Goal: Task Accomplishment & Management: Complete application form

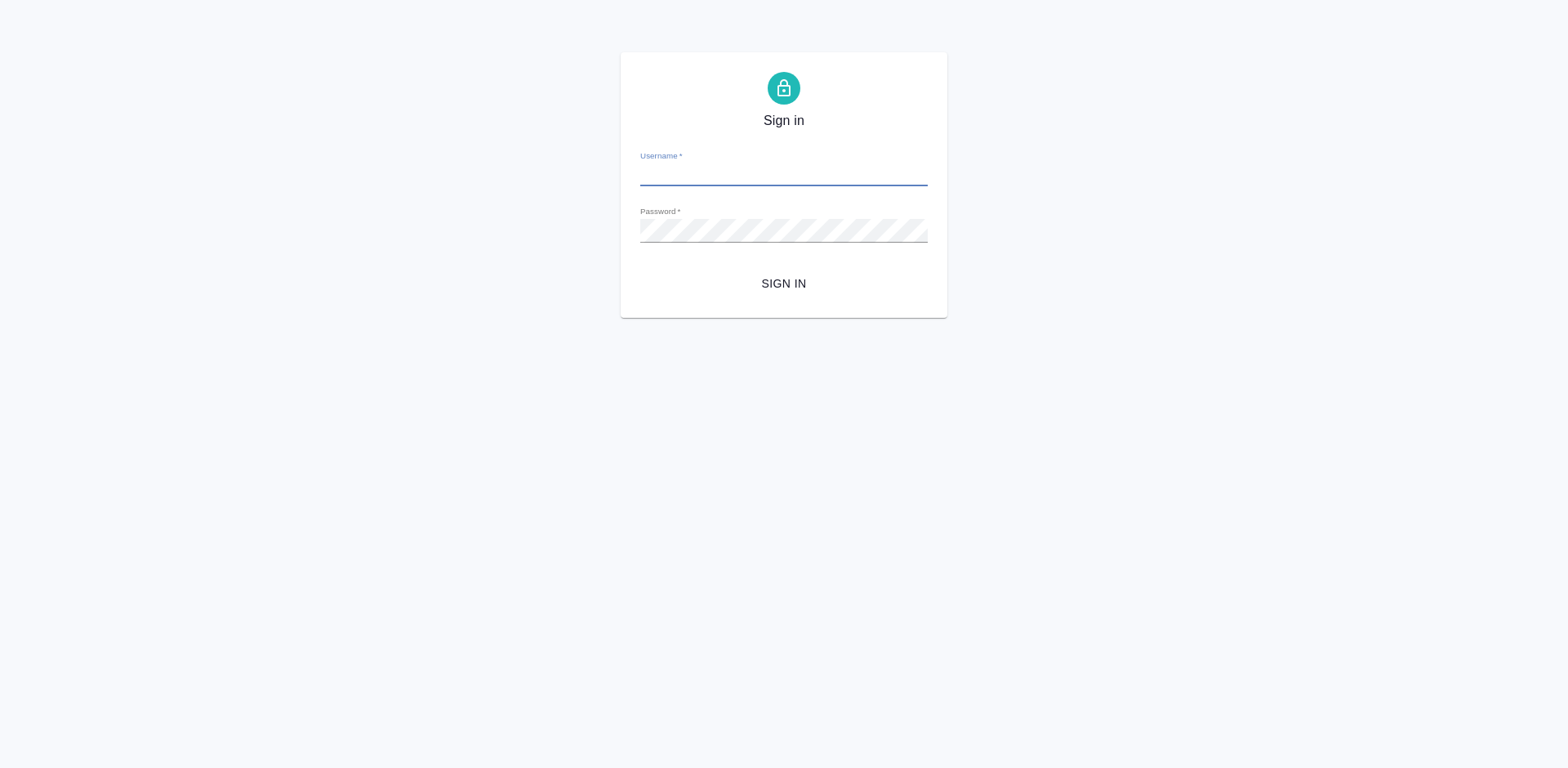
type input "[PERSON_NAME][EMAIL_ADDRESS][DOMAIN_NAME]"
click at [787, 274] on span "Sign in" at bounding box center [784, 284] width 261 height 21
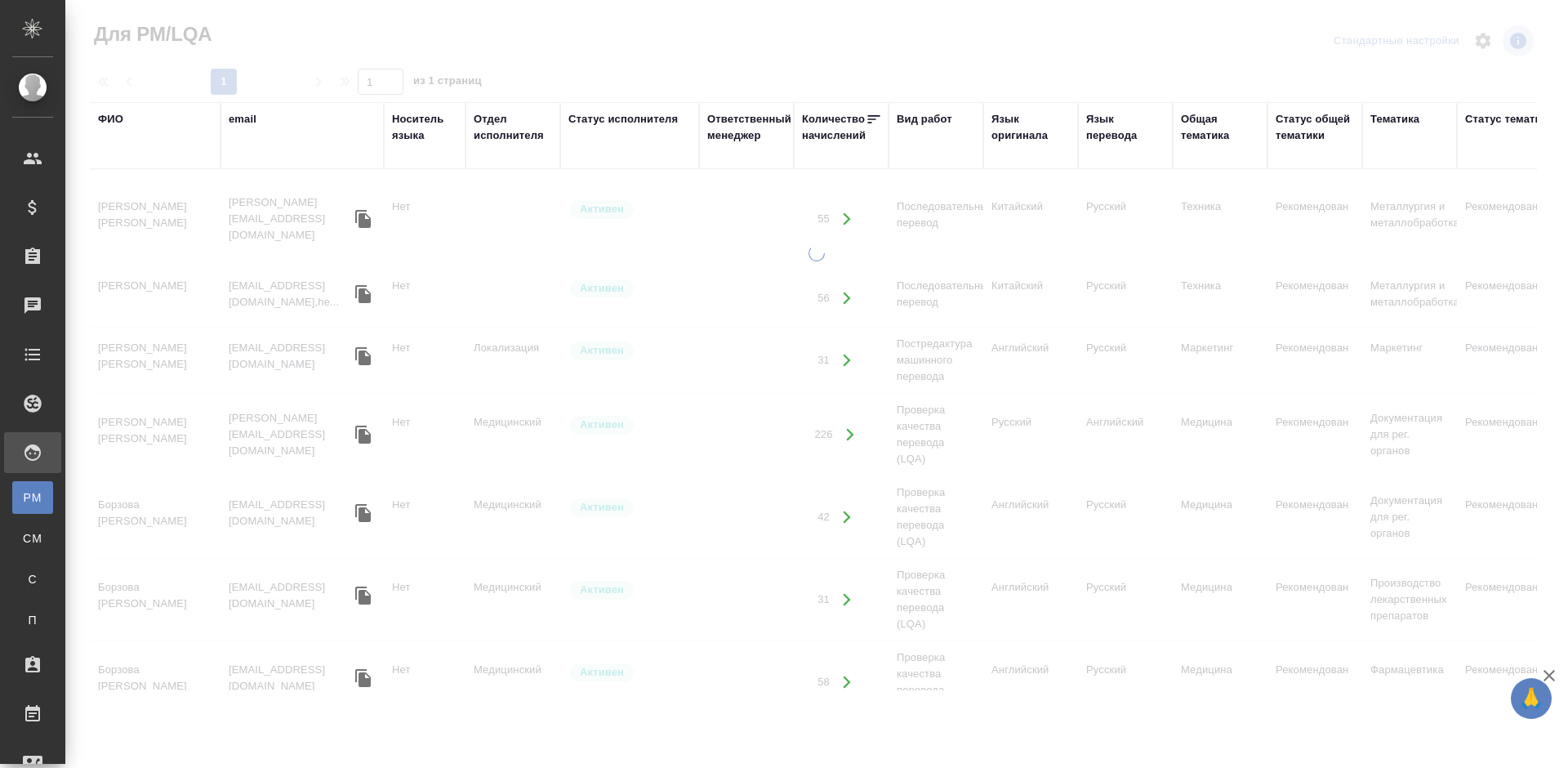
click at [113, 121] on div "ФИО" at bounding box center [111, 118] width 25 height 16
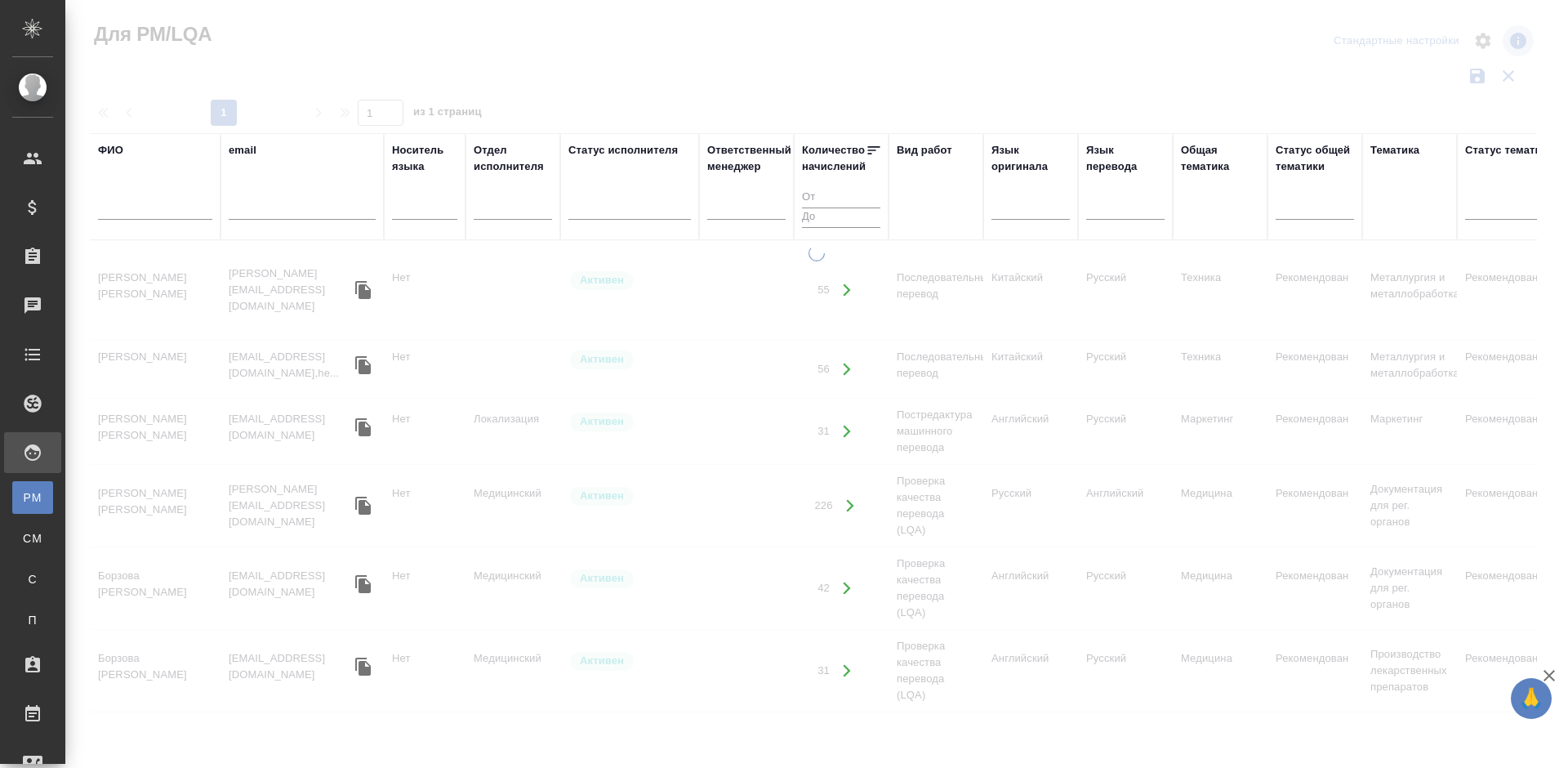
click at [169, 213] on input "text" at bounding box center [156, 210] width 114 height 21
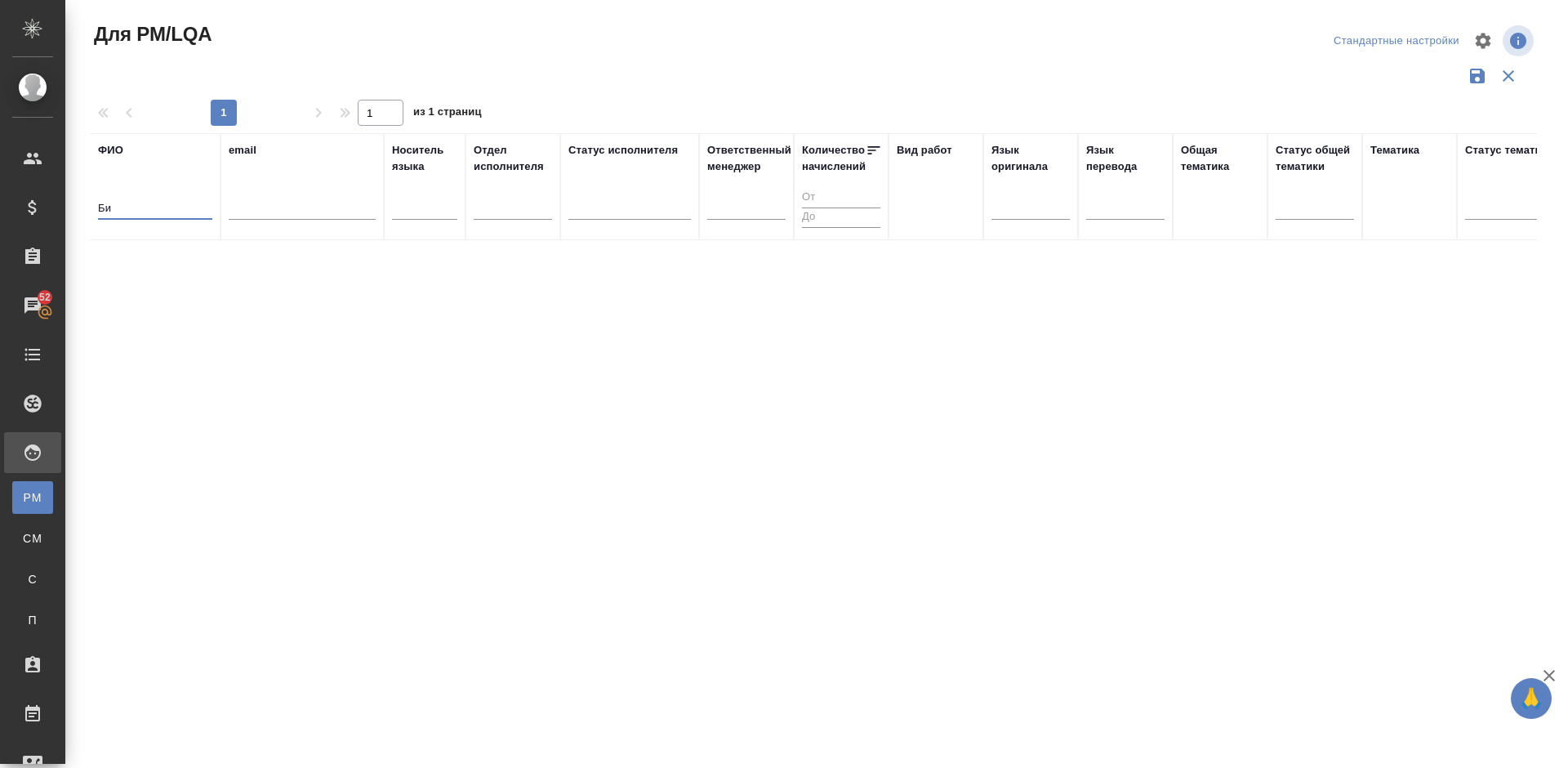
type input "Б"
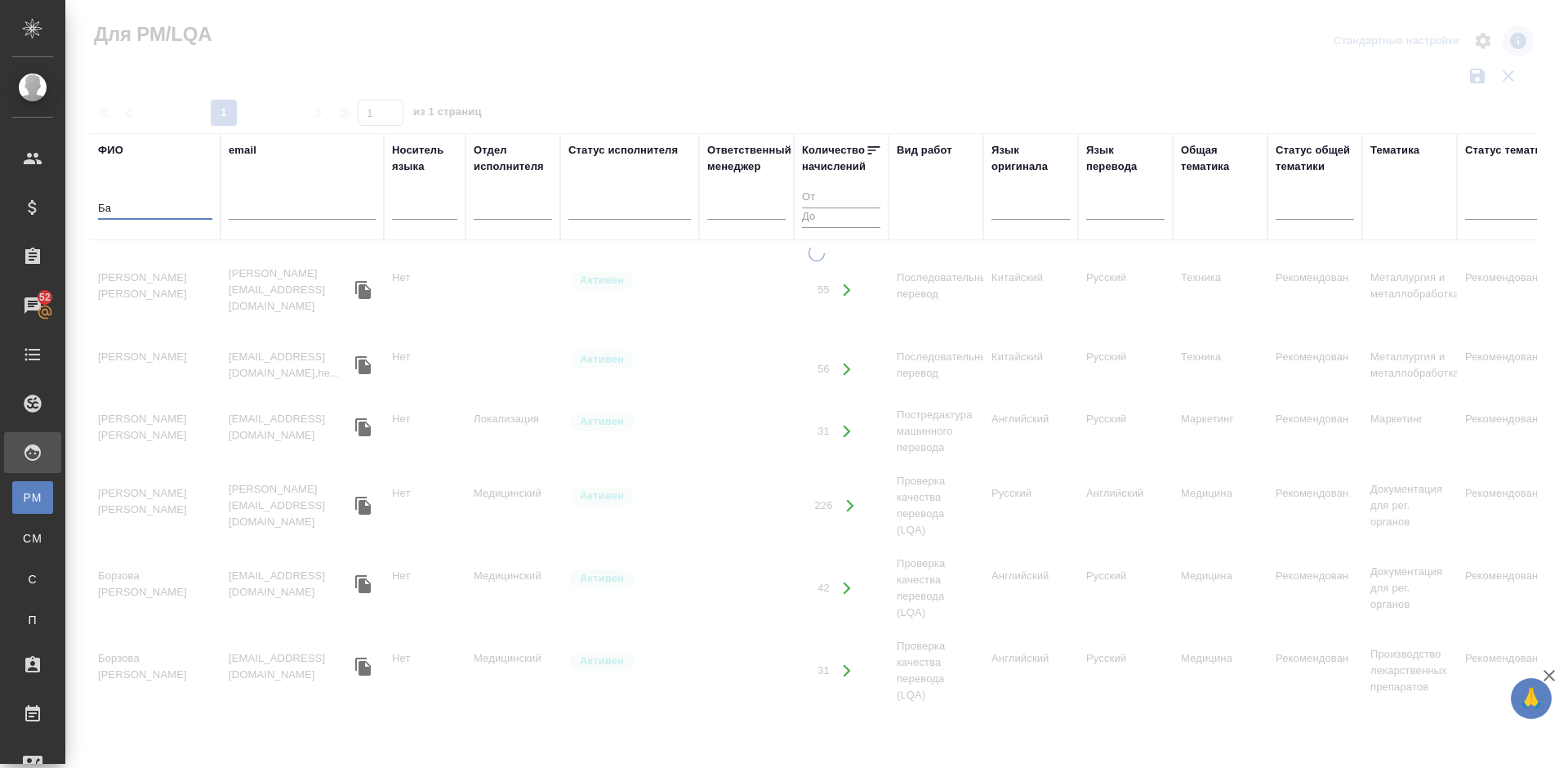
click at [169, 213] on input "Ба" at bounding box center [156, 210] width 114 height 21
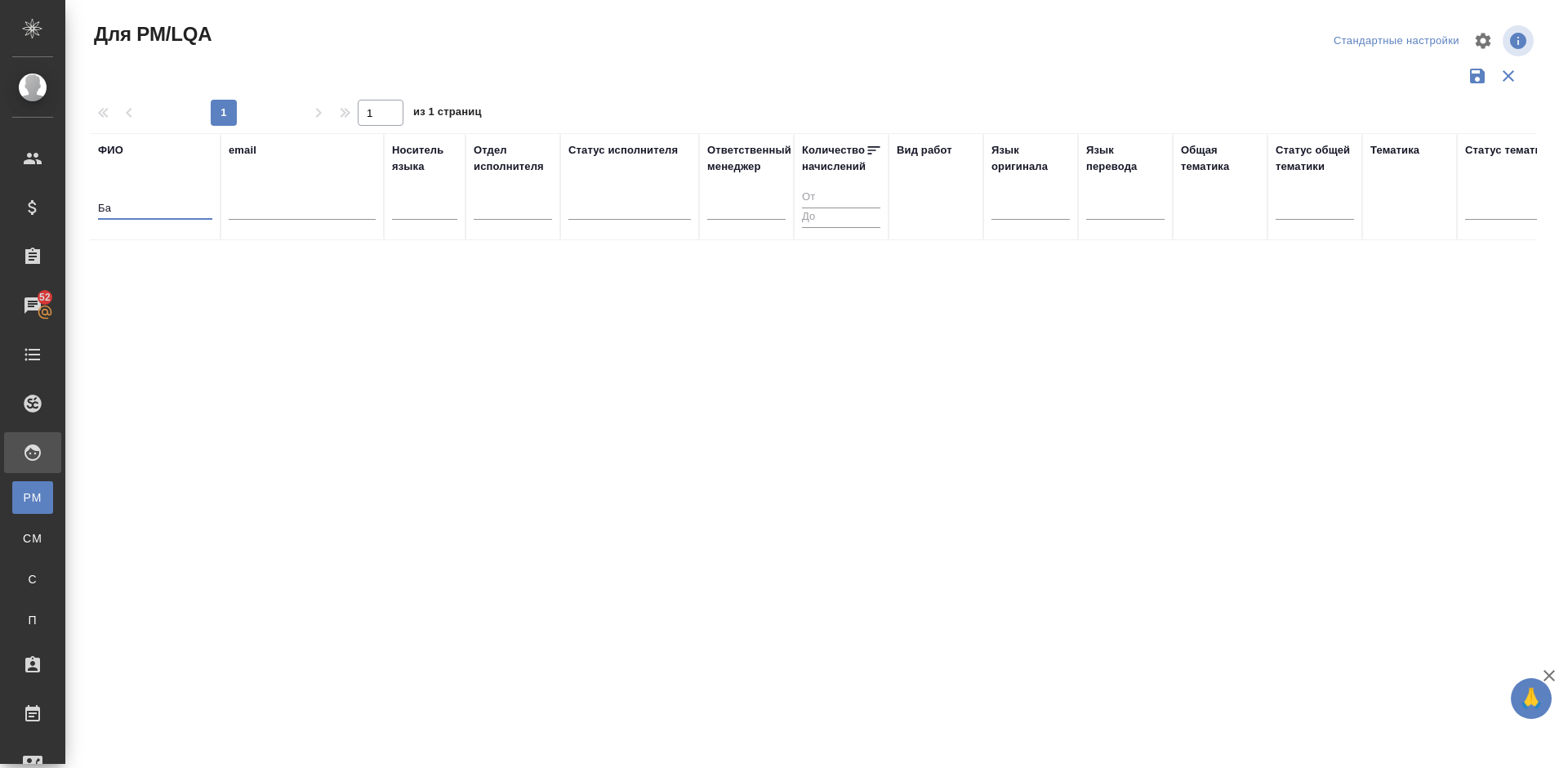
type input "Б"
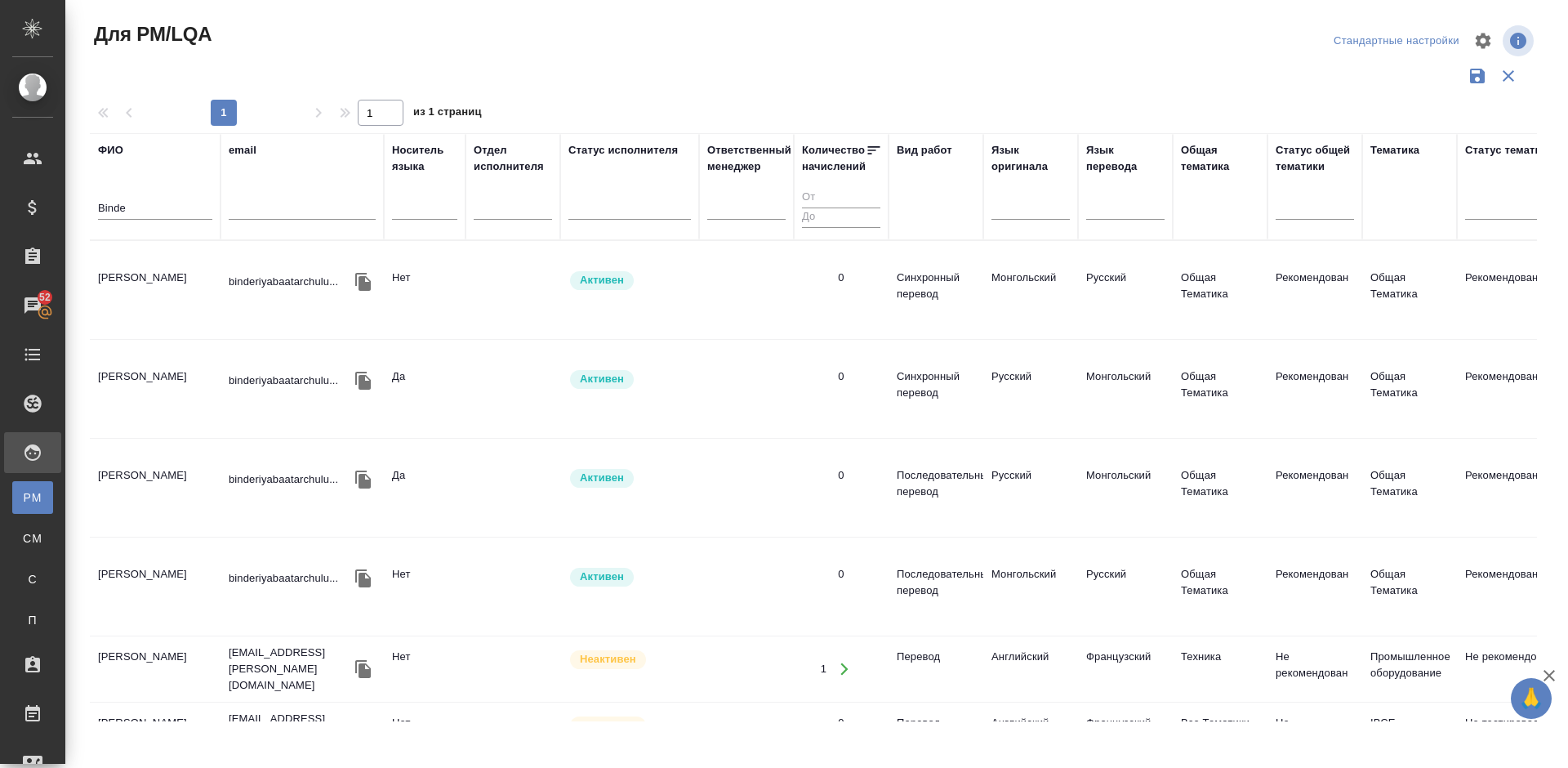
click at [182, 300] on td "Binderiya Baatarchuluu" at bounding box center [155, 290] width 130 height 57
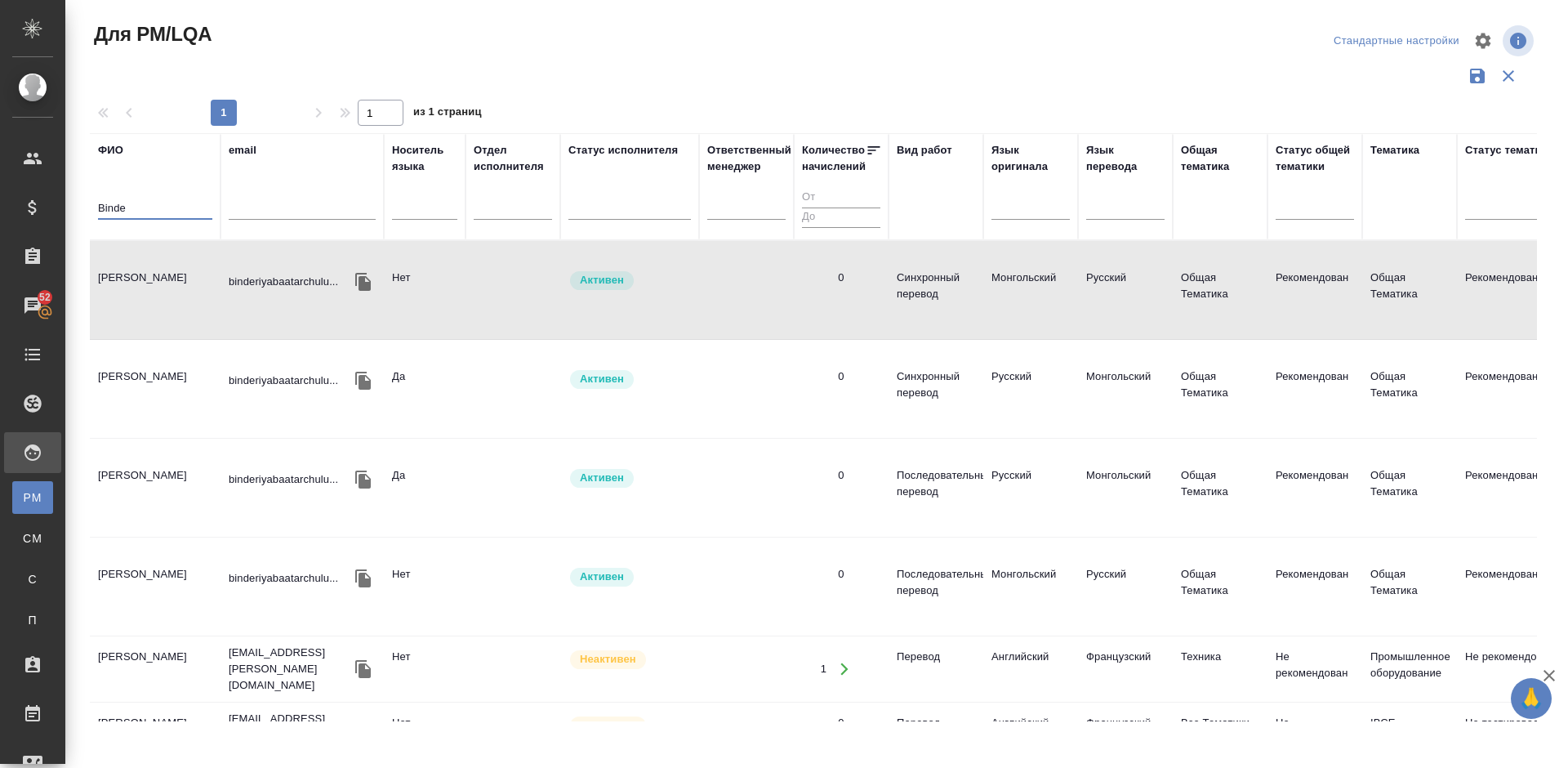
click at [139, 200] on input "Binde" at bounding box center [156, 210] width 114 height 21
type input "B"
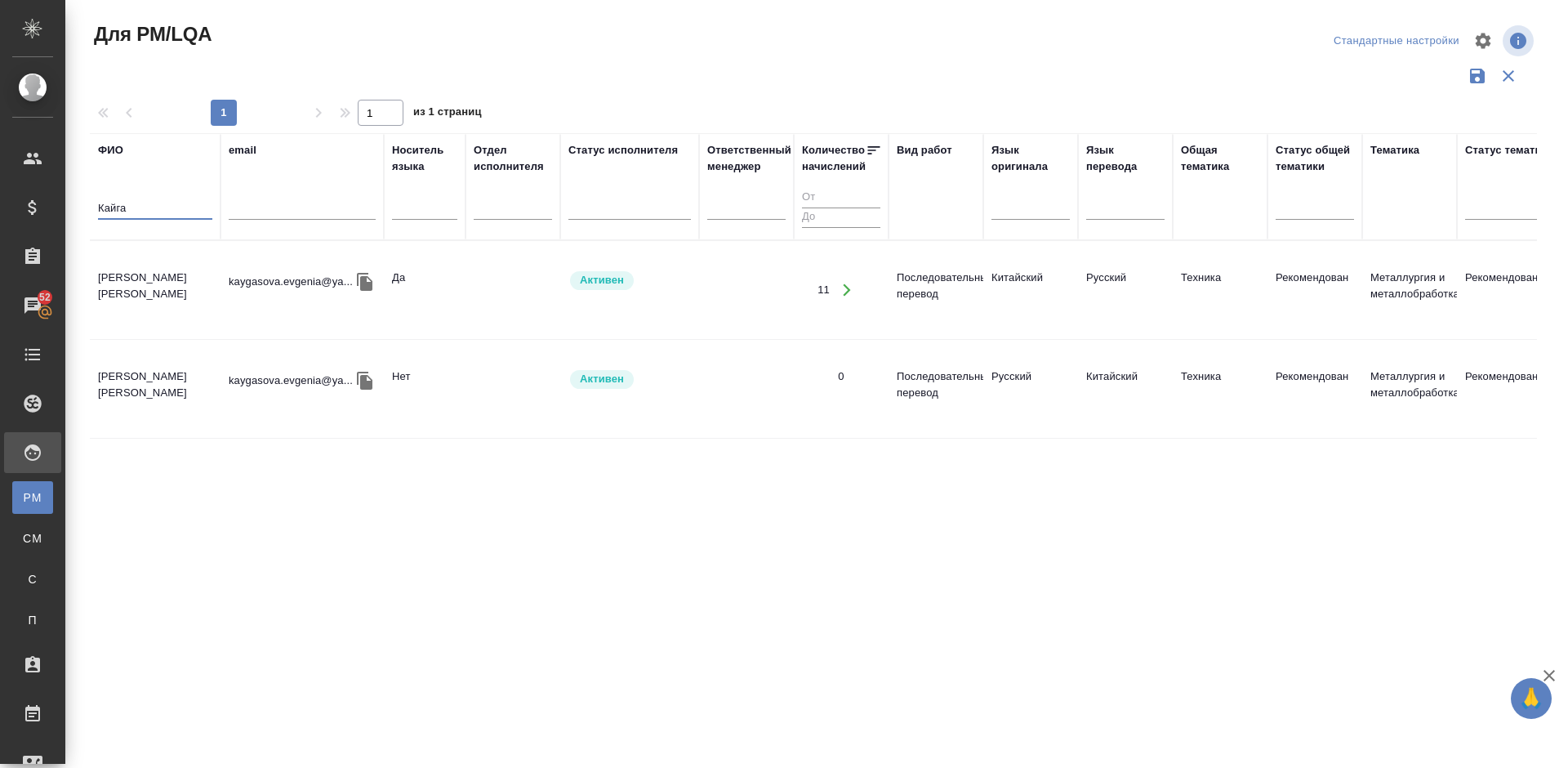
click at [182, 297] on td "Кайгасова Евгения" at bounding box center [155, 290] width 130 height 57
click at [182, 297] on td "[PERSON_NAME] [PERSON_NAME]" at bounding box center [155, 290] width 130 height 57
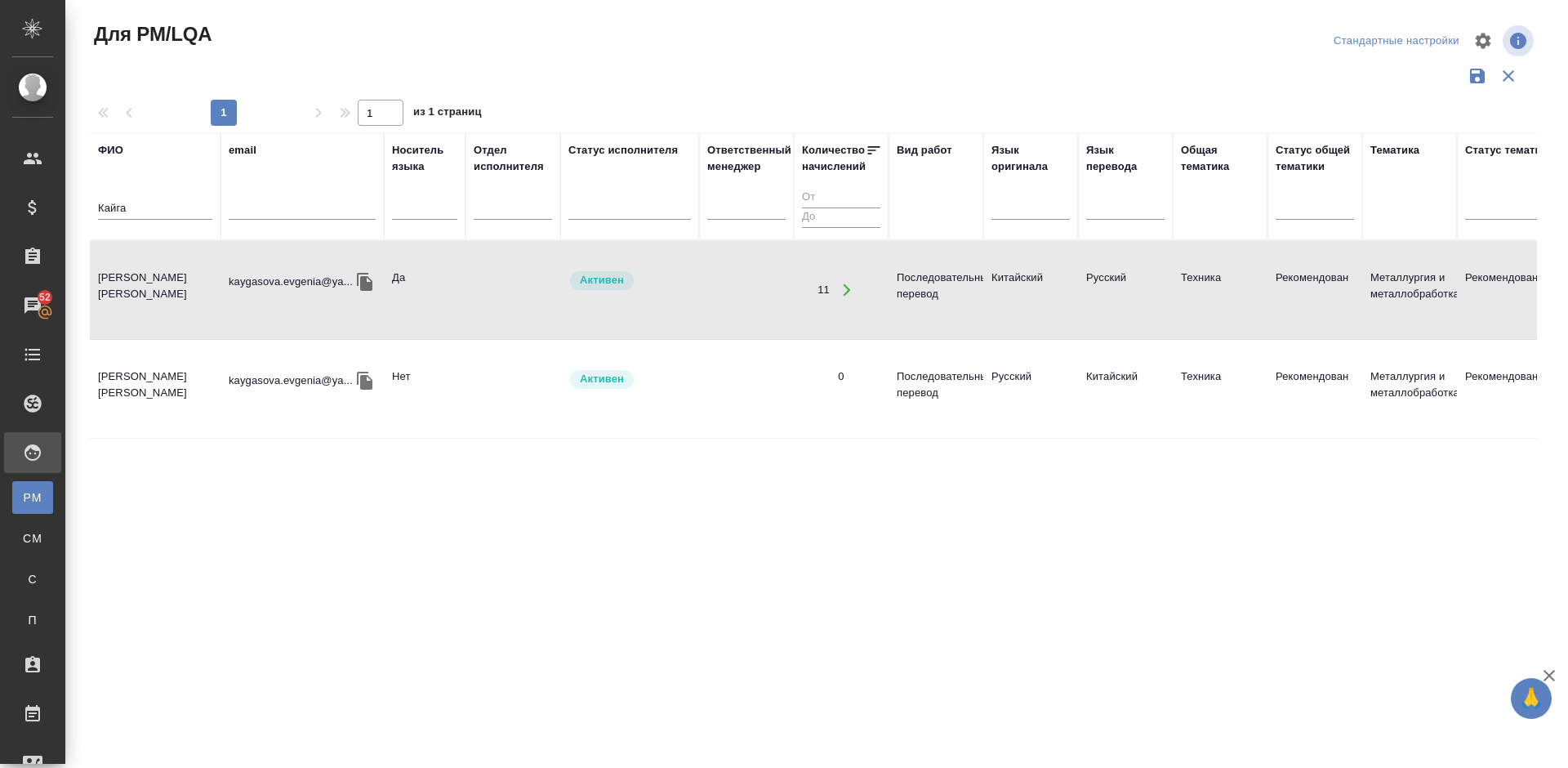
click at [137, 215] on input "Кайга" at bounding box center [156, 210] width 114 height 21
type input "К"
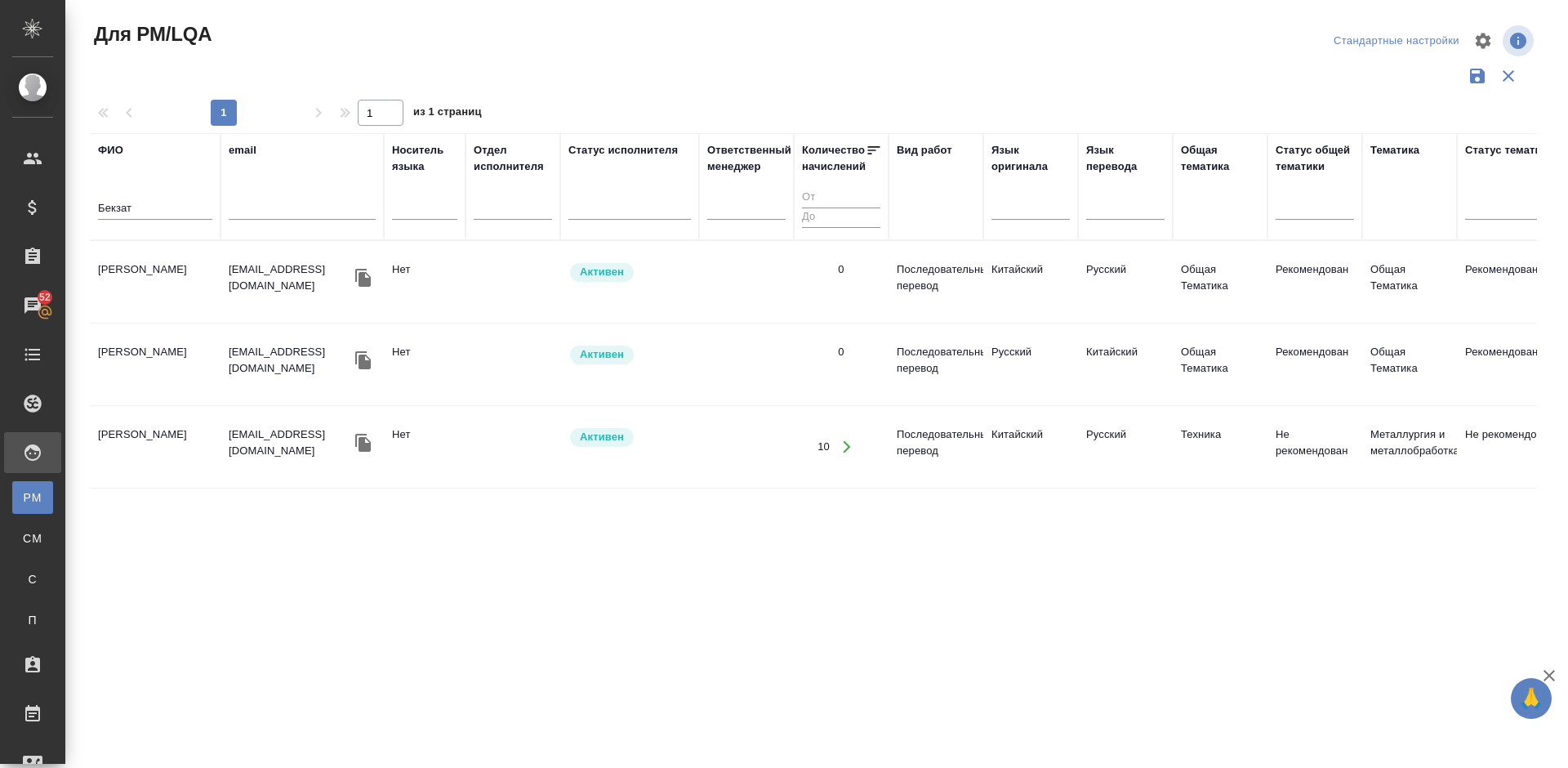
click at [182, 287] on td "Пернабеков Бекзат" at bounding box center [155, 281] width 130 height 57
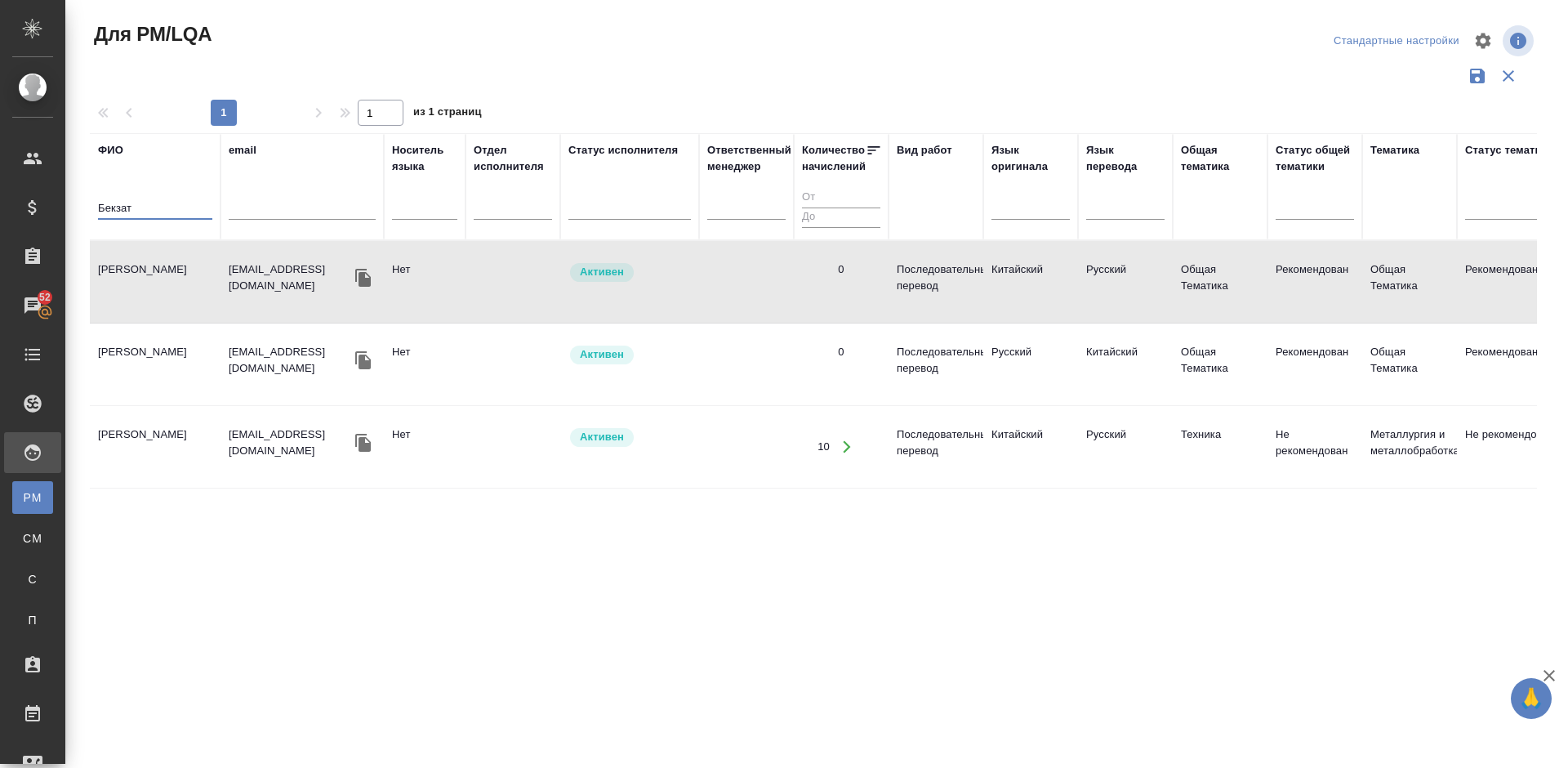
click at [164, 200] on input "Бекзат" at bounding box center [156, 210] width 114 height 21
type input "Б"
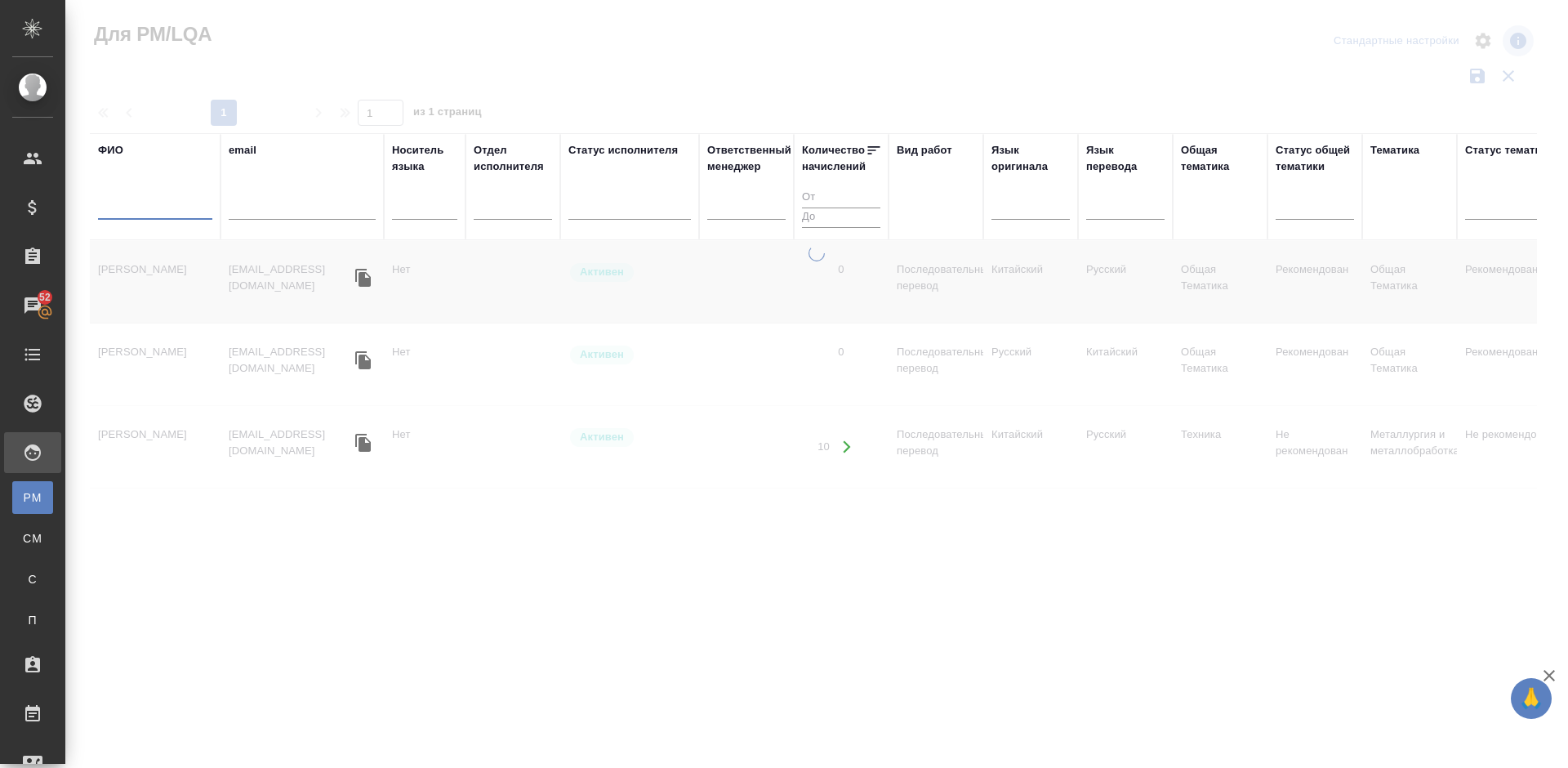
type input "Й"
click at [163, 200] on input "Й" at bounding box center [156, 210] width 114 height 21
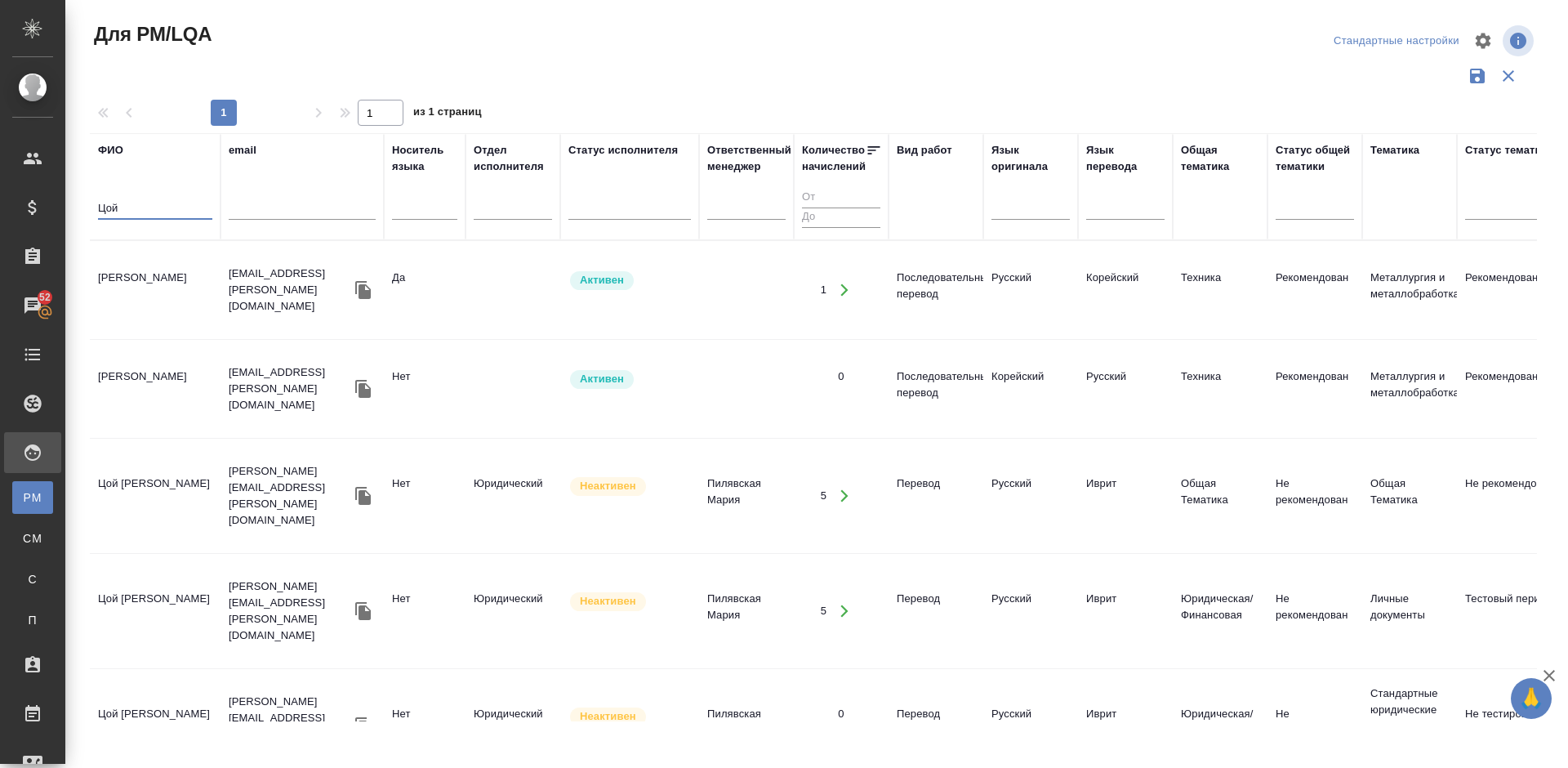
type input "Цой"
click at [171, 295] on td "Цой Гунвон" at bounding box center [155, 290] width 130 height 57
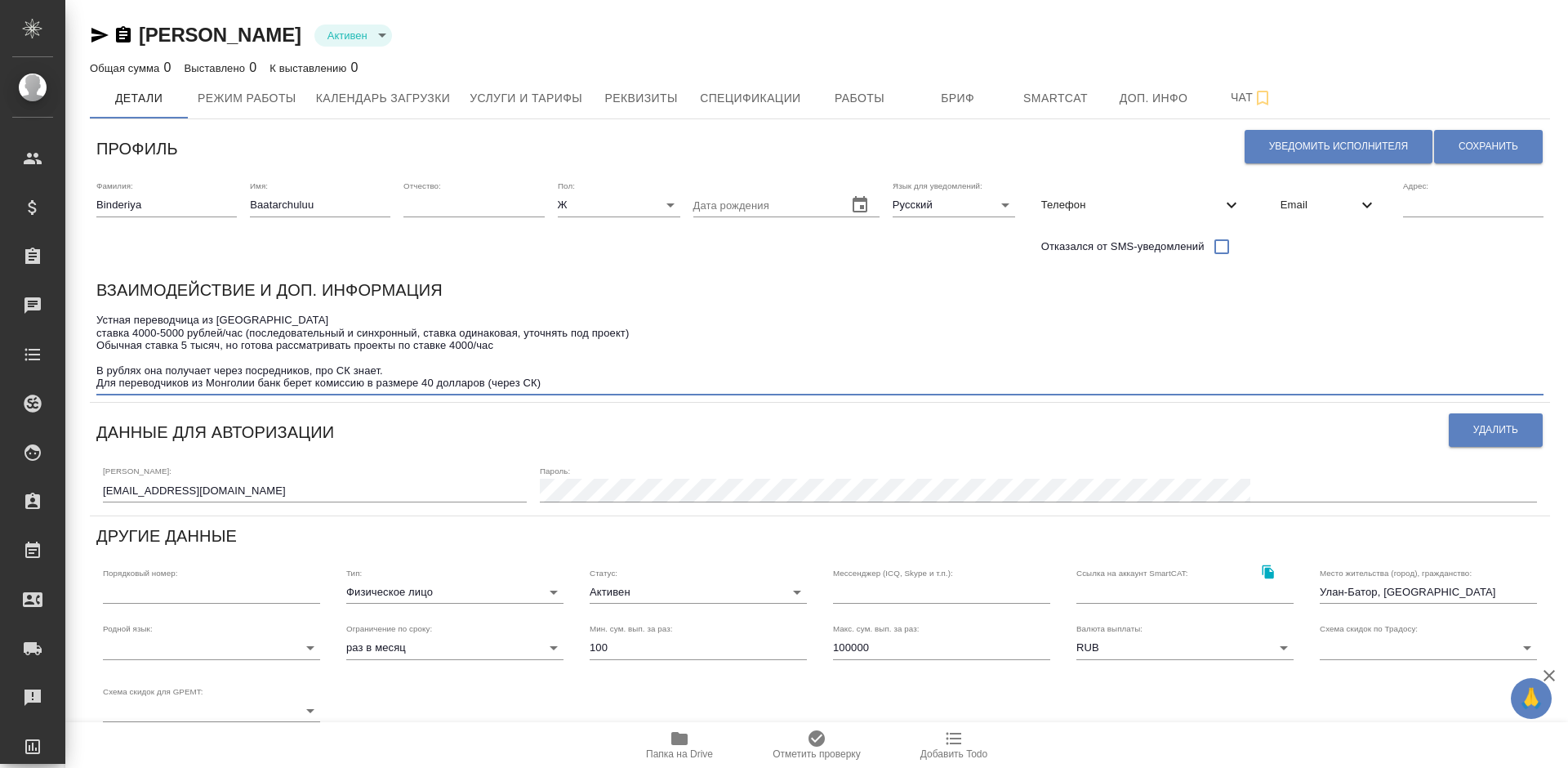
click at [563, 385] on textarea "Устная переводчица из Монголии ставка 4000-5000 рублей/час (последовательный и …" at bounding box center [820, 352] width 1447 height 76
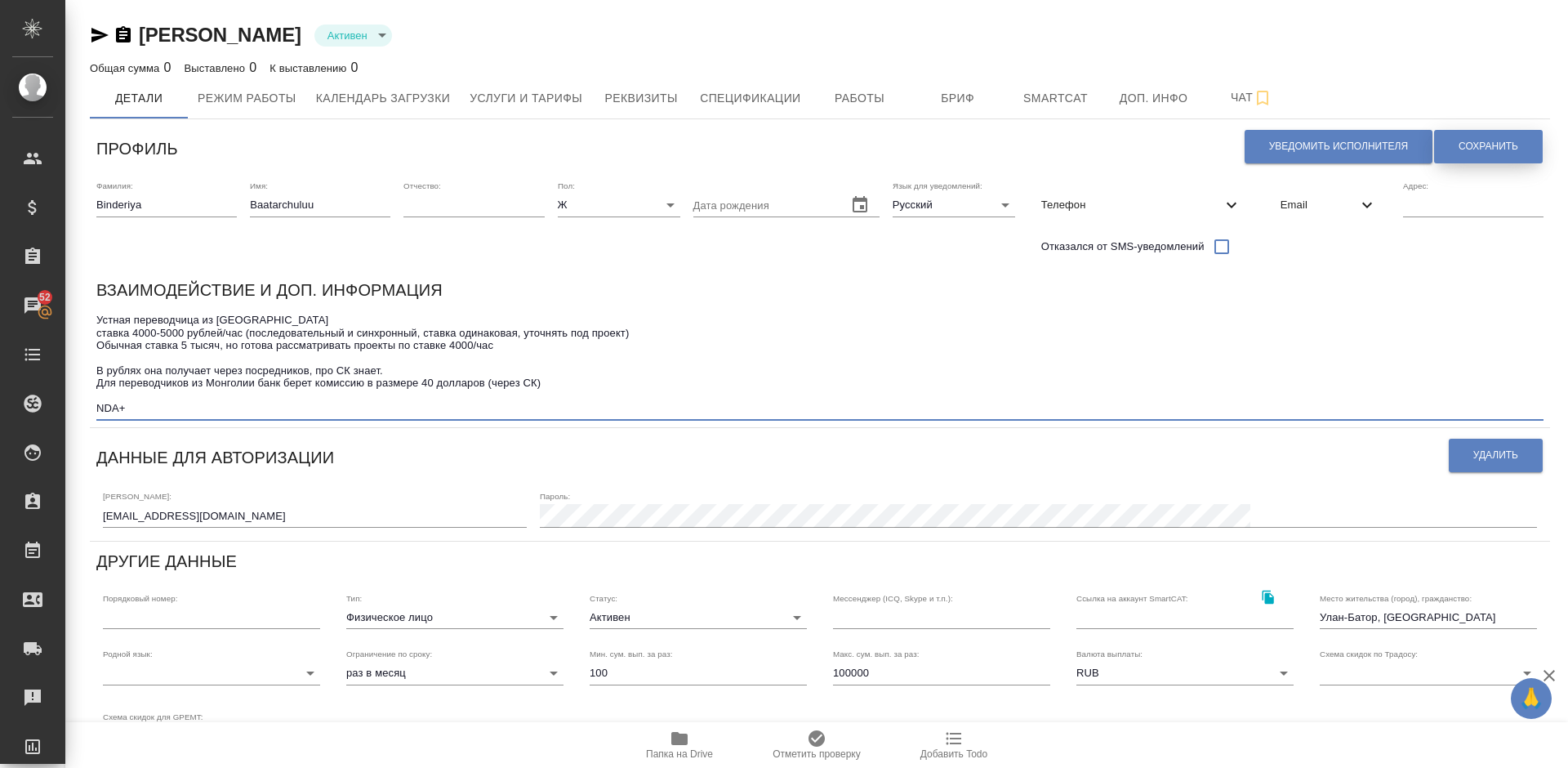
type textarea "Устная переводчица из Монголии ставка 4000-5000 рублей/час (последовательный и …"
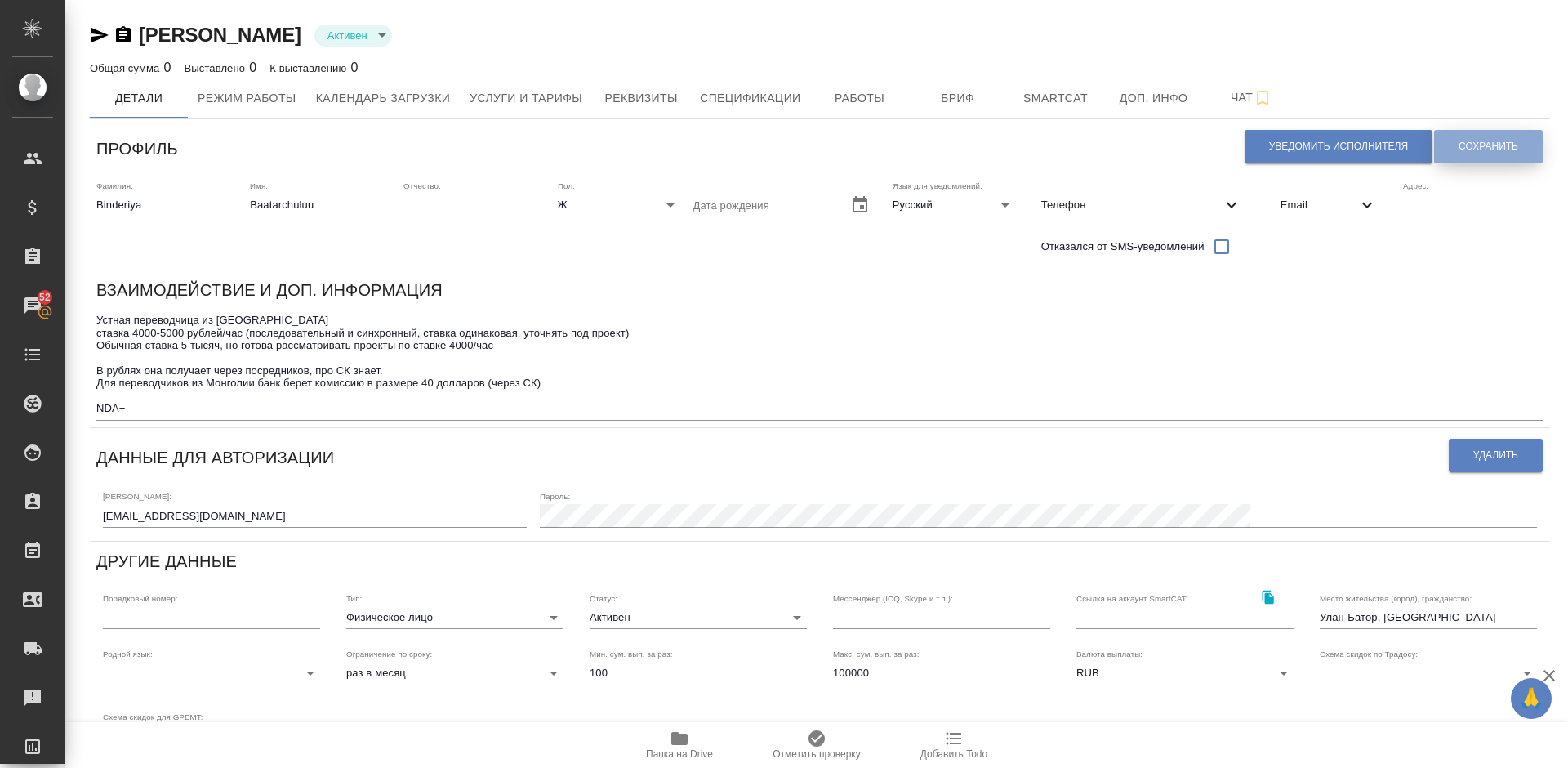
click at [1459, 148] on span "Сохранить" at bounding box center [1488, 146] width 60 height 14
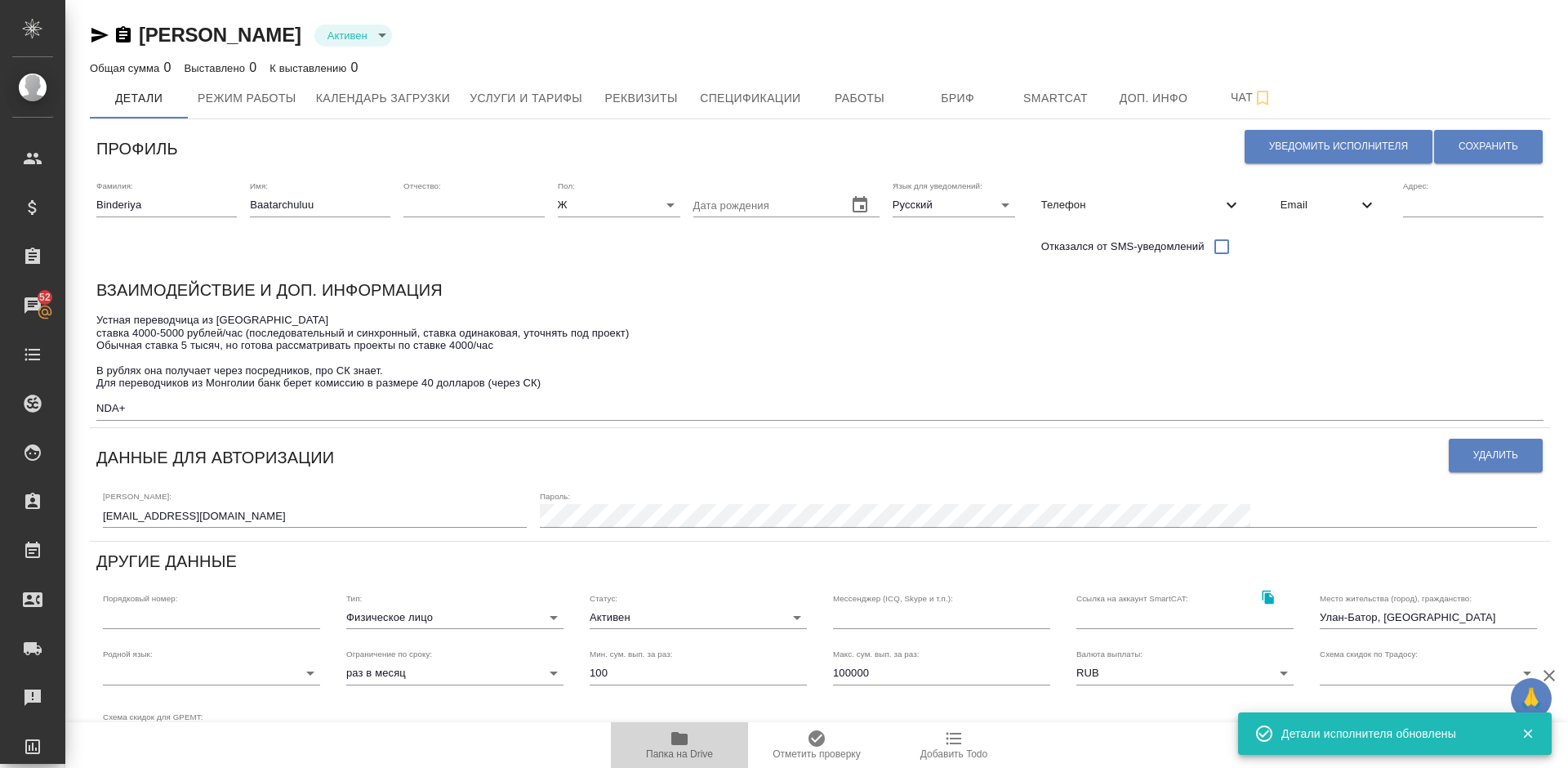
click at [682, 740] on icon "button" at bounding box center [679, 739] width 16 height 13
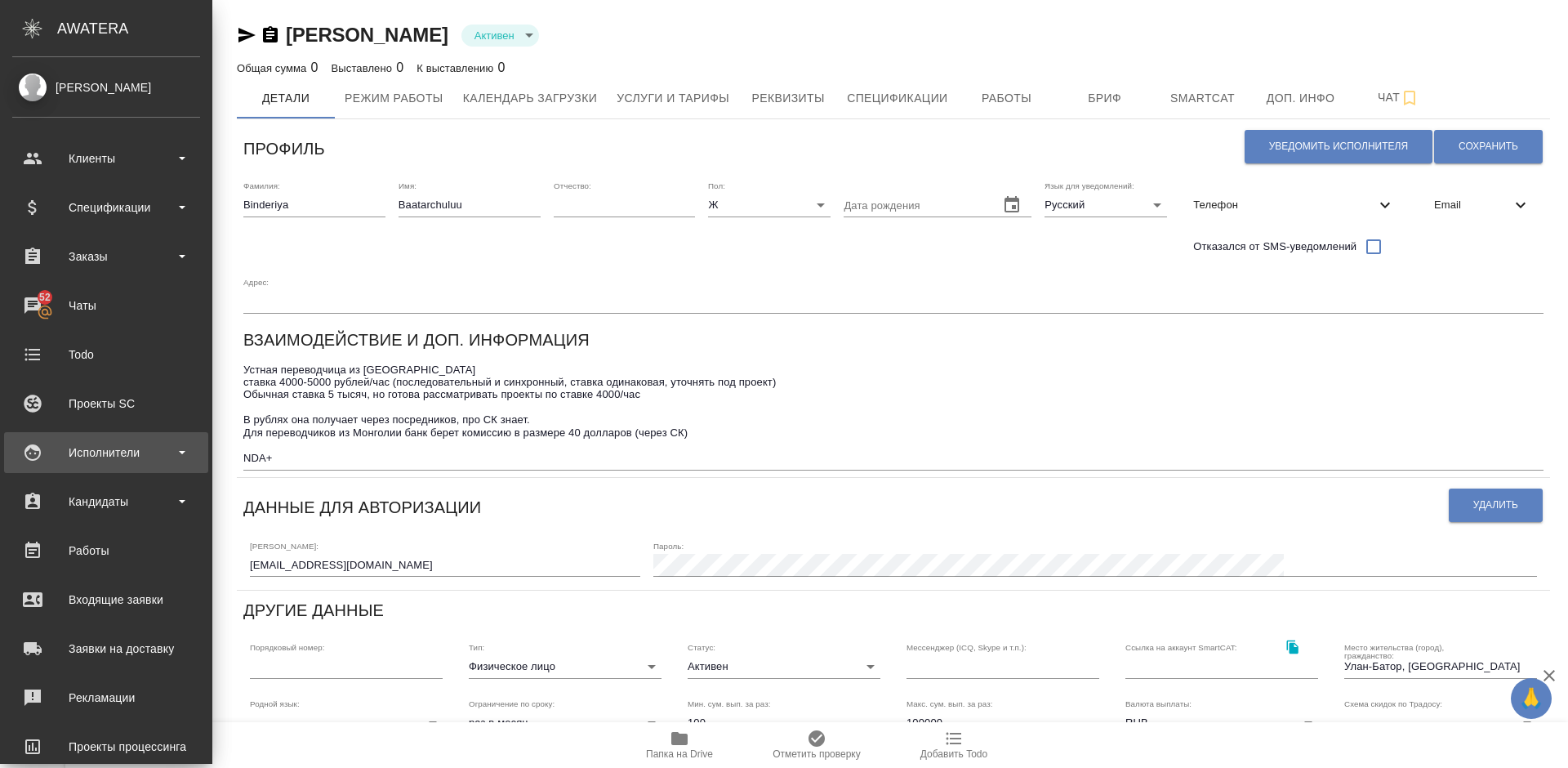
click at [135, 439] on div "Исполнители" at bounding box center [106, 453] width 204 height 41
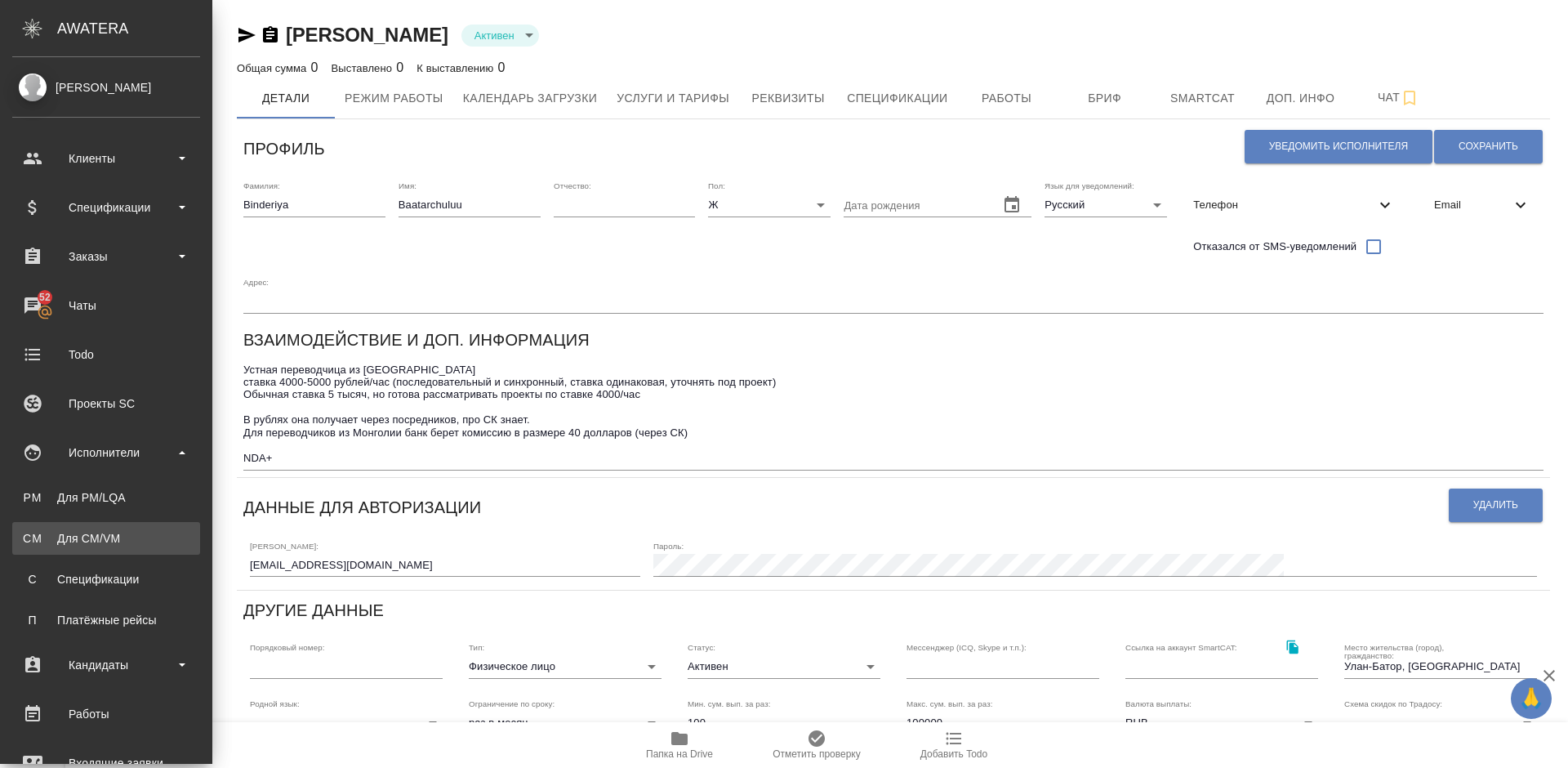
click at [142, 536] on div "Для CM/VM" at bounding box center [106, 537] width 172 height 16
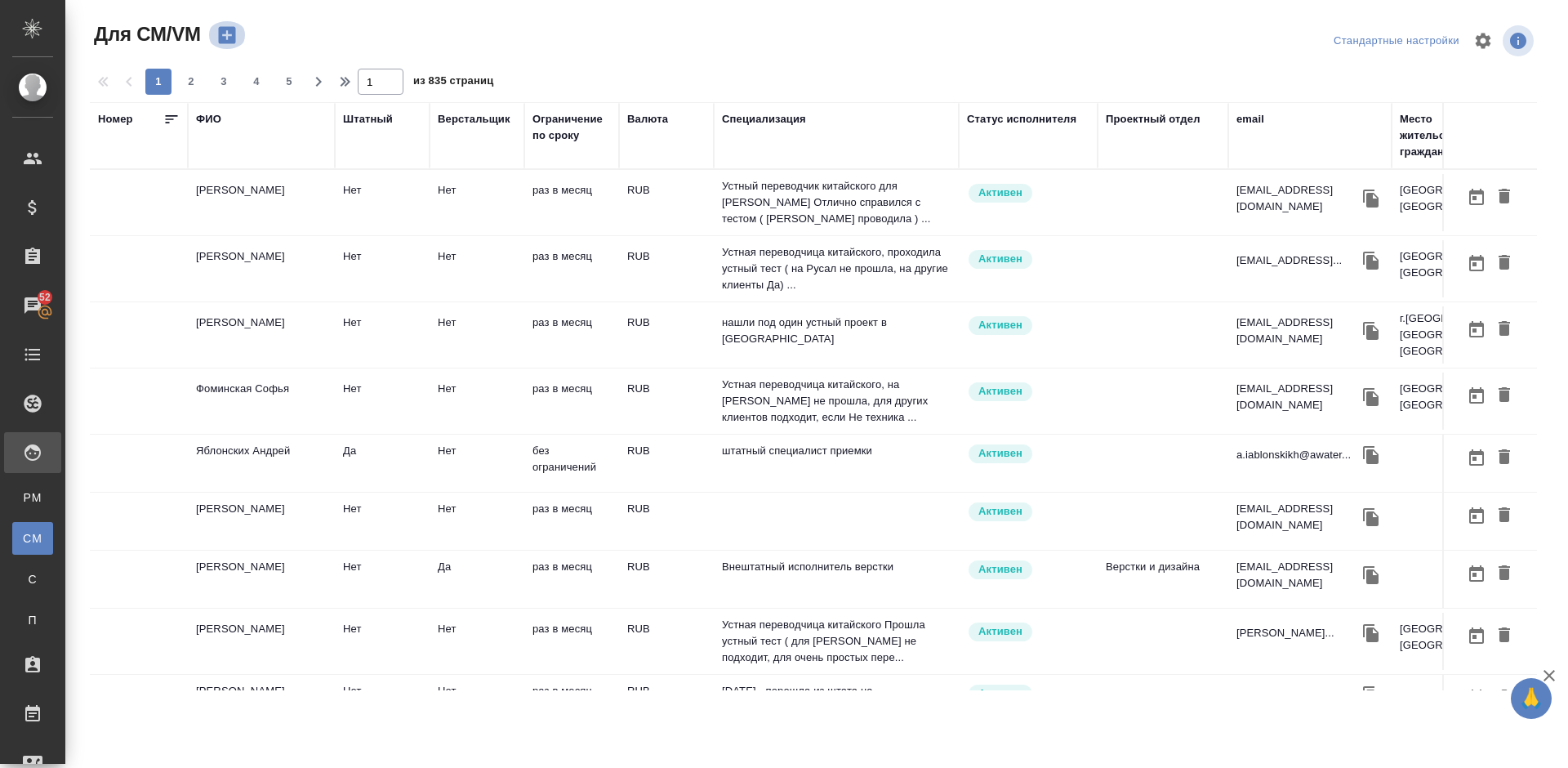
click at [227, 35] on icon "button" at bounding box center [227, 35] width 22 height 23
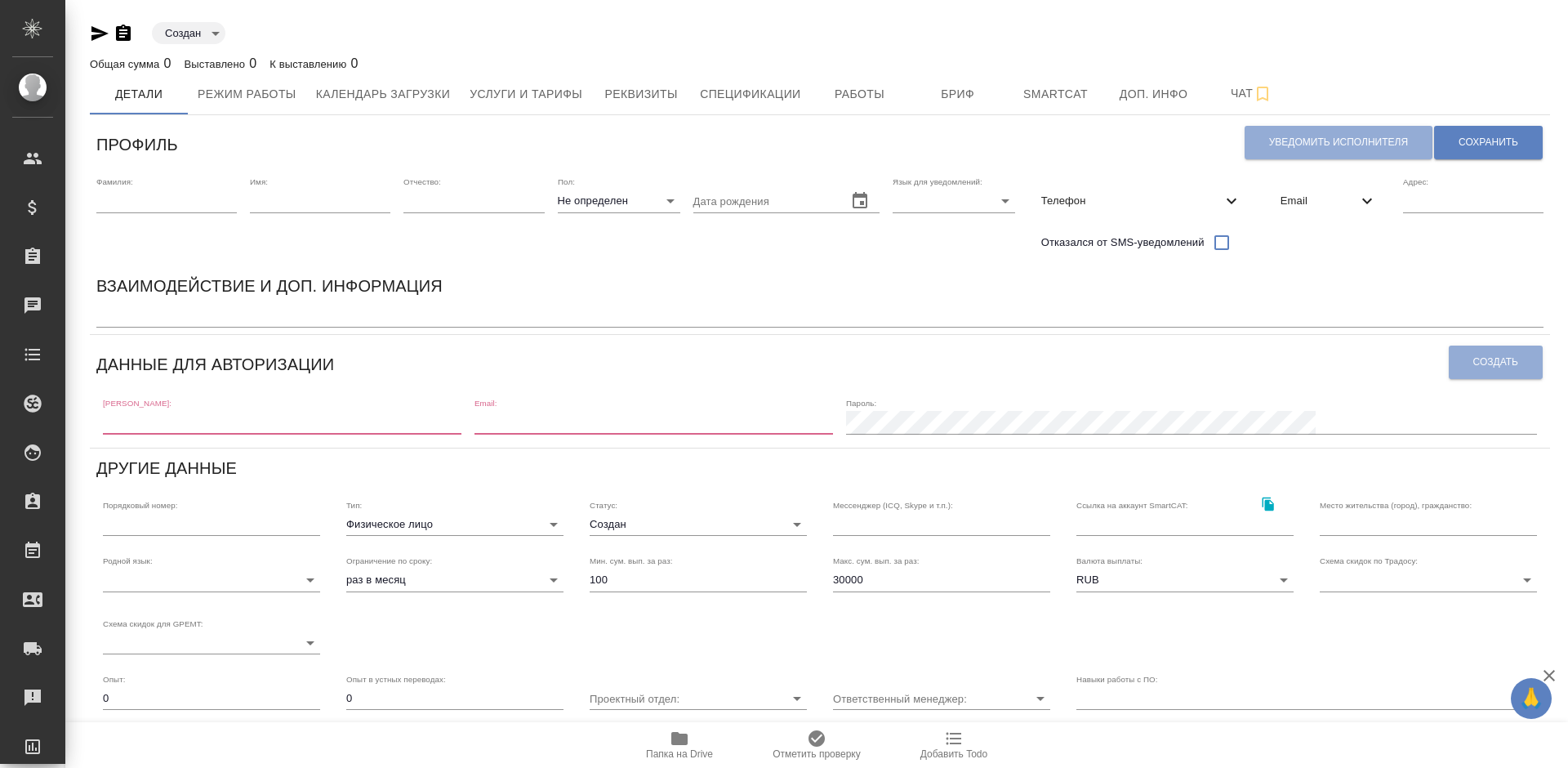
click at [176, 420] on input "text" at bounding box center [282, 422] width 358 height 23
paste input "bb_m09@yahoo.com"
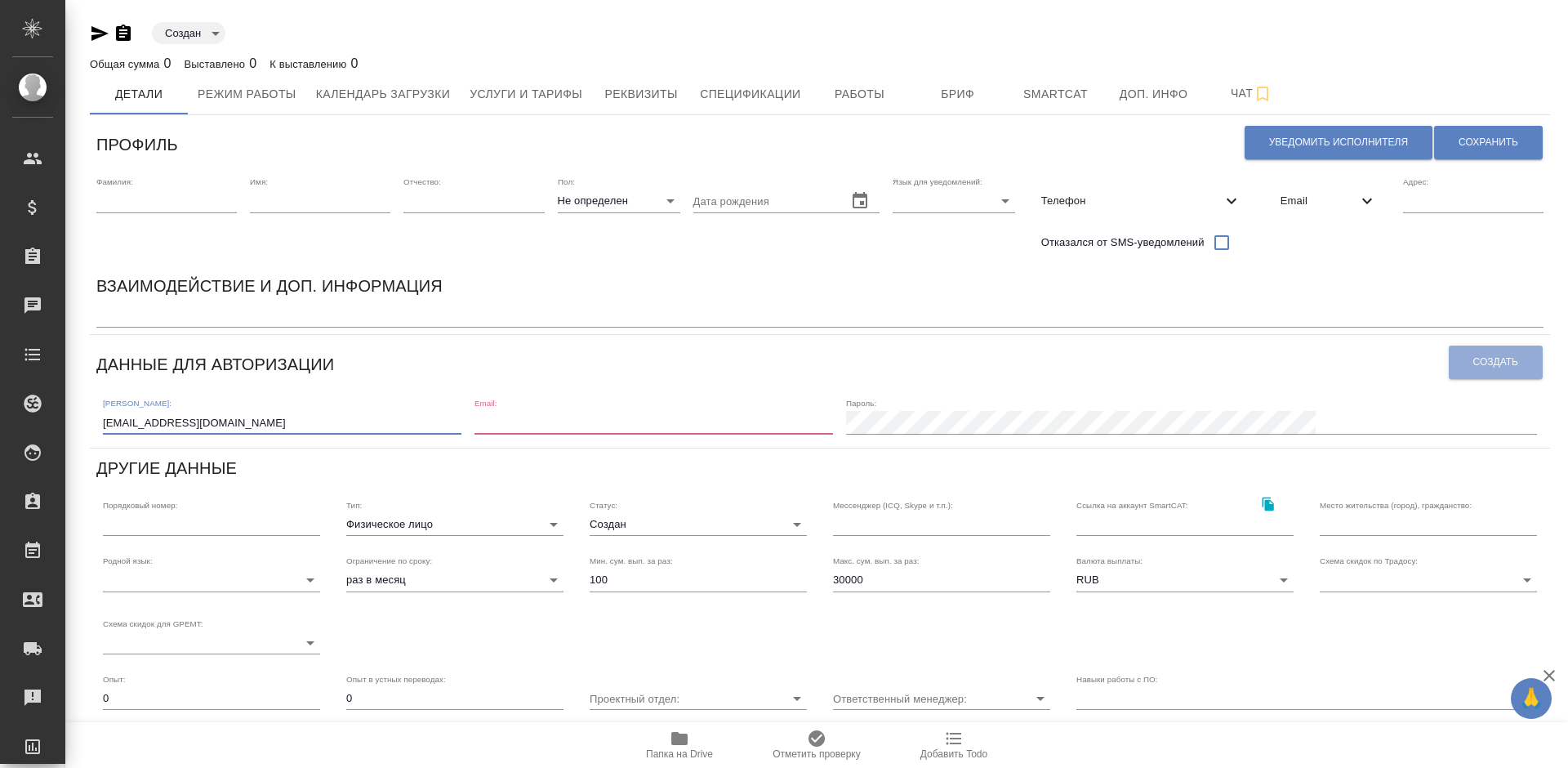
type input "bb_m09@yahoo.com"
paste input "bb_m09@yahoo.com"
click at [650, 419] on input "email" at bounding box center [653, 422] width 358 height 23
type input "bb_m09@yahoo.com"
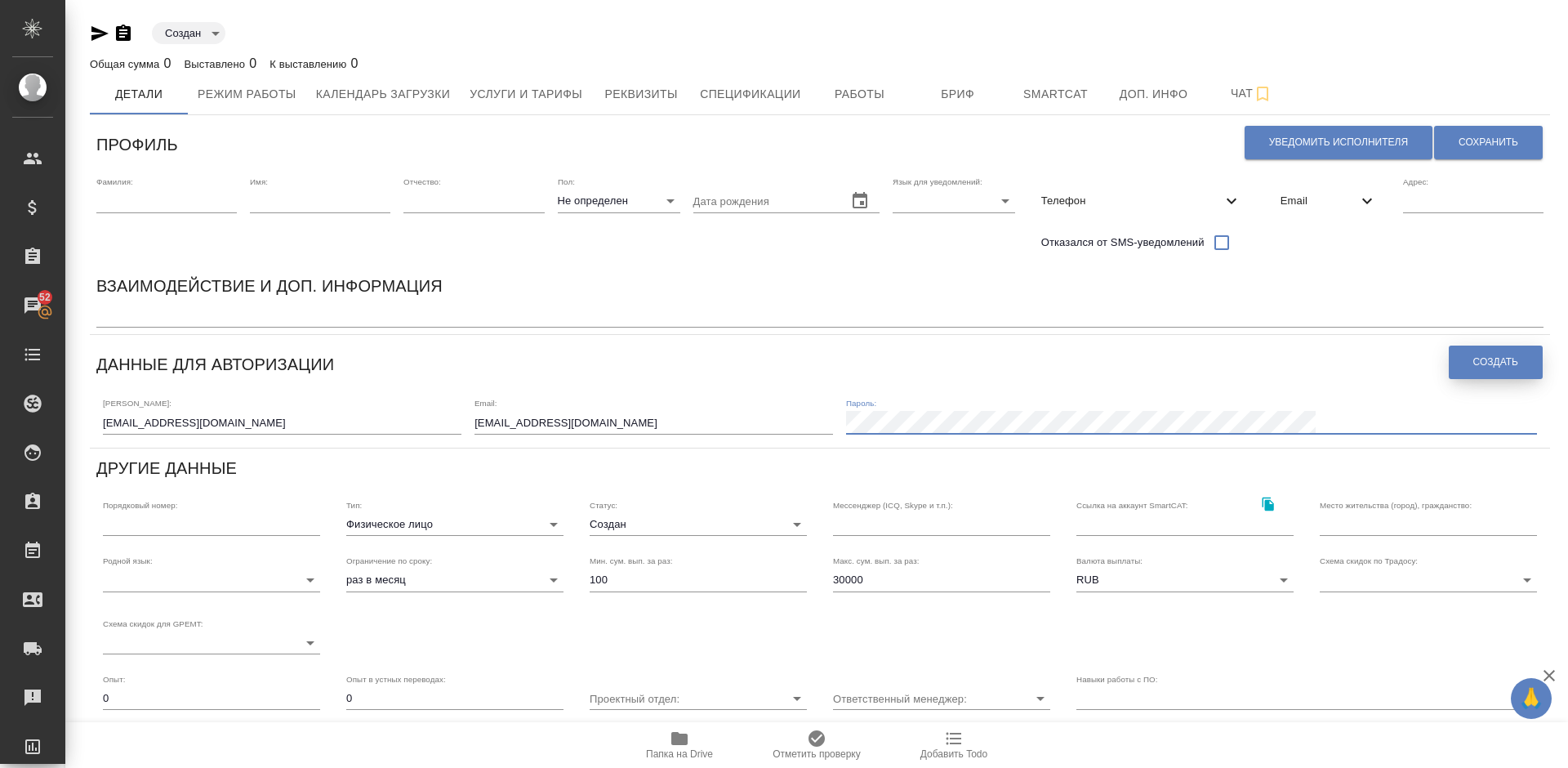
click at [1488, 358] on span "Создать" at bounding box center [1496, 362] width 45 height 14
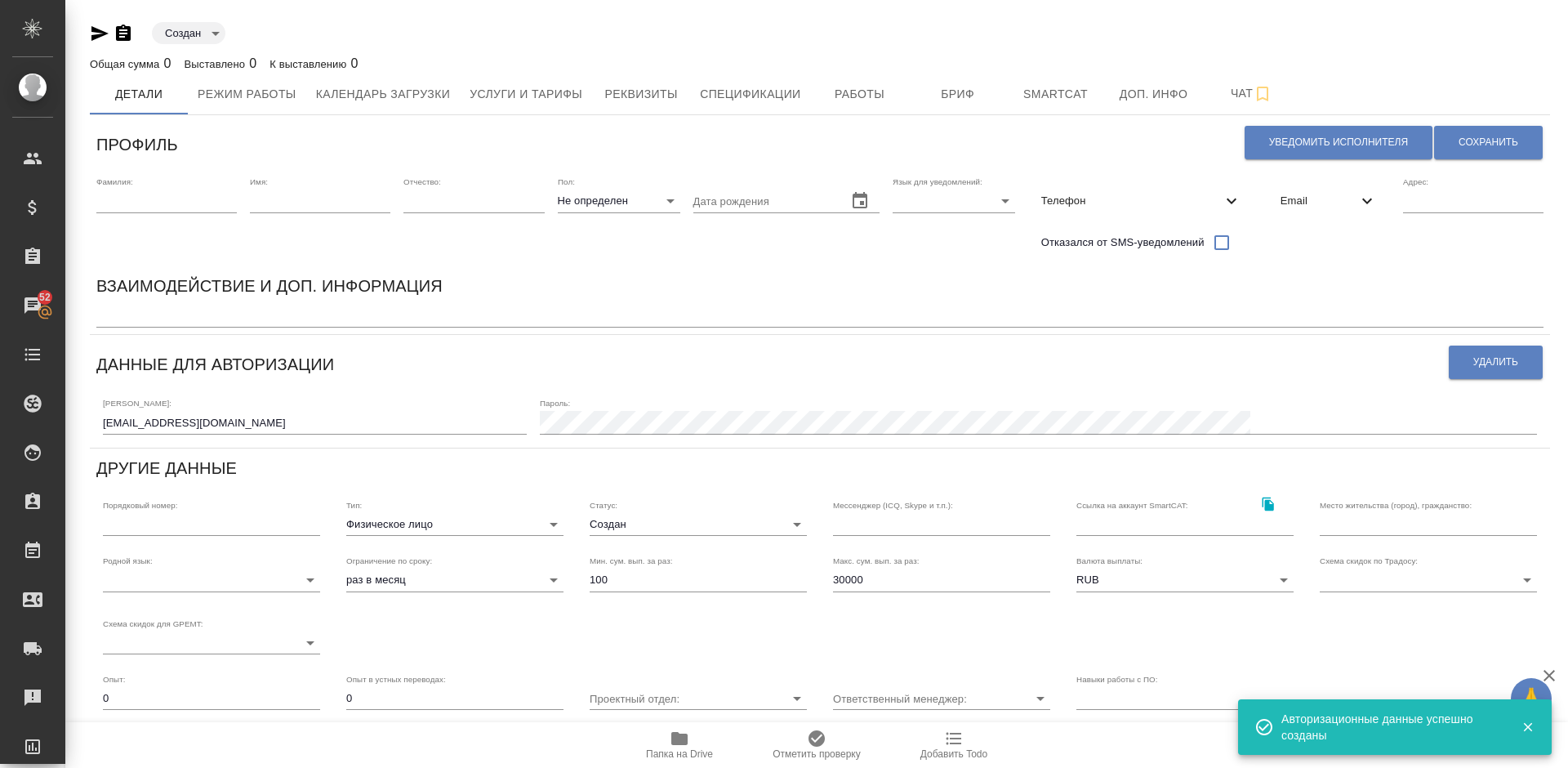
click at [1354, 518] on input "text" at bounding box center [1428, 524] width 217 height 23
type input "Улан-Батор, Монголия"
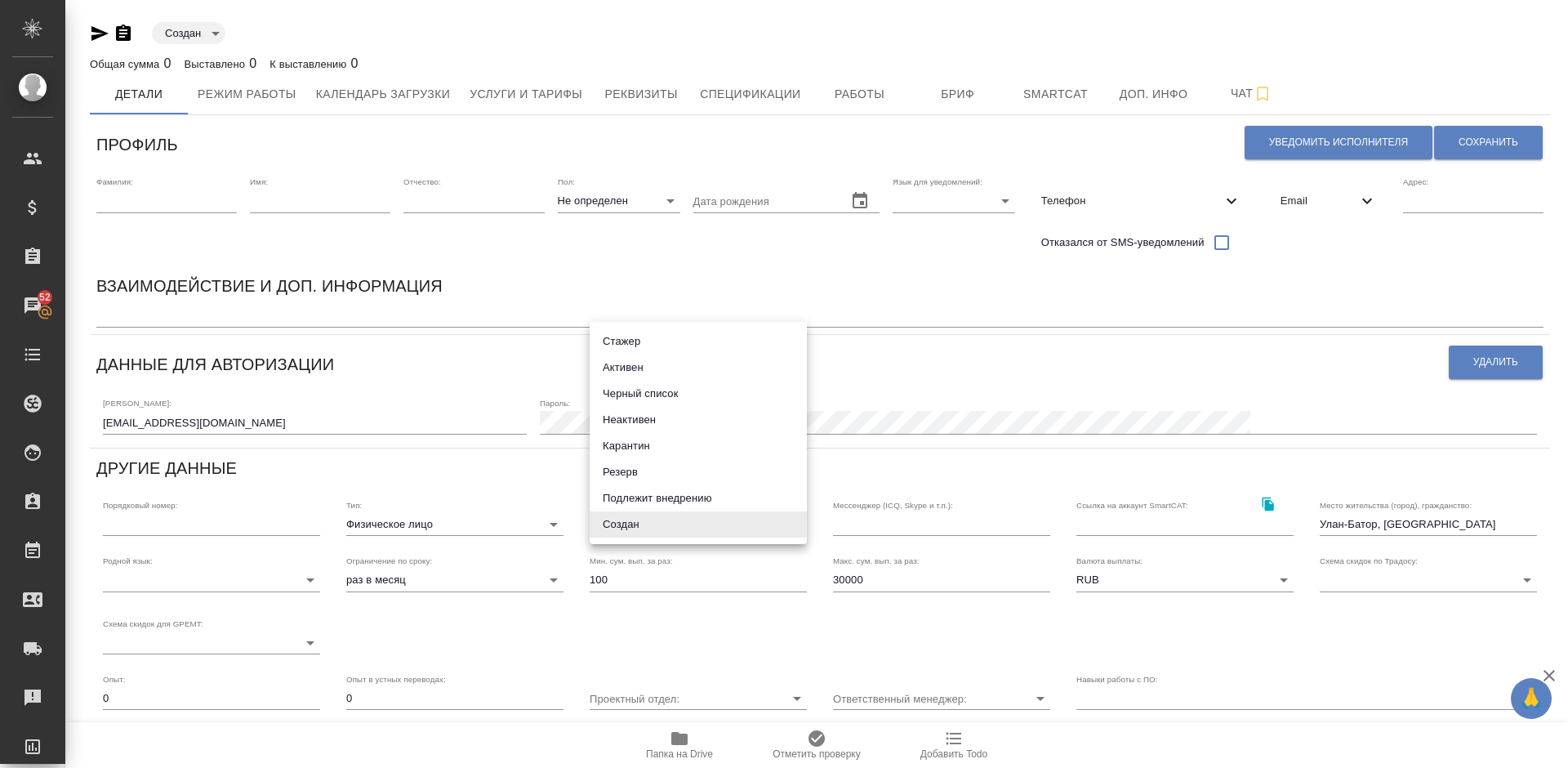
click at [669, 516] on body "🙏 .cls-1 fill:#fff; AWATERA Lazareva Anastasia Клиенты Спецификации Заказы 52 Ч…" at bounding box center [784, 384] width 1568 height 768
click at [627, 375] on li "Активен" at bounding box center [698, 368] width 217 height 26
type input "active"
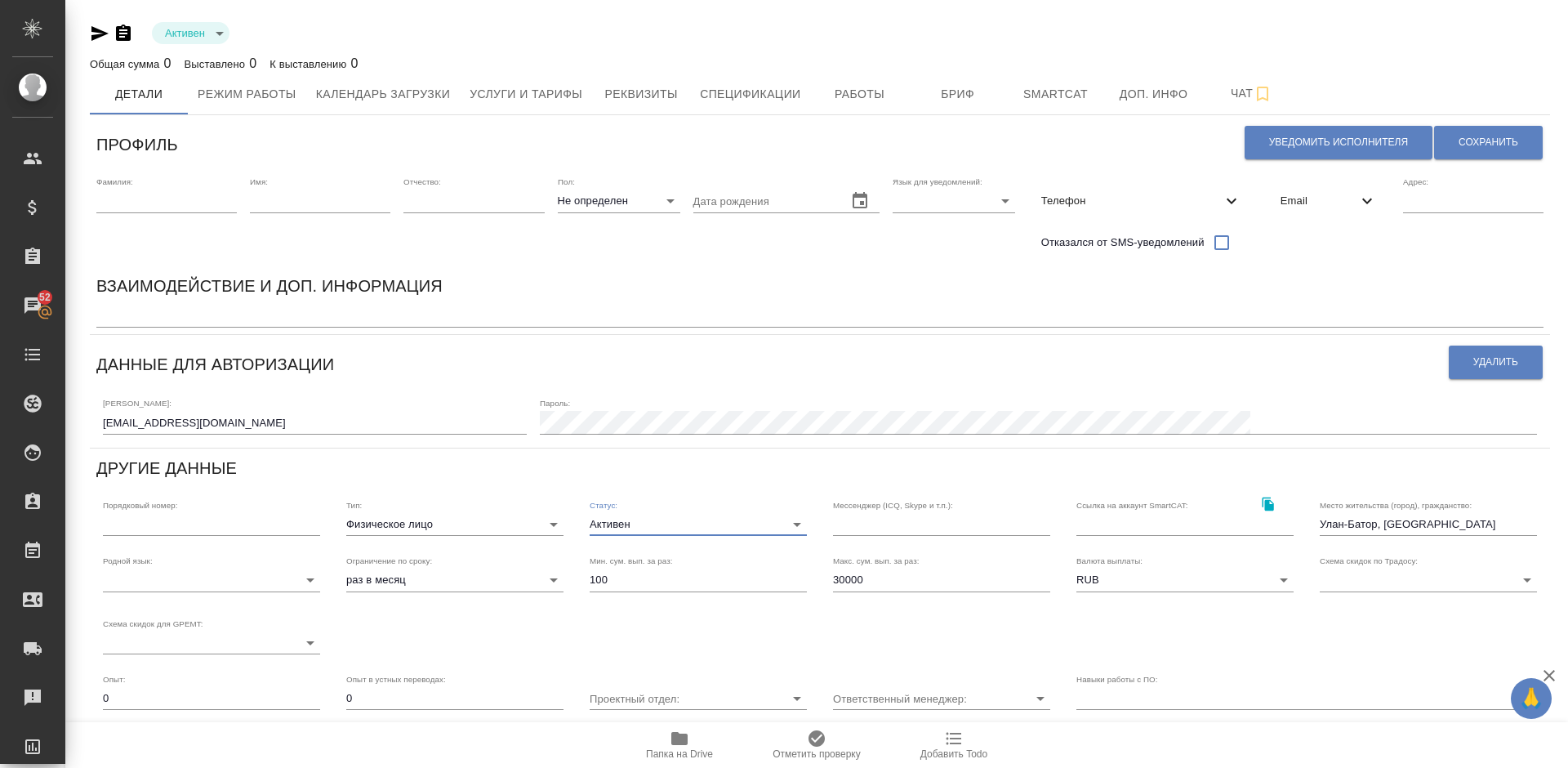
click at [875, 578] on input "30000" at bounding box center [942, 580] width 217 height 23
type input "3"
type input "100000"
click at [1317, 197] on span "Email" at bounding box center [1319, 201] width 77 height 16
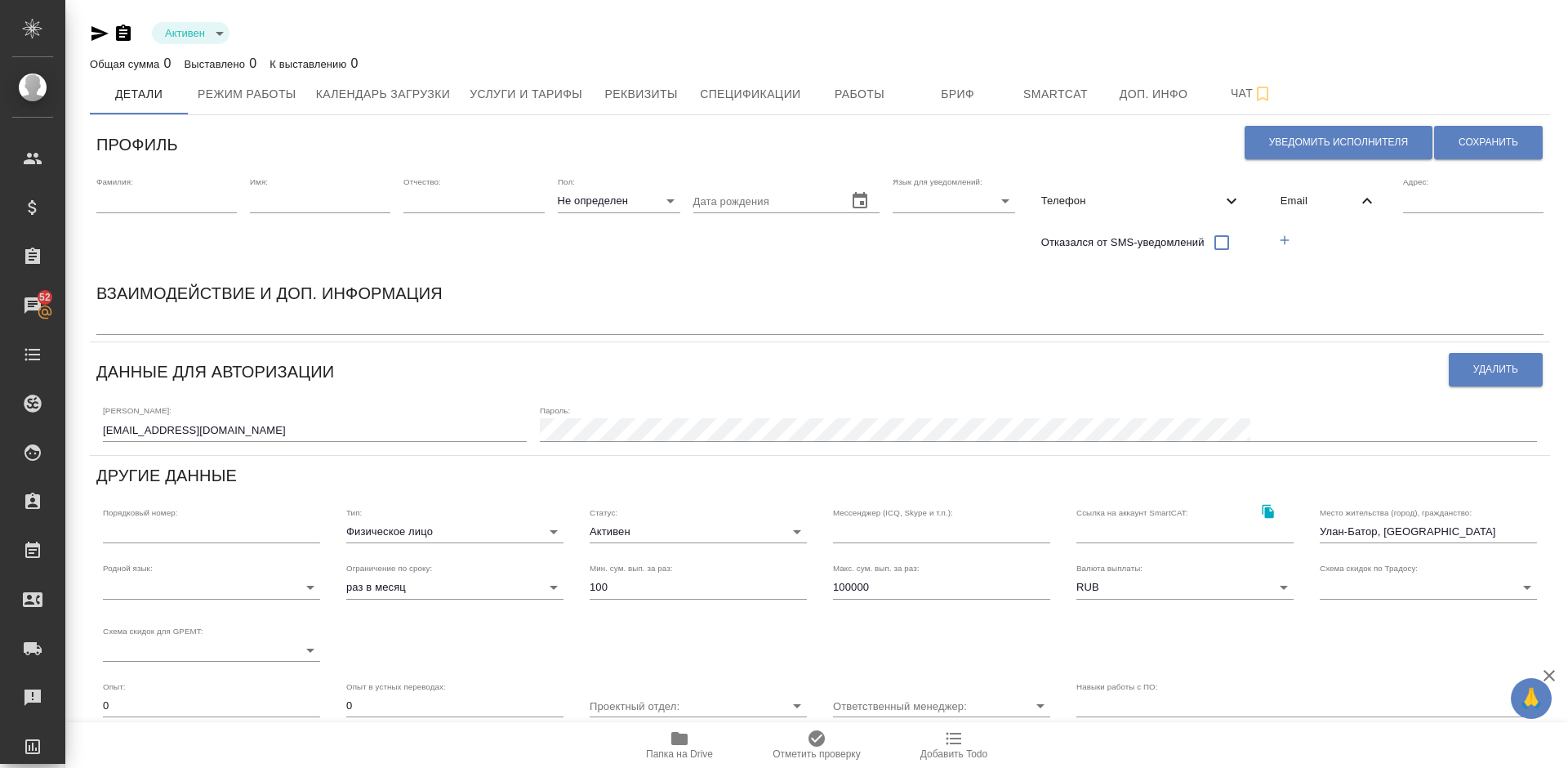
click at [1291, 241] on icon "button" at bounding box center [1285, 240] width 15 height 15
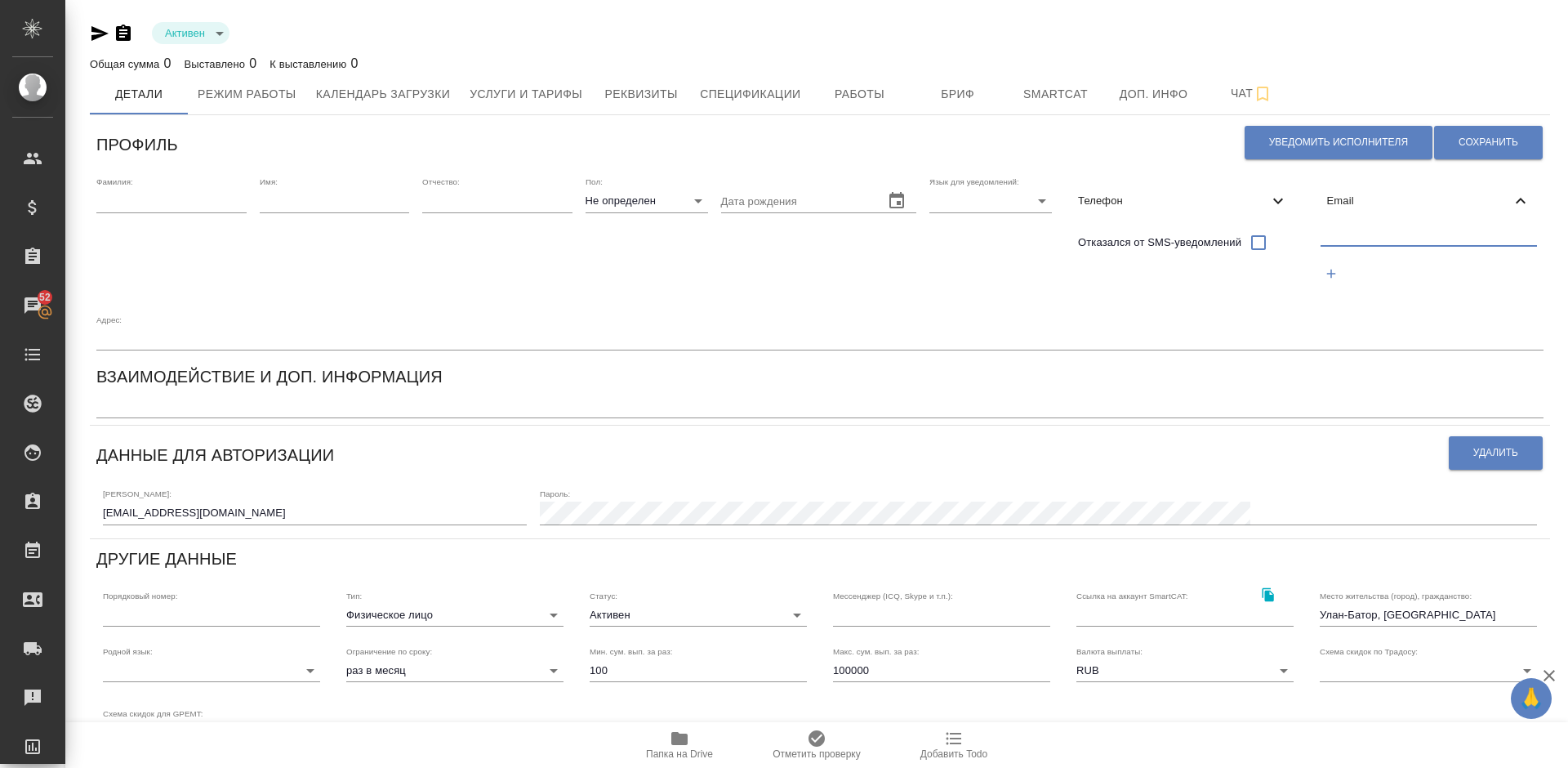
click at [1351, 245] on input "text" at bounding box center [1429, 235] width 217 height 21
paste input "bb_m09@yahoo.com"
type input "bb_m09@yahoo.com"
click at [1478, 136] on span "Сохранить" at bounding box center [1488, 143] width 60 height 14
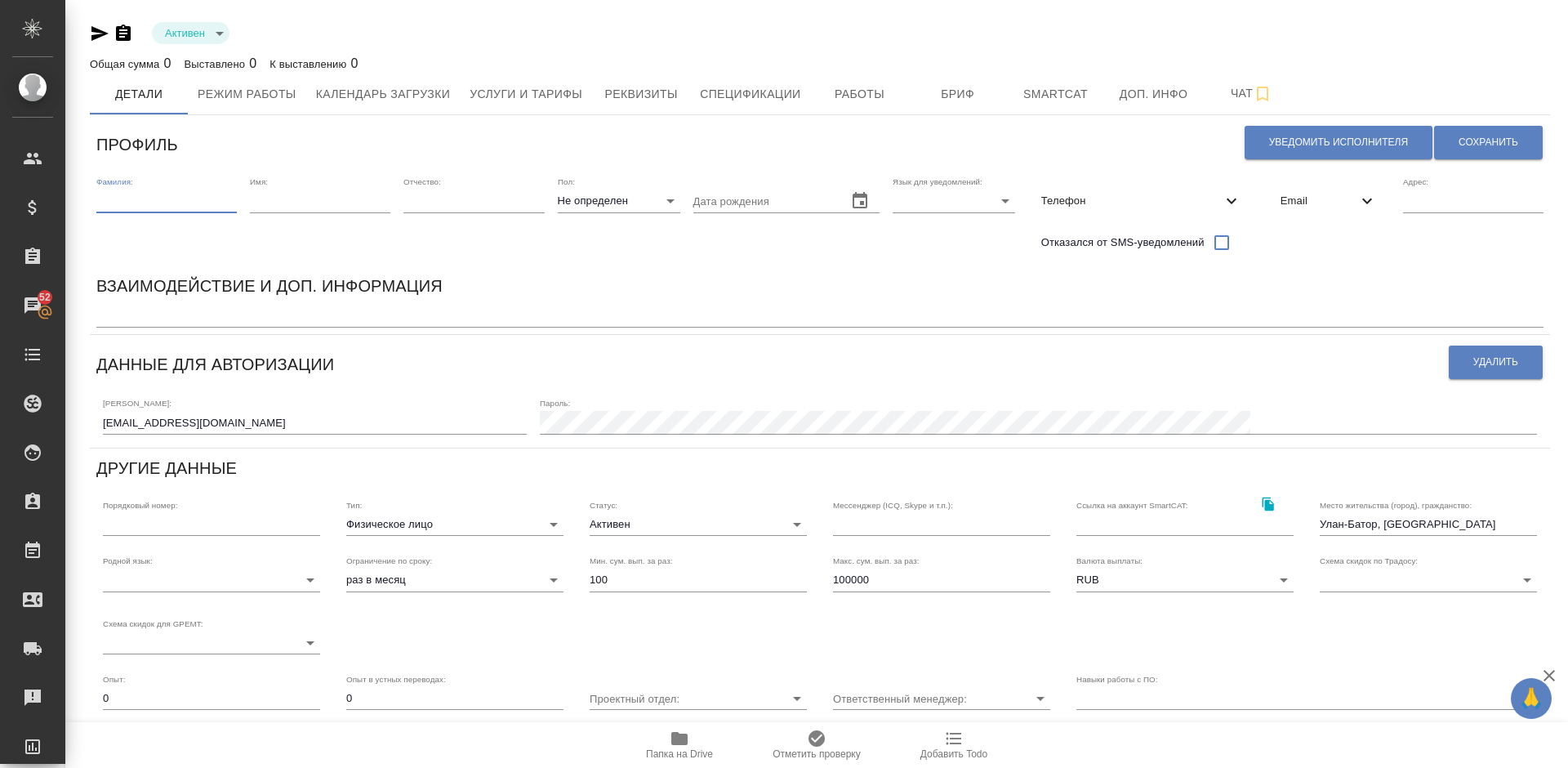
paste input "Батбуян"
click at [168, 203] on input "text" at bounding box center [167, 201] width 141 height 23
type input "Батбуян"
click at [298, 204] on input "text" at bounding box center [321, 201] width 141 height 23
paste input "Мунхбат"
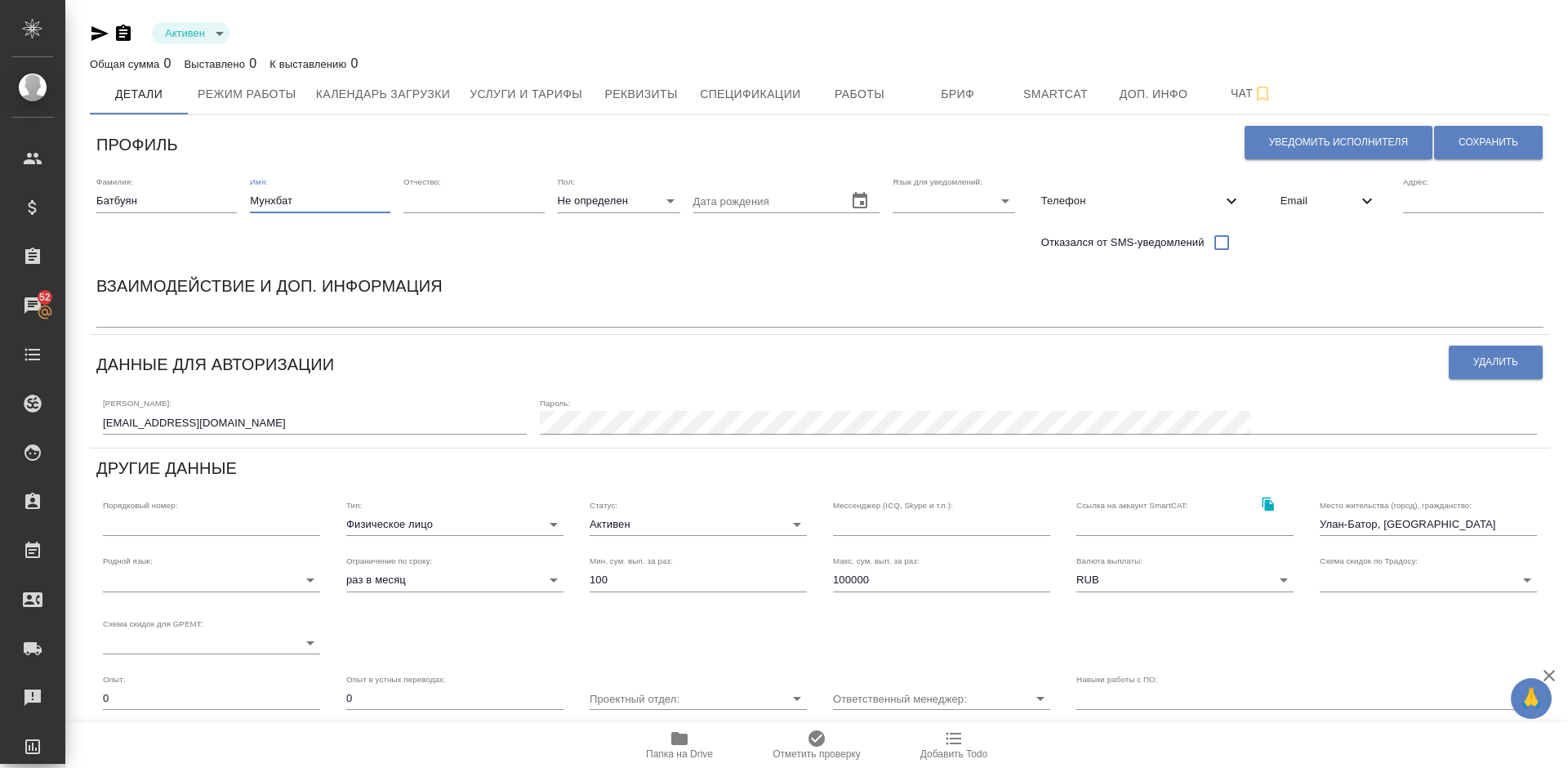
type input "Мунхбат"
click at [643, 194] on body "🙏 .cls-1 fill:#fff; AWATERA Lazareva Anastasia Клиенты Спецификации Заказы 52 Ч…" at bounding box center [784, 384] width 1568 height 768
click at [617, 225] on li "М" at bounding box center [619, 227] width 123 height 26
type input "[DEMOGRAPHIC_DATA]"
click at [935, 199] on body "🙏 .cls-1 fill:#fff; AWATERA Lazareva Anastasia Клиенты Спецификации Заказы 52 Ч…" at bounding box center [784, 384] width 1568 height 768
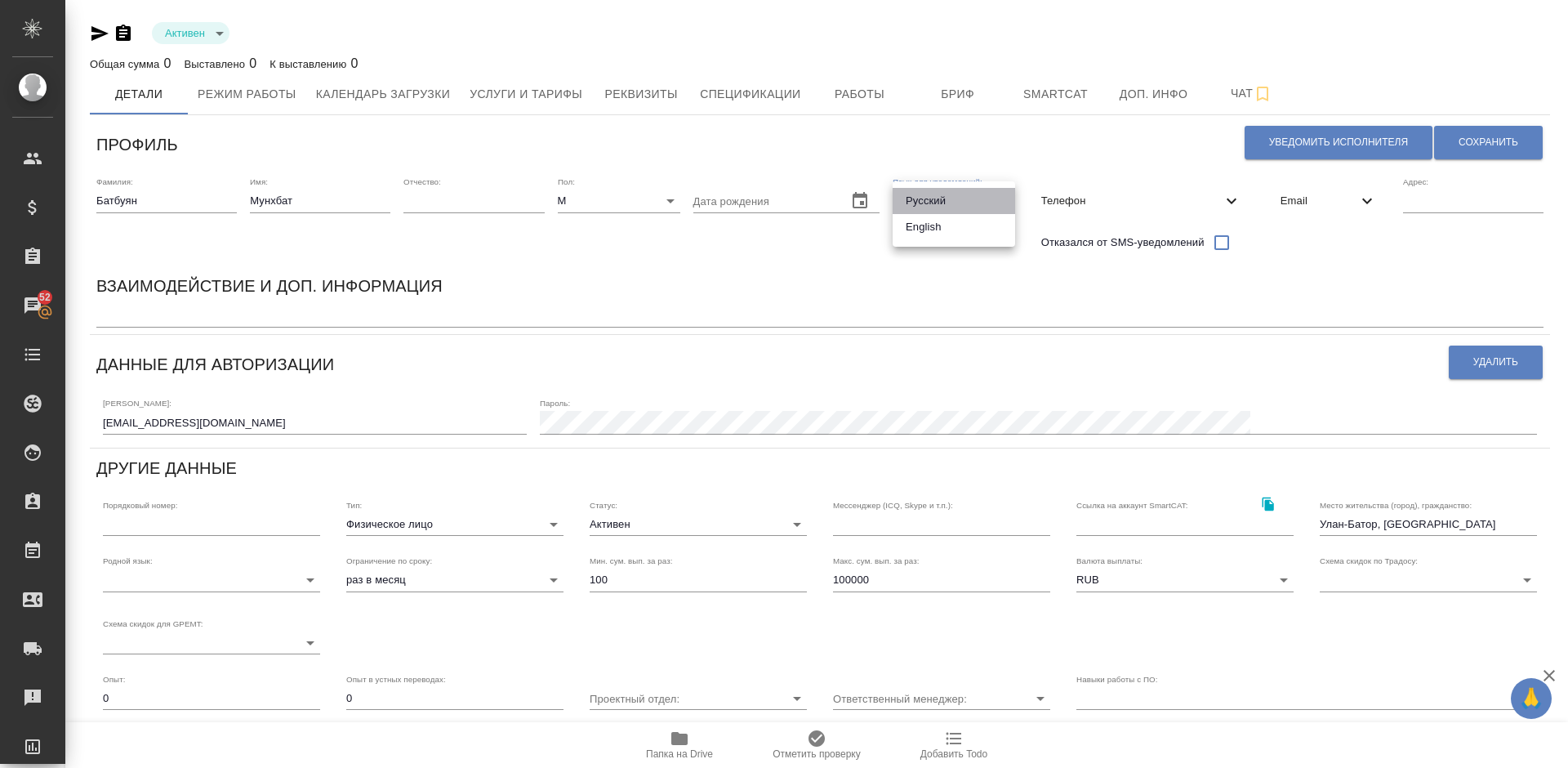
click at [951, 204] on li "Русский" at bounding box center [953, 201] width 123 height 26
type input "RU"
click at [1487, 133] on button "Сохранить" at bounding box center [1488, 143] width 109 height 34
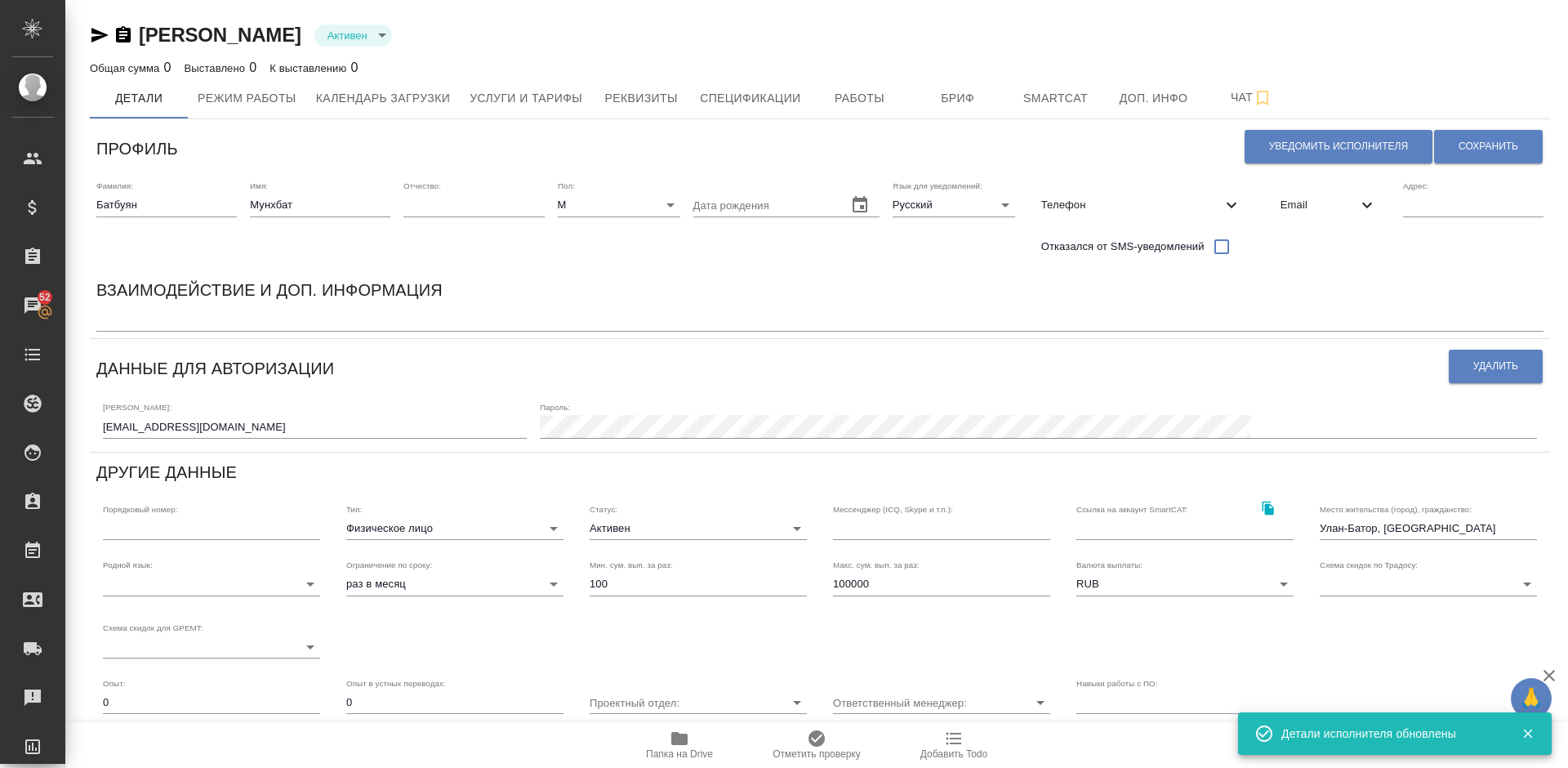
click at [285, 580] on body "🙏 .cls-1 fill:#fff; AWATERA Lazareva Anastasia Клиенты Спецификации Заказы 52 Ч…" at bounding box center [784, 384] width 1568 height 768
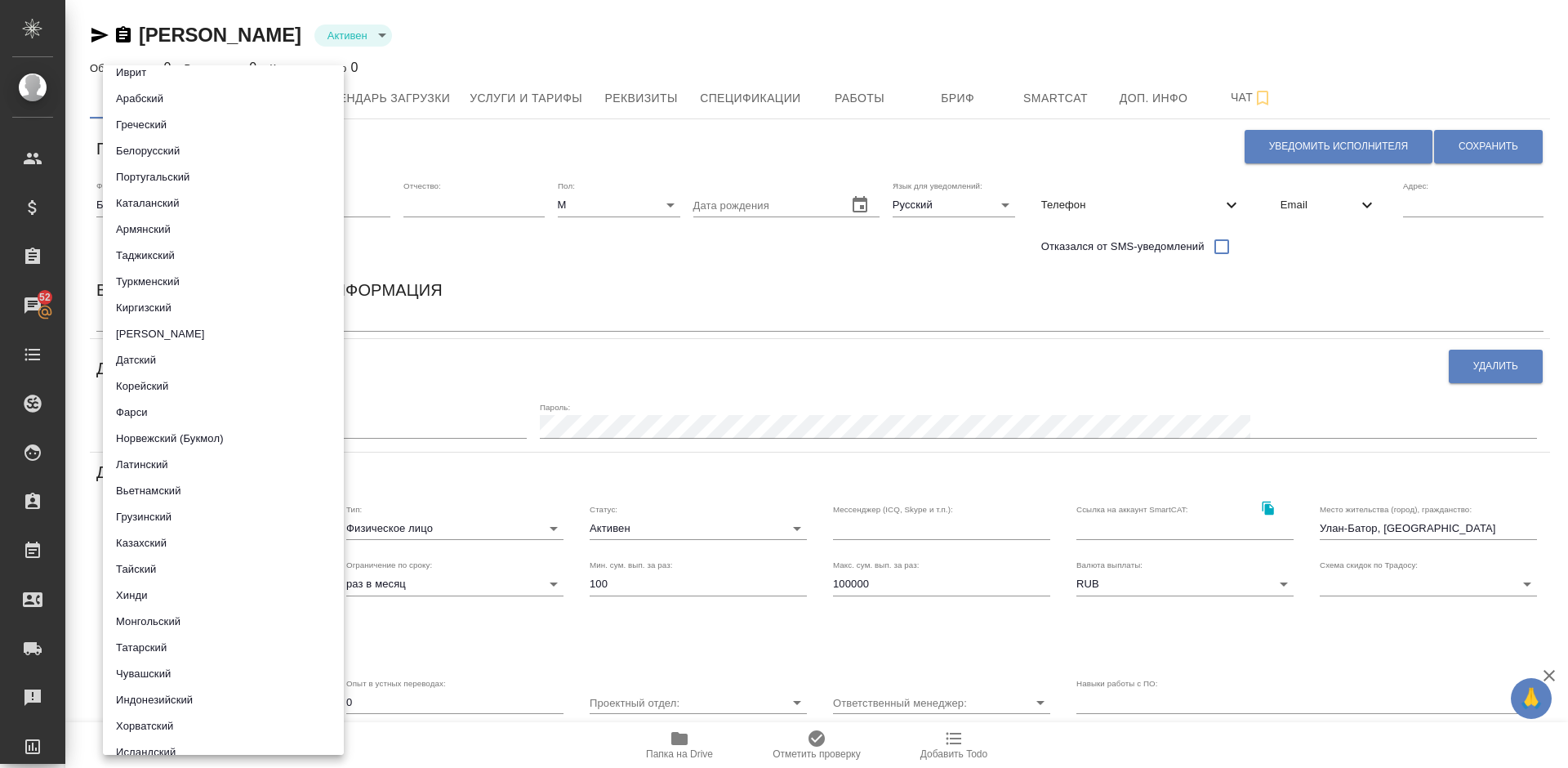
scroll to position [701, 0]
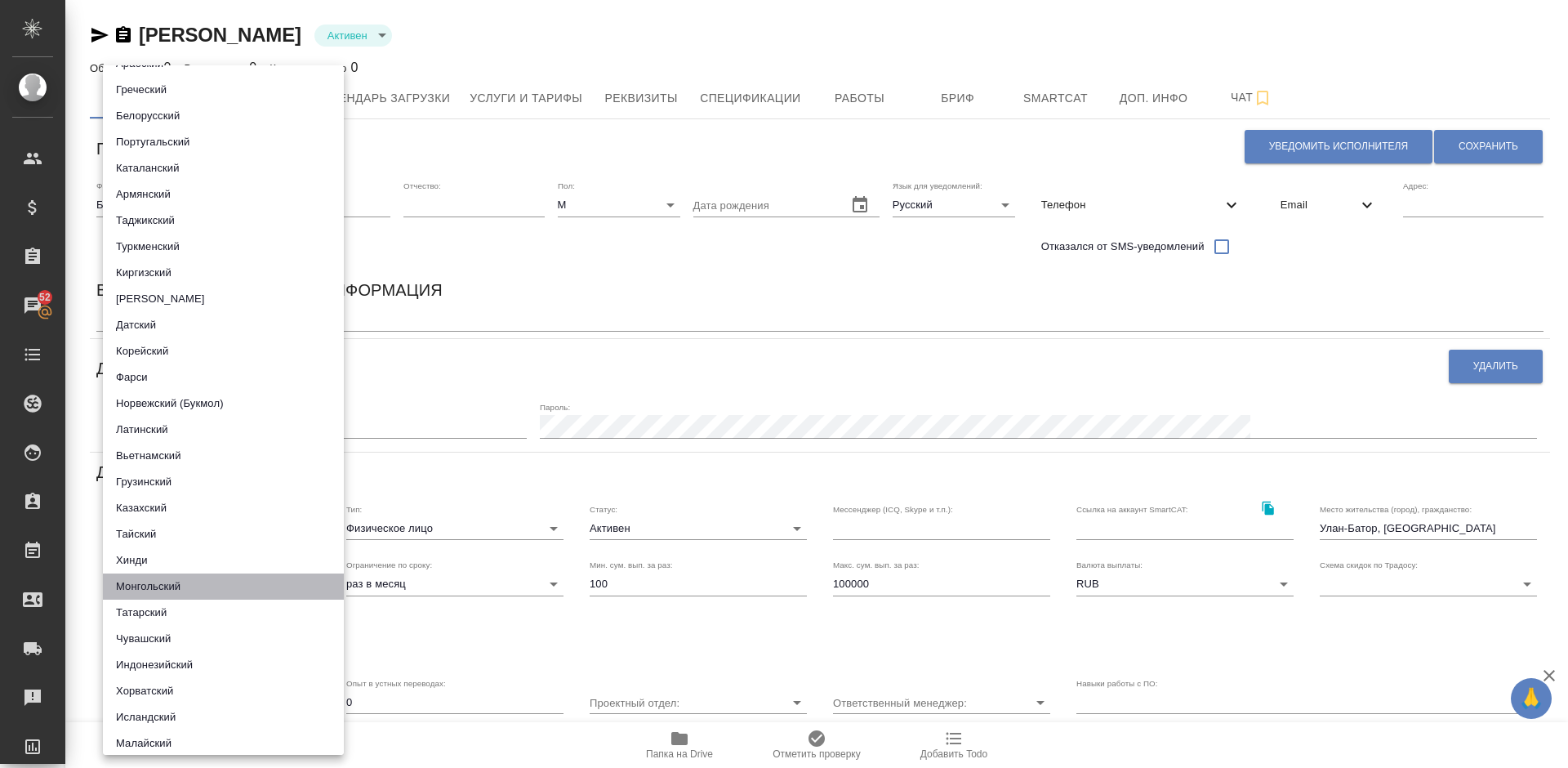
click at [256, 589] on li "Монгольский" at bounding box center [223, 587] width 241 height 26
type input "5b23e16b512f265610b60659"
click at [599, 292] on div at bounding box center [784, 384] width 1568 height 768
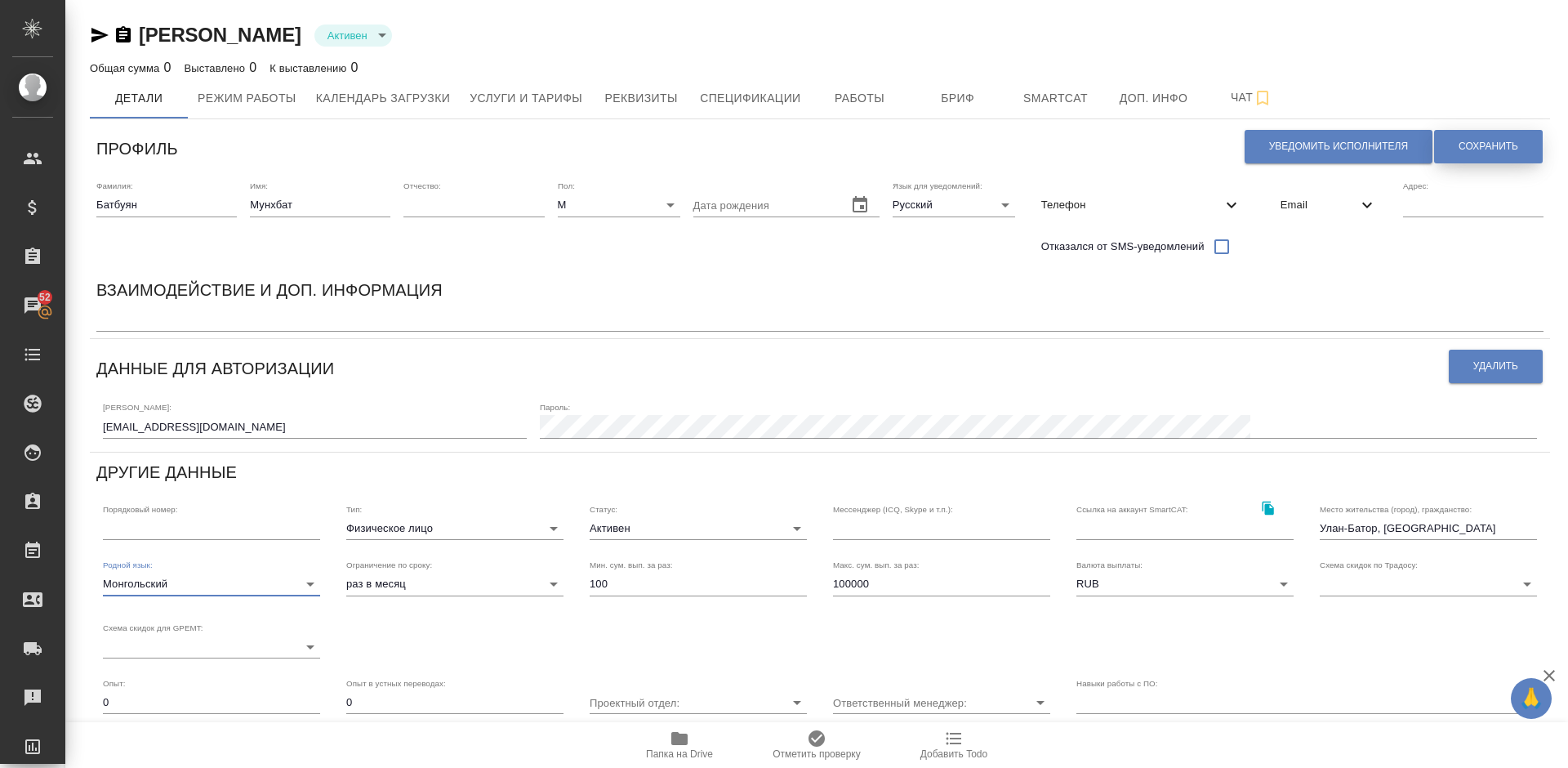
click at [1510, 142] on span "Сохранить" at bounding box center [1488, 146] width 60 height 14
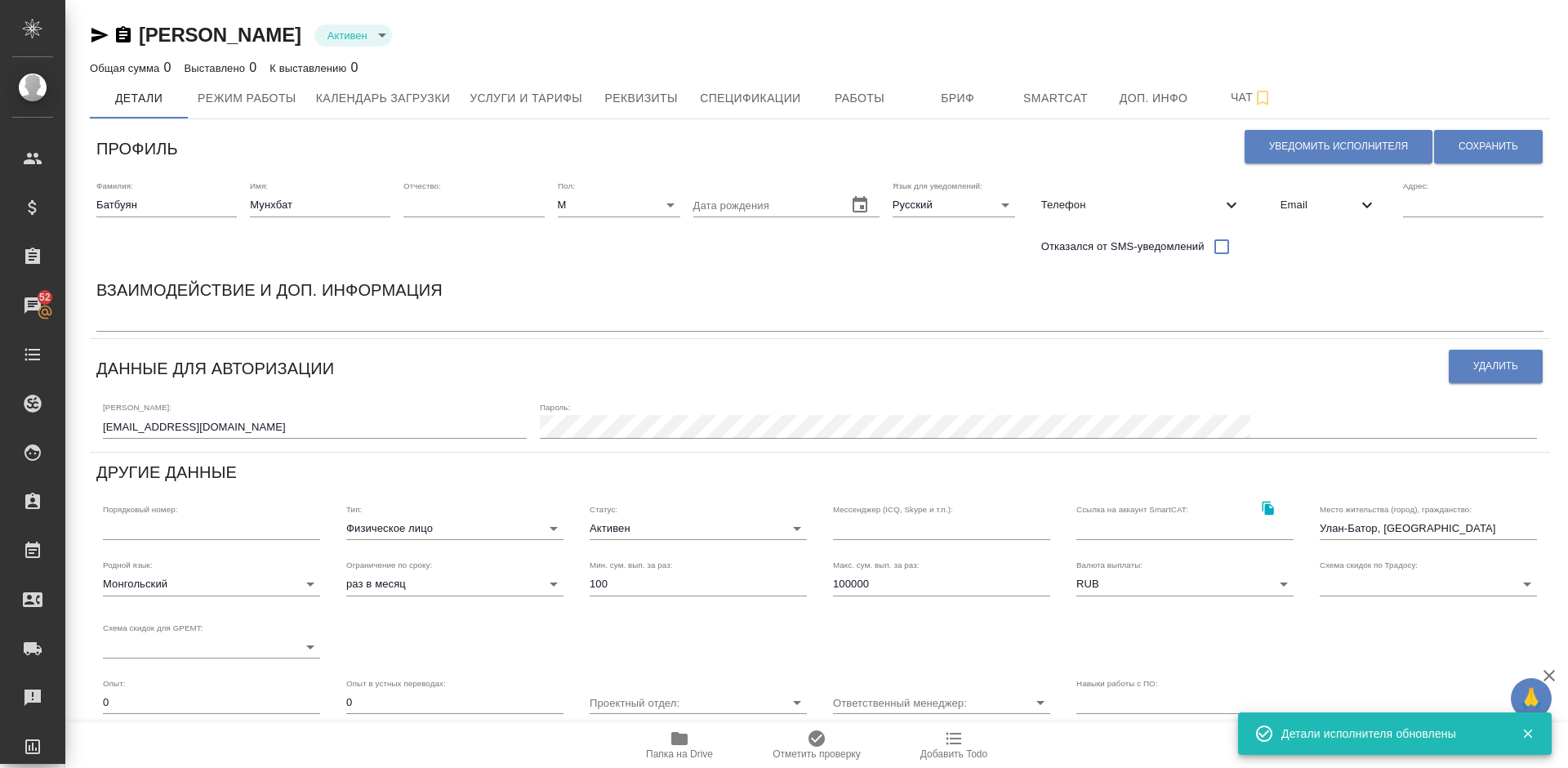
click at [218, 314] on textarea at bounding box center [820, 320] width 1447 height 12
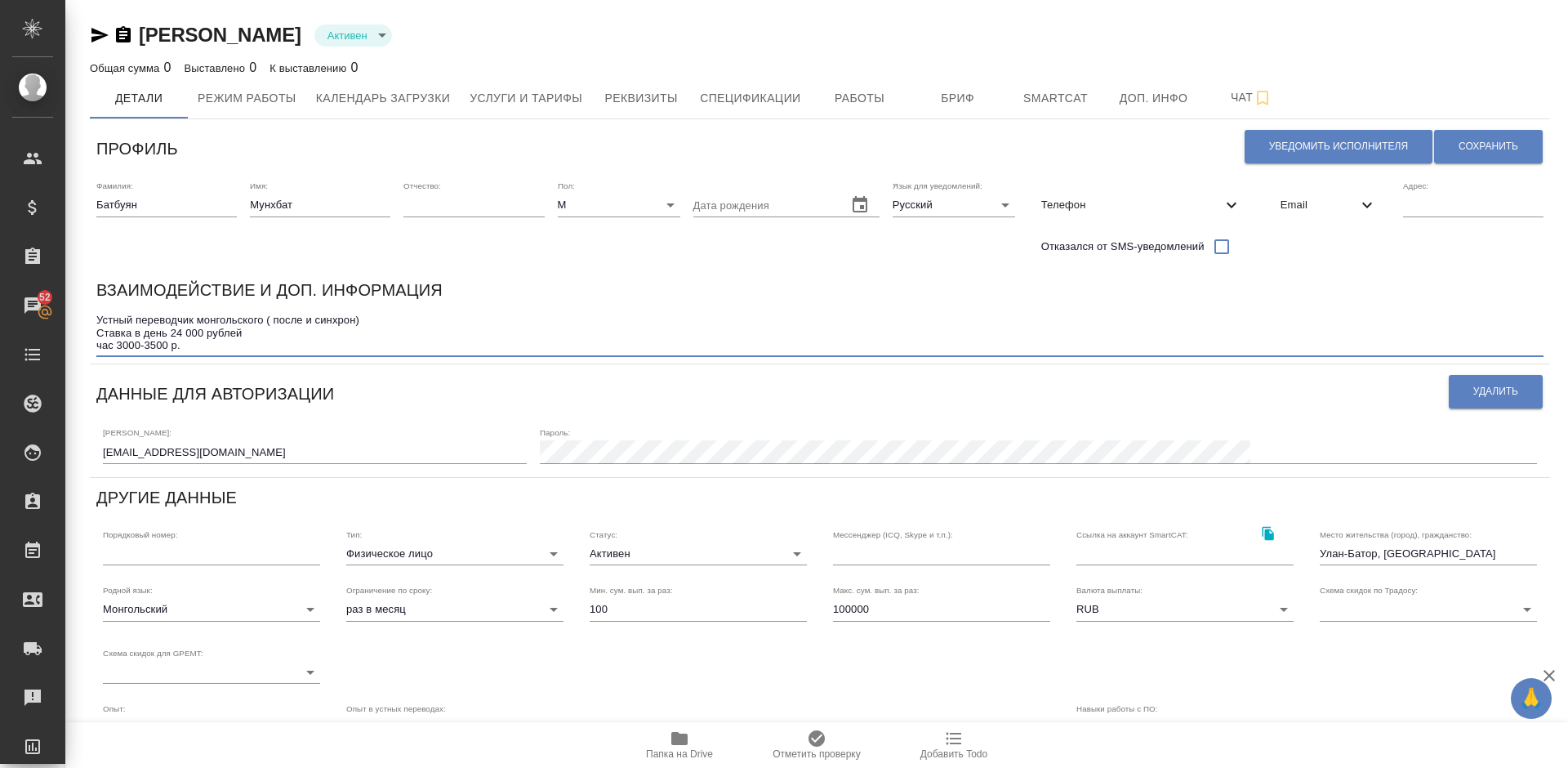
click at [144, 349] on textarea "Устный переводчик монгольского ( после и синхрон) Ставка в день 24 000 рублей ч…" at bounding box center [820, 333] width 1447 height 38
click at [191, 341] on textarea "Устный переводчик монгольского ( после и синхрон) Ставка в день 24 000 рублей ч…" at bounding box center [820, 333] width 1447 height 38
type textarea "Устный переводчик монгольского ( после и синхрон) Ставка в день 24 000 рублей ч…"
click at [1491, 142] on span "Сохранить" at bounding box center [1488, 146] width 60 height 14
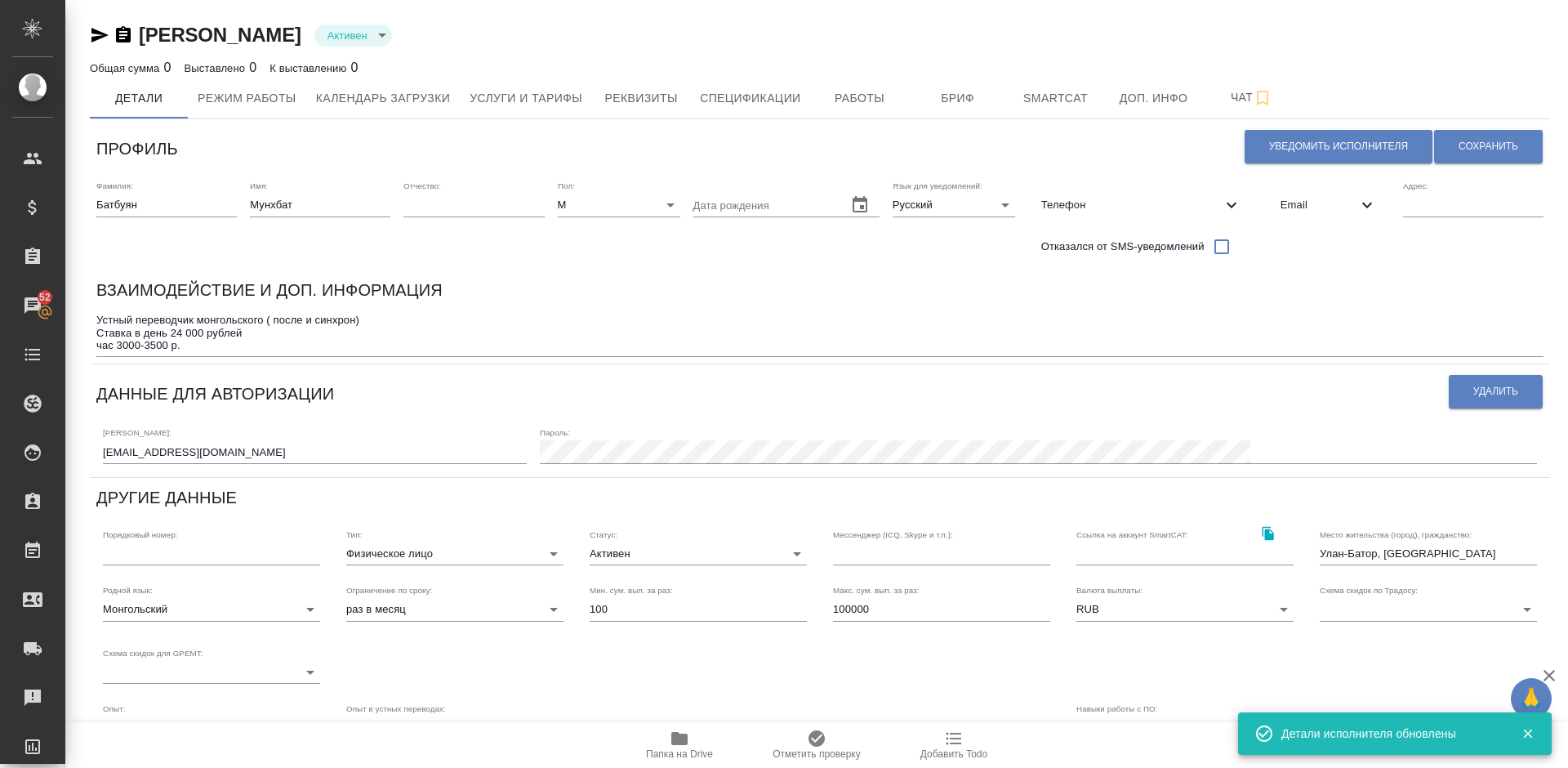
click at [213, 350] on textarea "Устный переводчик монгольского ( после и синхрон) Ставка в день 24 000 рублей ч…" at bounding box center [820, 333] width 1447 height 38
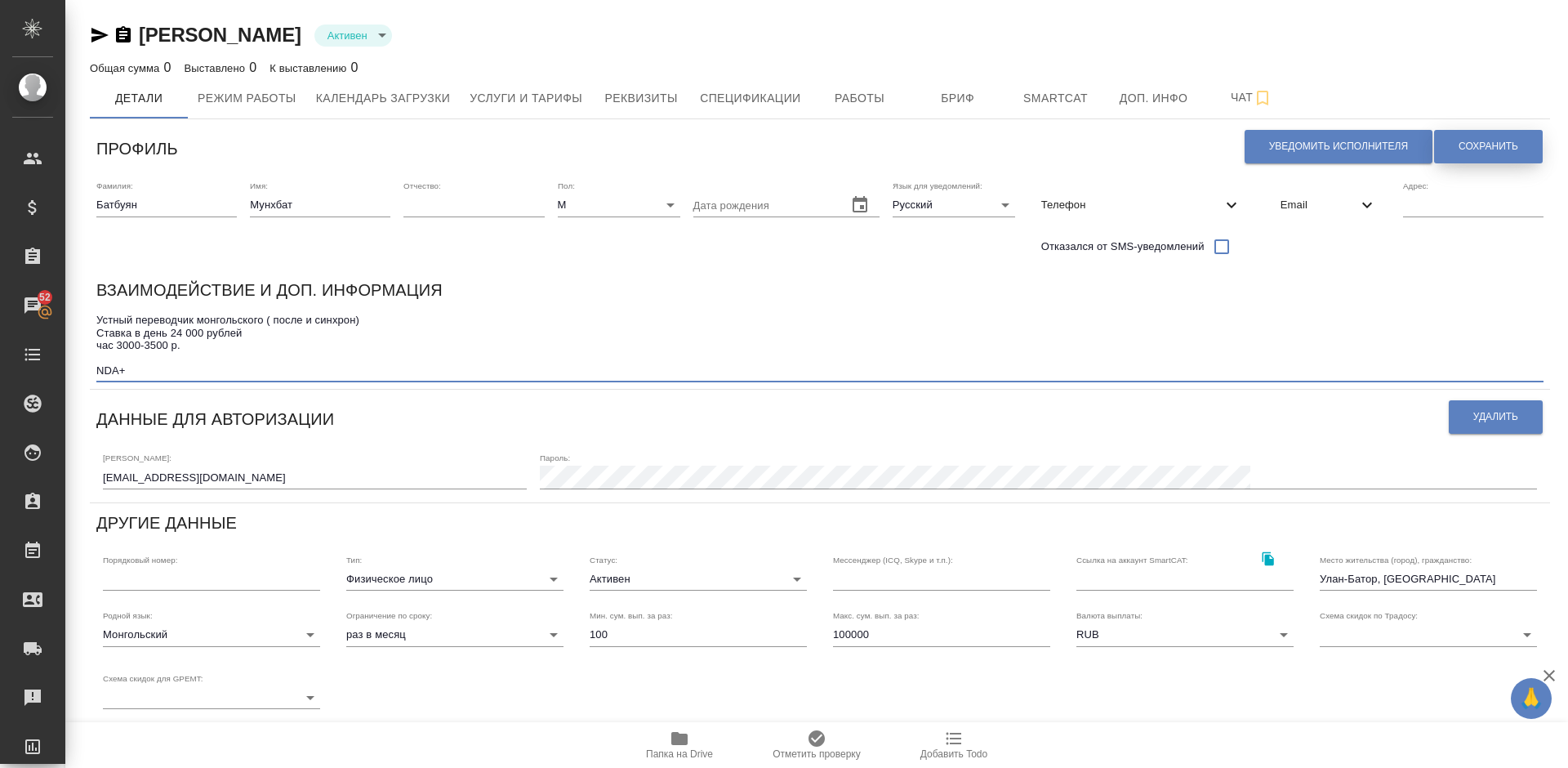
type textarea "Устный переводчик монгольского ( после и синхрон) Ставка в день 24 000 рублей ч…"
click at [1514, 142] on span "Сохранить" at bounding box center [1488, 146] width 60 height 14
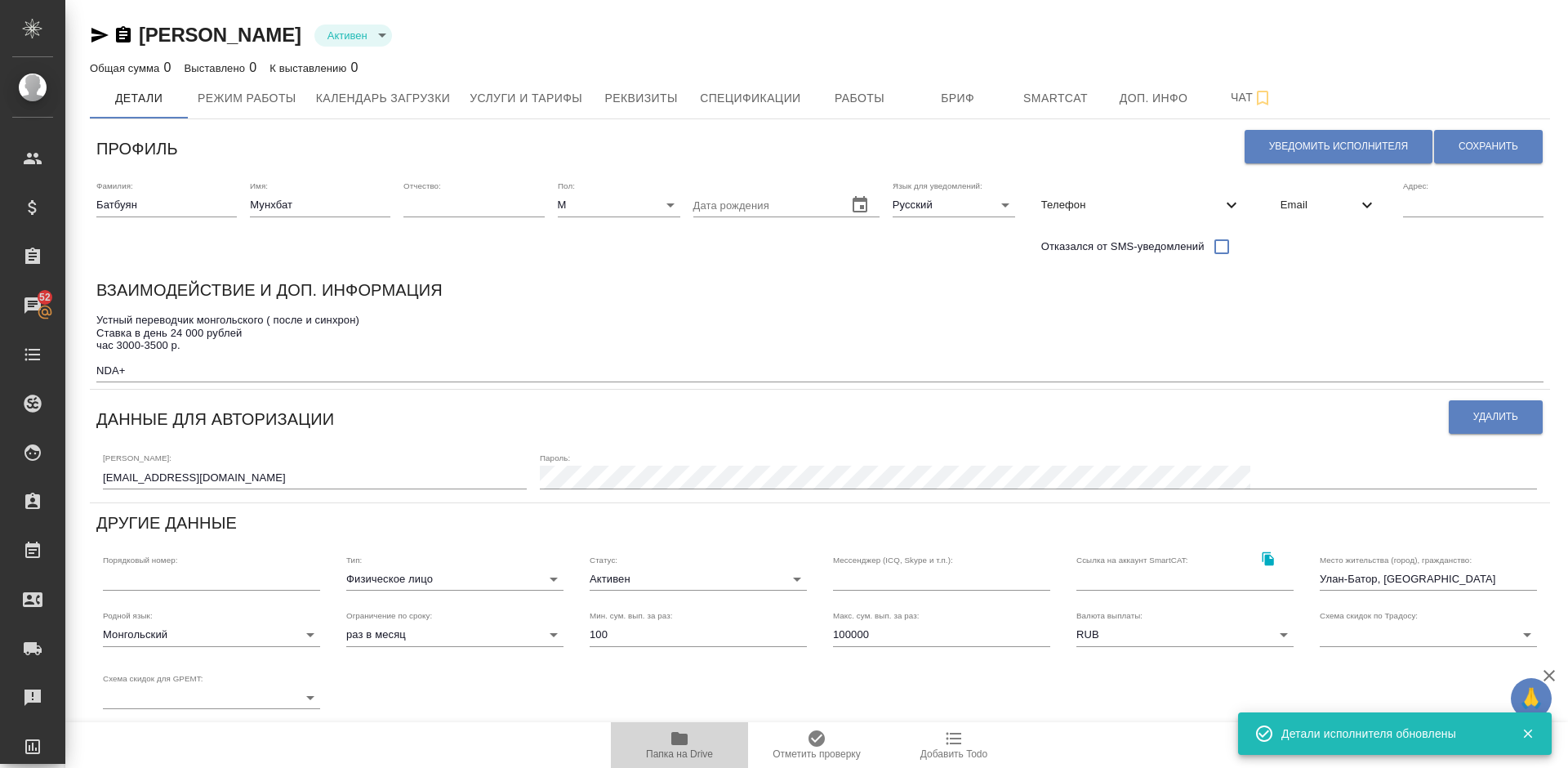
click at [675, 746] on icon "button" at bounding box center [679, 738] width 20 height 20
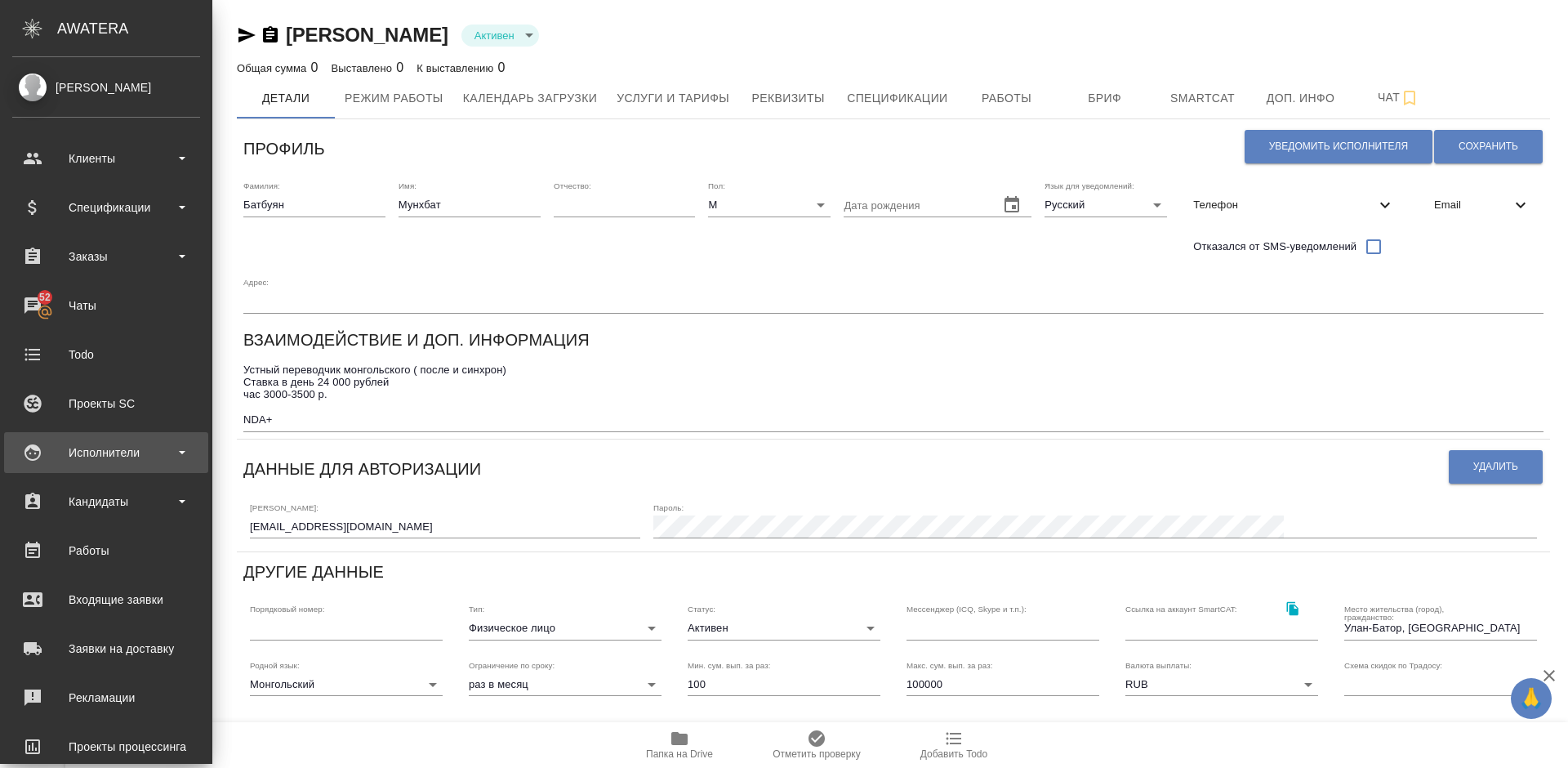
click at [123, 445] on div "Исполнители" at bounding box center [106, 453] width 187 height 24
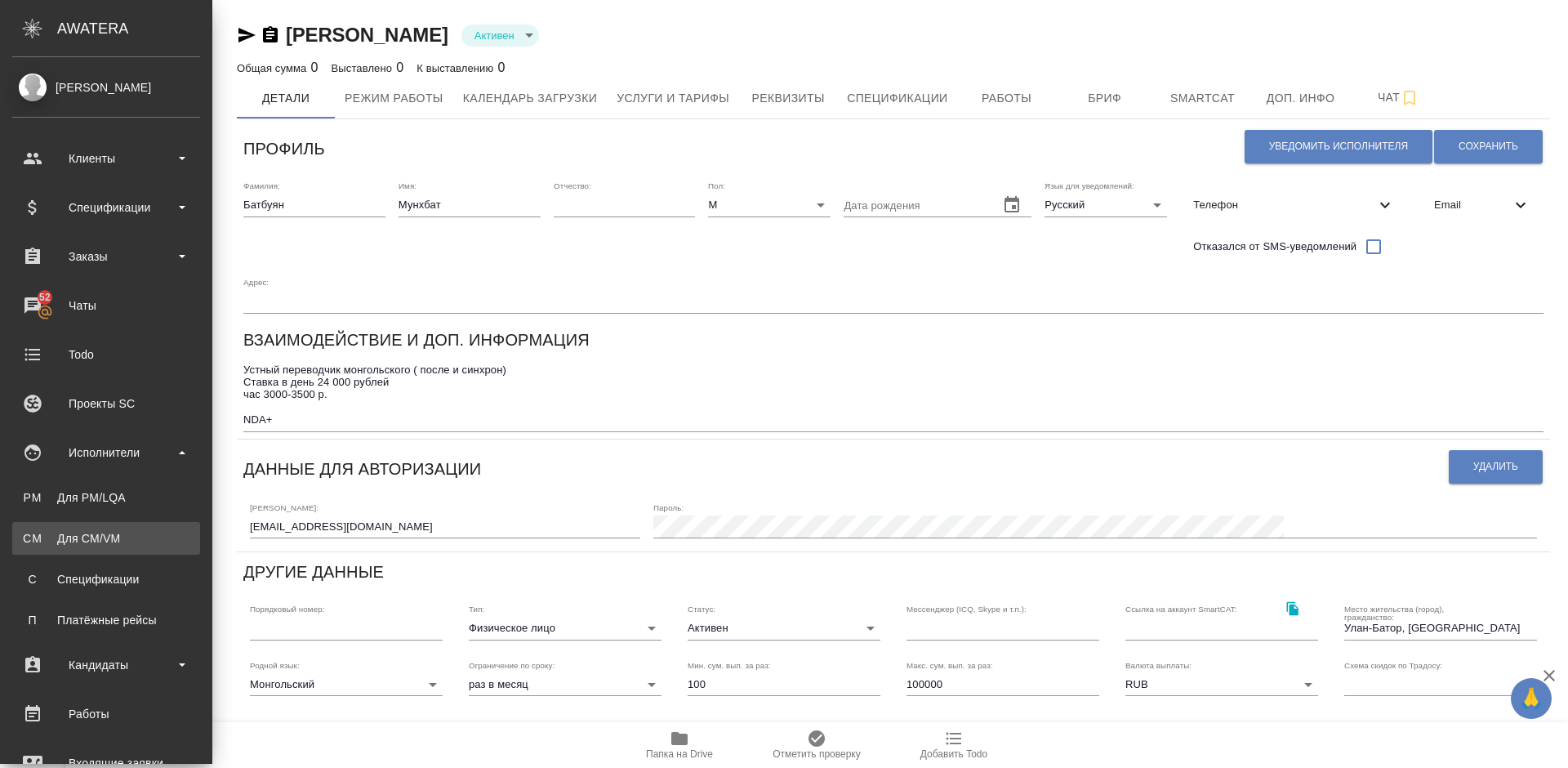
click at [132, 531] on div "Для CM/VM" at bounding box center [106, 537] width 172 height 16
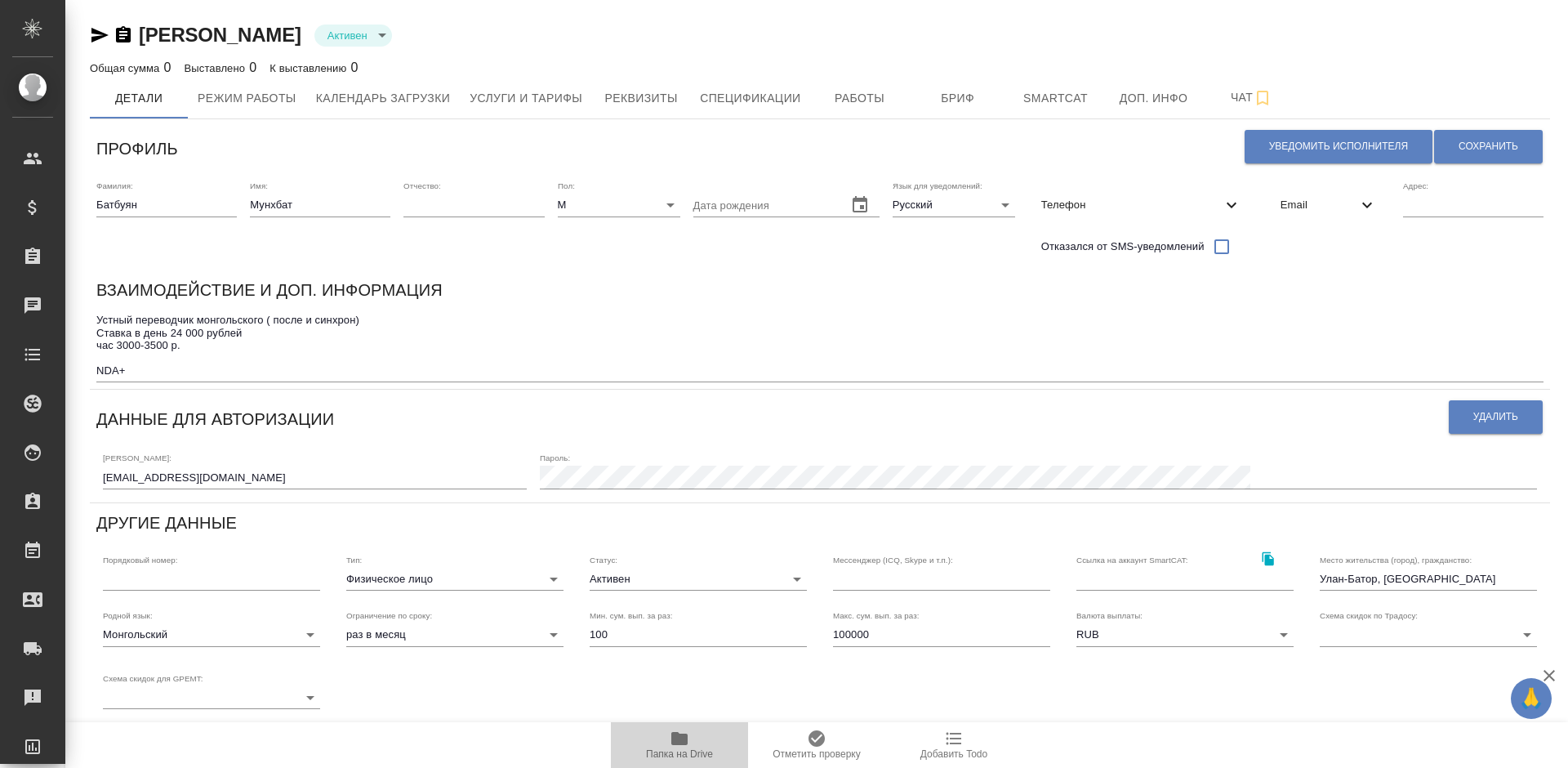
click at [679, 739] on icon "button" at bounding box center [679, 739] width 16 height 13
click at [510, 104] on span "Услуги и тарифы" at bounding box center [526, 98] width 112 height 21
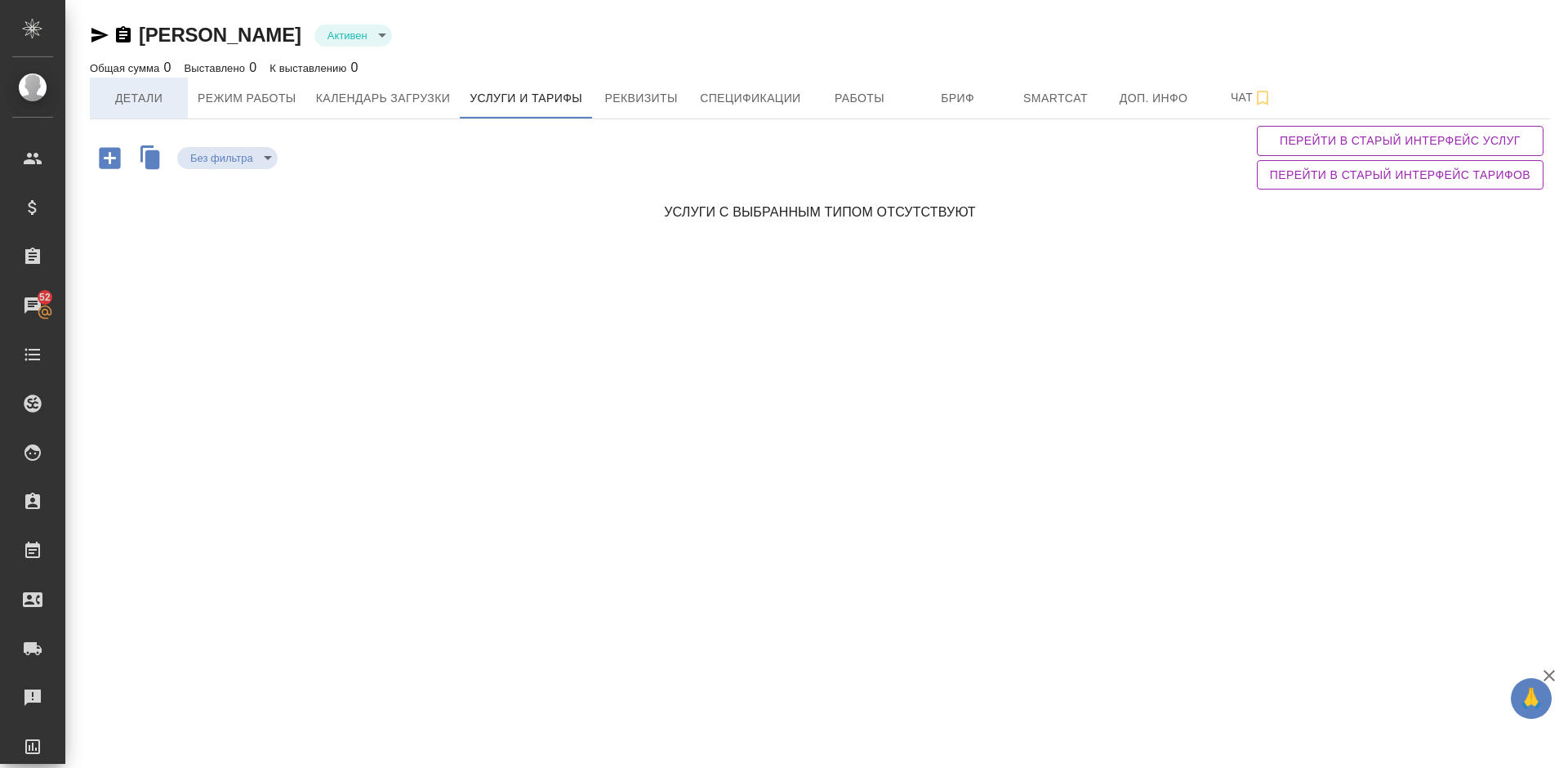
click at [132, 92] on span "Детали" at bounding box center [139, 98] width 79 height 21
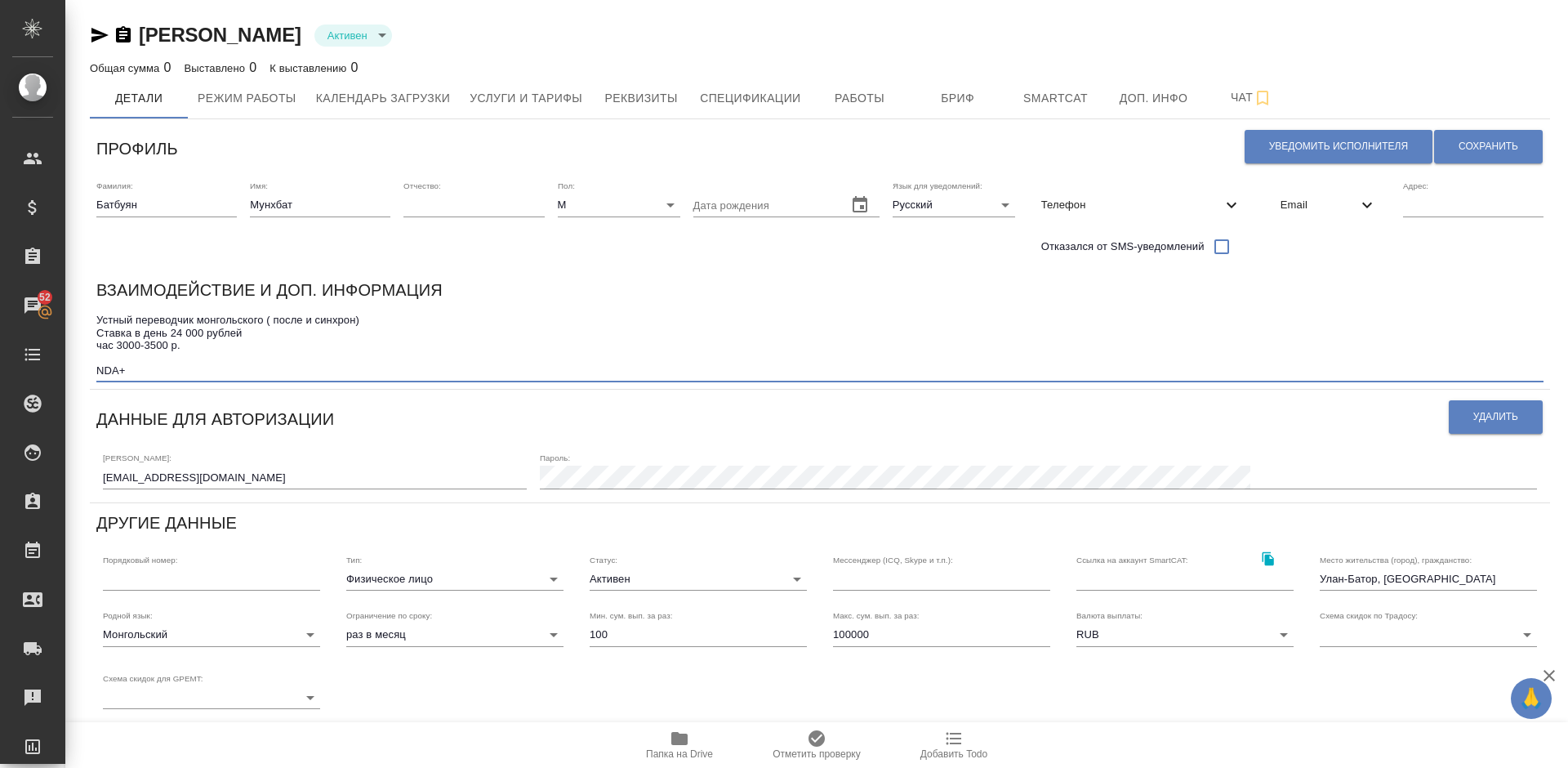
click at [235, 346] on textarea "Устный переводчик монгольского ( после и синхрон) Ставка в день 24 000 рублей ч…" at bounding box center [820, 345] width 1447 height 63
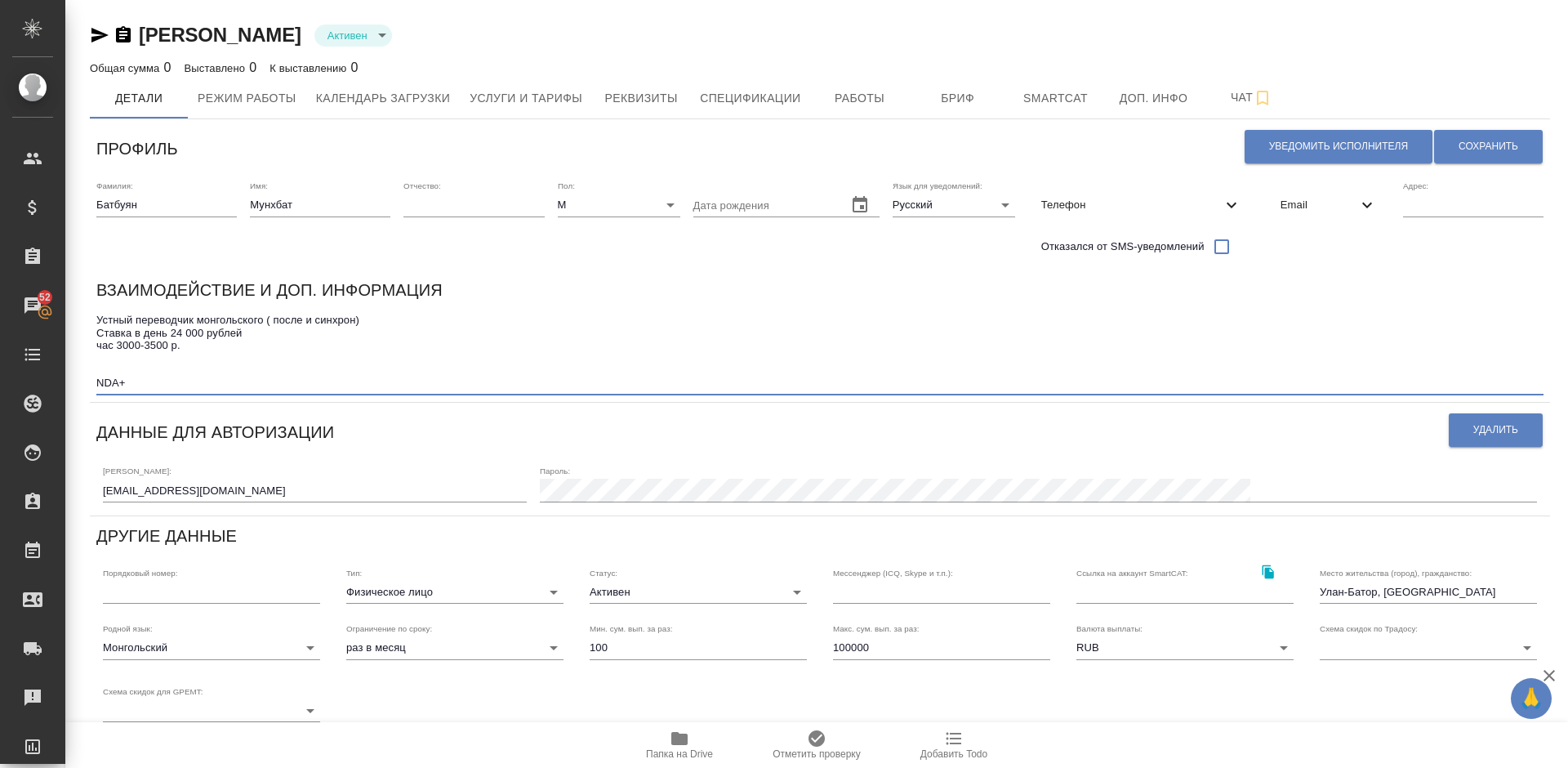
paste textarea "Языковые пары: Английский ⇄ Русский, Английский ⇄ Монгольский, Русский ⇄ Монгол…"
type textarea "Устный переводчик монгольского ( после и синхрон) Ставка в день 24 000 рублей ч…"
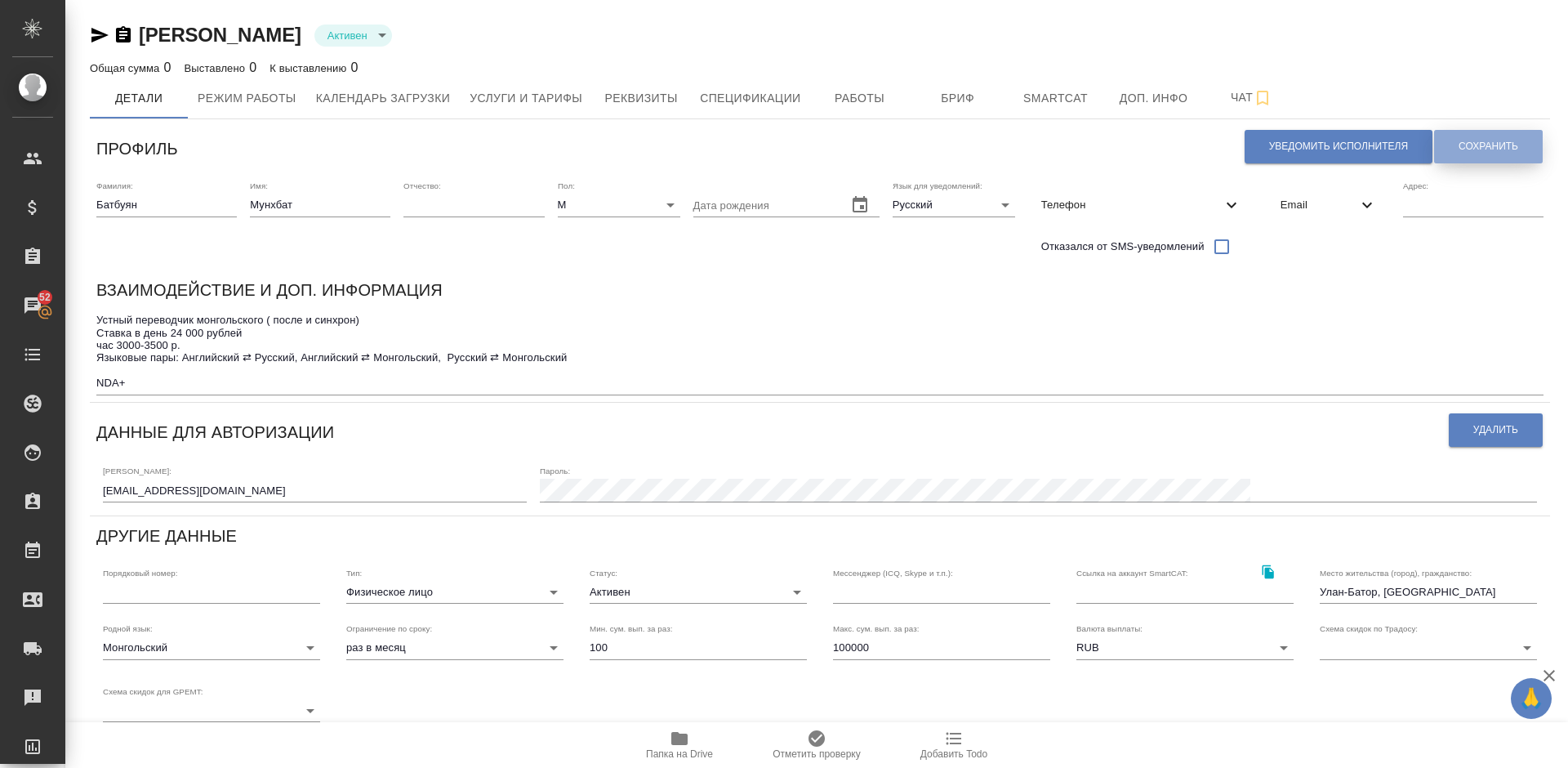
click at [1468, 150] on span "Сохранить" at bounding box center [1488, 146] width 60 height 14
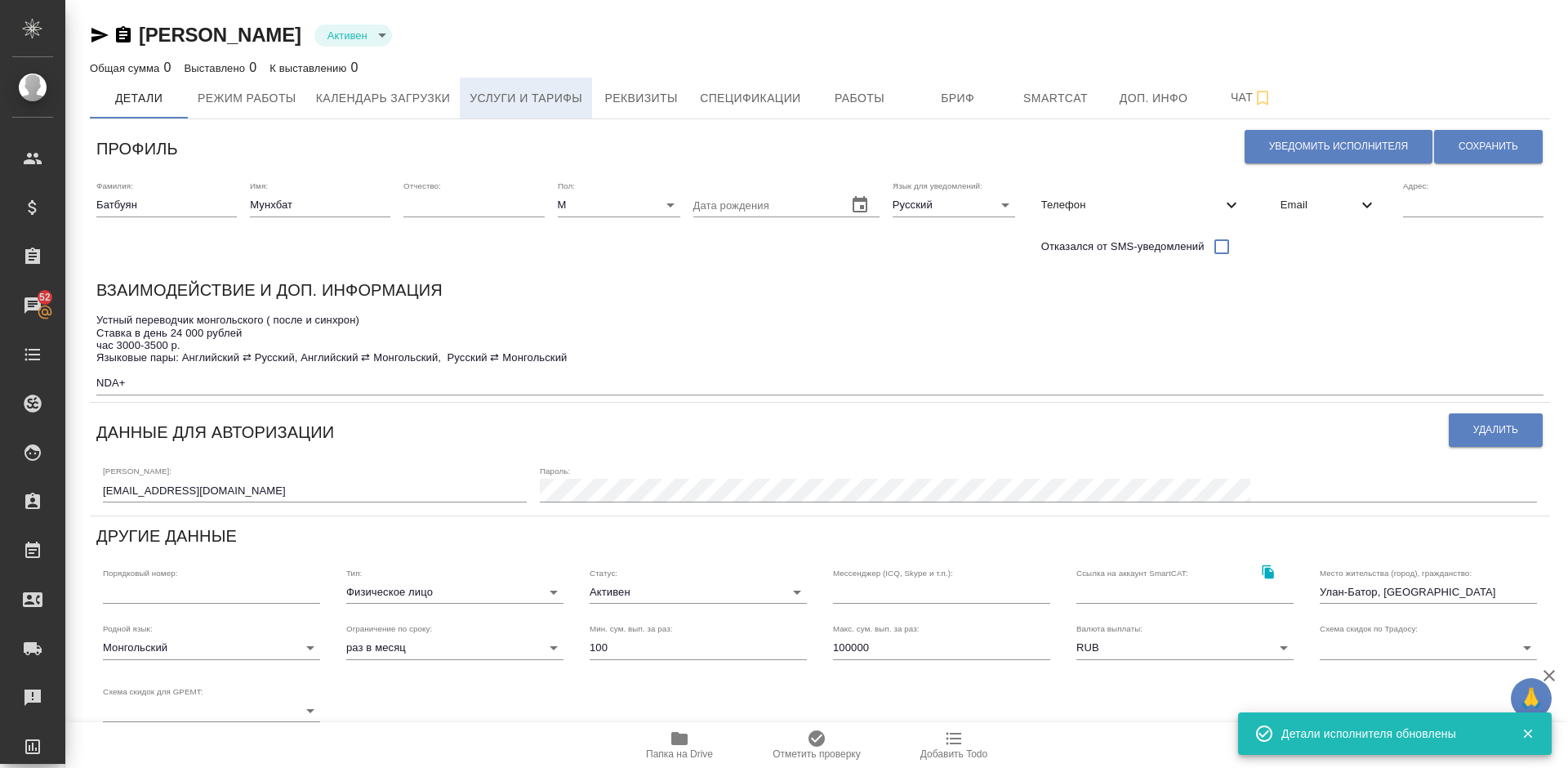
click at [538, 98] on span "Услуги и тарифы" at bounding box center [526, 98] width 112 height 21
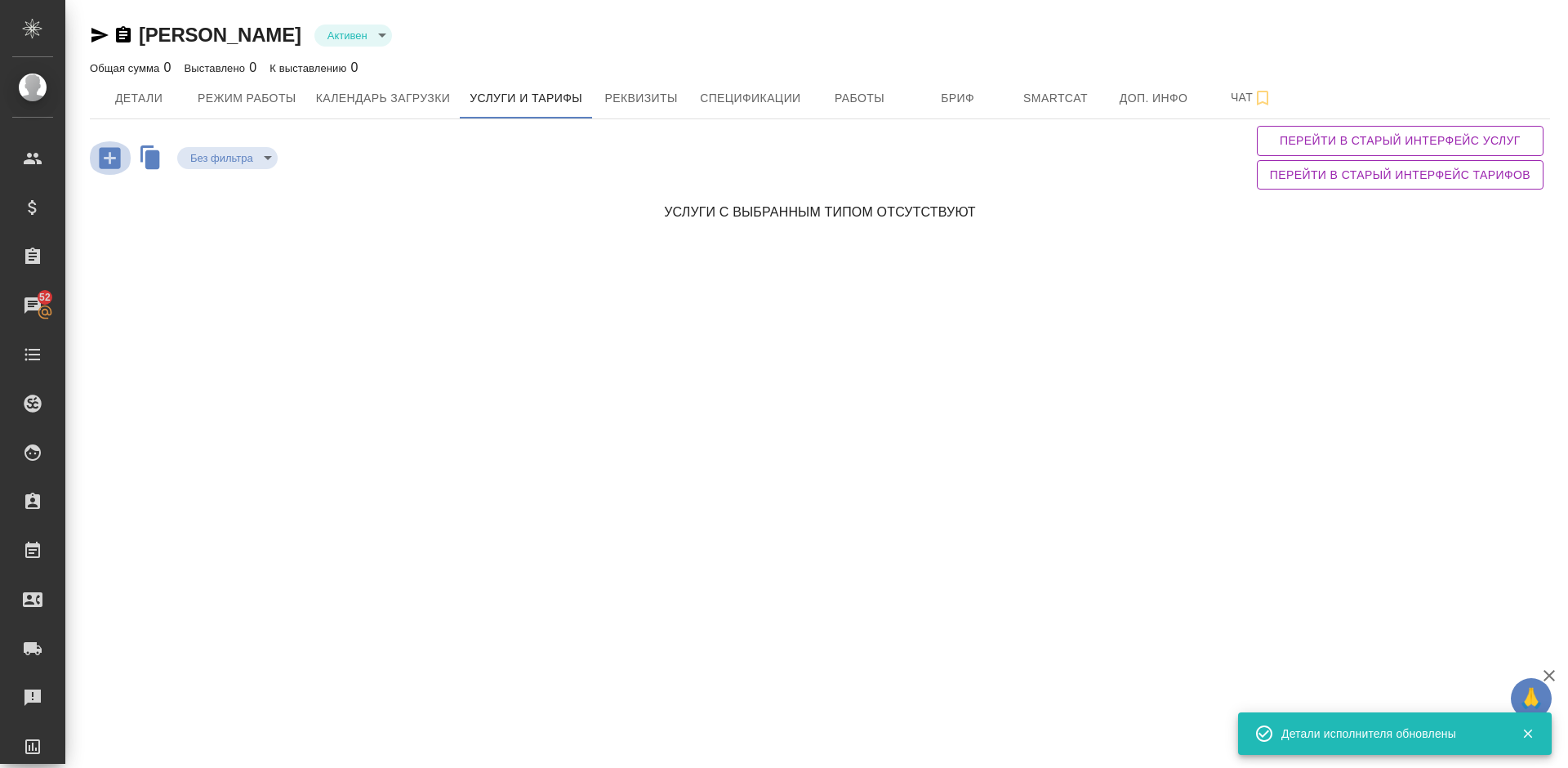
click at [109, 158] on icon "button" at bounding box center [110, 158] width 28 height 28
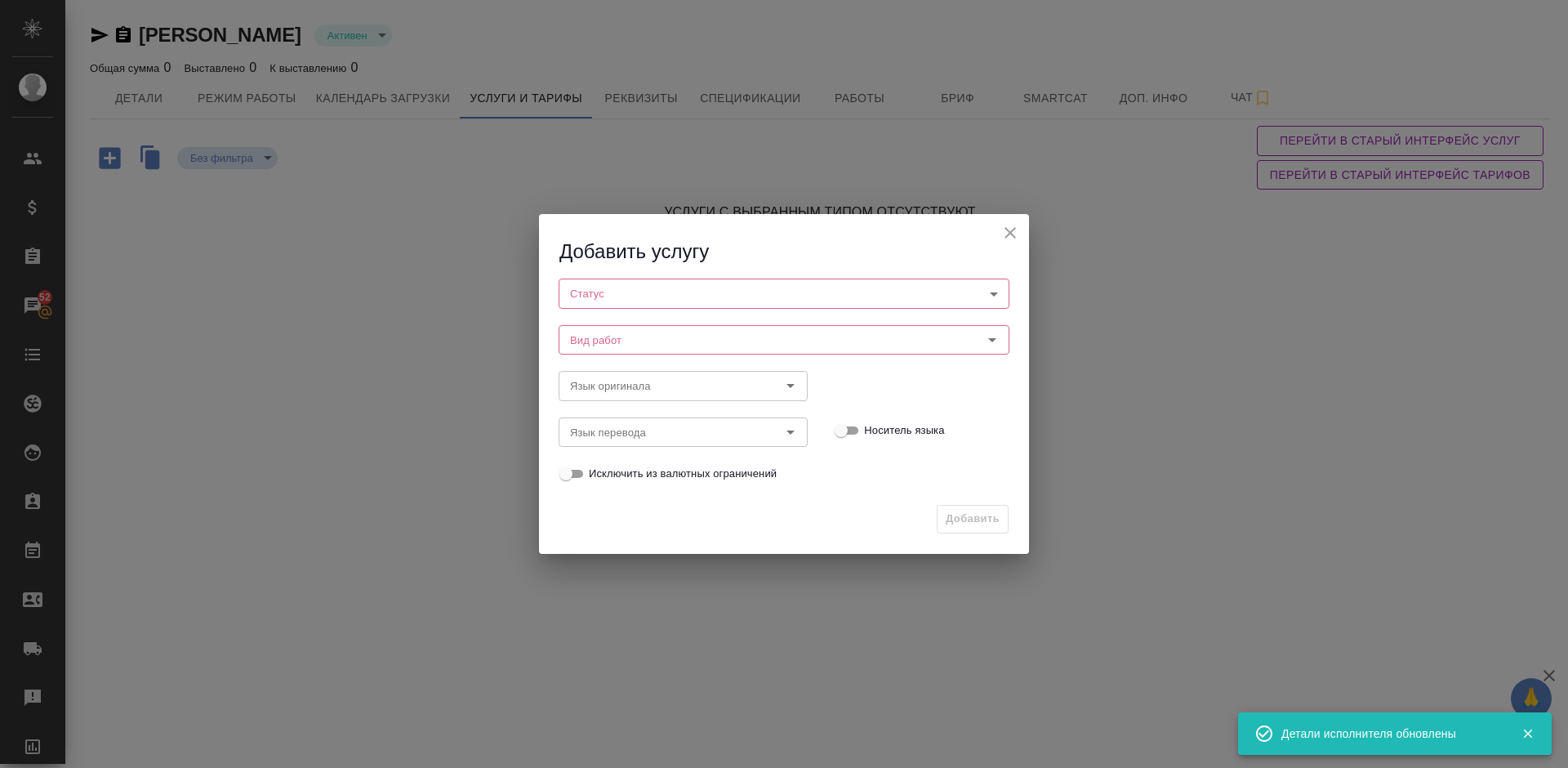
click at [650, 289] on body "🙏 .cls-1 fill:#fff; AWATERA Lazareva Anastasia Клиенты Спецификации Заказы 52 Ч…" at bounding box center [784, 384] width 1568 height 768
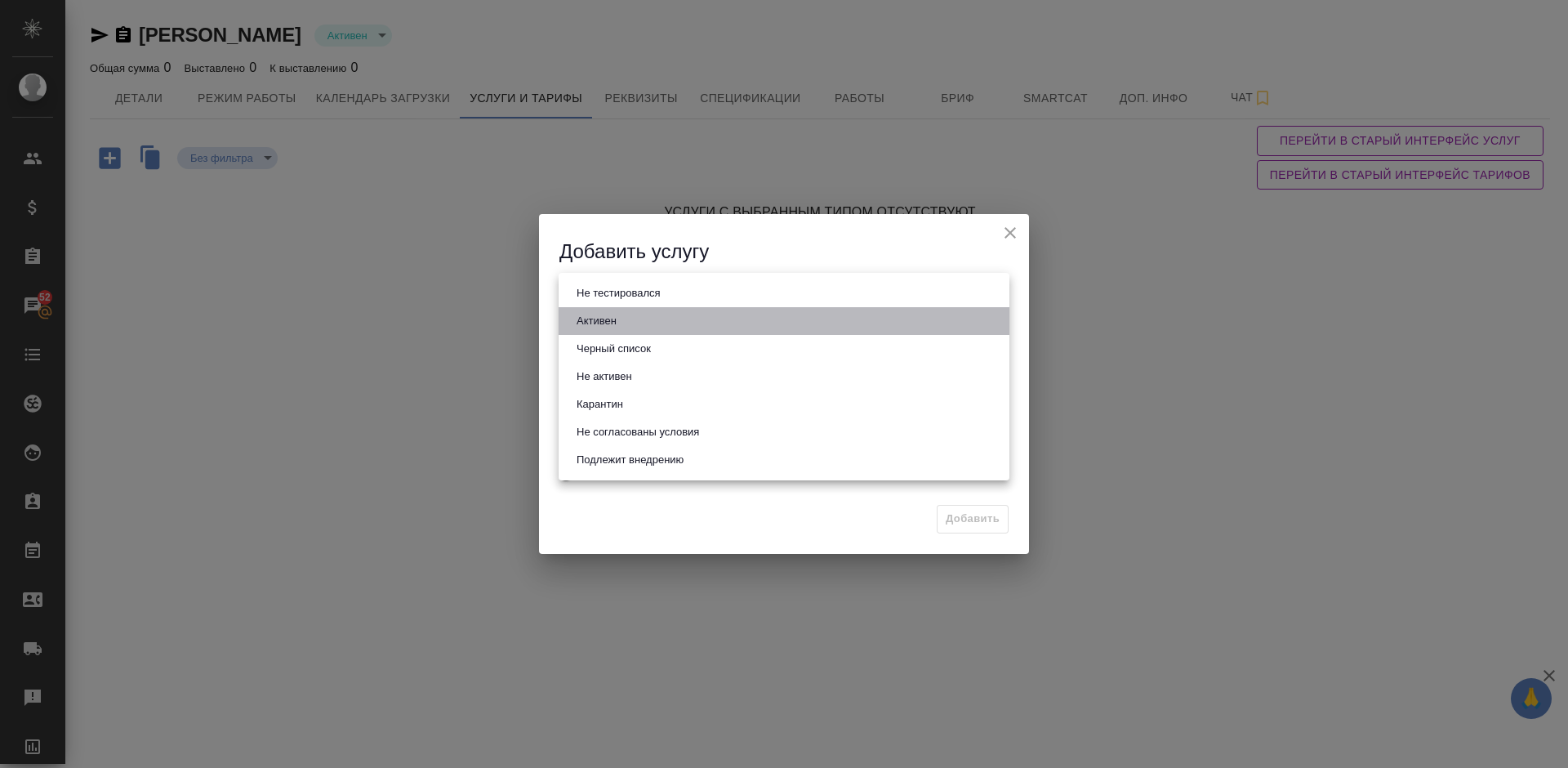
click at [659, 331] on li "Активен" at bounding box center [784, 322] width 451 height 28
type input "active"
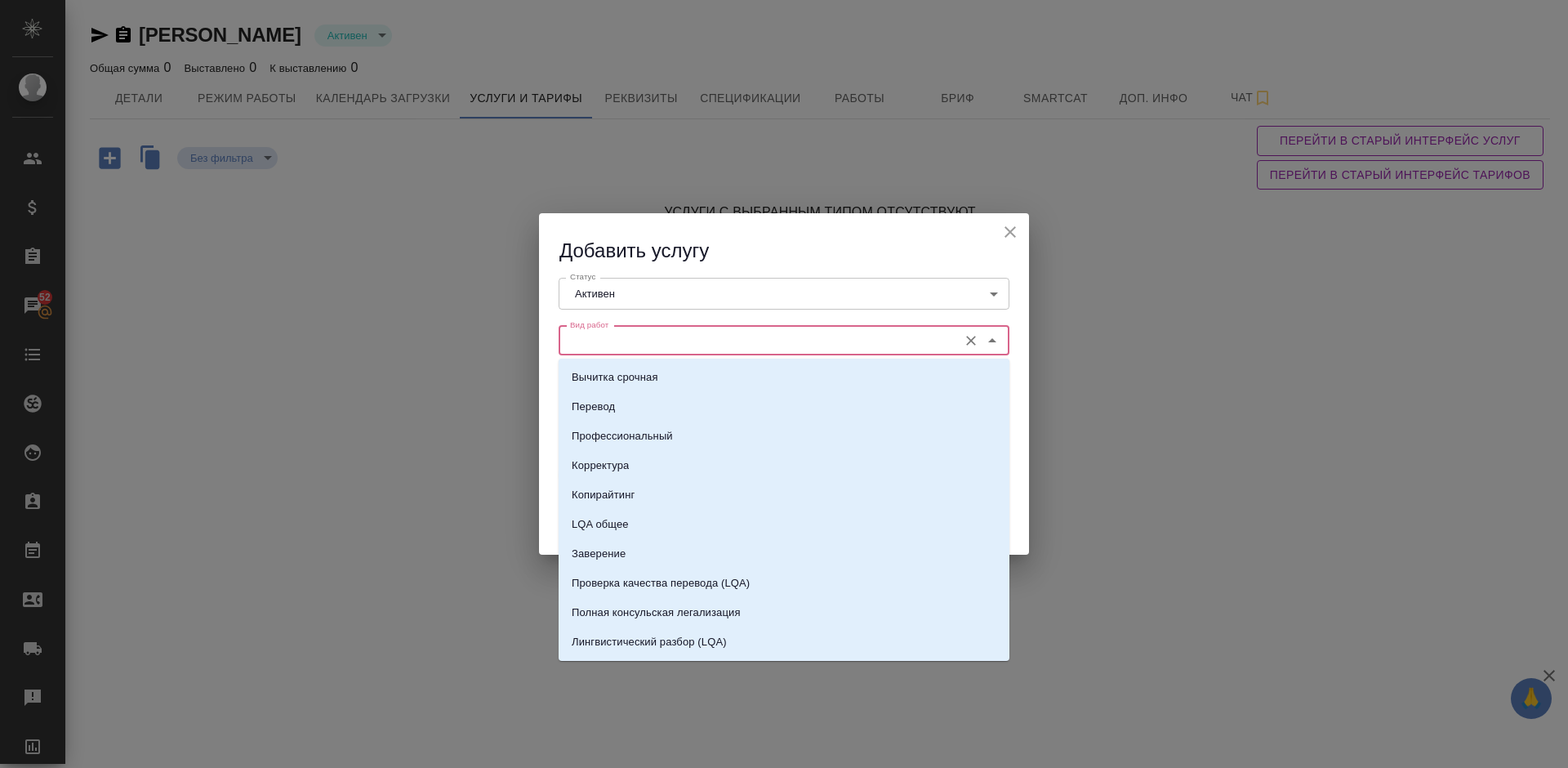
click at [698, 339] on input "Вид работ" at bounding box center [756, 340] width 386 height 20
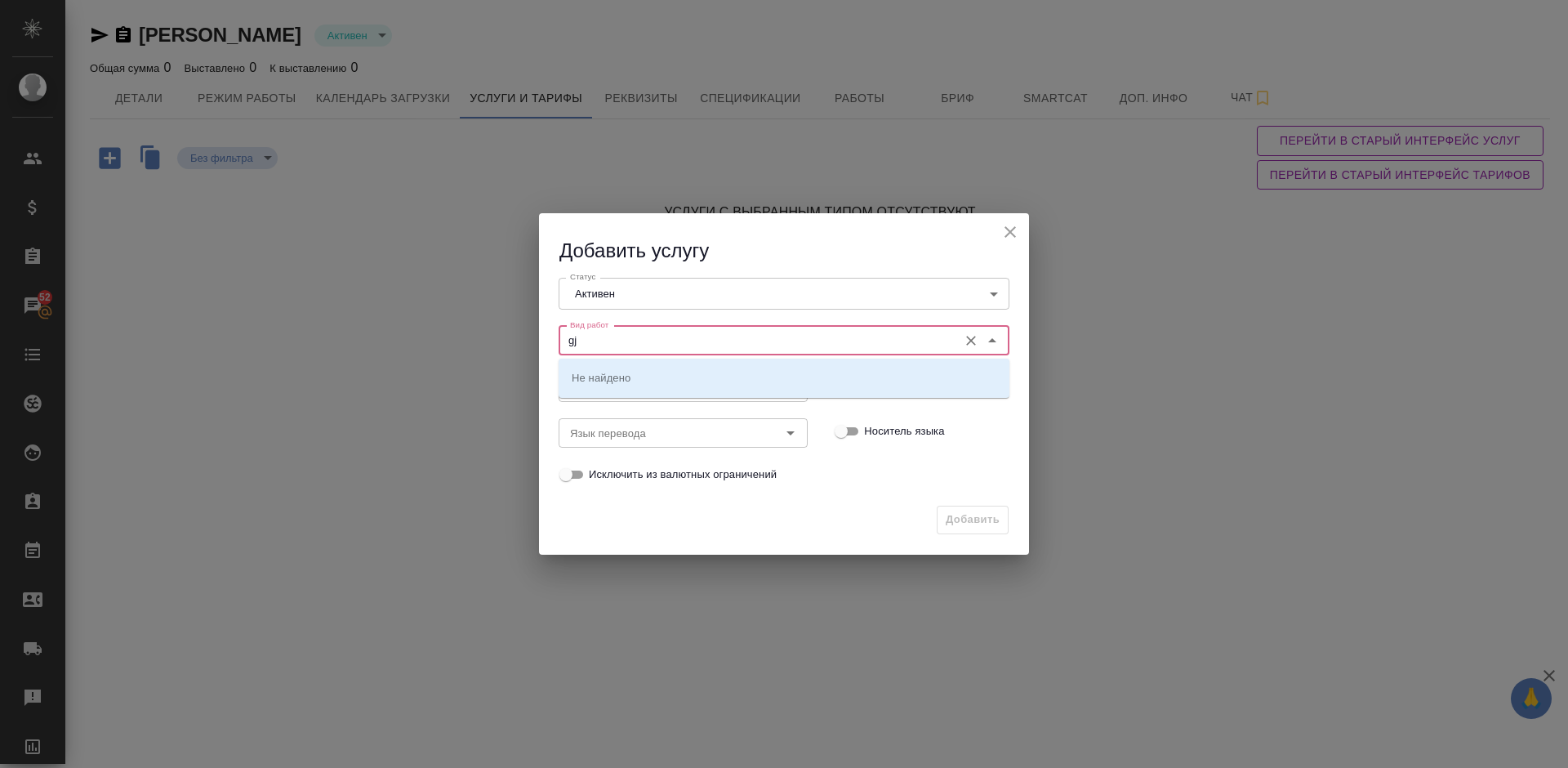
type input "g"
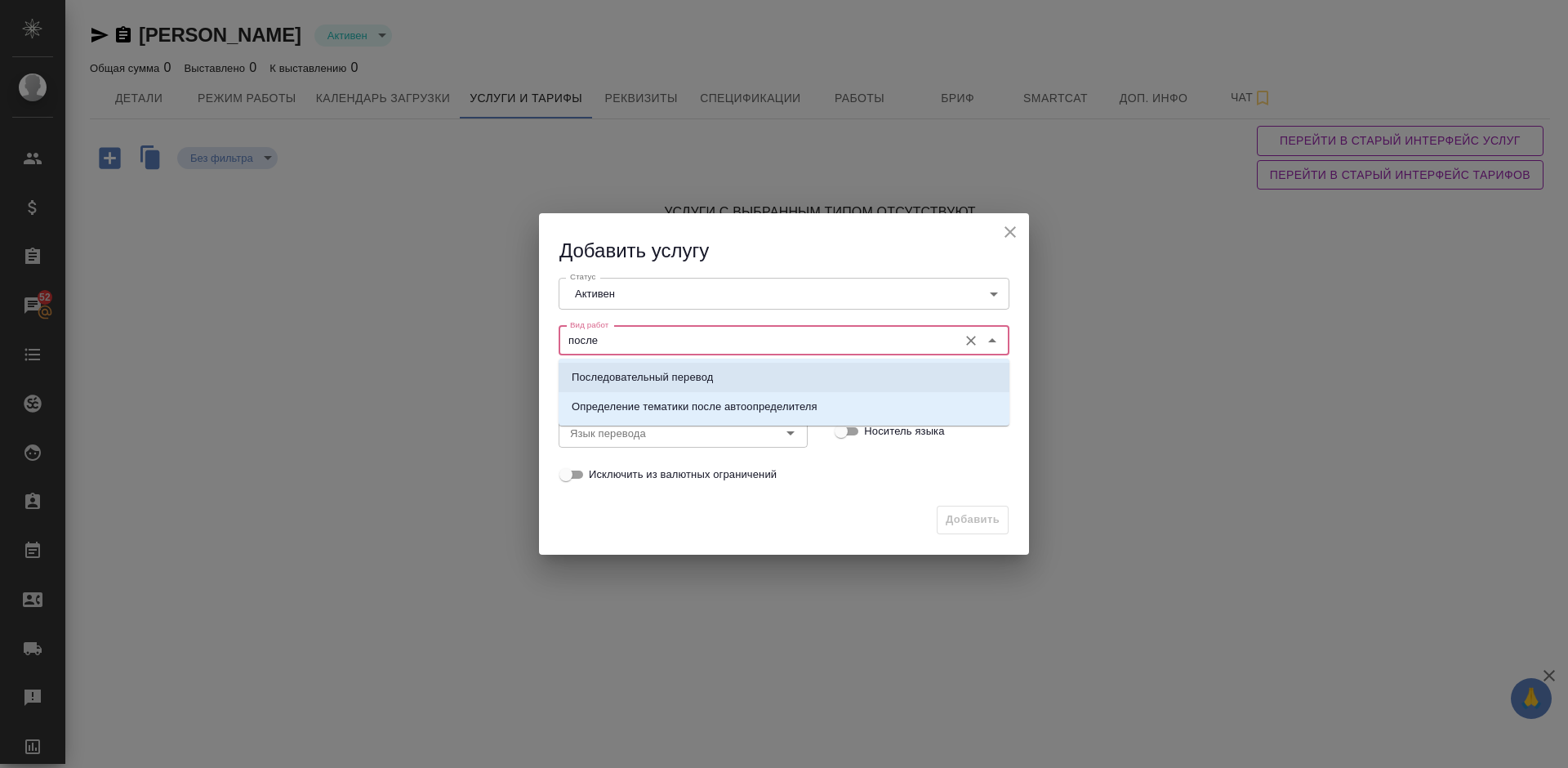
click at [647, 381] on p "Последовательный перевод" at bounding box center [642, 377] width 142 height 16
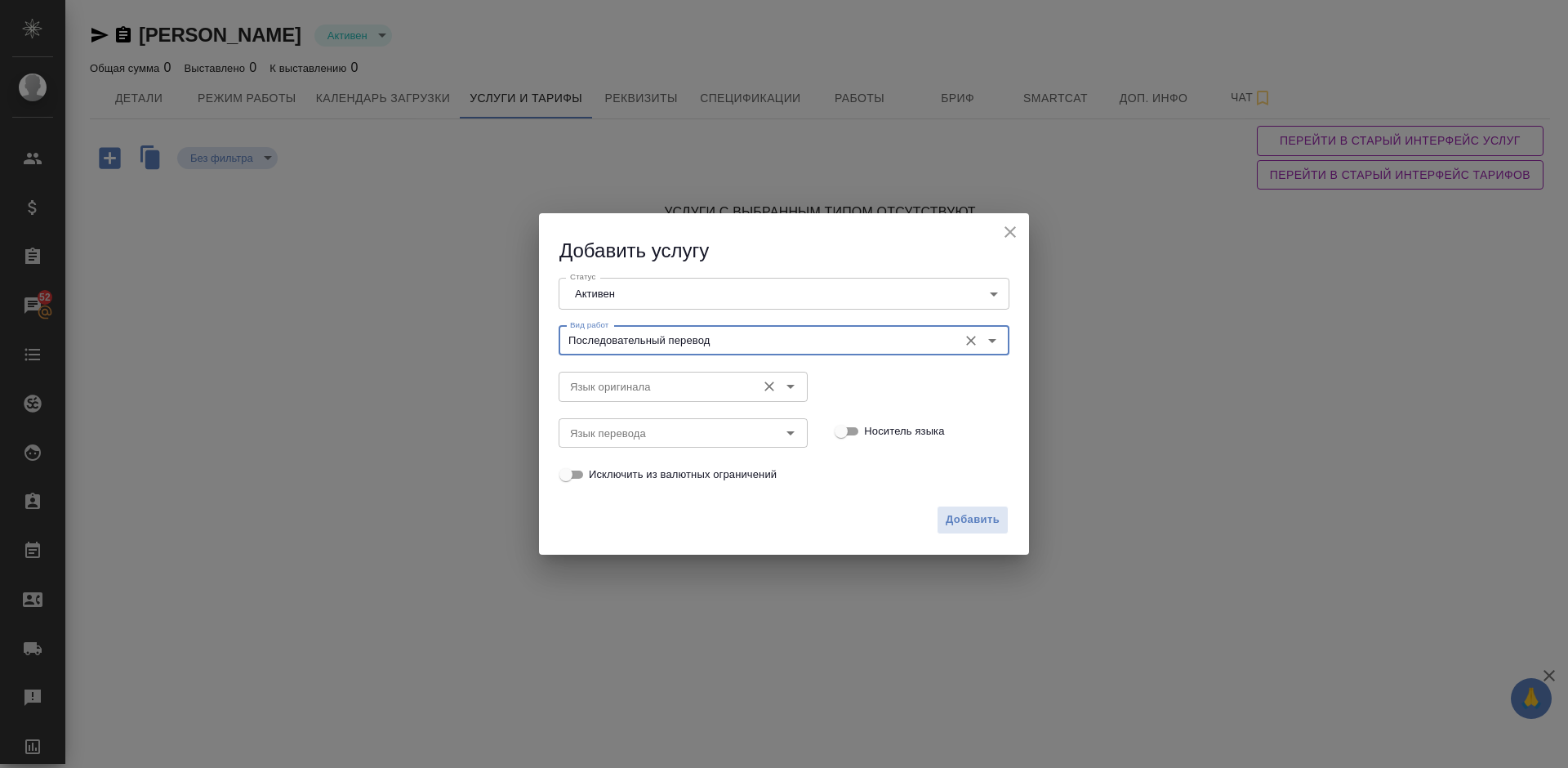
type input "Последовательный перевод"
click at [634, 384] on input "Язык оригинала" at bounding box center [655, 386] width 185 height 20
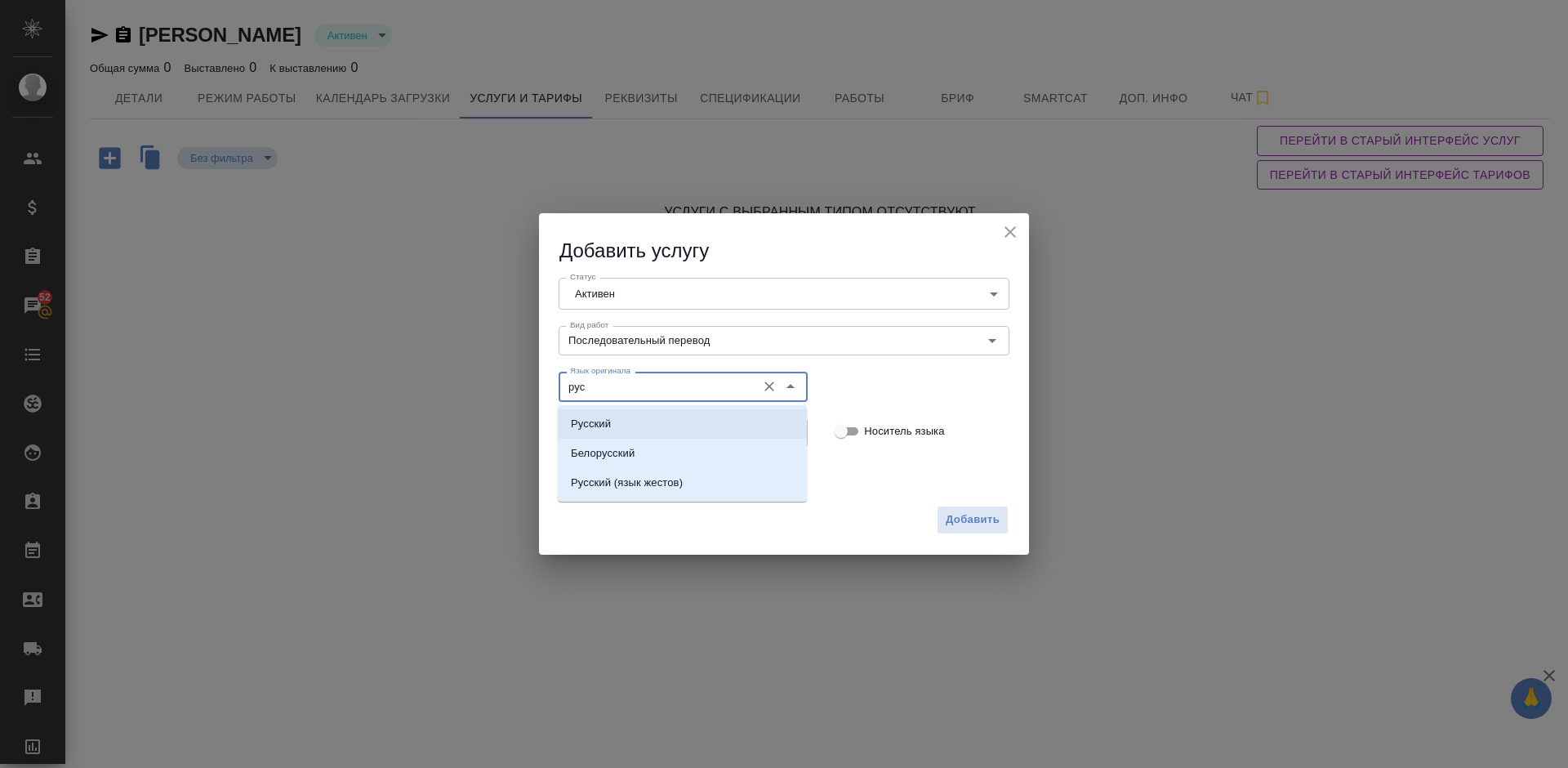
click at [623, 422] on li "Русский" at bounding box center [682, 423] width 249 height 29
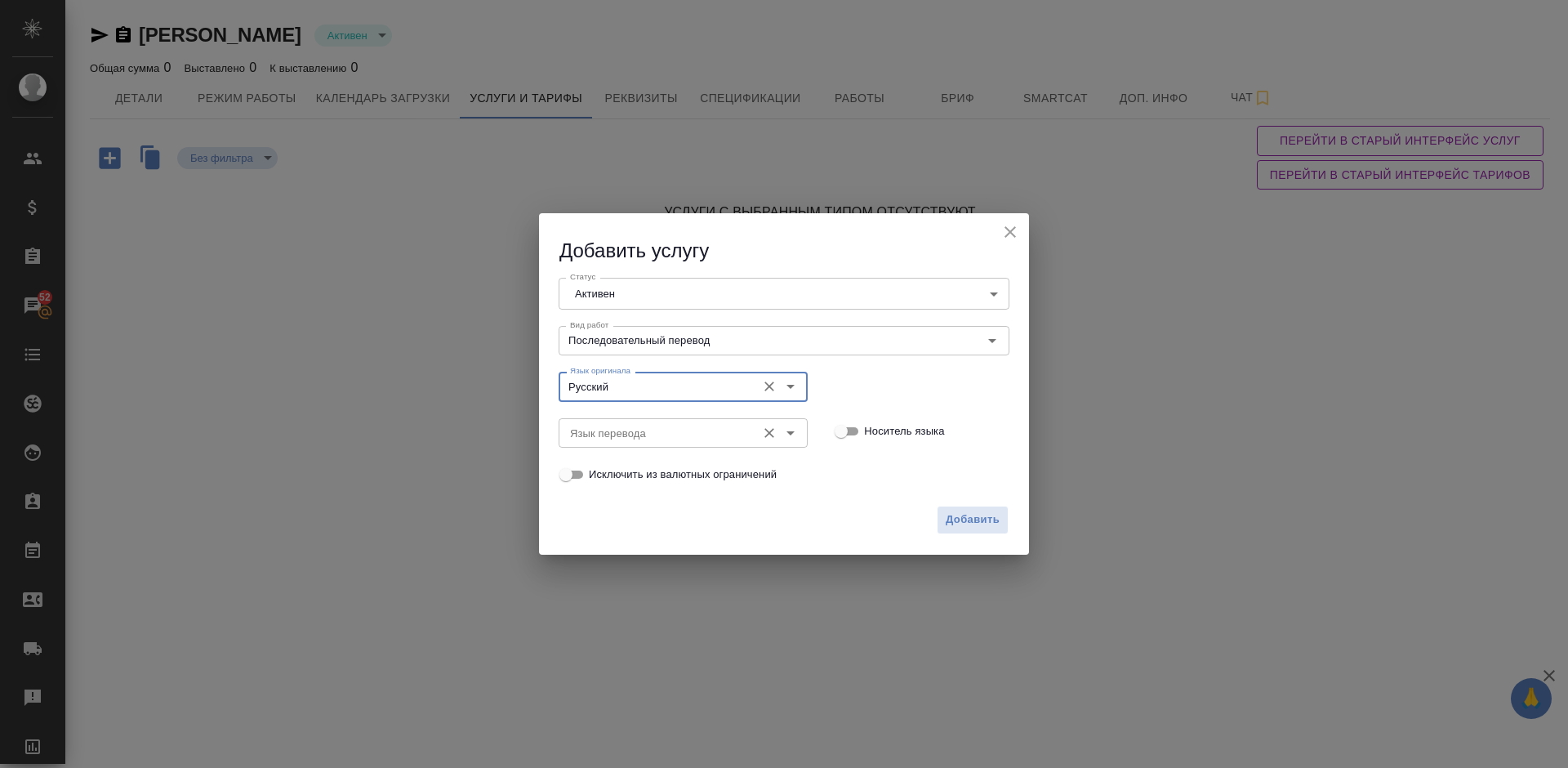
type input "Русский"
click at [641, 430] on input "Язык перевода" at bounding box center [655, 432] width 185 height 20
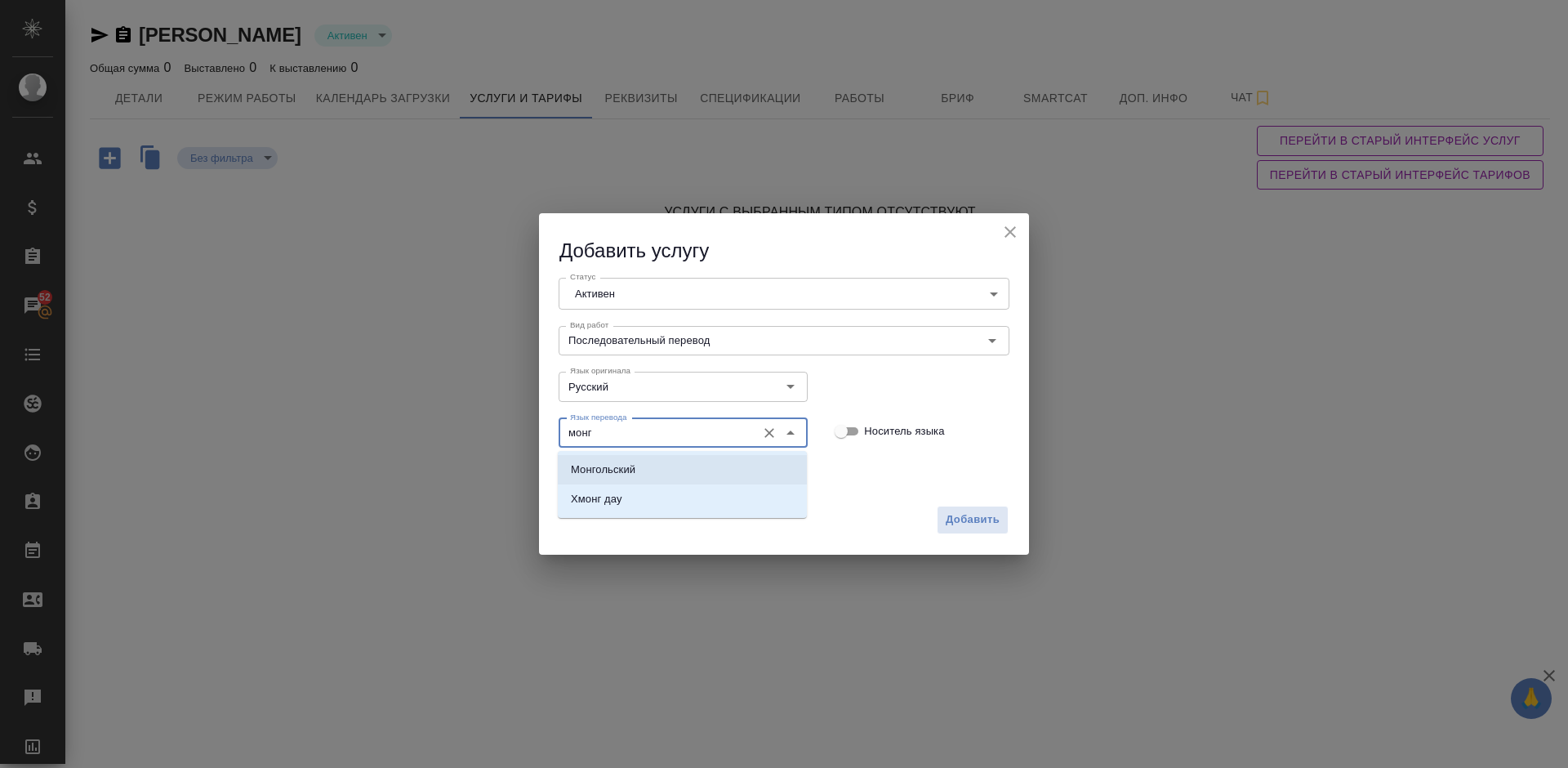
click at [679, 474] on li "Монгольский" at bounding box center [682, 469] width 249 height 29
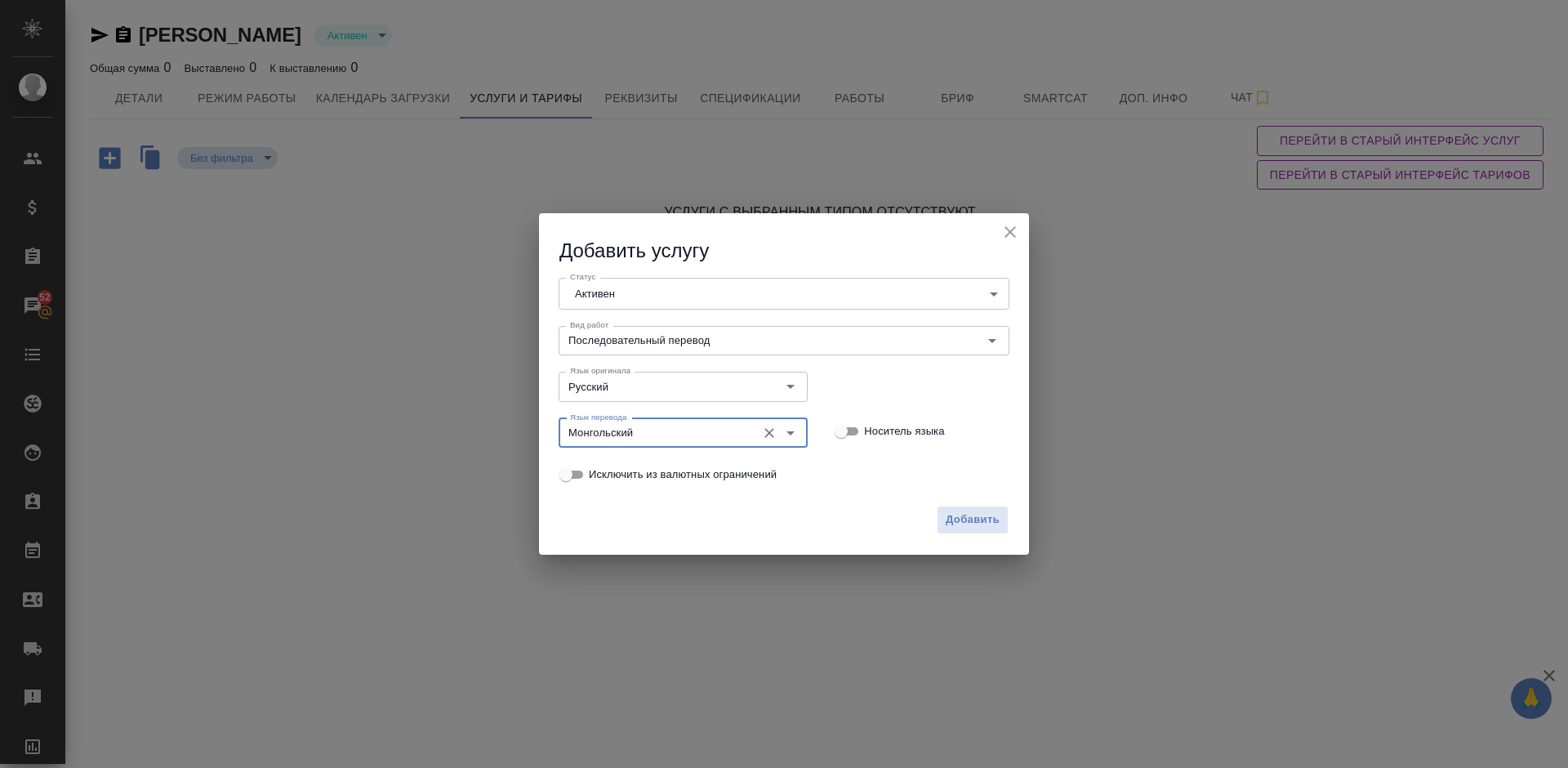
type input "Монгольский"
click at [854, 429] on input "Носитель языка" at bounding box center [841, 431] width 59 height 20
click at [844, 429] on input "Носитель языка" at bounding box center [854, 431] width 59 height 20
checkbox input "false"
click at [968, 514] on span "Добавить" at bounding box center [973, 520] width 54 height 19
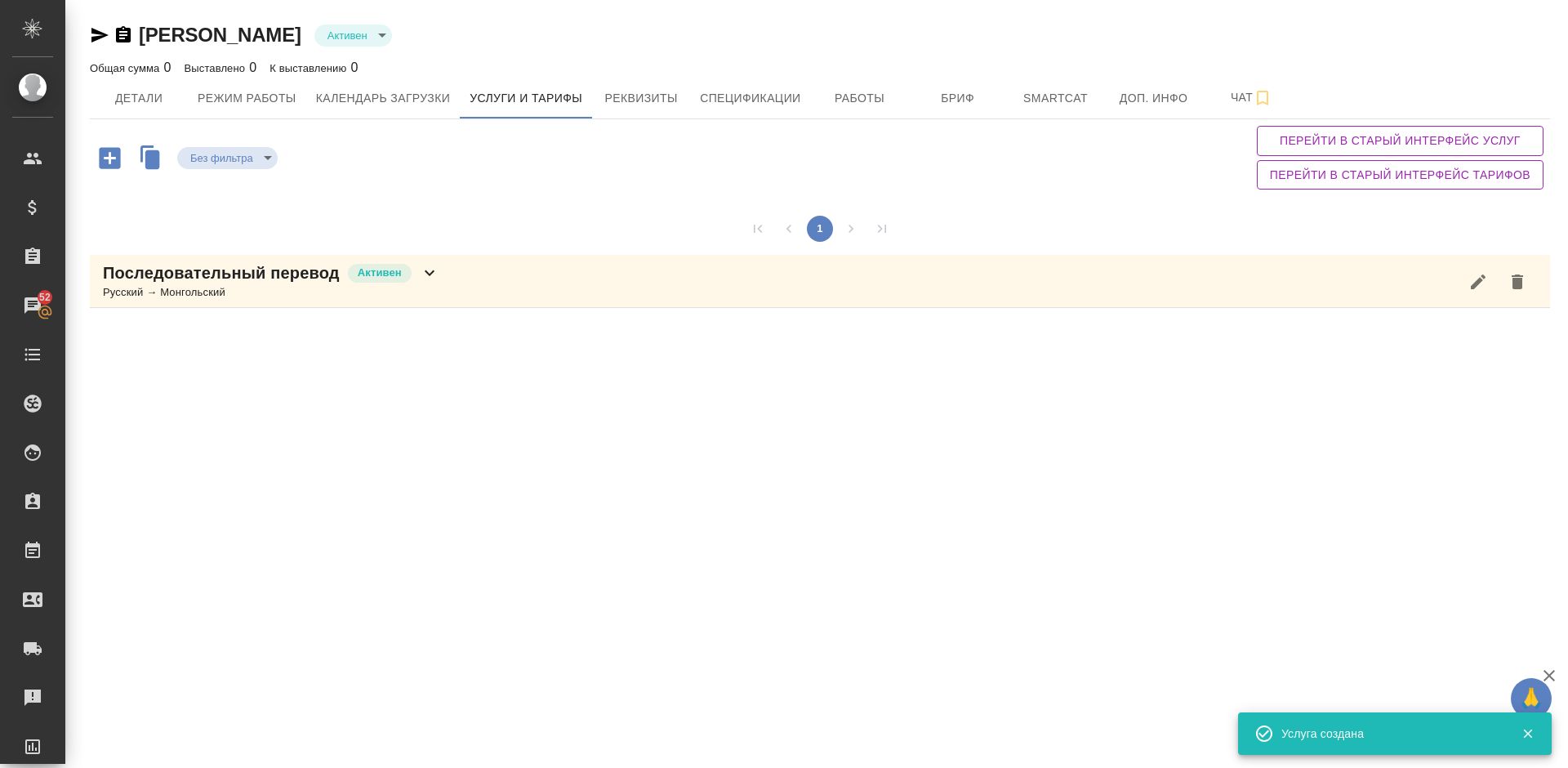
click at [110, 150] on icon "button" at bounding box center [109, 158] width 22 height 22
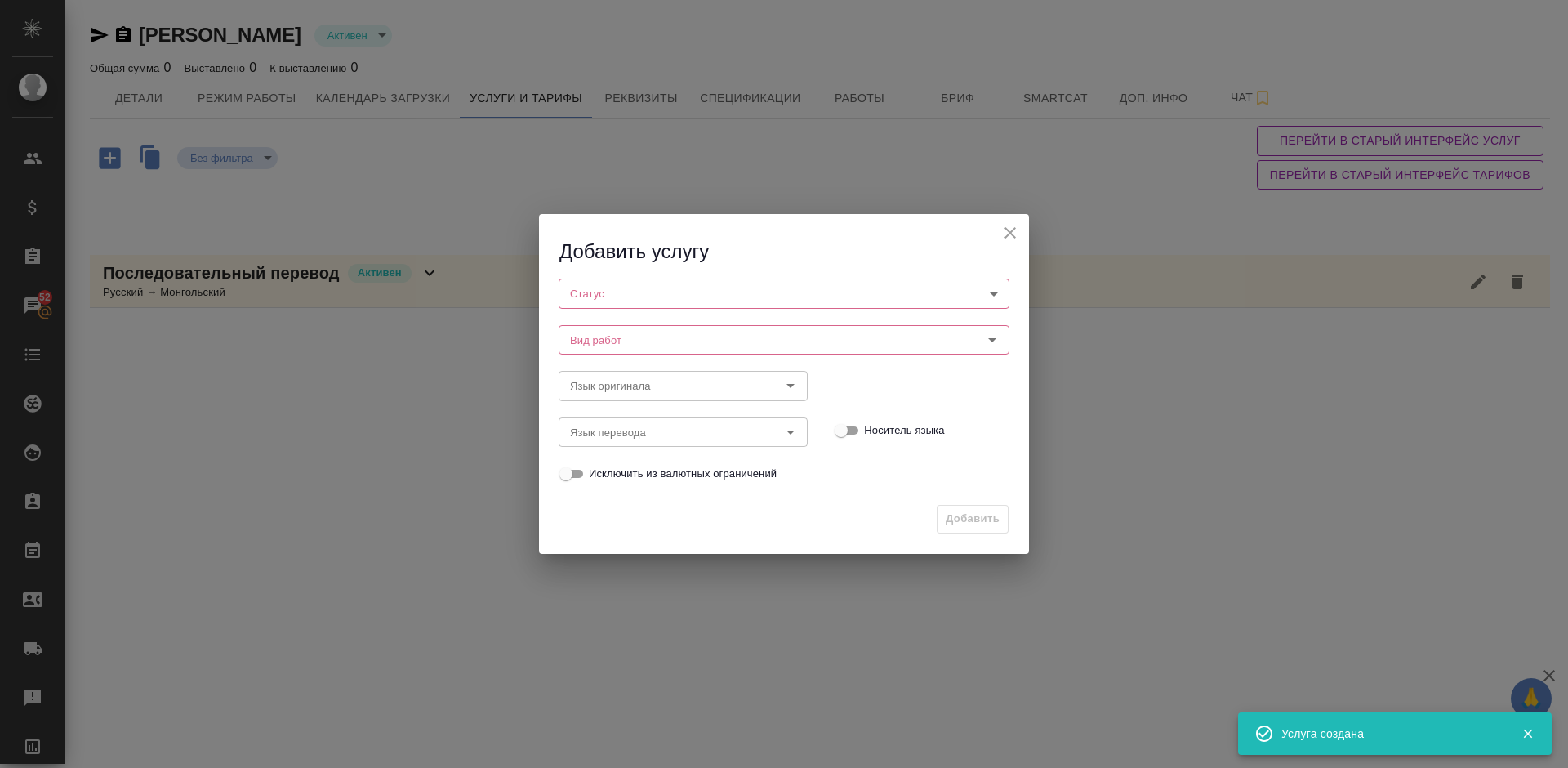
click at [654, 291] on body "🙏 .cls-1 fill:#fff; AWATERA Lazareva Anastasia Клиенты Спецификации Заказы 52 Ч…" at bounding box center [784, 384] width 1568 height 768
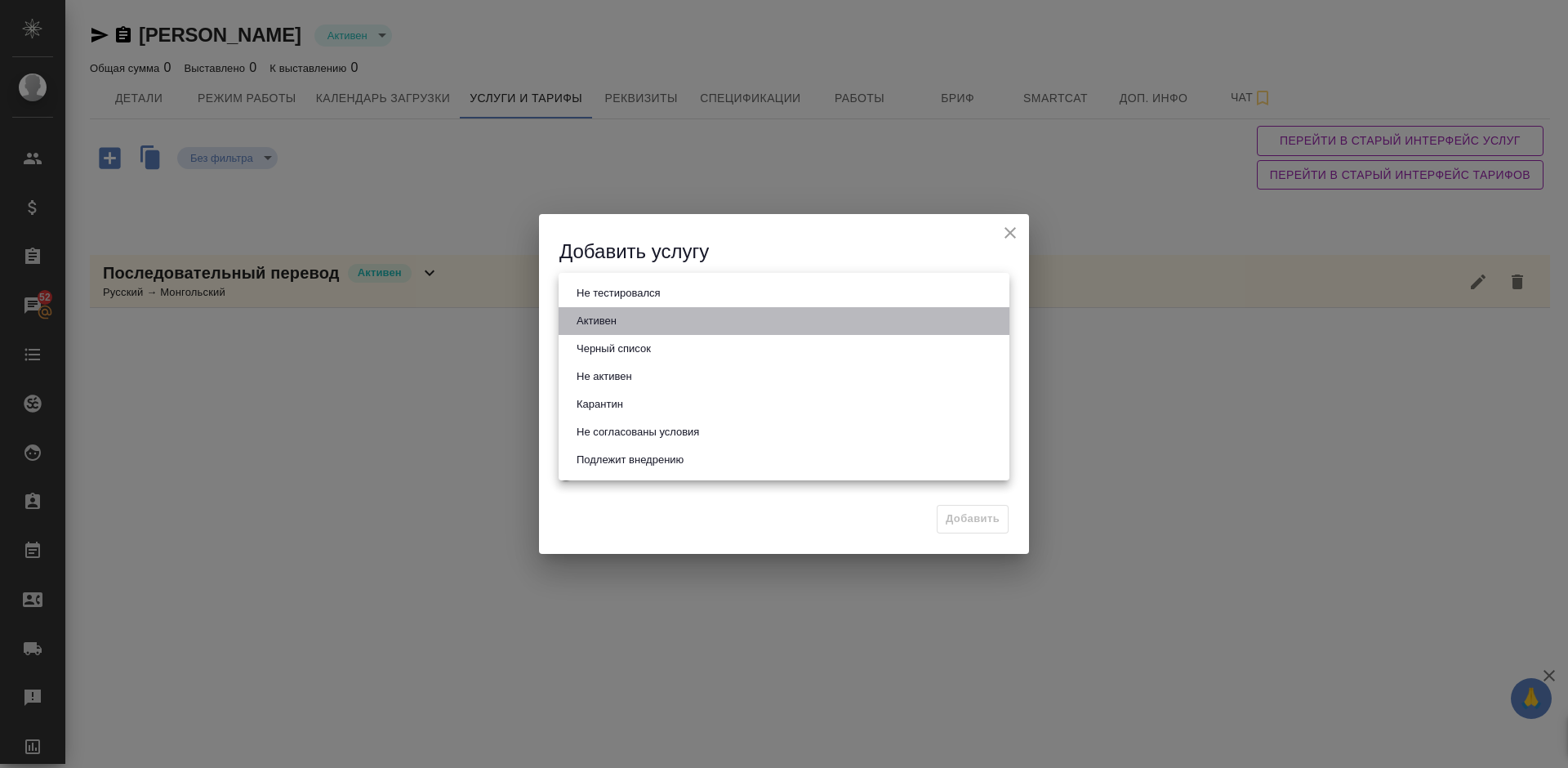
click at [645, 315] on li "Активен" at bounding box center [784, 322] width 451 height 28
type input "active"
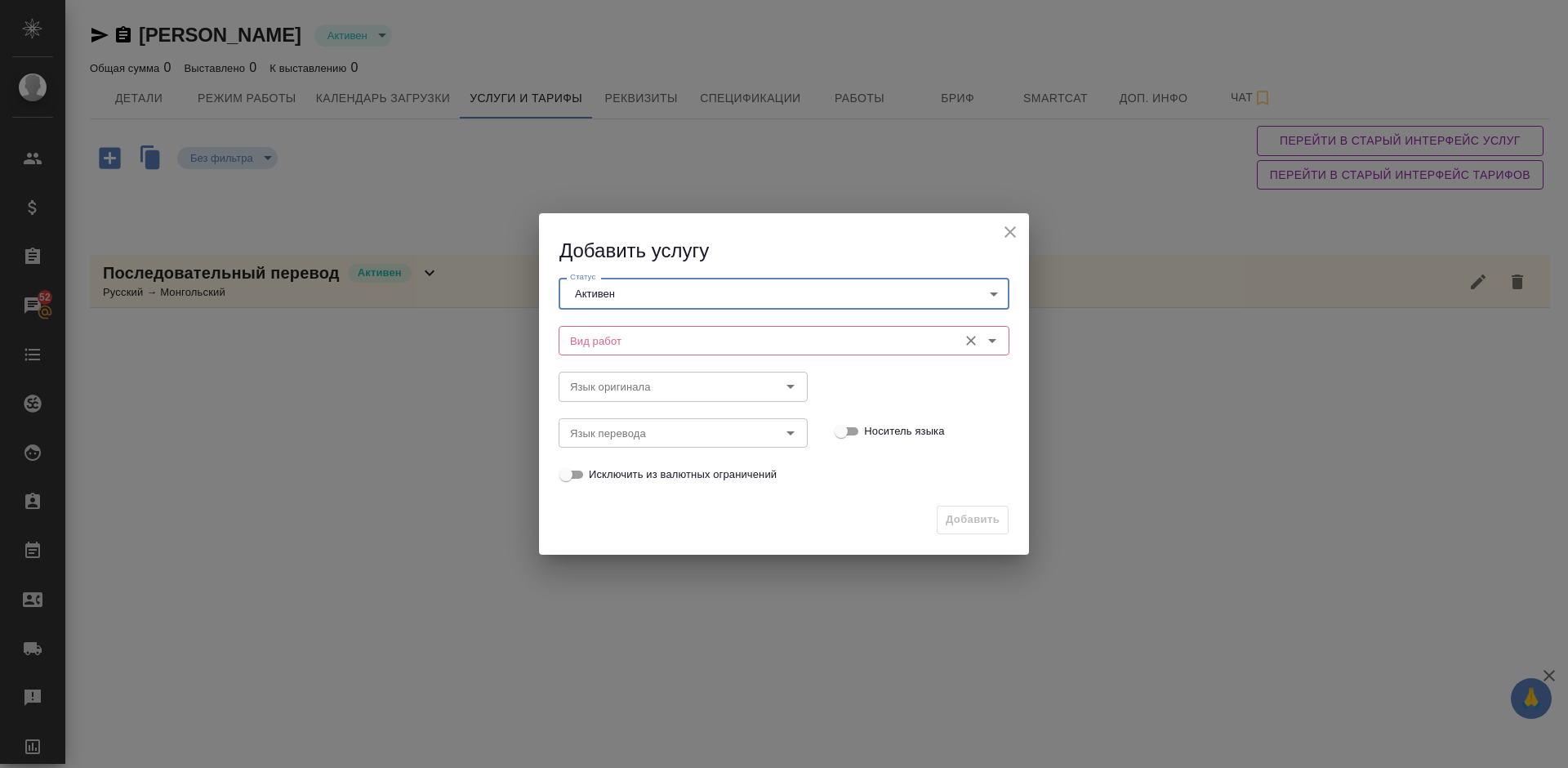
click at [676, 334] on input "Вид работ" at bounding box center [756, 340] width 386 height 20
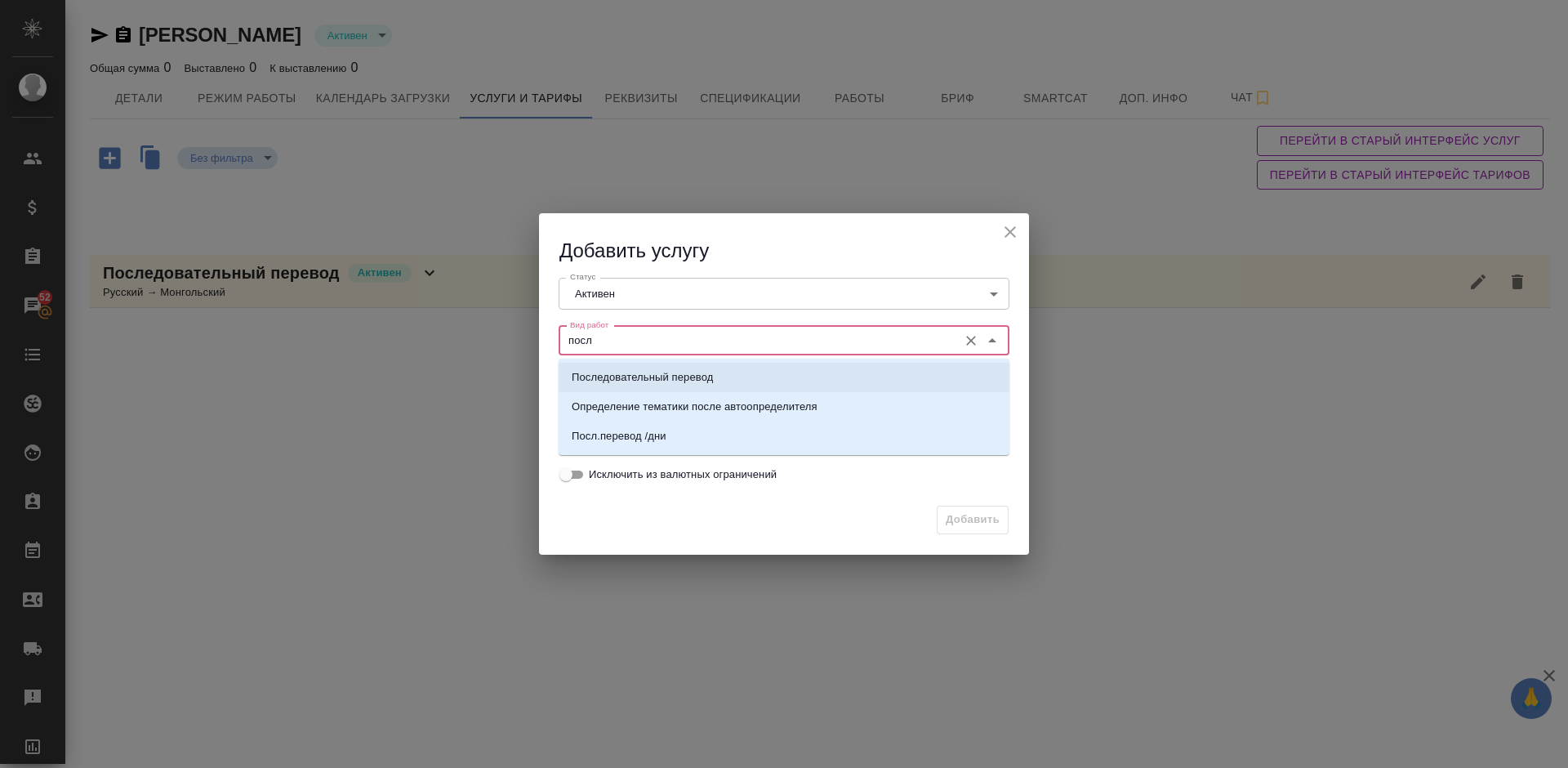
click at [697, 372] on p "Последовательный перевод" at bounding box center [642, 377] width 142 height 16
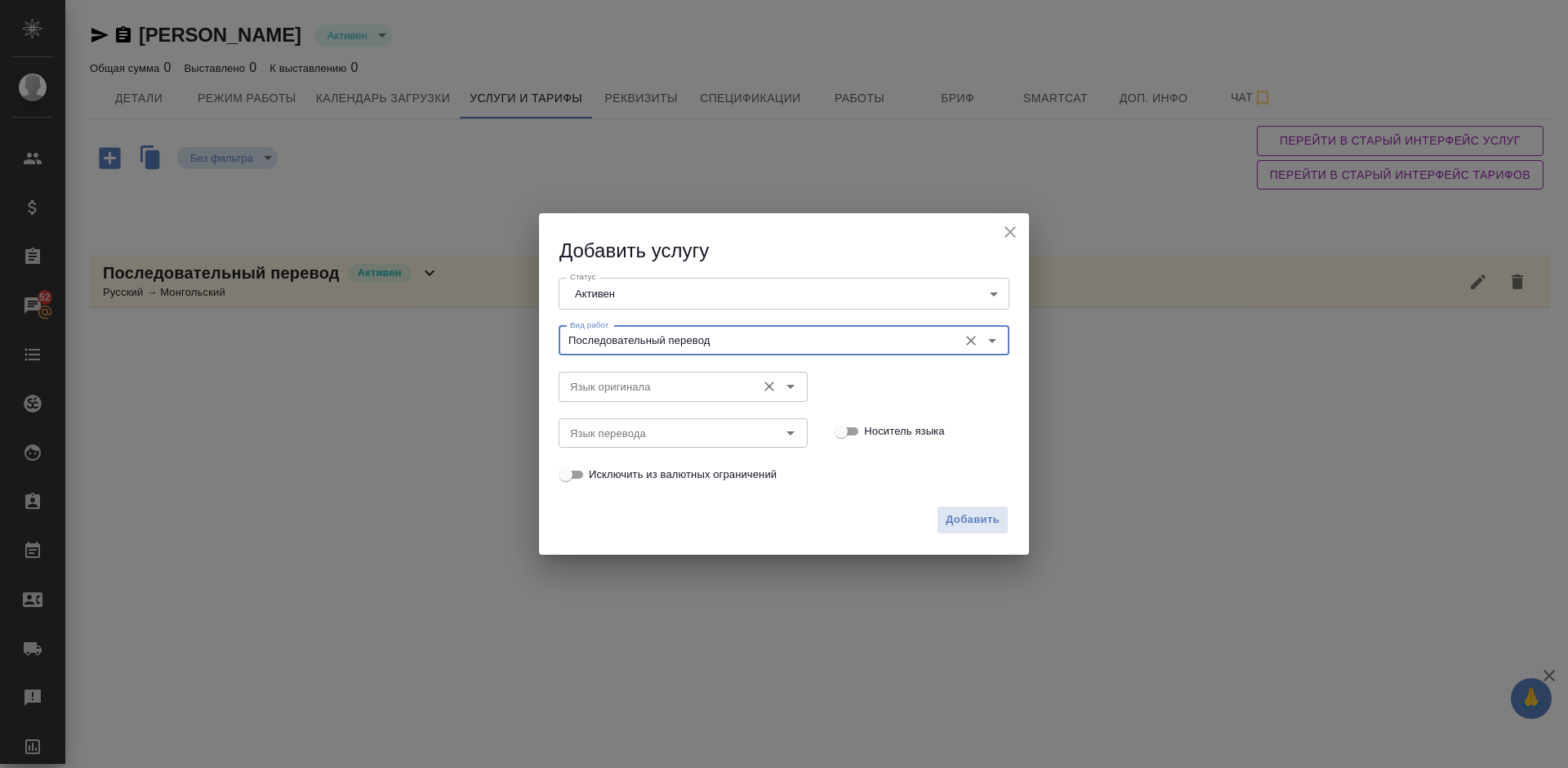
type input "Последовательный перевод"
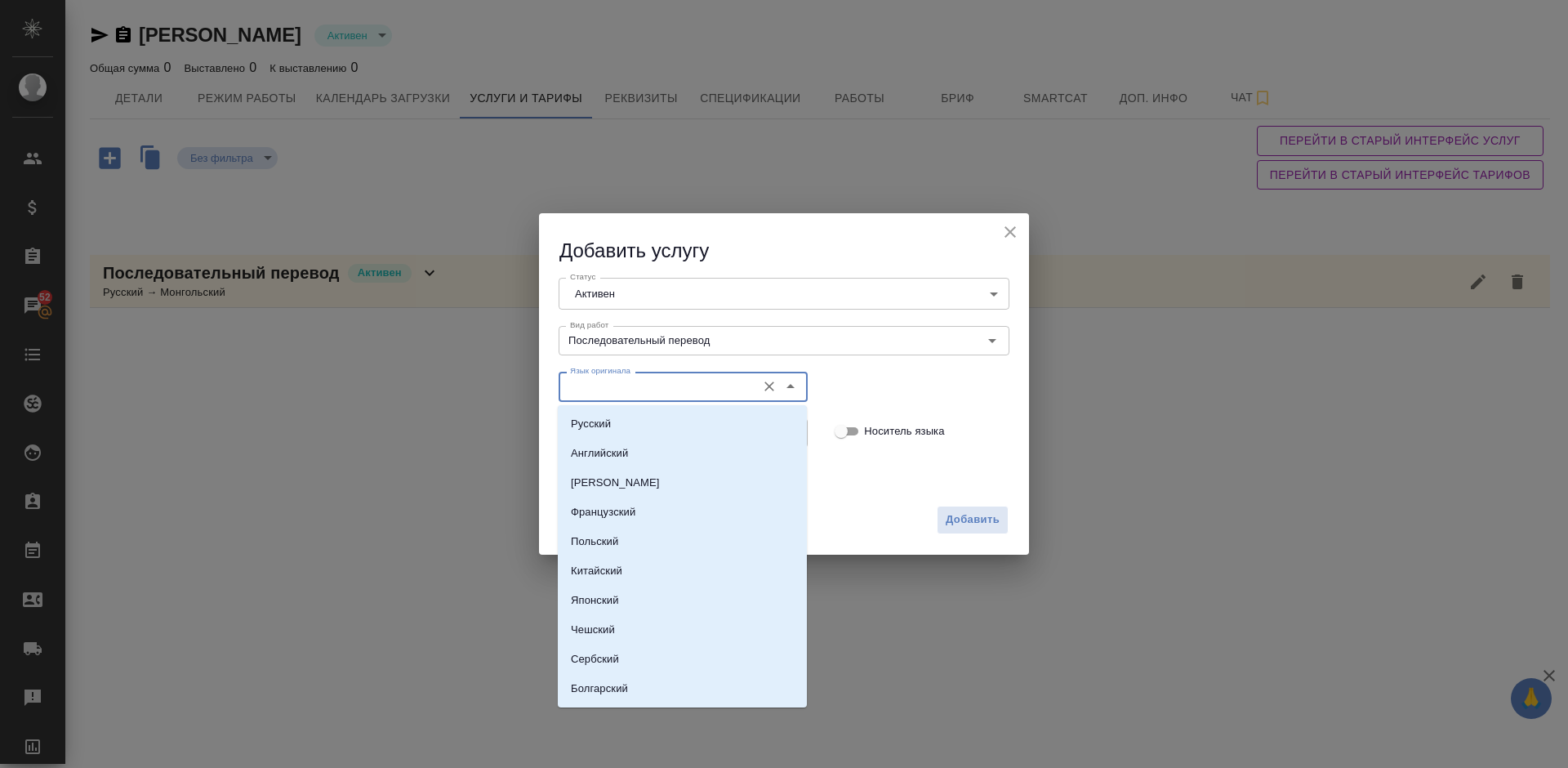
click at [633, 391] on input "Язык оригинала" at bounding box center [655, 386] width 185 height 20
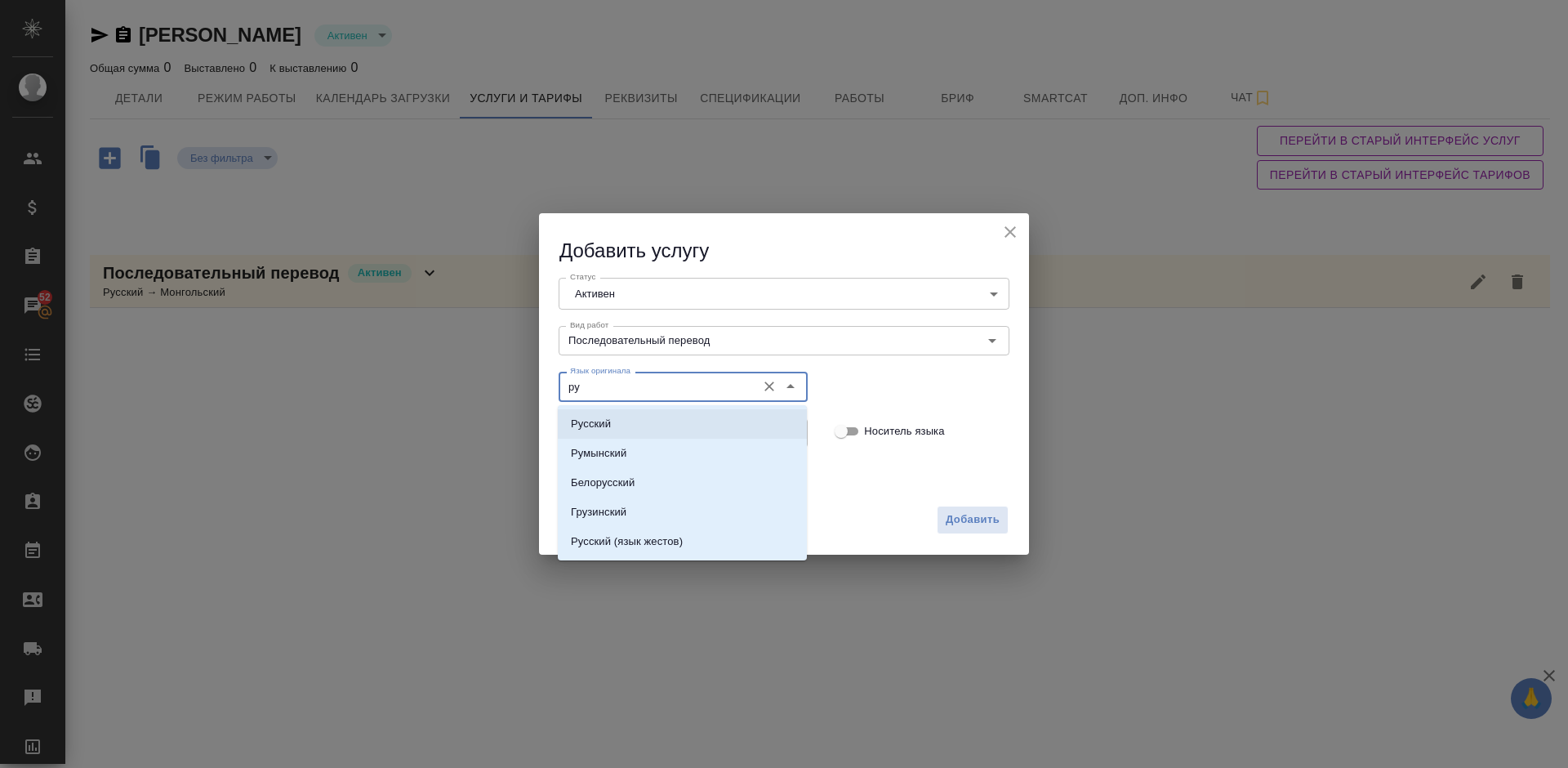
click at [630, 422] on li "Русский" at bounding box center [682, 423] width 249 height 29
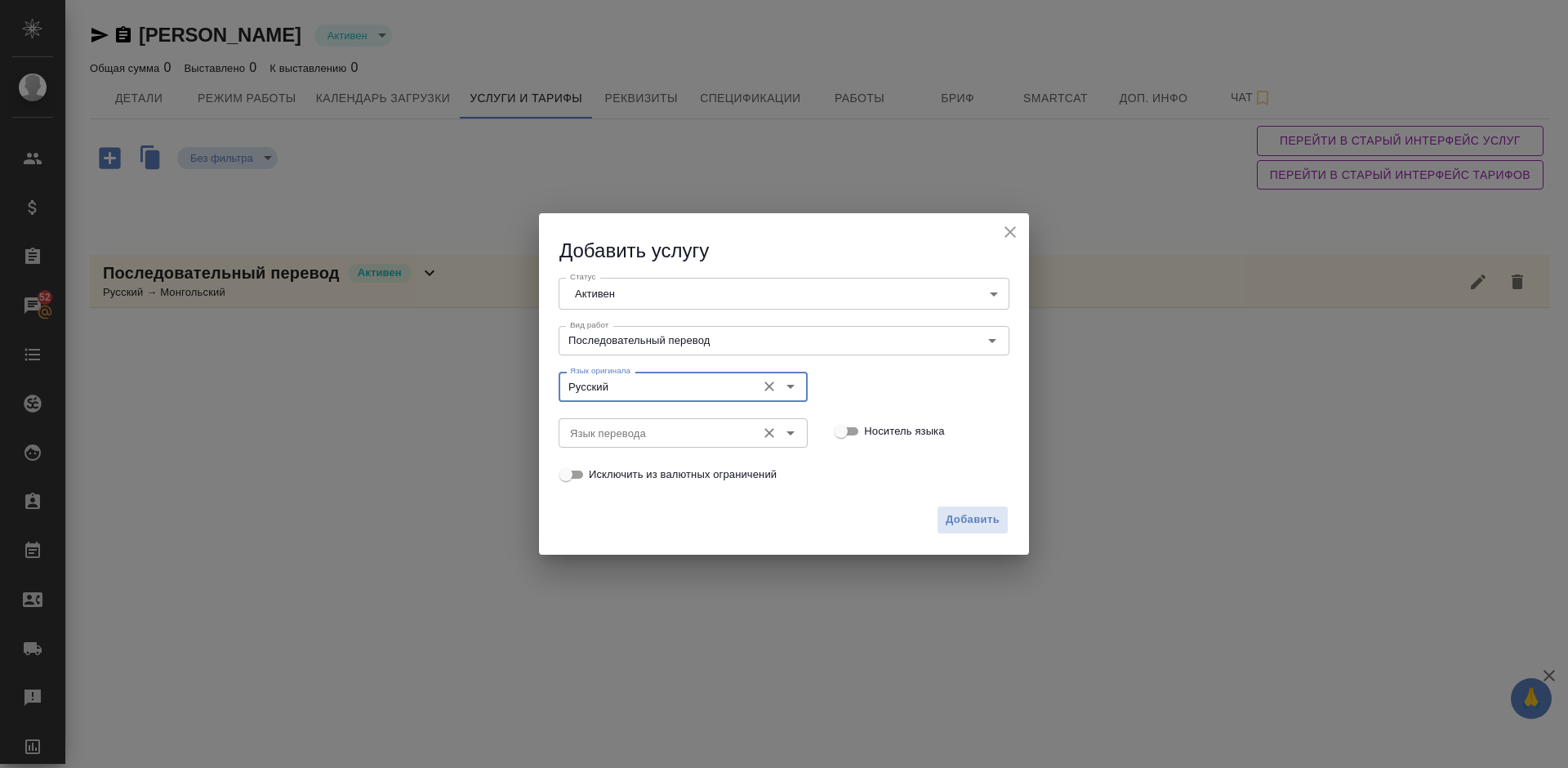
type input "Русский"
click at [649, 429] on input "Язык перевода" at bounding box center [655, 432] width 185 height 20
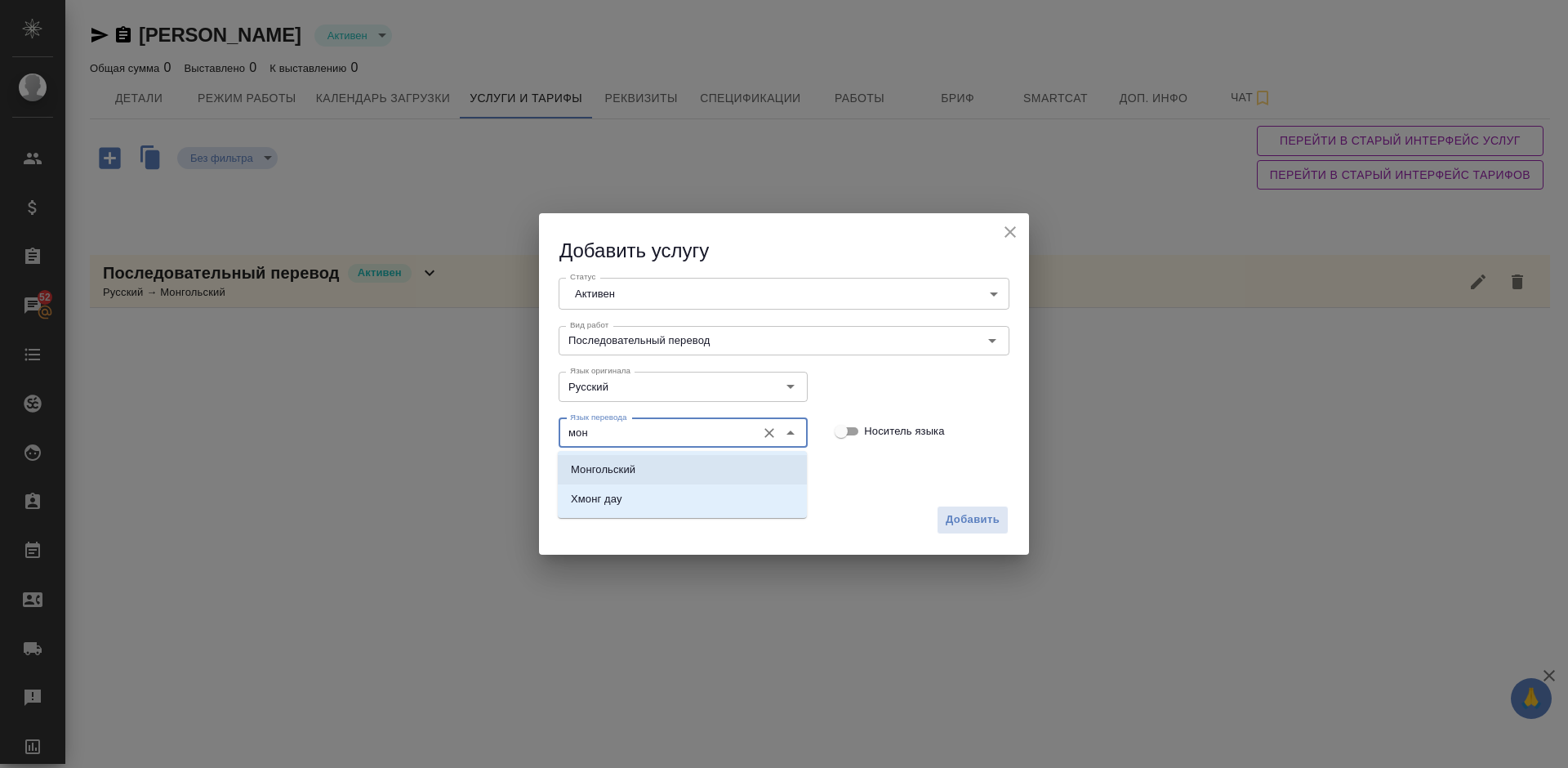
click at [669, 466] on li "Монгольский" at bounding box center [682, 469] width 249 height 29
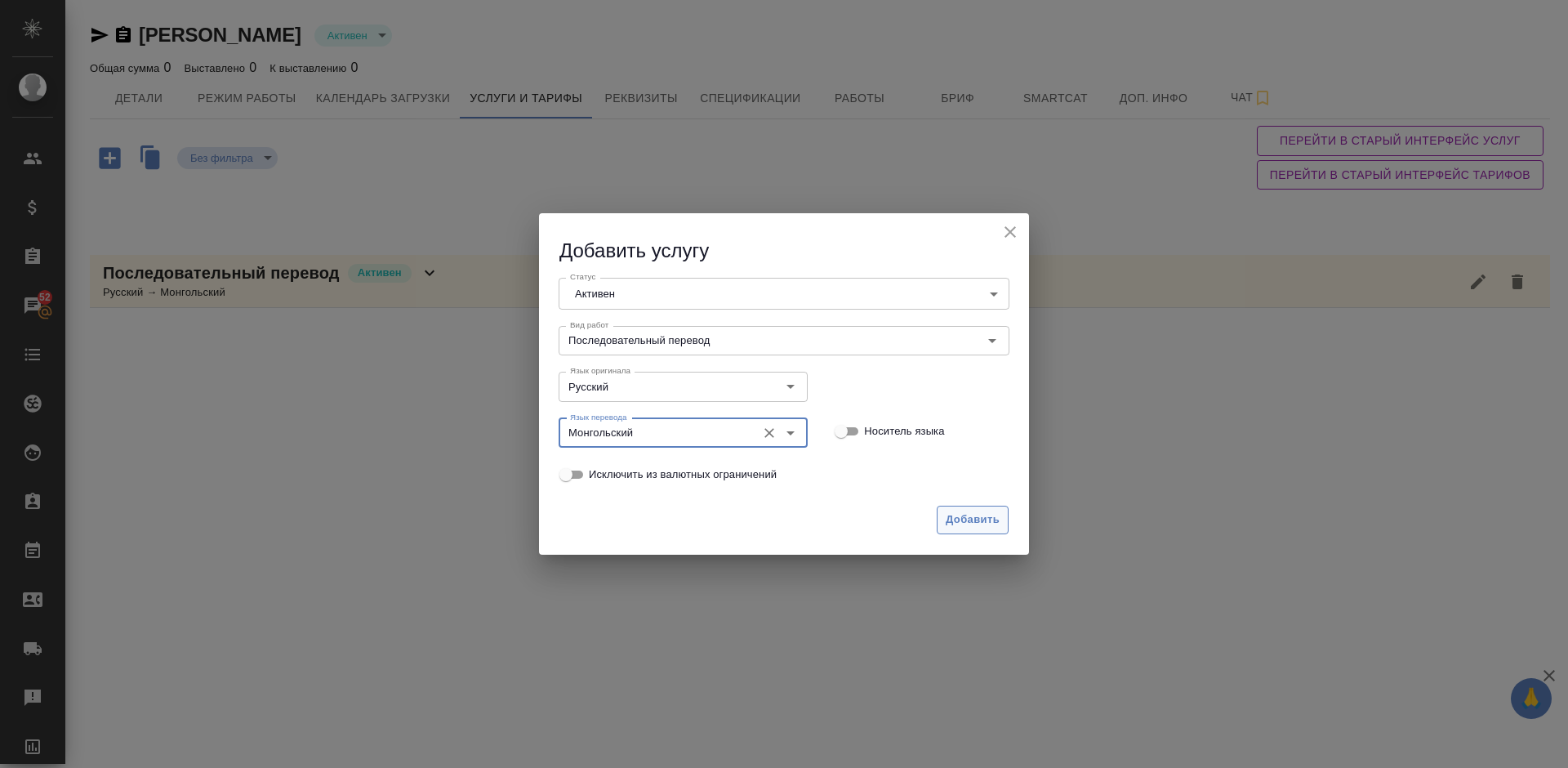
type input "Монгольский"
click at [962, 519] on span "Добавить" at bounding box center [973, 520] width 54 height 19
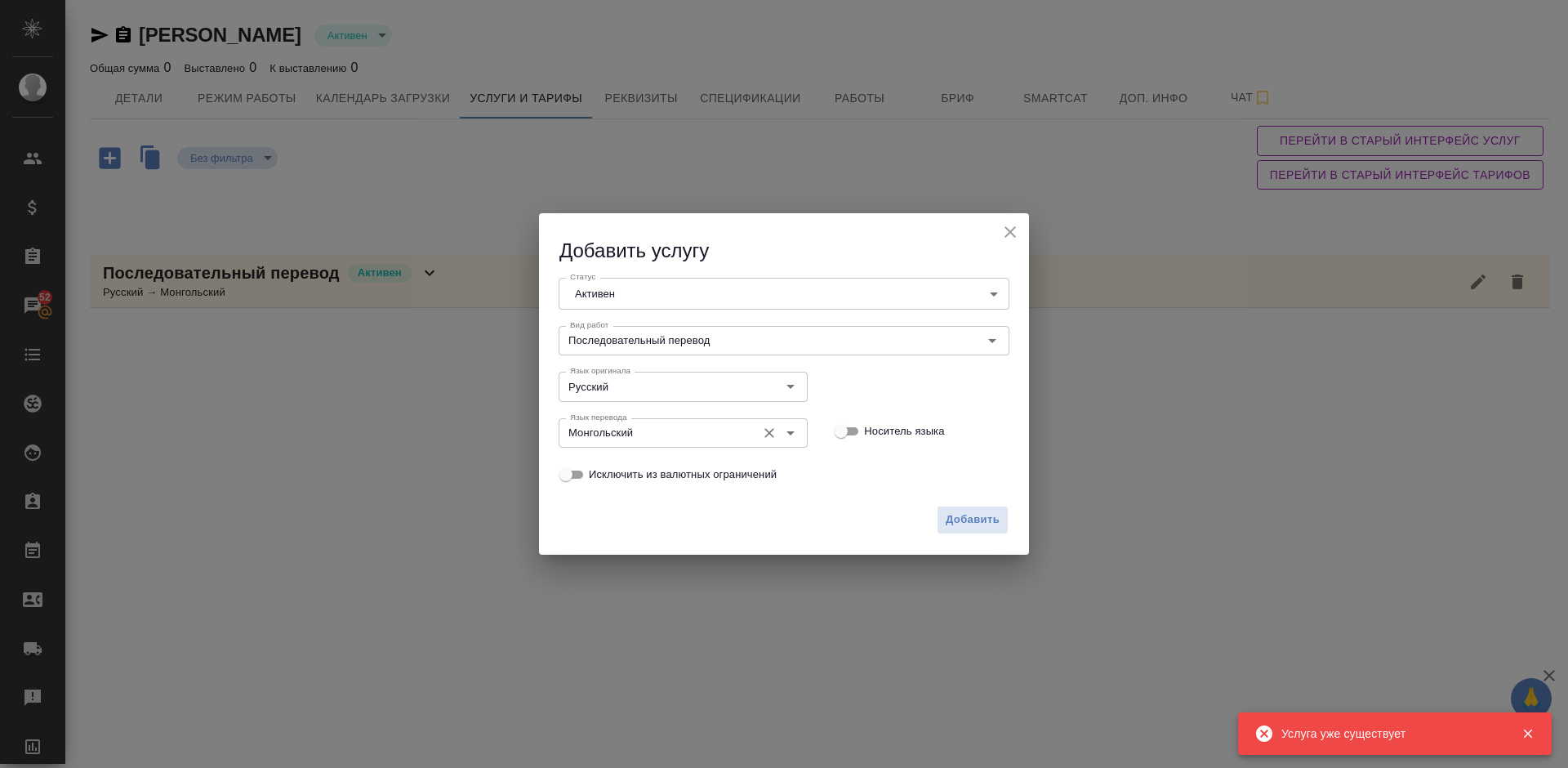
click at [774, 431] on icon "Очистить" at bounding box center [769, 432] width 16 height 16
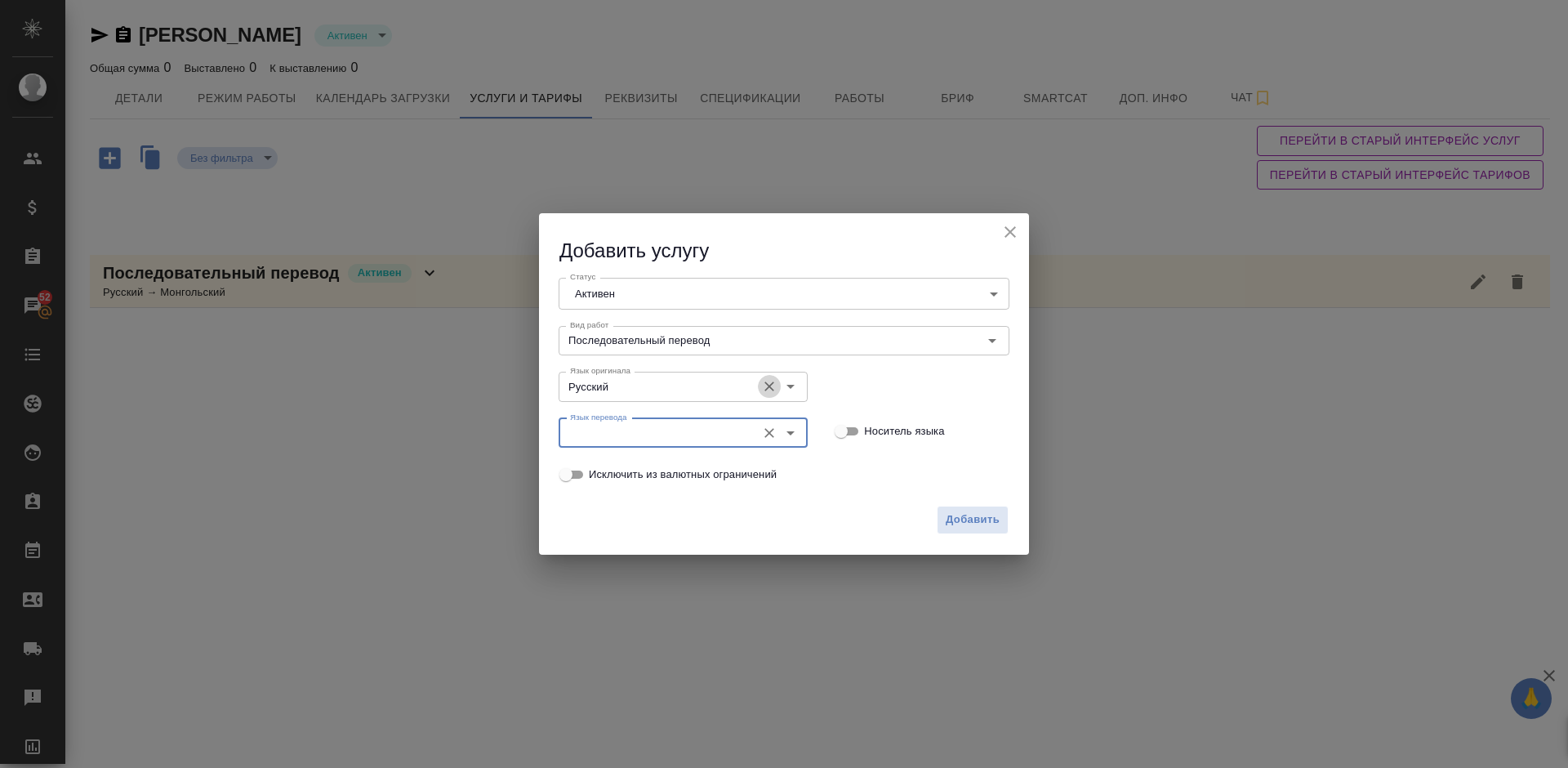
click at [776, 384] on icon "Очистить" at bounding box center [769, 385] width 16 height 16
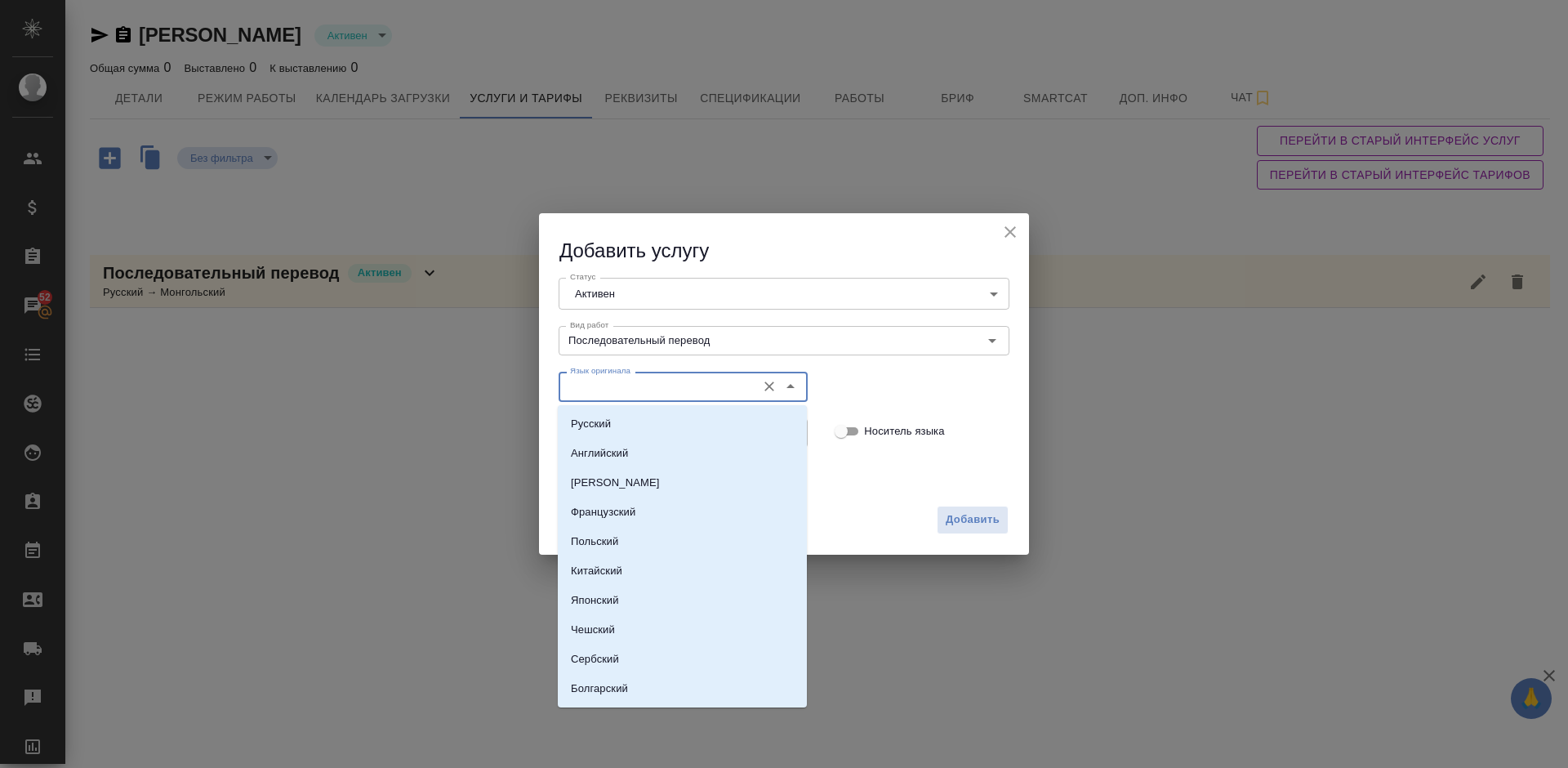
click at [677, 382] on input "Язык оригинала" at bounding box center [655, 386] width 185 height 20
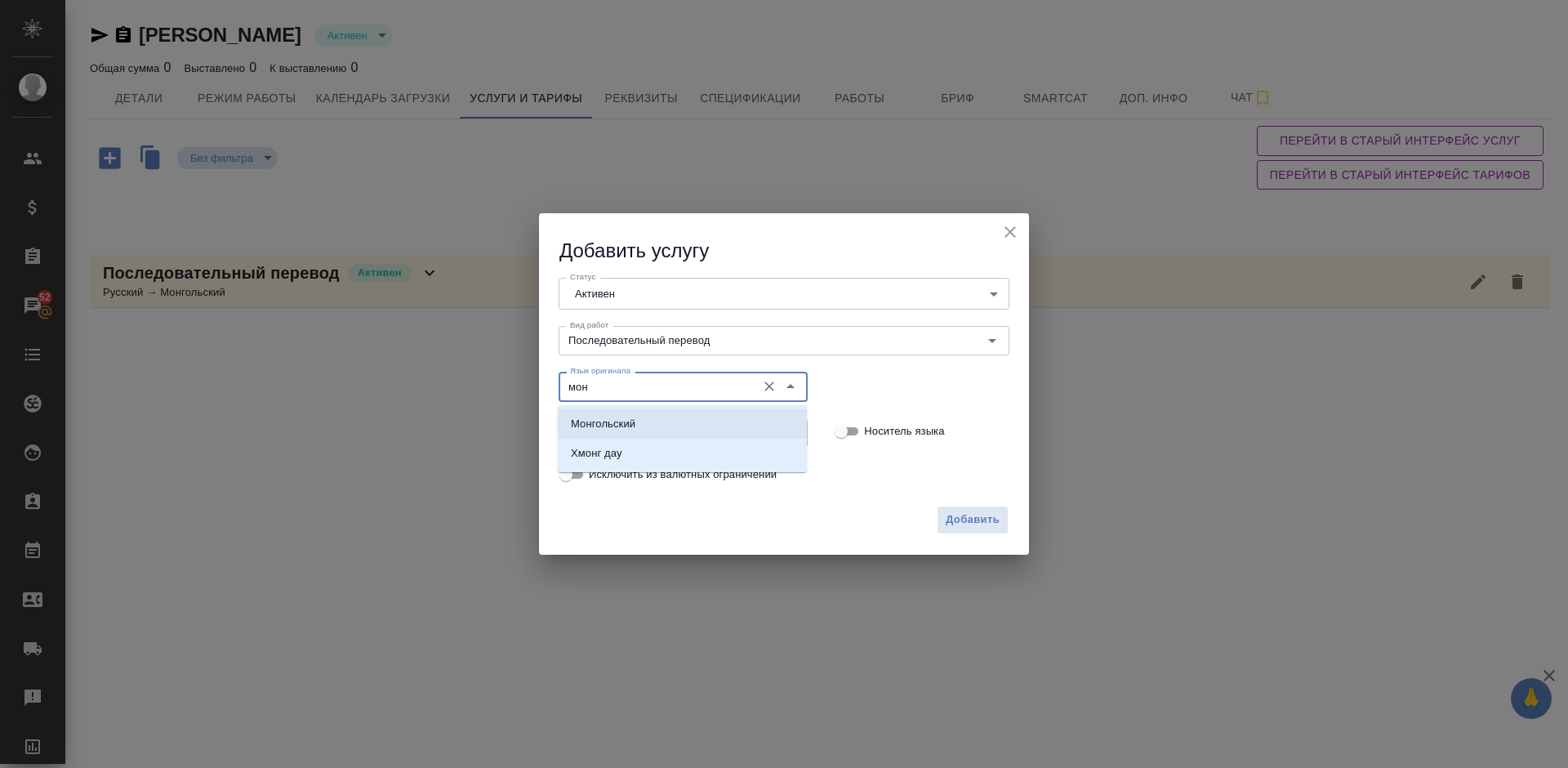
click at [685, 424] on li "Монгольский" at bounding box center [682, 423] width 249 height 29
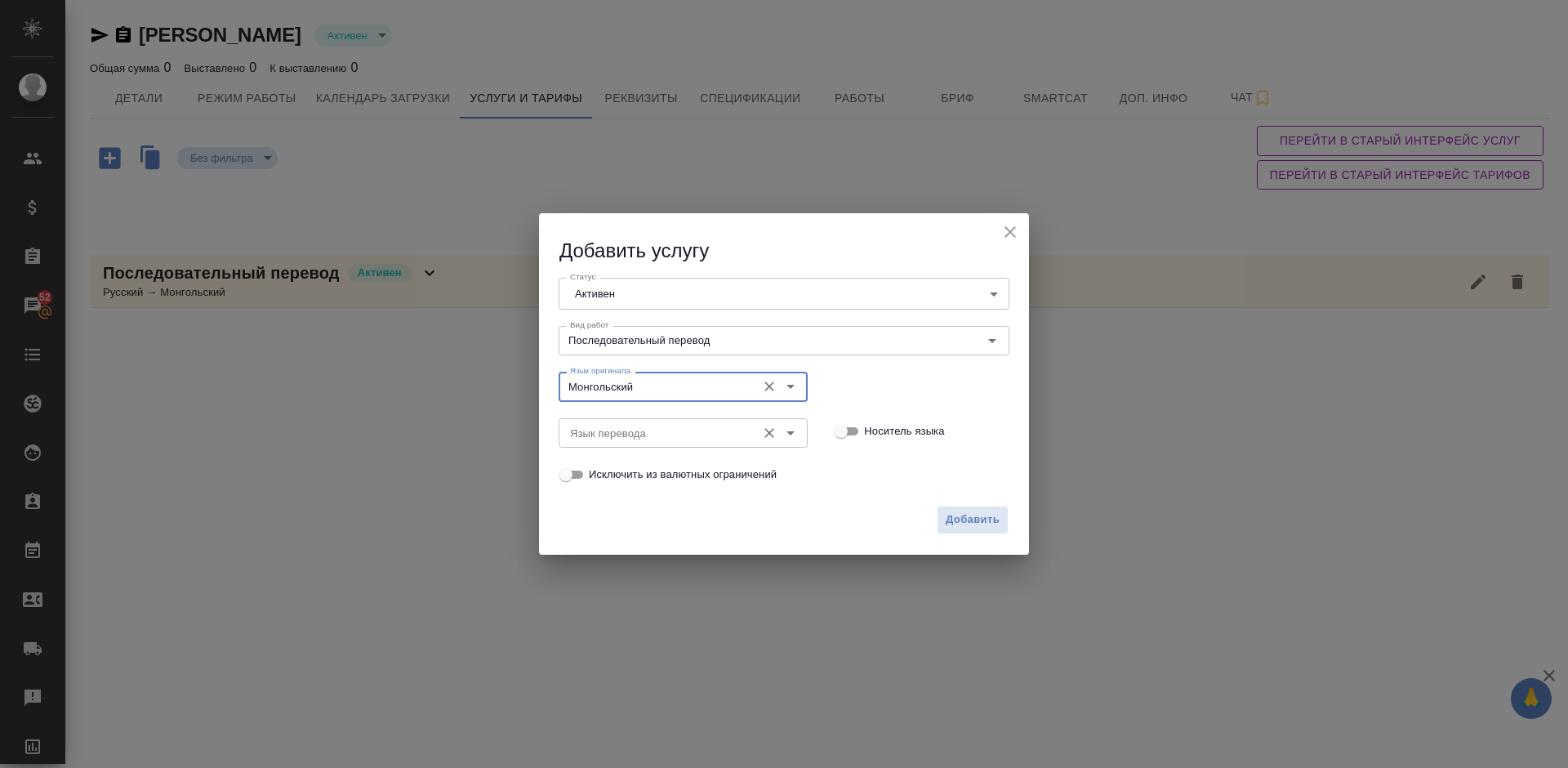
type input "Монгольский"
click at [633, 436] on input "Язык перевода" at bounding box center [655, 432] width 185 height 20
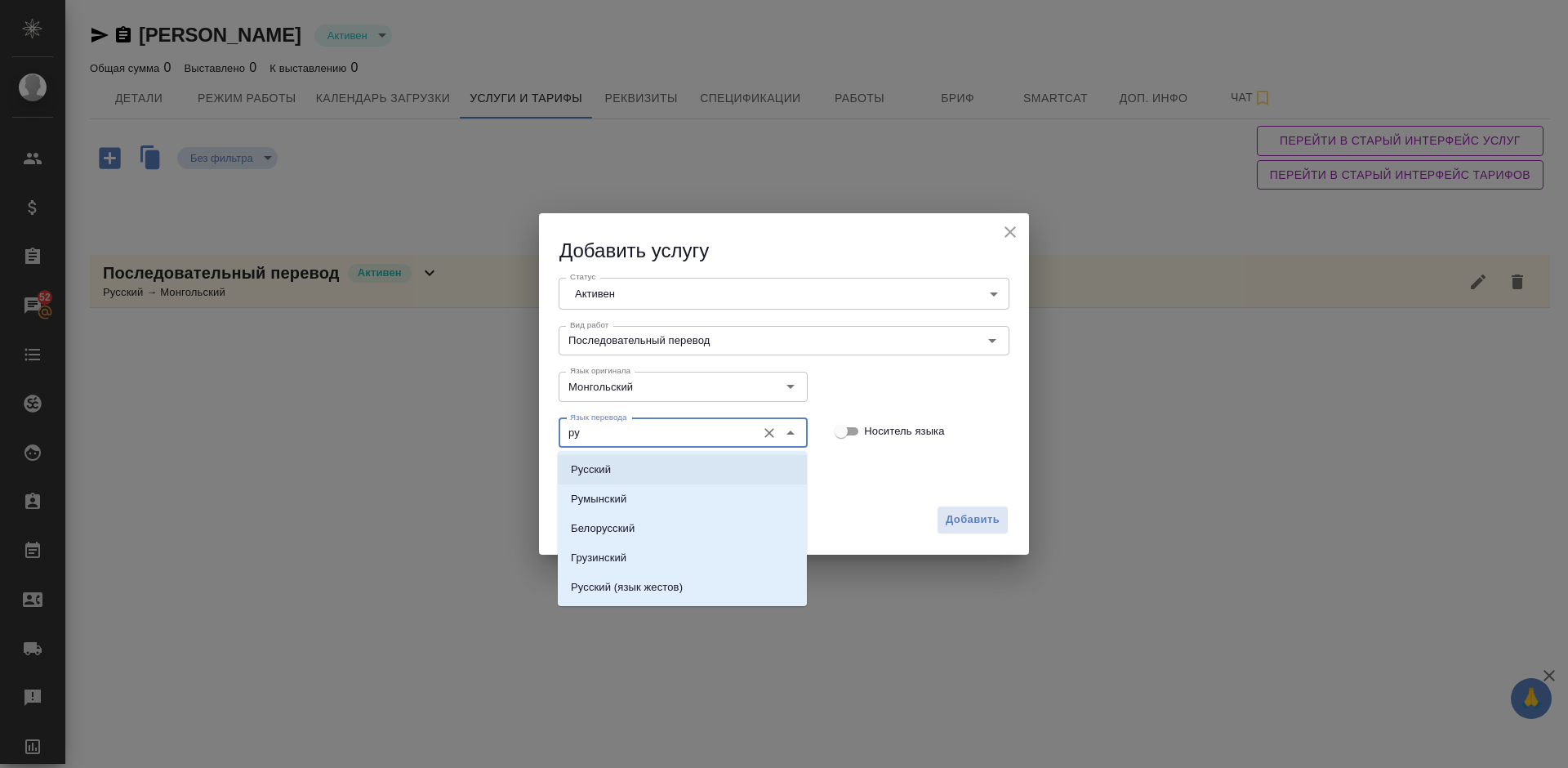
click at [679, 469] on li "Русский" at bounding box center [682, 469] width 249 height 29
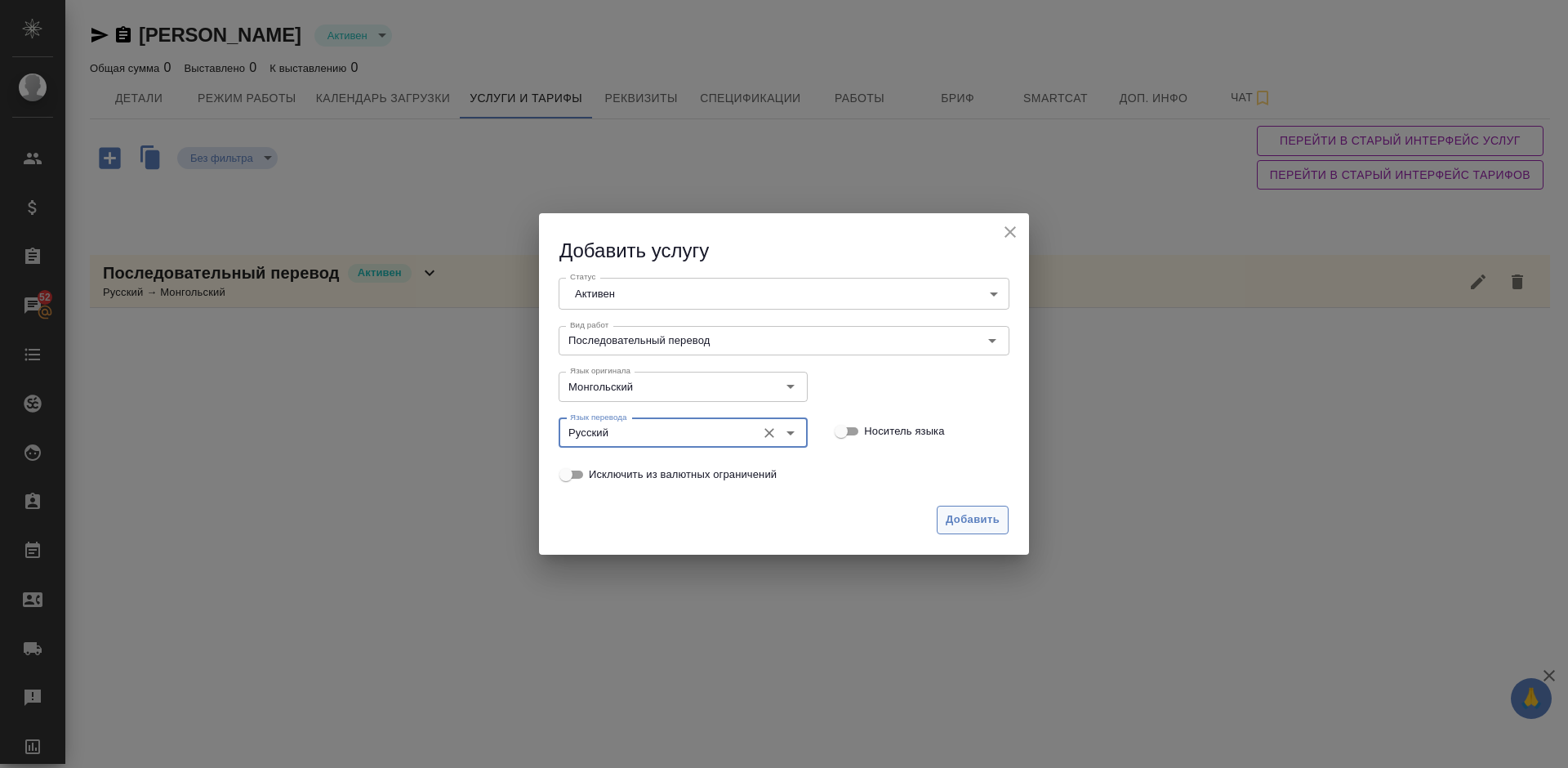
type input "Русский"
click at [964, 531] on button "Добавить" at bounding box center [972, 520] width 72 height 28
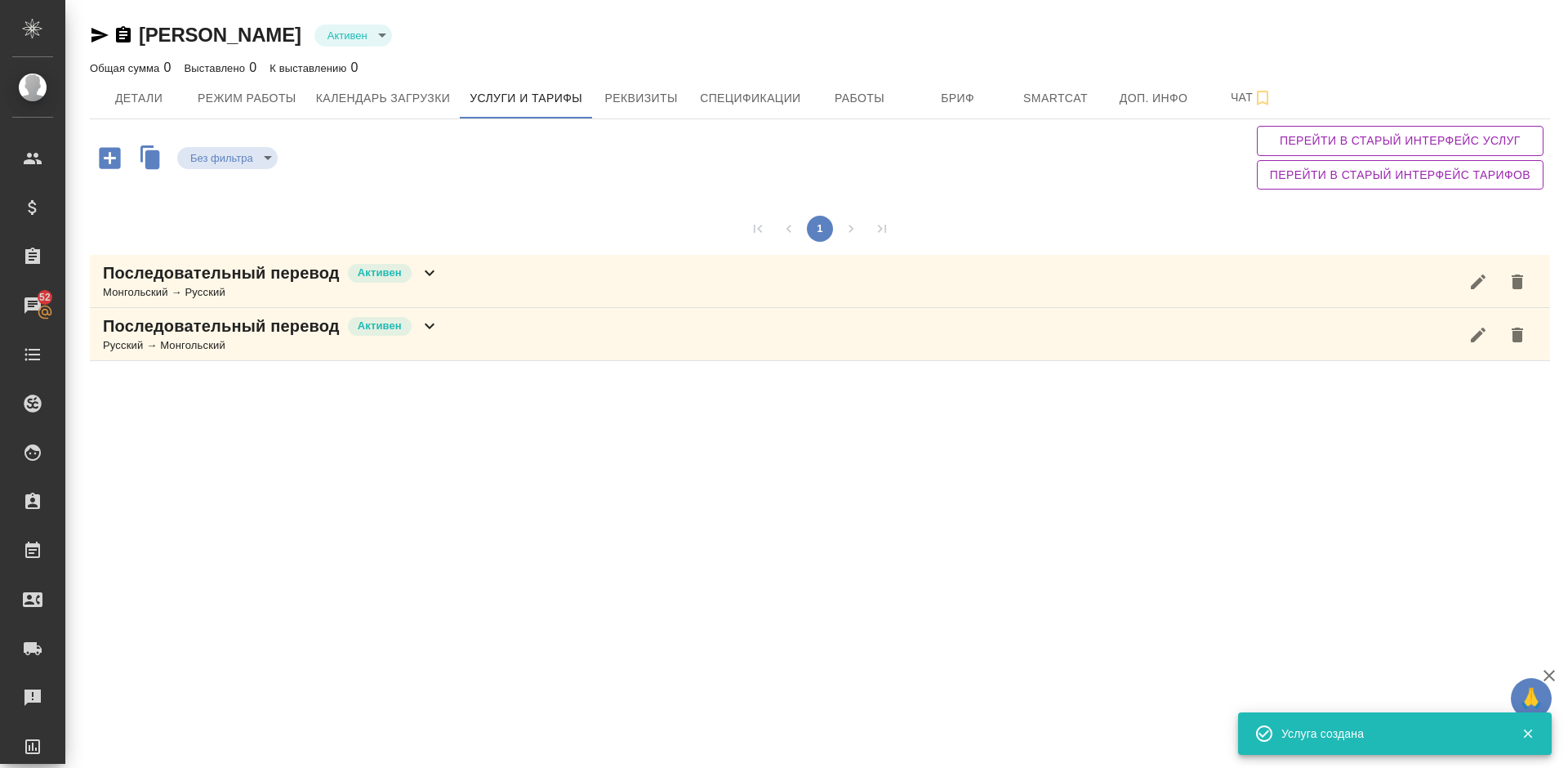
click at [469, 273] on div "Последовательный перевод Активен Монгольский → Русский" at bounding box center [820, 281] width 1460 height 53
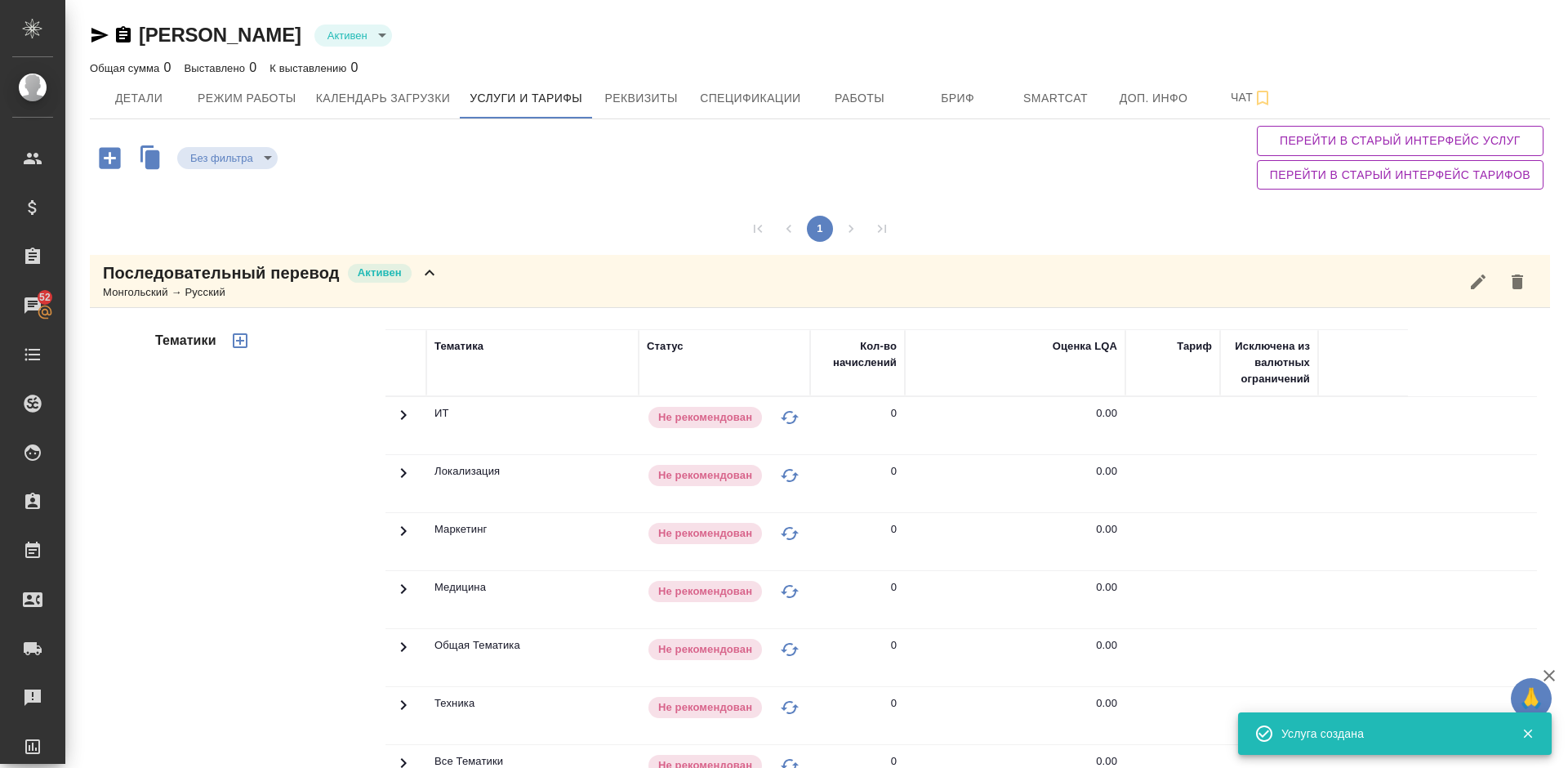
click at [289, 489] on div "Тематики" at bounding box center [268, 591] width 233 height 547
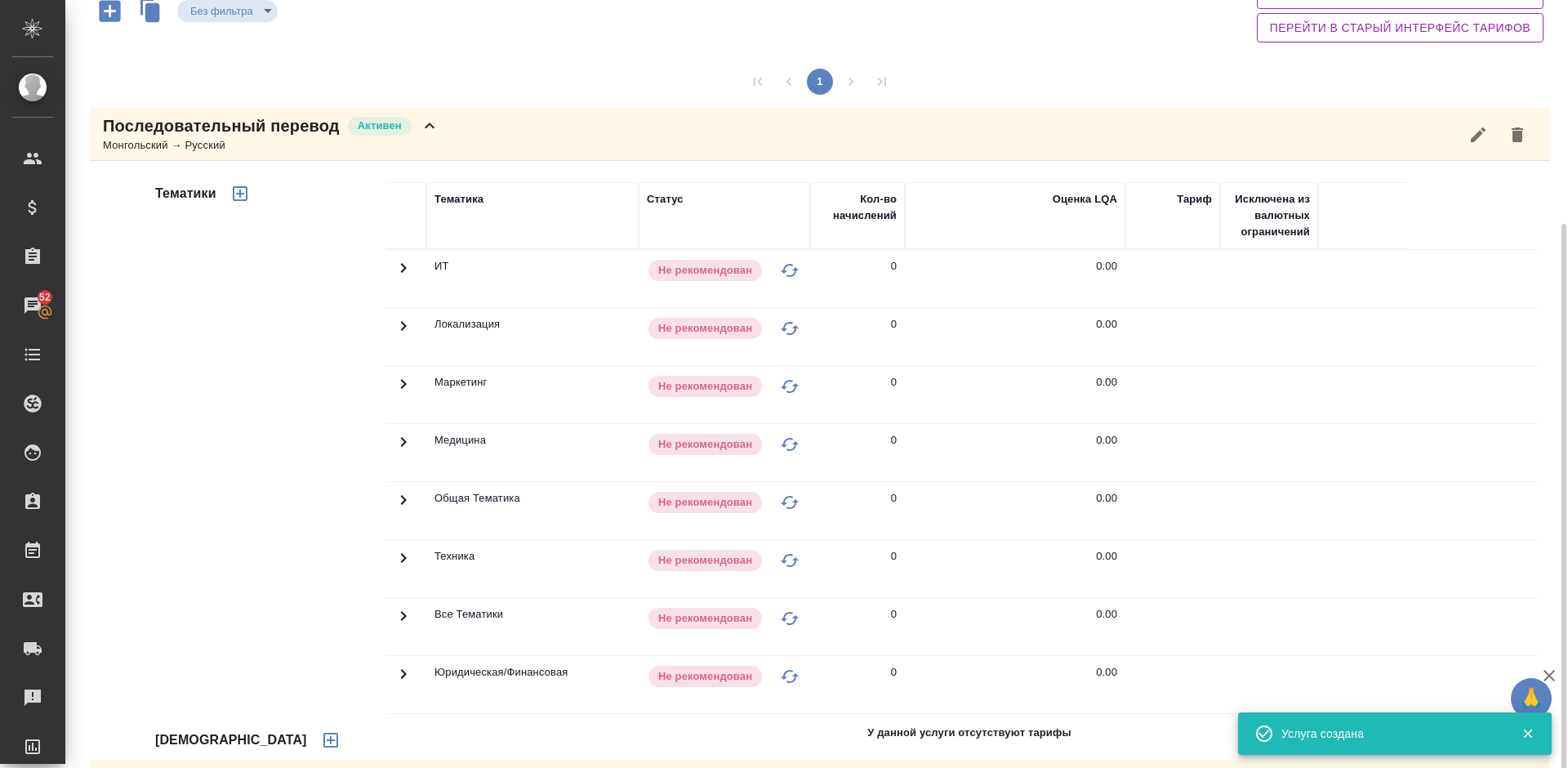
scroll to position [207, 0]
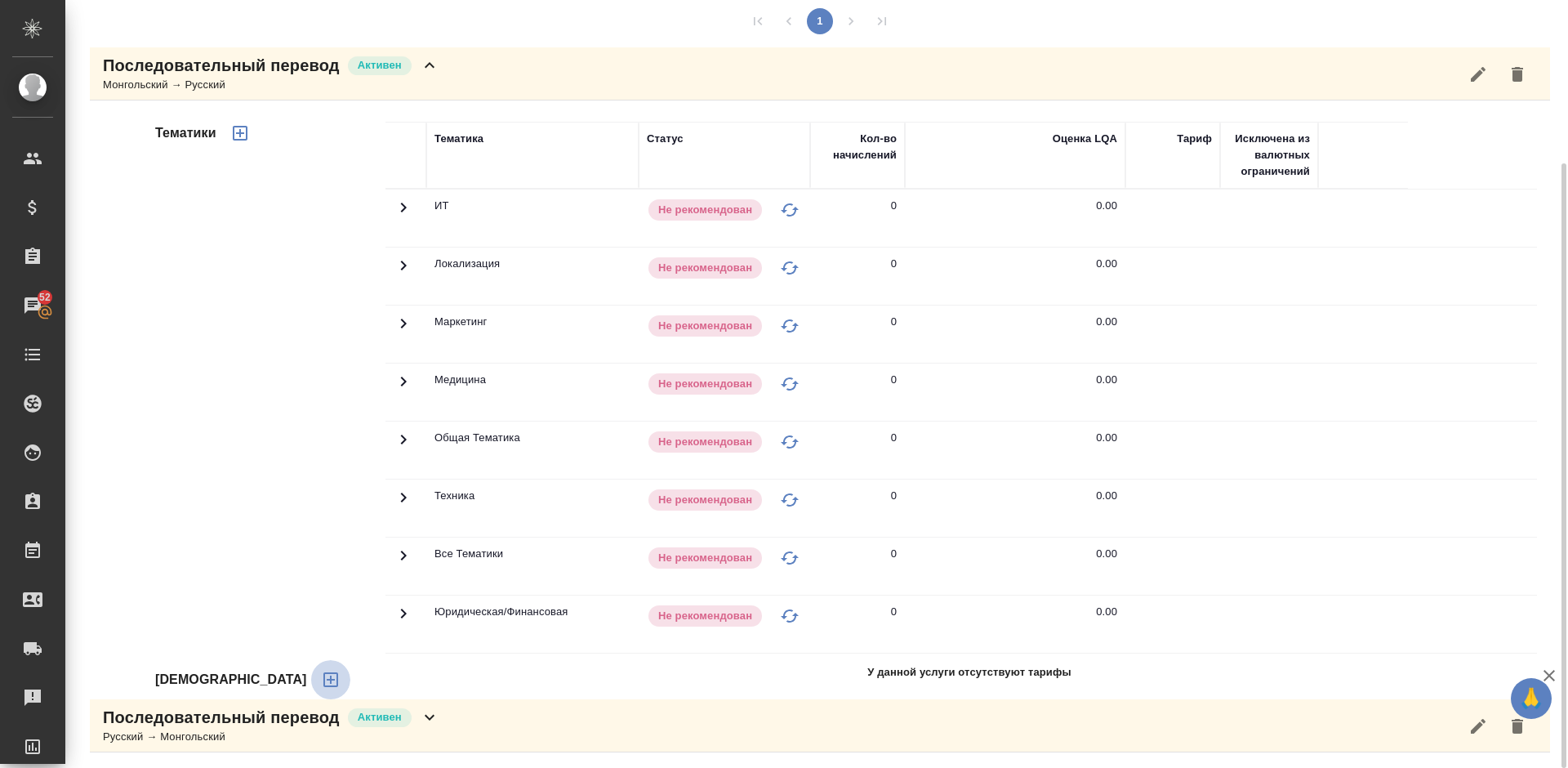
click at [323, 681] on icon "button" at bounding box center [331, 680] width 15 height 15
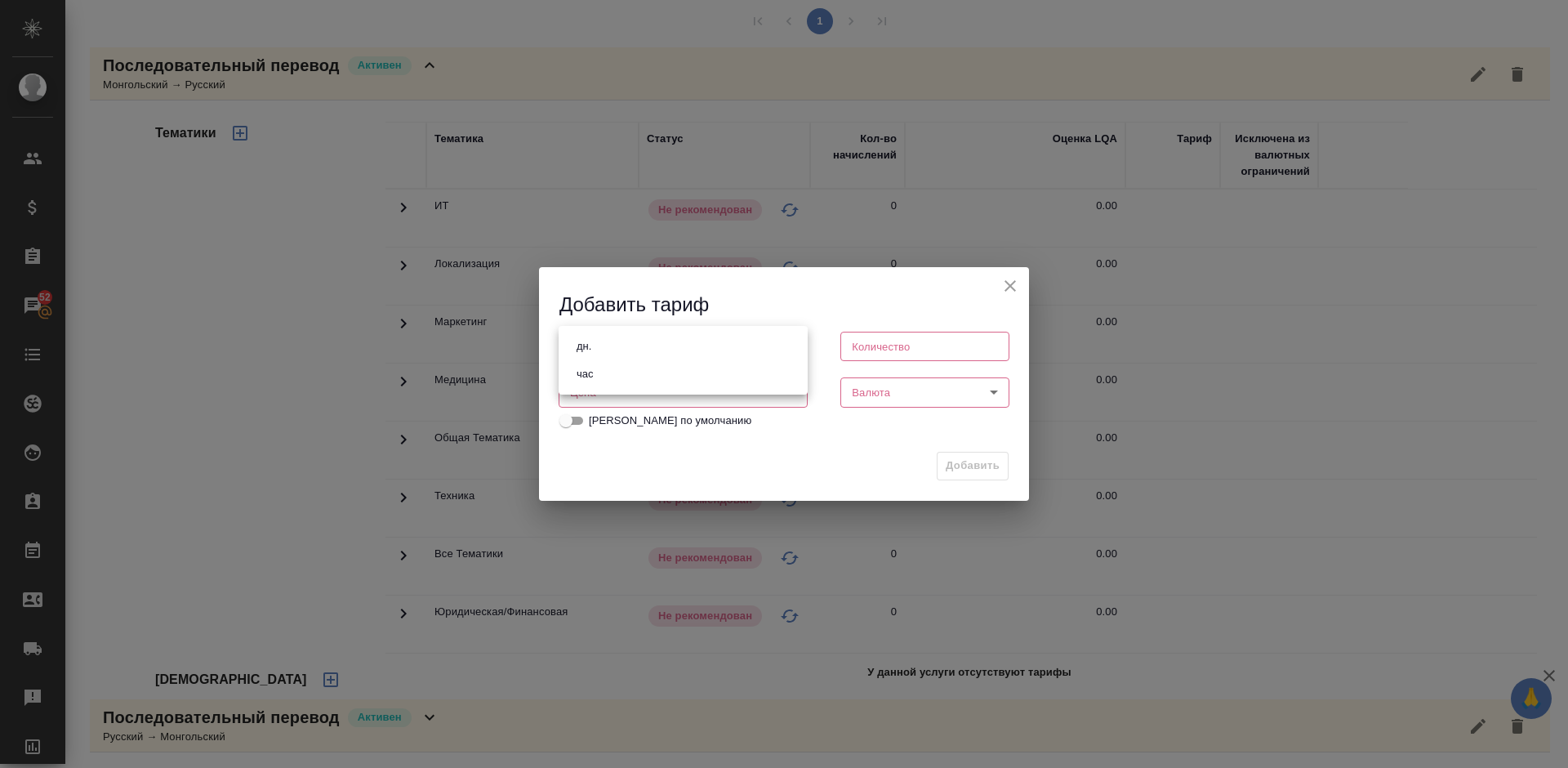
click at [736, 344] on body "🙏 .cls-1 fill:#fff; AWATERA Lazareva Anastasia Клиенты Спецификации Заказы 52 Ч…" at bounding box center [784, 384] width 1568 height 768
click at [657, 381] on li "час" at bounding box center [683, 374] width 249 height 28
type input "5a8b1489cc6b4906c91bfd93"
click at [923, 349] on input "number" at bounding box center [925, 346] width 169 height 29
type input "1"
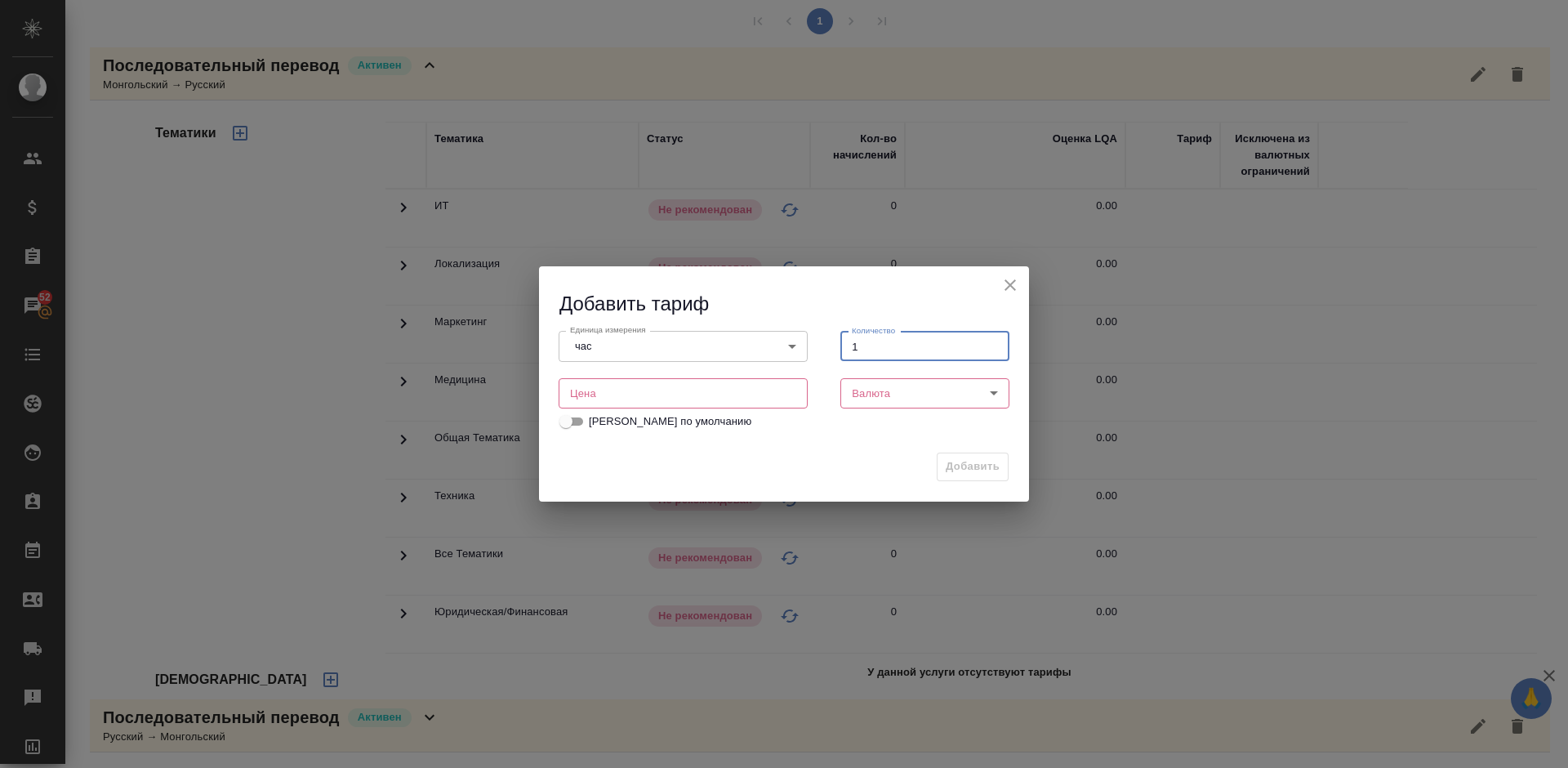
click at [730, 391] on input "number" at bounding box center [683, 392] width 249 height 29
type input "3000"
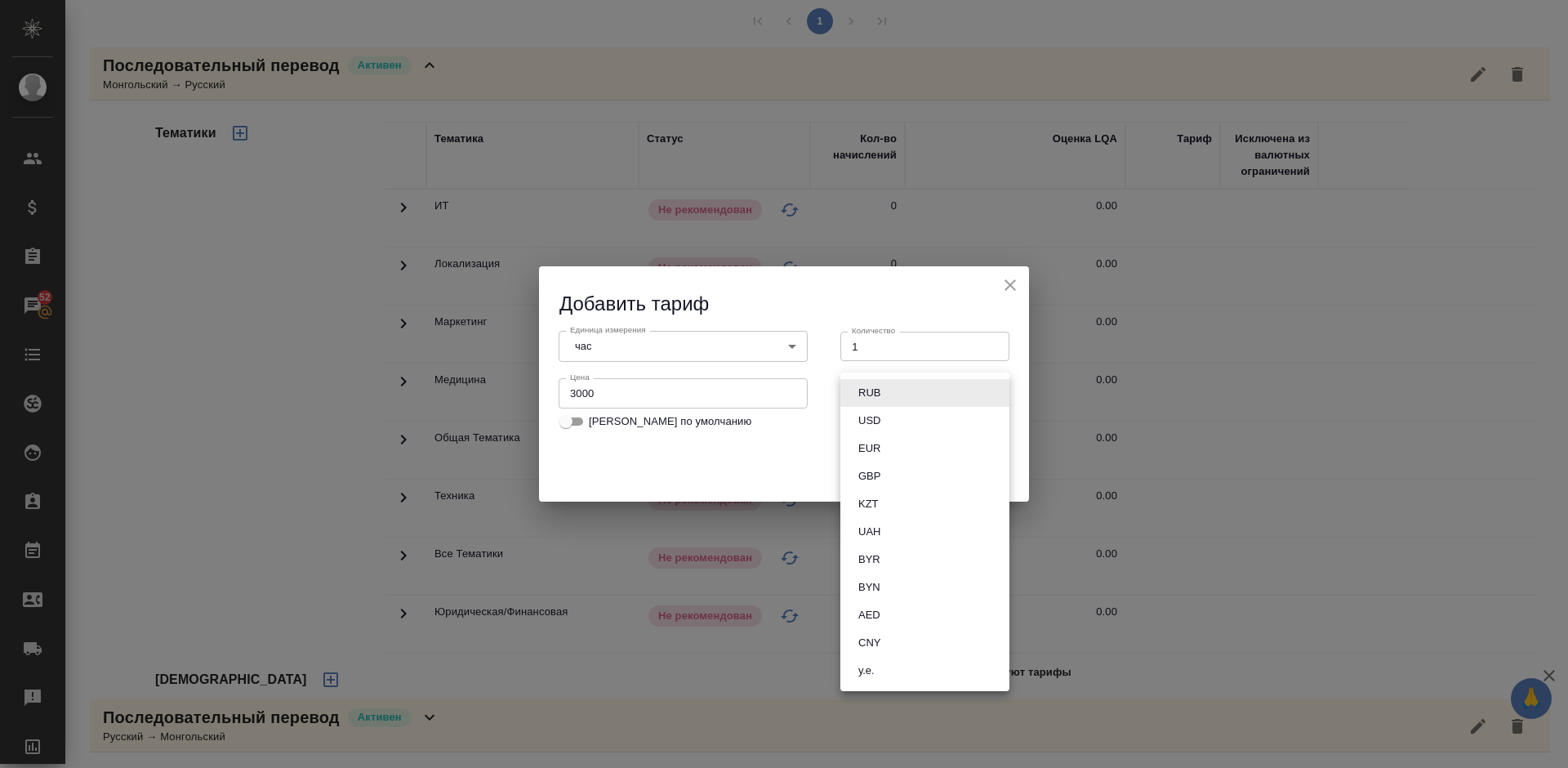
click at [947, 395] on body "🙏 .cls-1 fill:#fff; AWATERA Lazareva Anastasia Клиенты Спецификации Заказы 52 Ч…" at bounding box center [784, 384] width 1568 height 768
click at [902, 393] on li "RUB" at bounding box center [925, 393] width 169 height 28
type input "RUB"
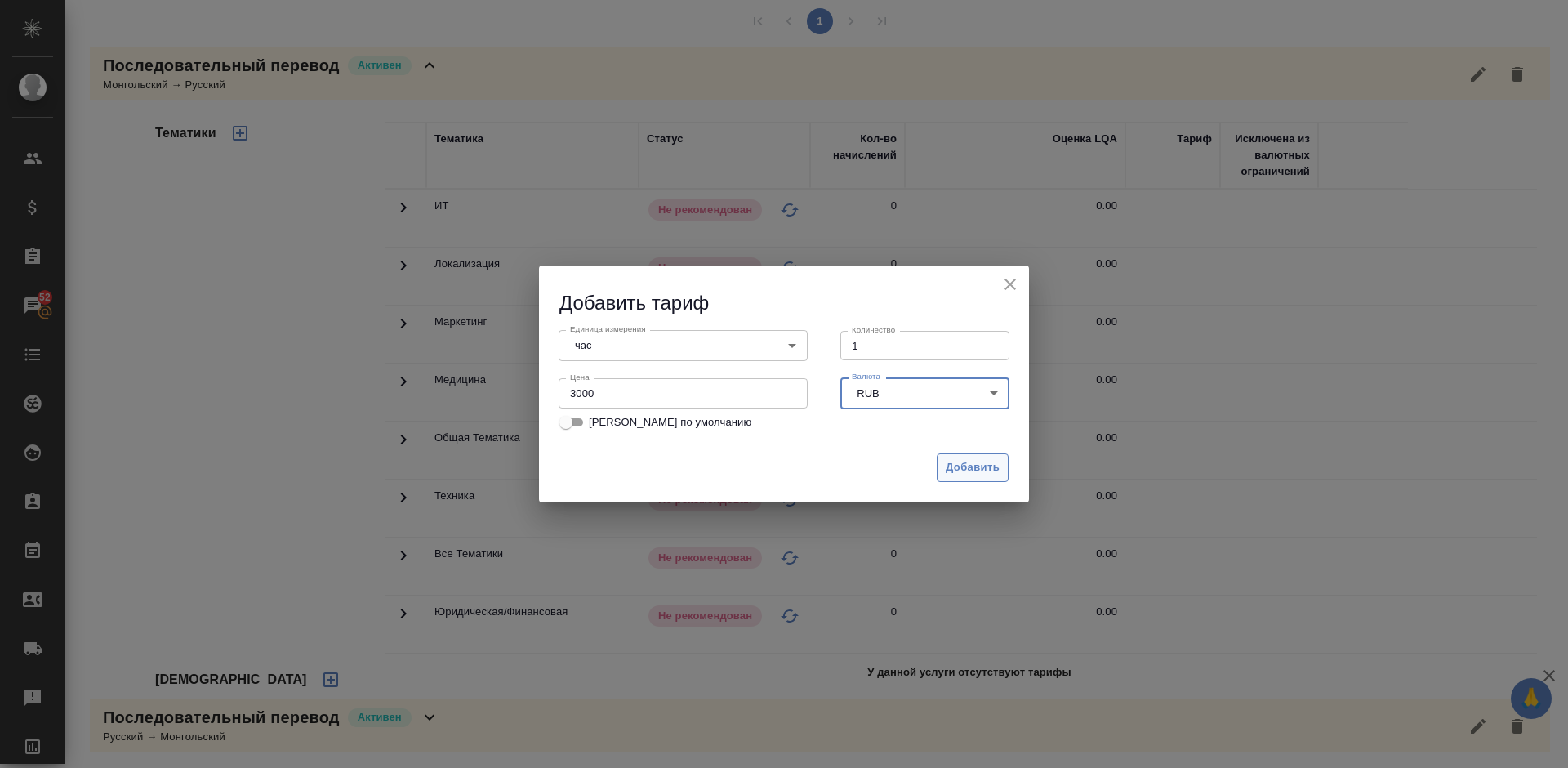
click at [967, 466] on span "Добавить" at bounding box center [973, 468] width 54 height 19
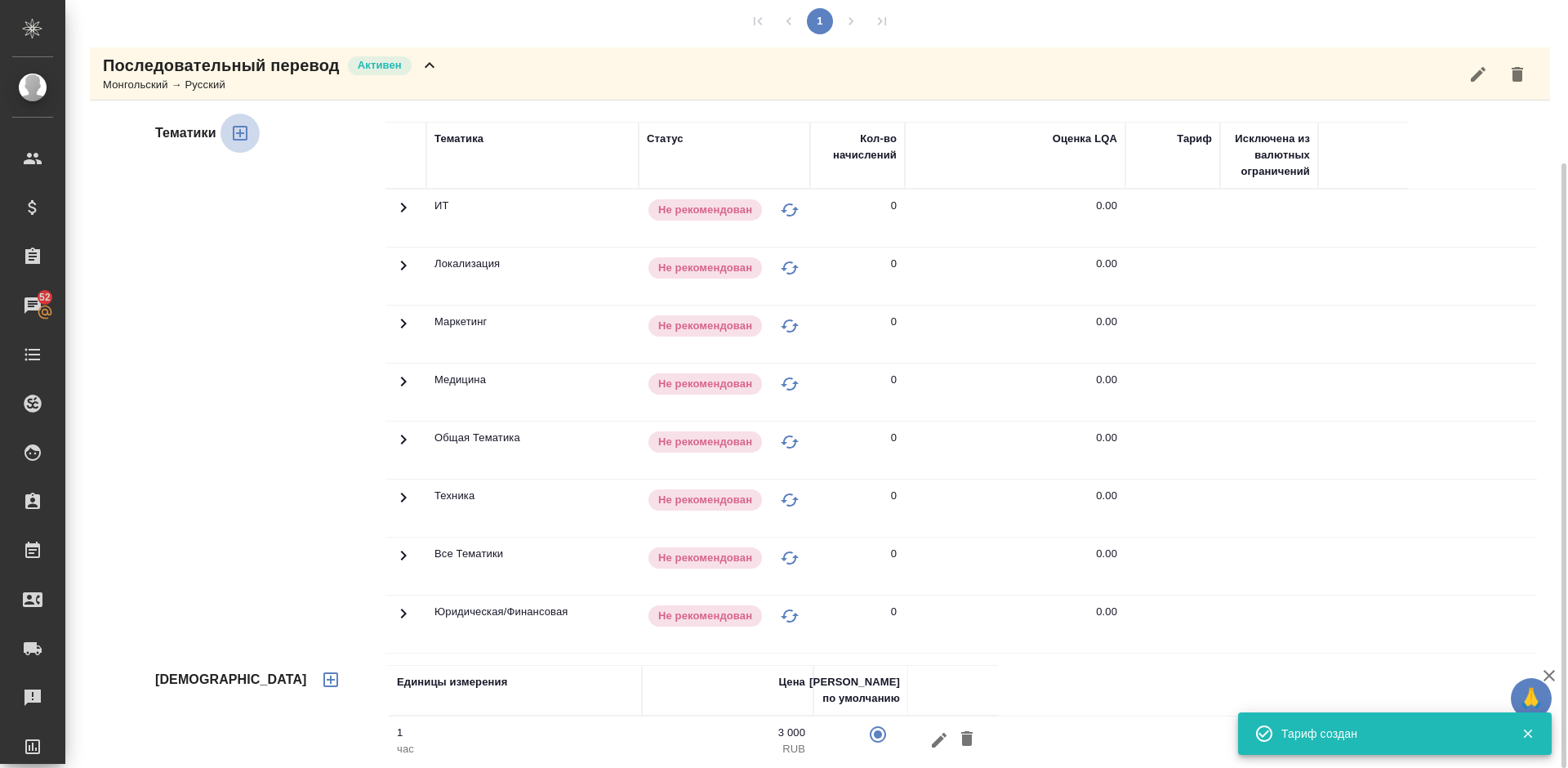
click at [247, 136] on icon "button" at bounding box center [240, 133] width 20 height 20
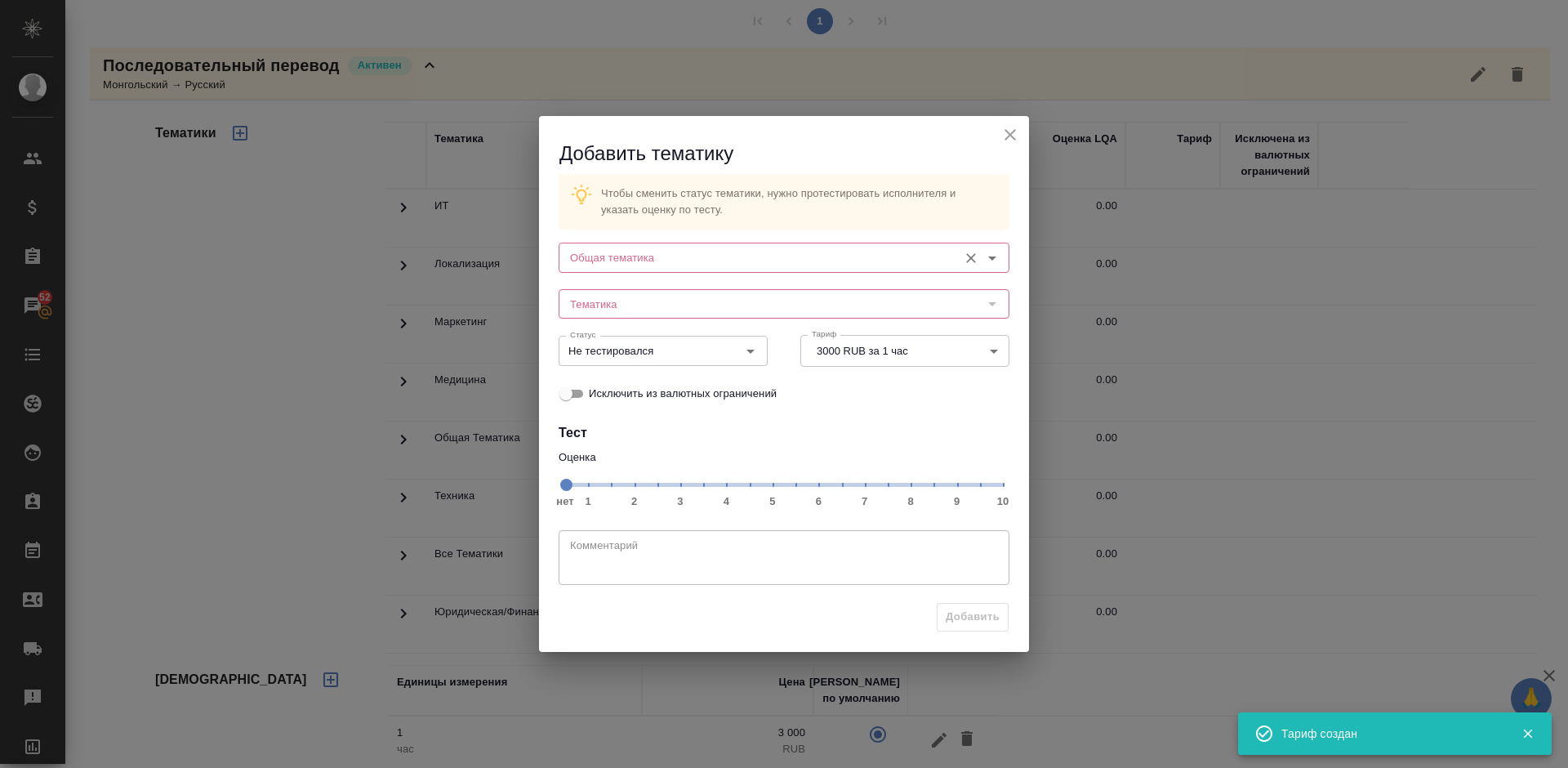
click at [652, 251] on input "Общая тематика" at bounding box center [756, 257] width 386 height 20
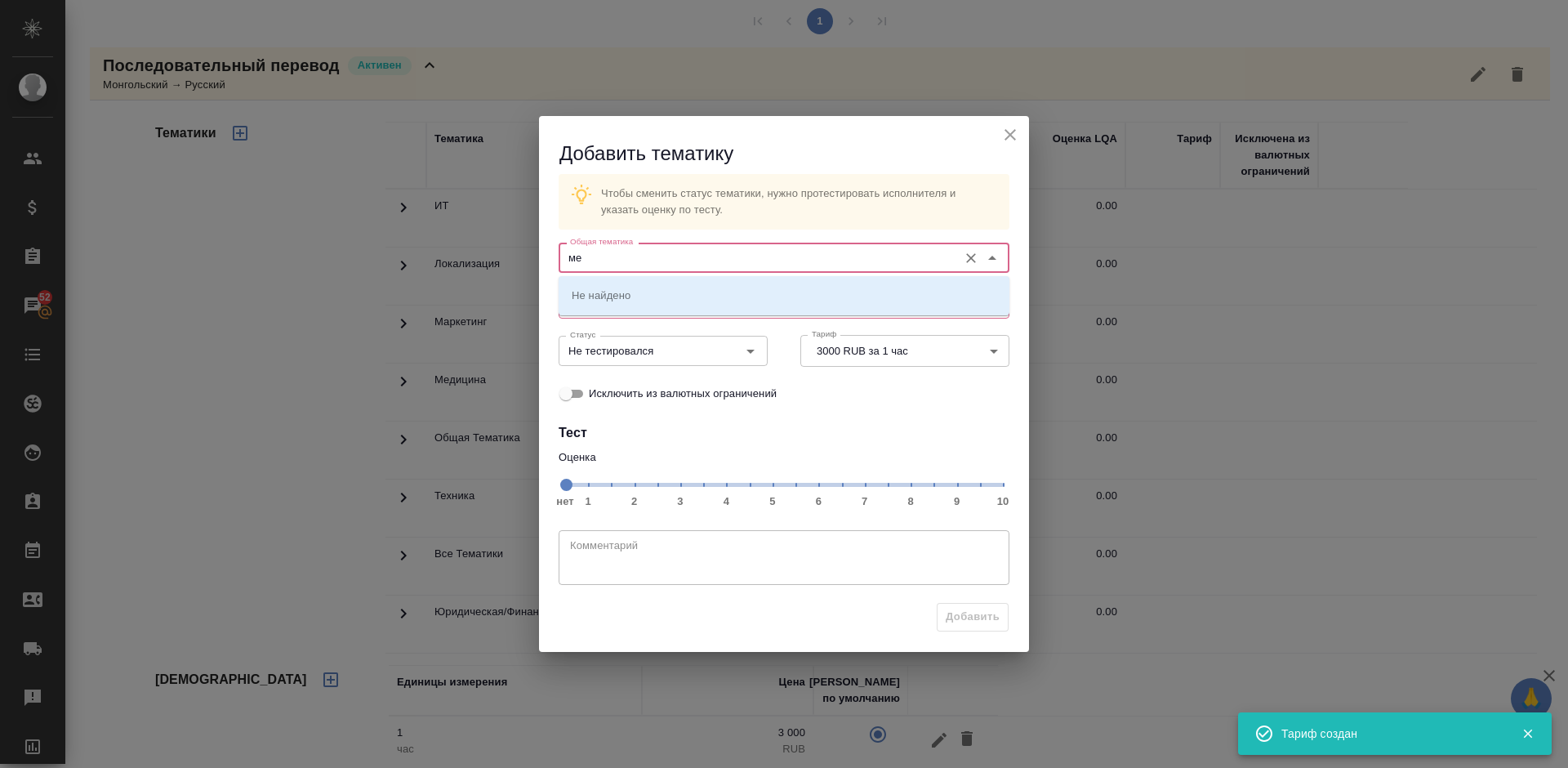
type input "м"
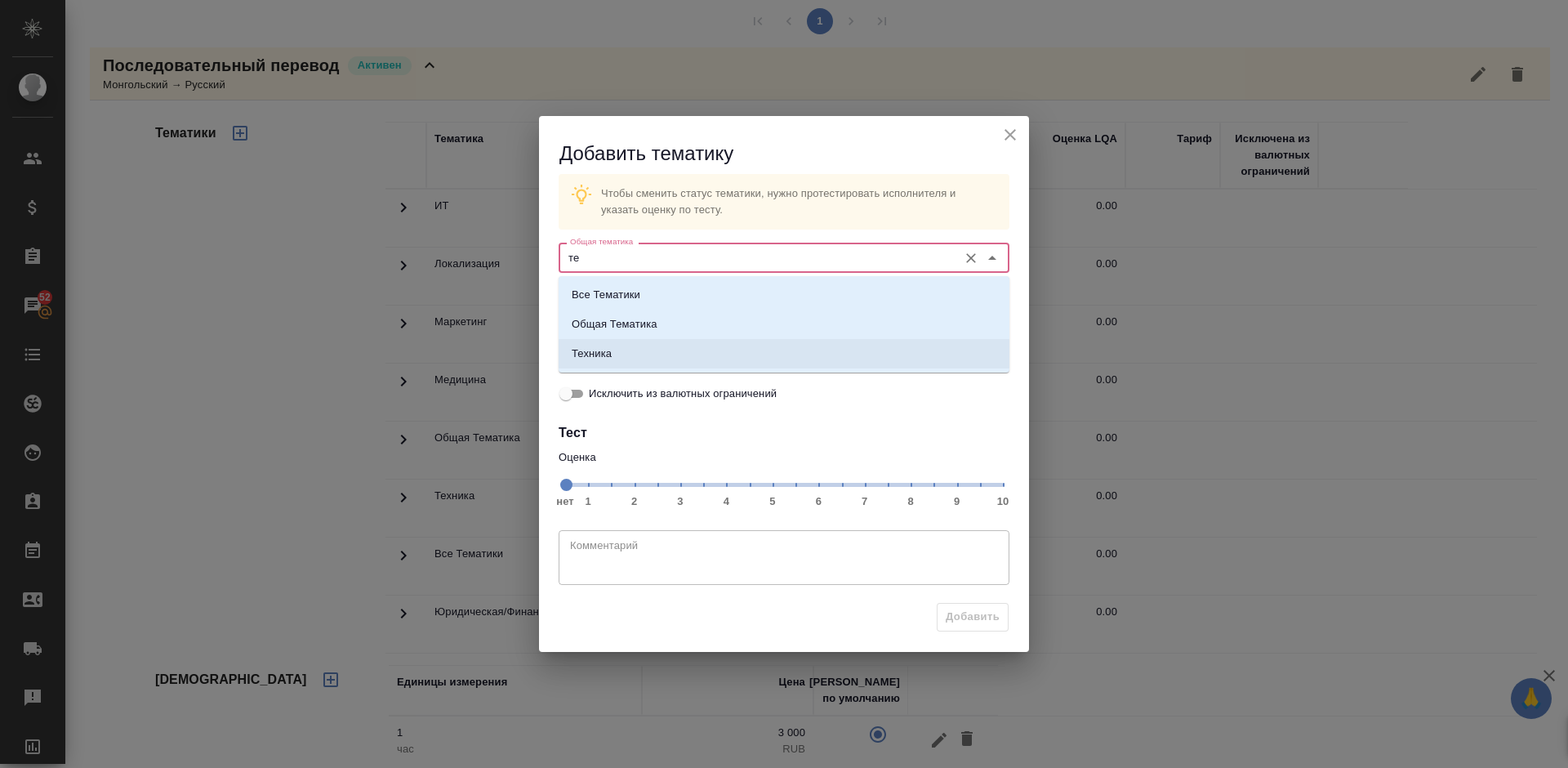
click at [679, 361] on li "Техника" at bounding box center [784, 354] width 451 height 29
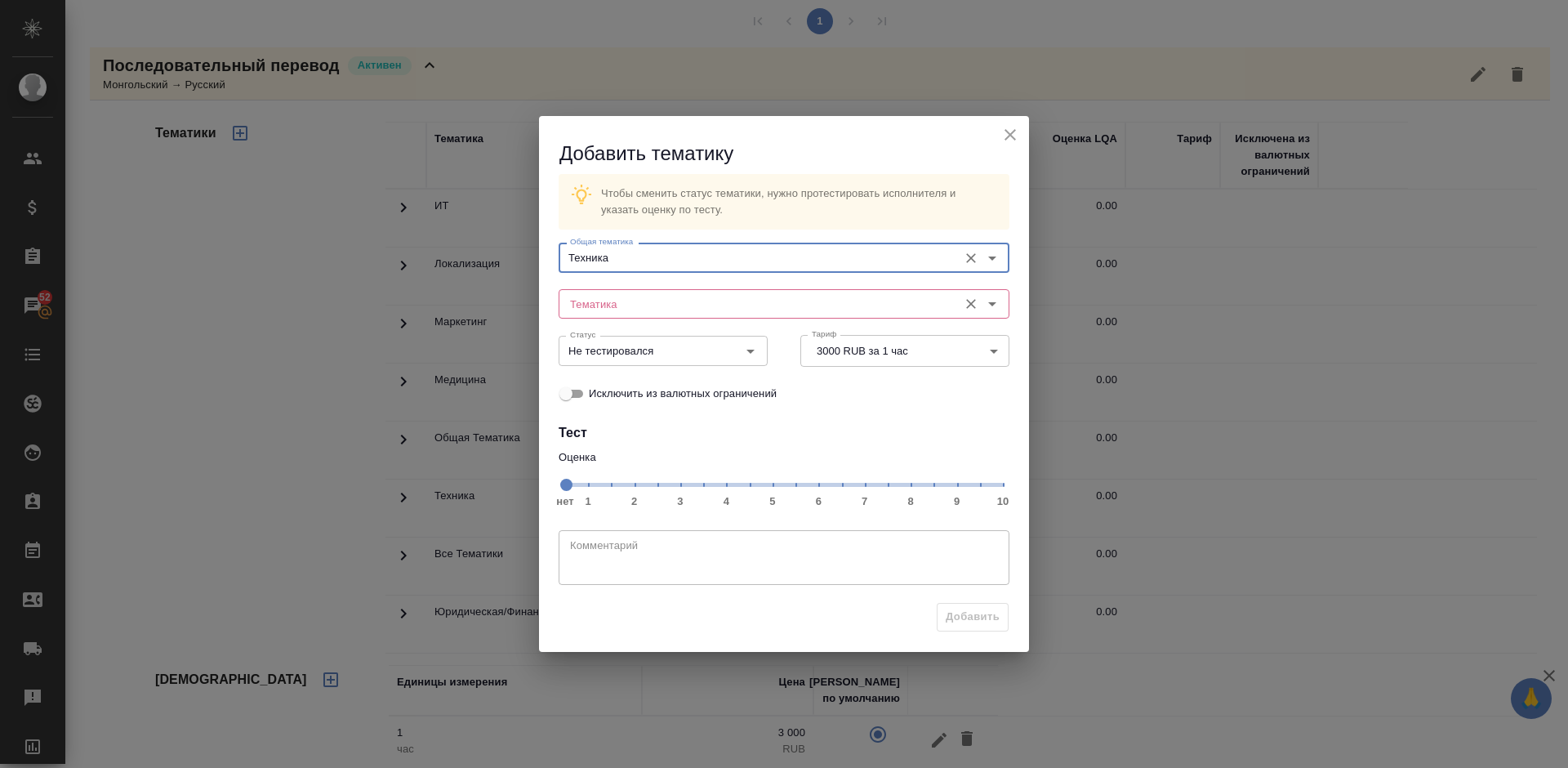
type input "Техника"
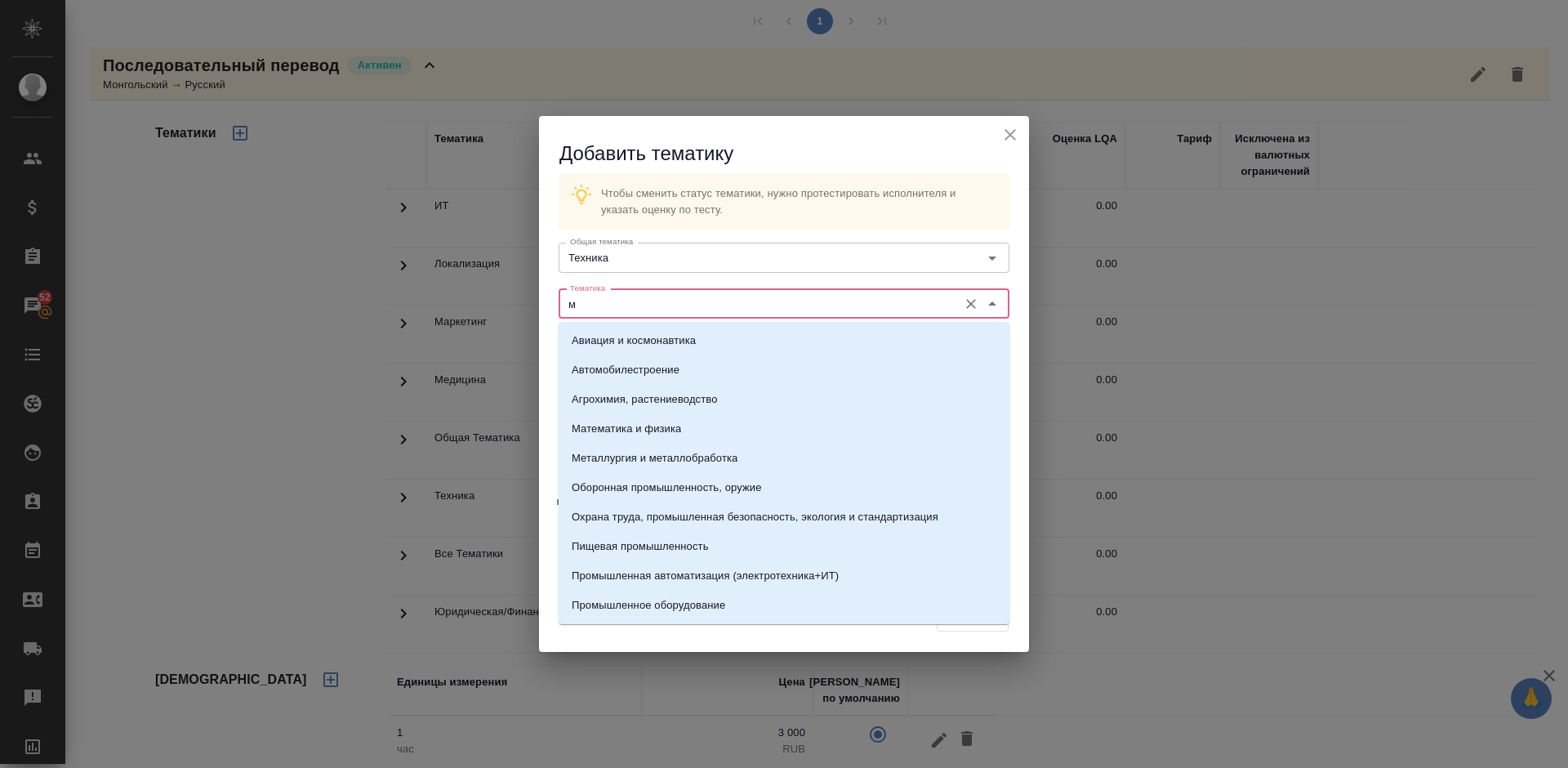
click at [633, 306] on input "м" at bounding box center [756, 304] width 386 height 20
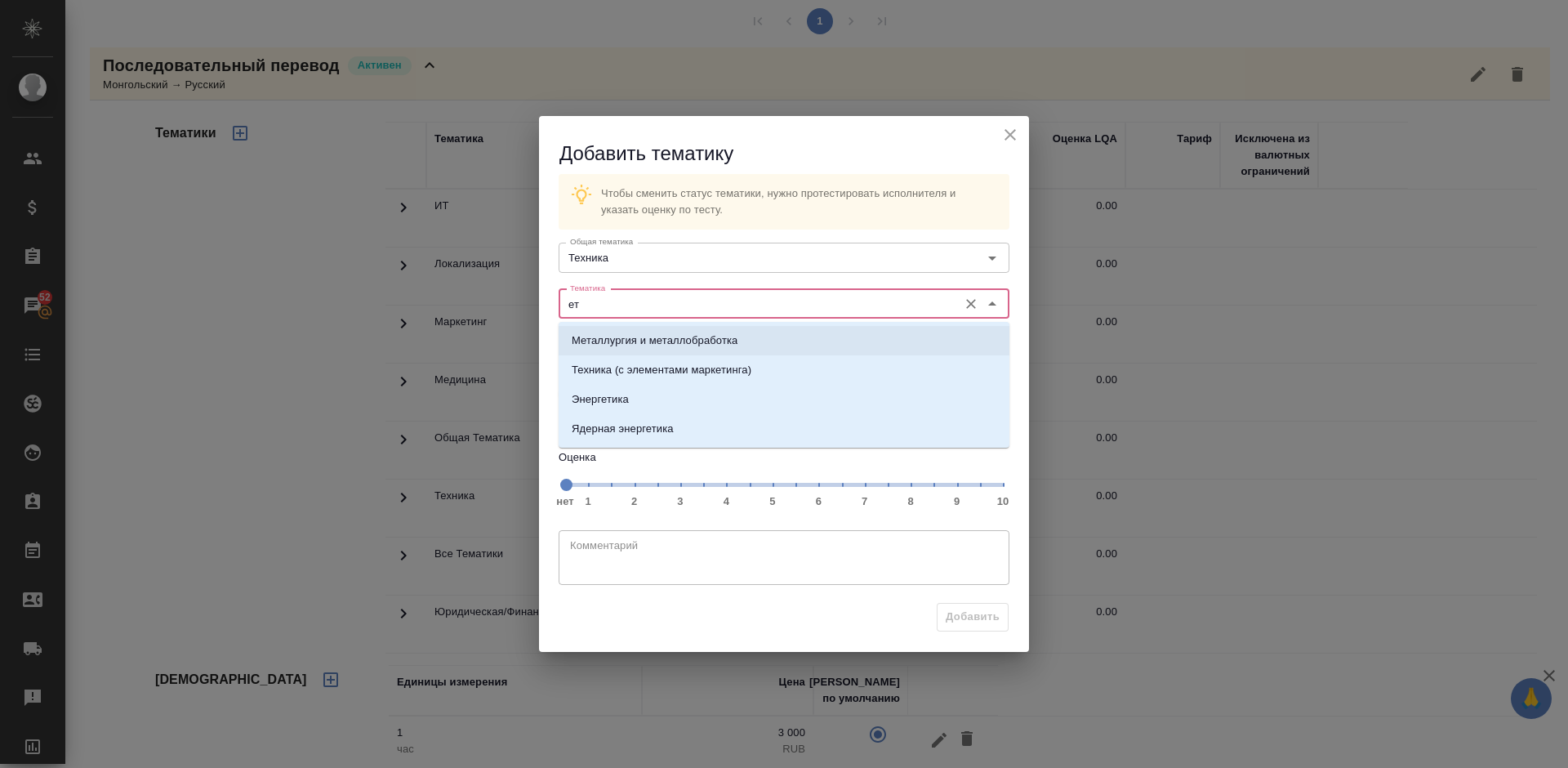
click at [665, 350] on li "Металлургия и металлобработка" at bounding box center [784, 340] width 451 height 29
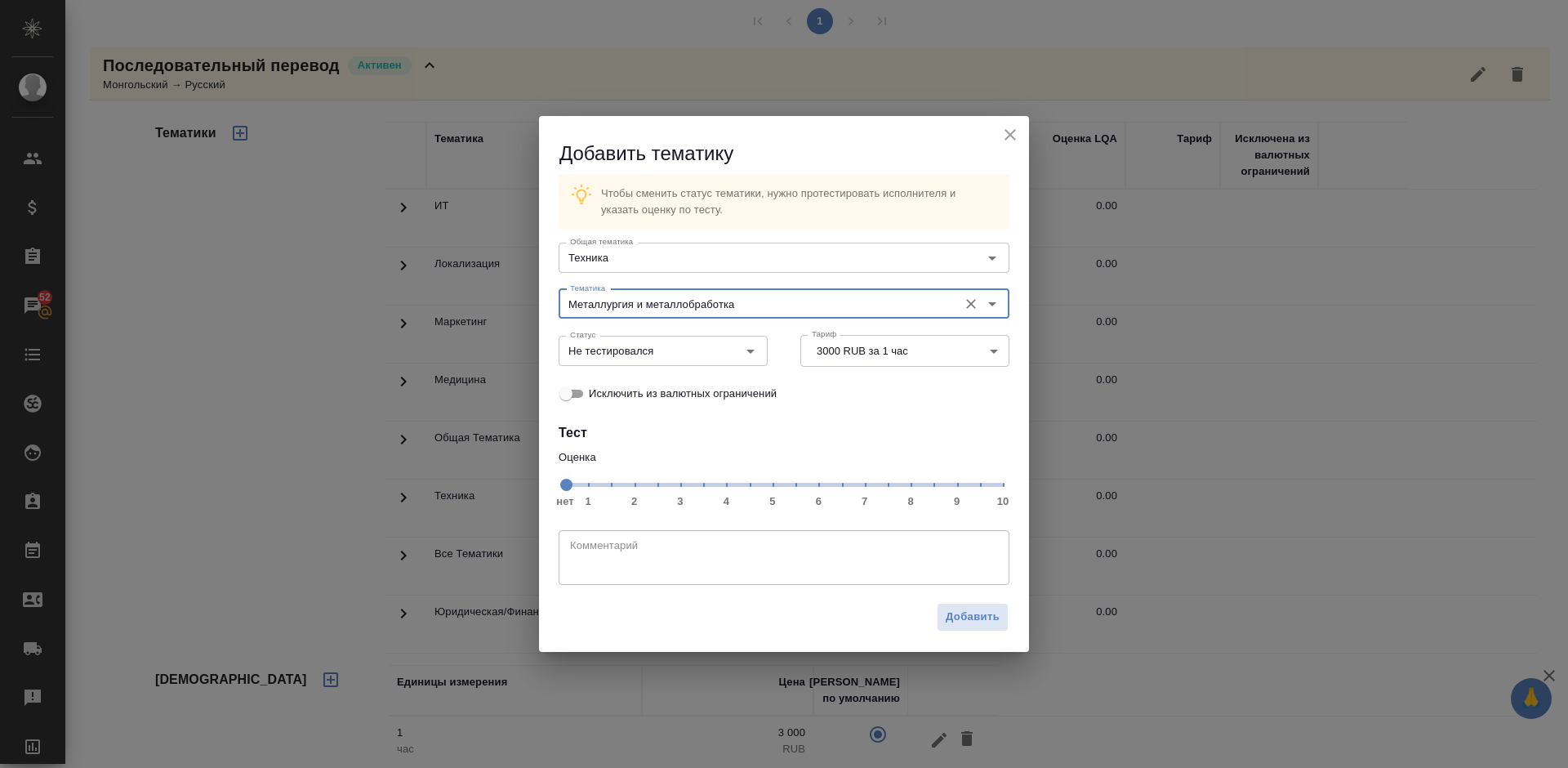
type input "Металлургия и металлобработка"
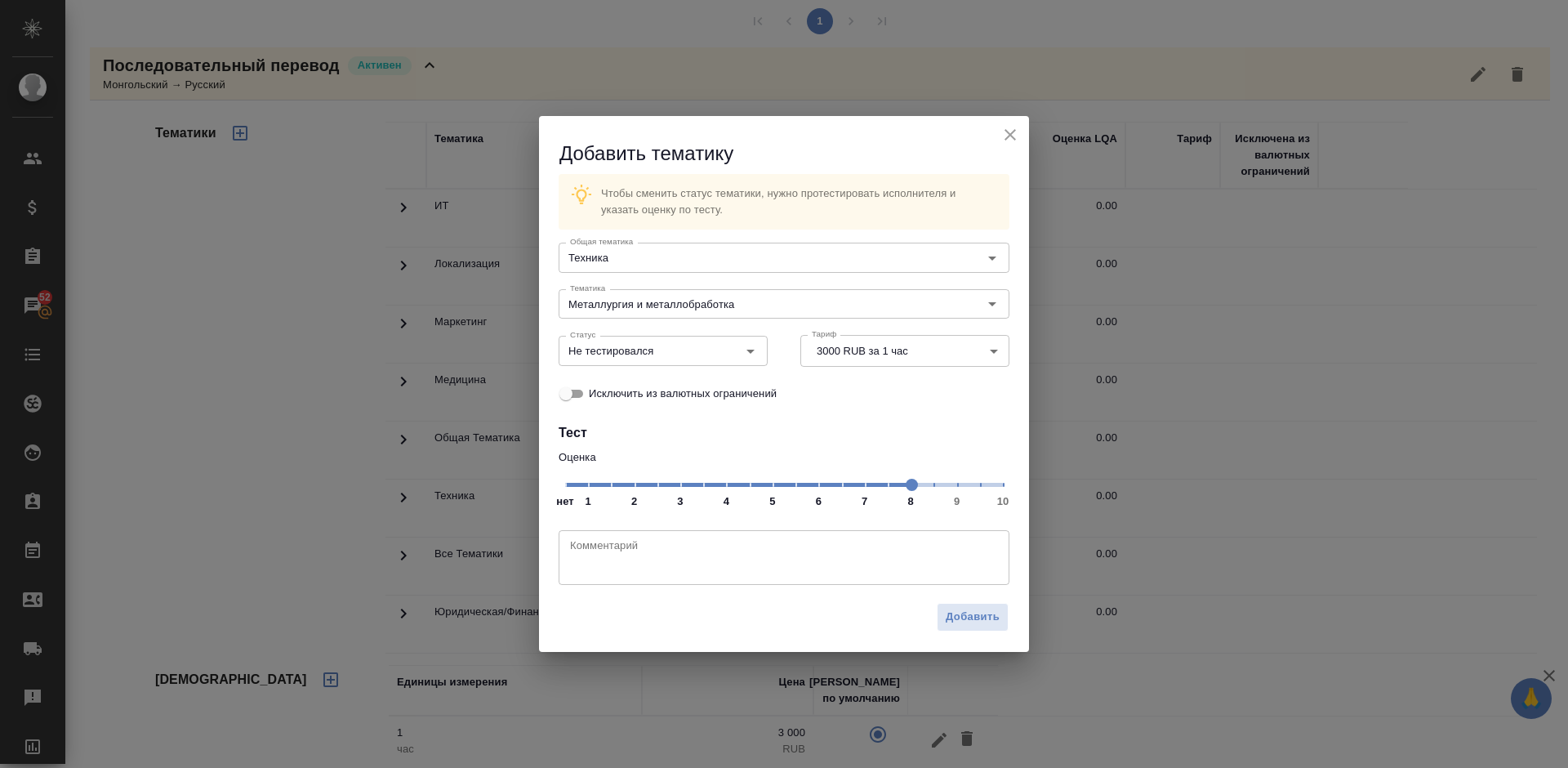
drag, startPoint x: 568, startPoint y: 487, endPoint x: 910, endPoint y: 486, distance: 342.0
click at [910, 486] on span at bounding box center [911, 485] width 12 height 12
click at [714, 347] on div "Не тестировался Статус" at bounding box center [663, 350] width 209 height 29
click at [694, 351] on input "Не тестировался" at bounding box center [635, 350] width 144 height 20
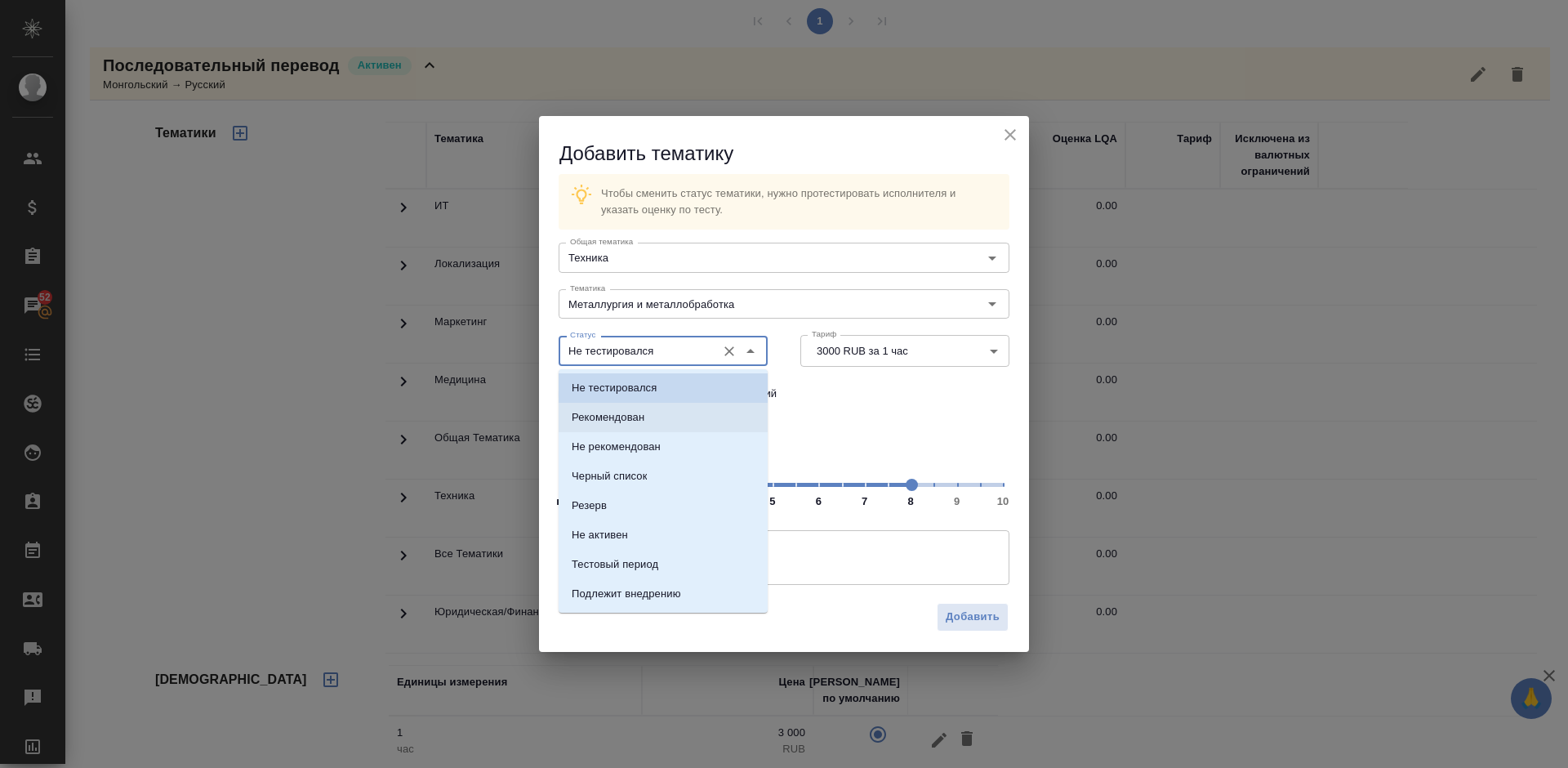
click at [695, 414] on li "Рекомендован" at bounding box center [663, 417] width 209 height 29
type input "Рекомендован"
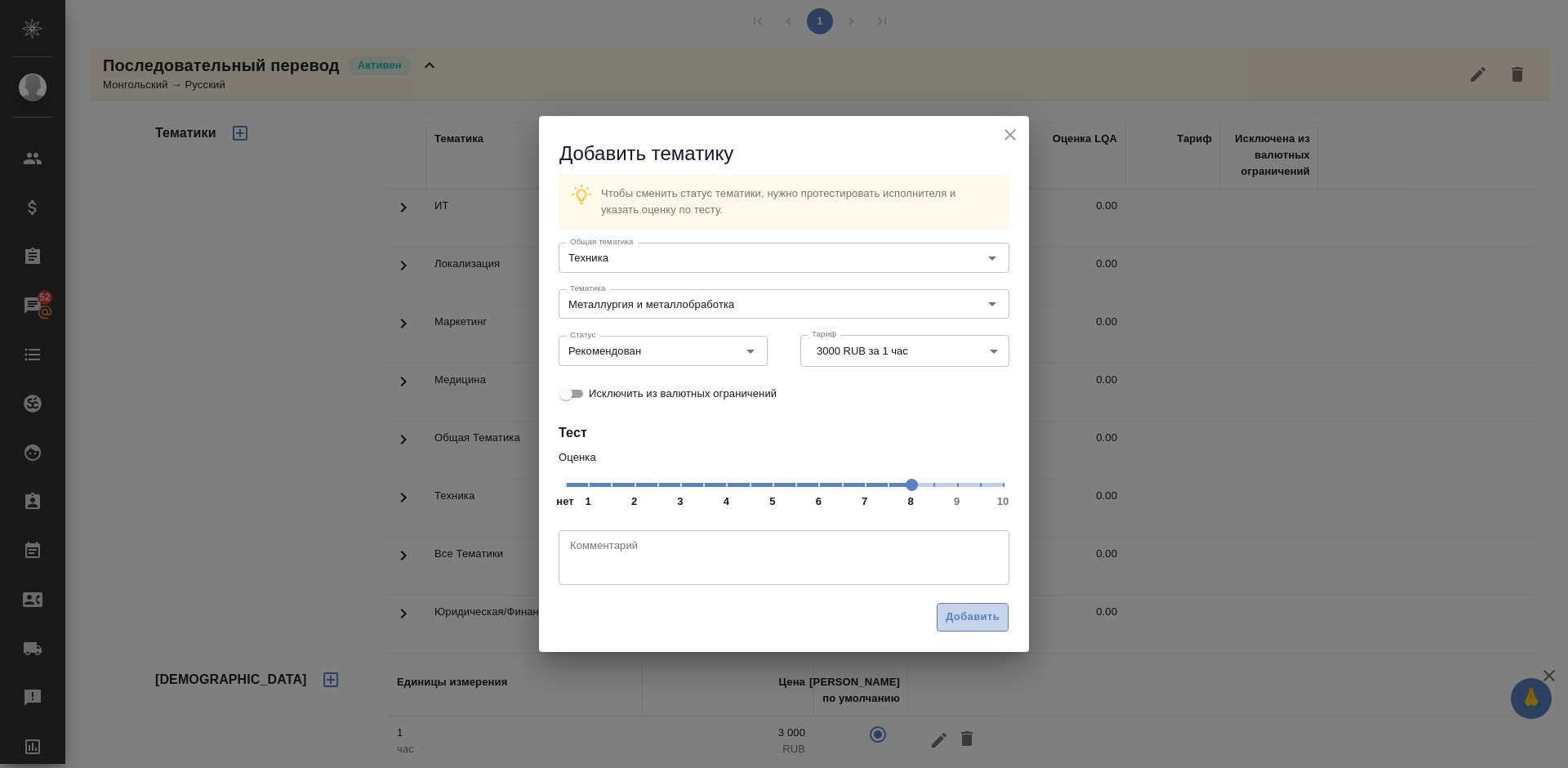
click at [982, 616] on span "Добавить" at bounding box center [973, 617] width 54 height 19
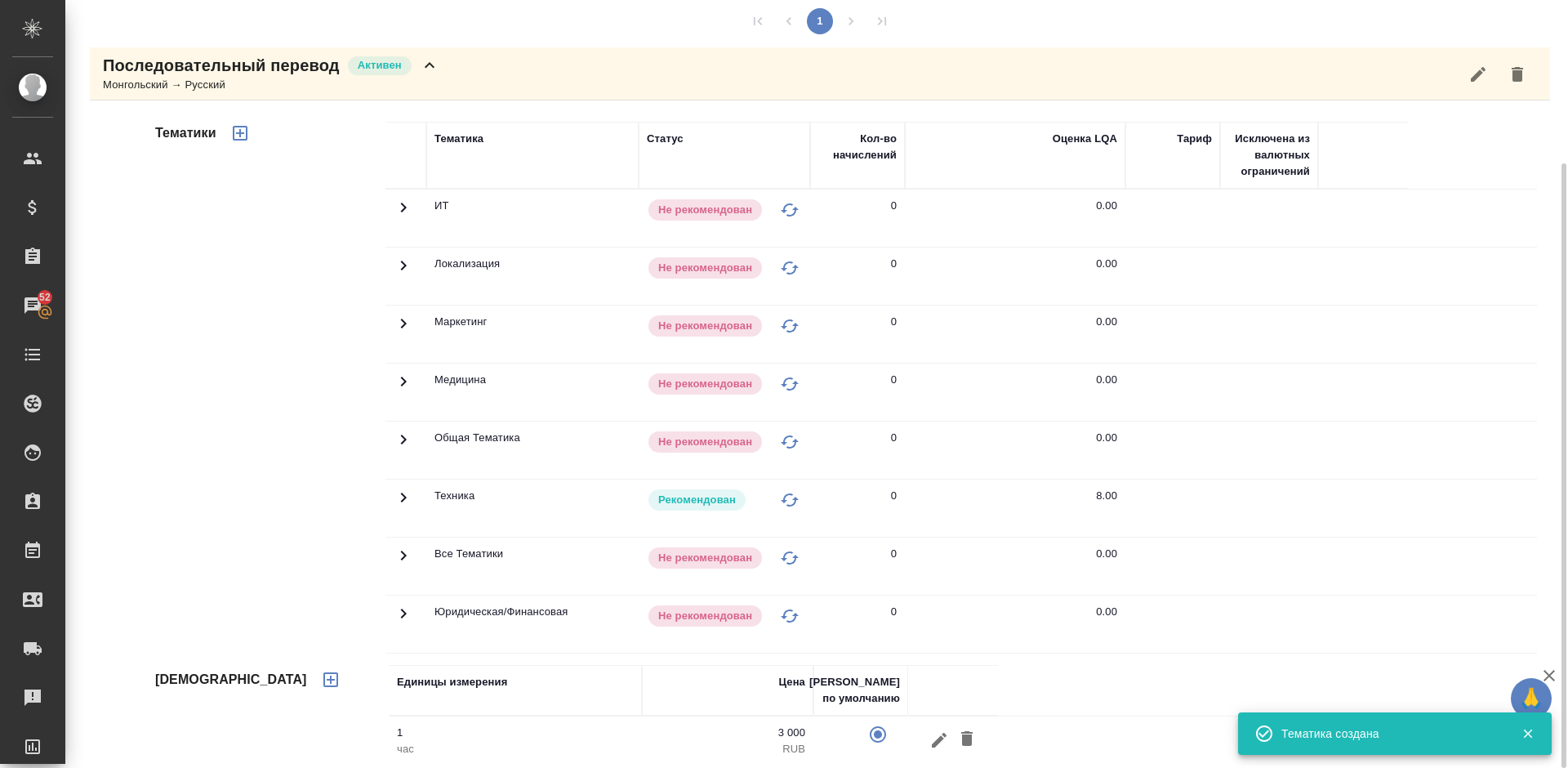
click at [441, 83] on div "Последовательный перевод Активен Монгольский → Русский" at bounding box center [820, 74] width 1460 height 53
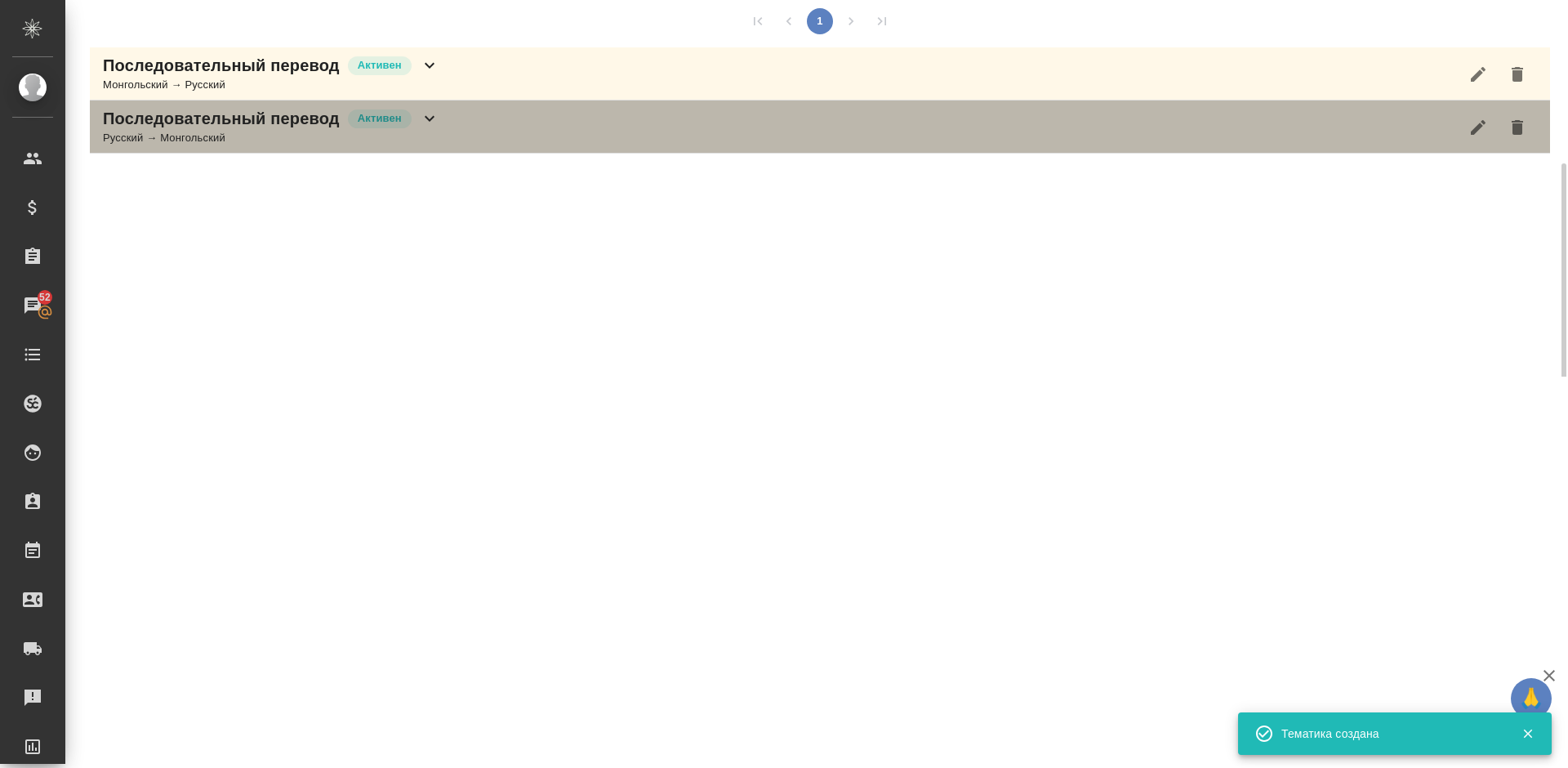
click at [456, 133] on div "Последовательный перевод Активен Русский → Монгольский" at bounding box center [820, 127] width 1460 height 53
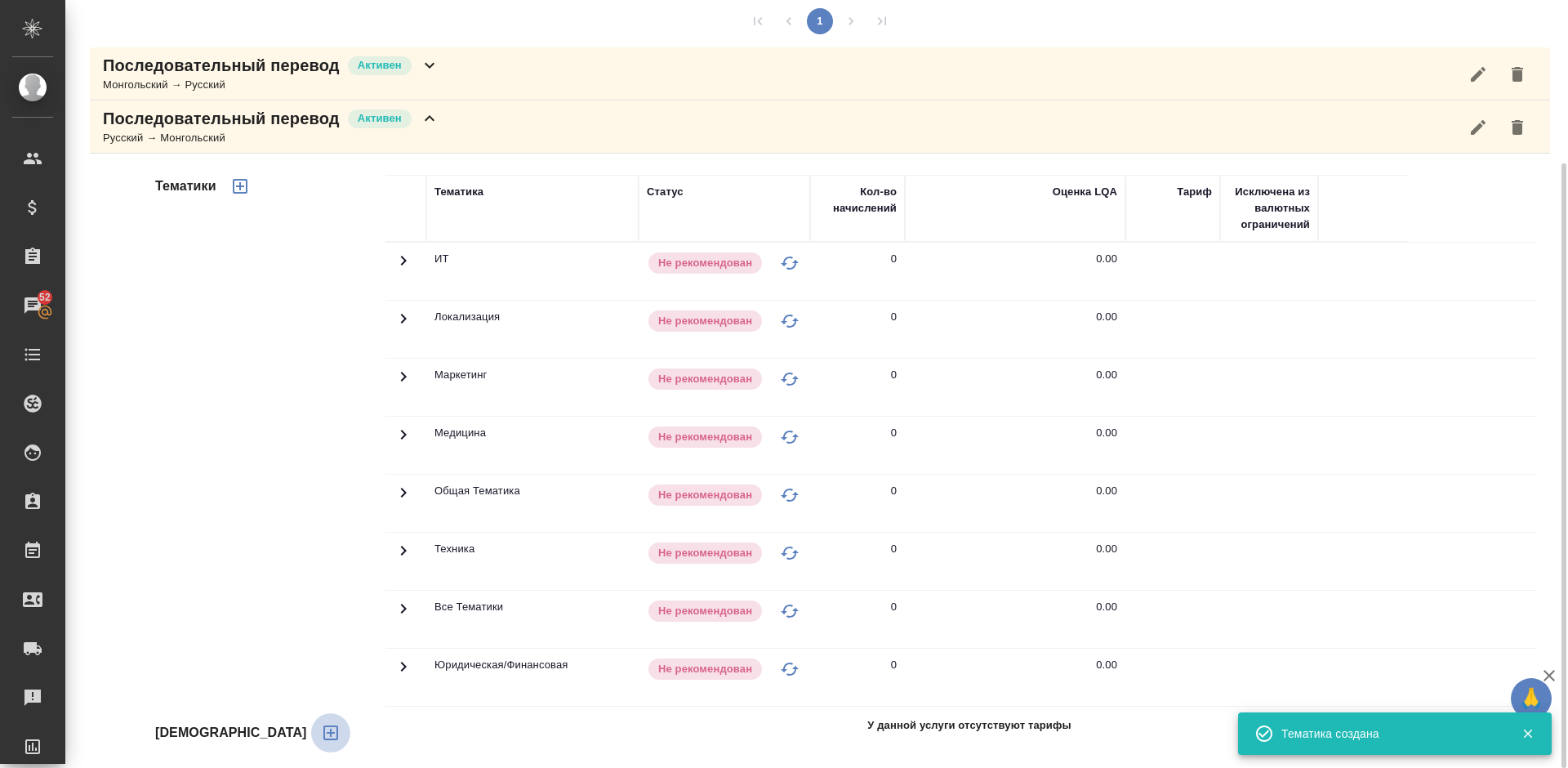
click at [323, 727] on icon "button" at bounding box center [331, 733] width 15 height 15
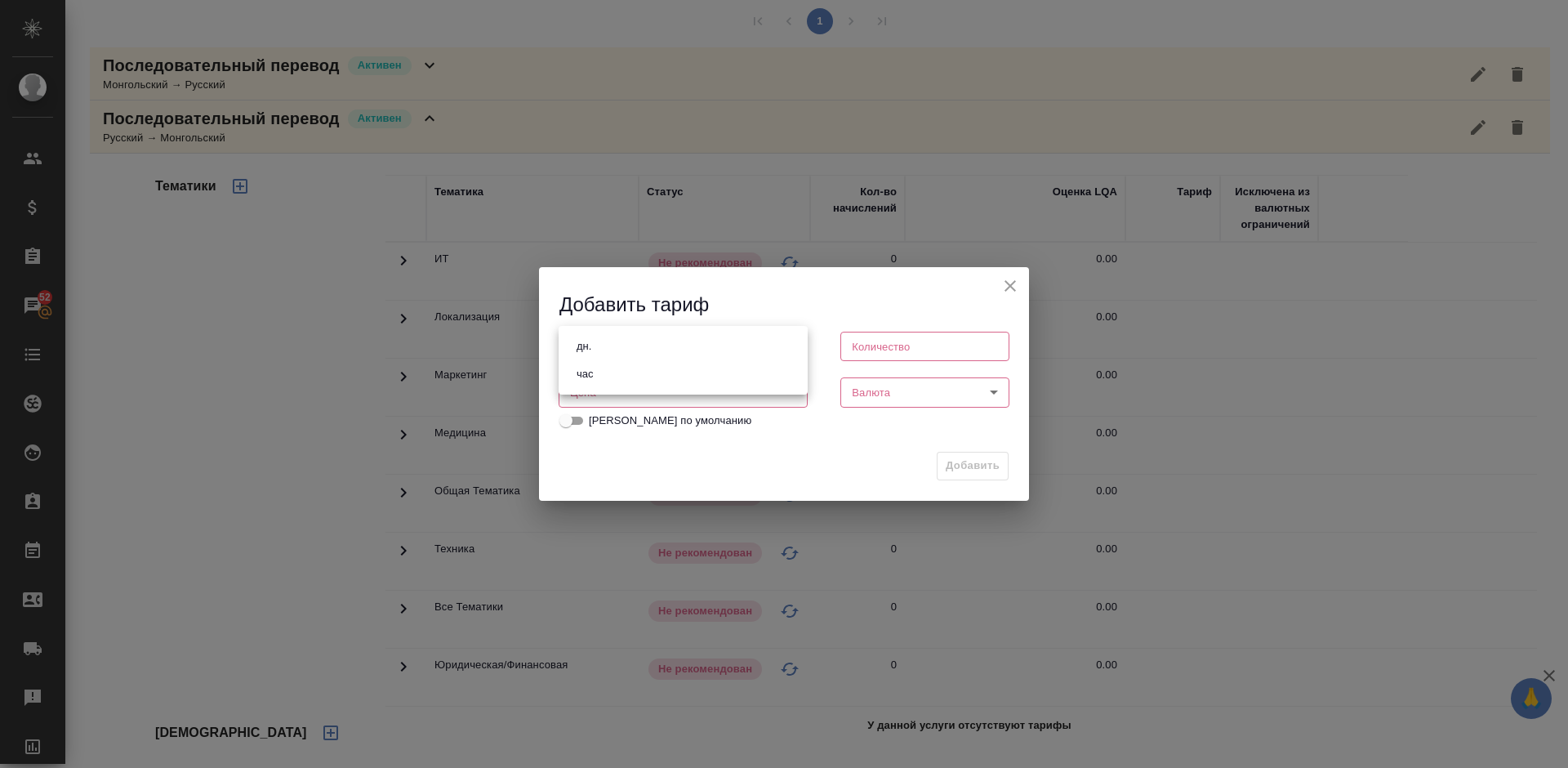
click at [713, 346] on body "🙏 .cls-1 fill:#fff; AWATERA Lazareva Anastasia Клиенты Спецификации Заказы 52 Ч…" at bounding box center [784, 384] width 1568 height 768
click at [662, 371] on li "час" at bounding box center [683, 374] width 249 height 28
type input "5a8b1489cc6b4906c91bfd93"
click at [914, 353] on input "number" at bounding box center [925, 346] width 169 height 29
type input "1"
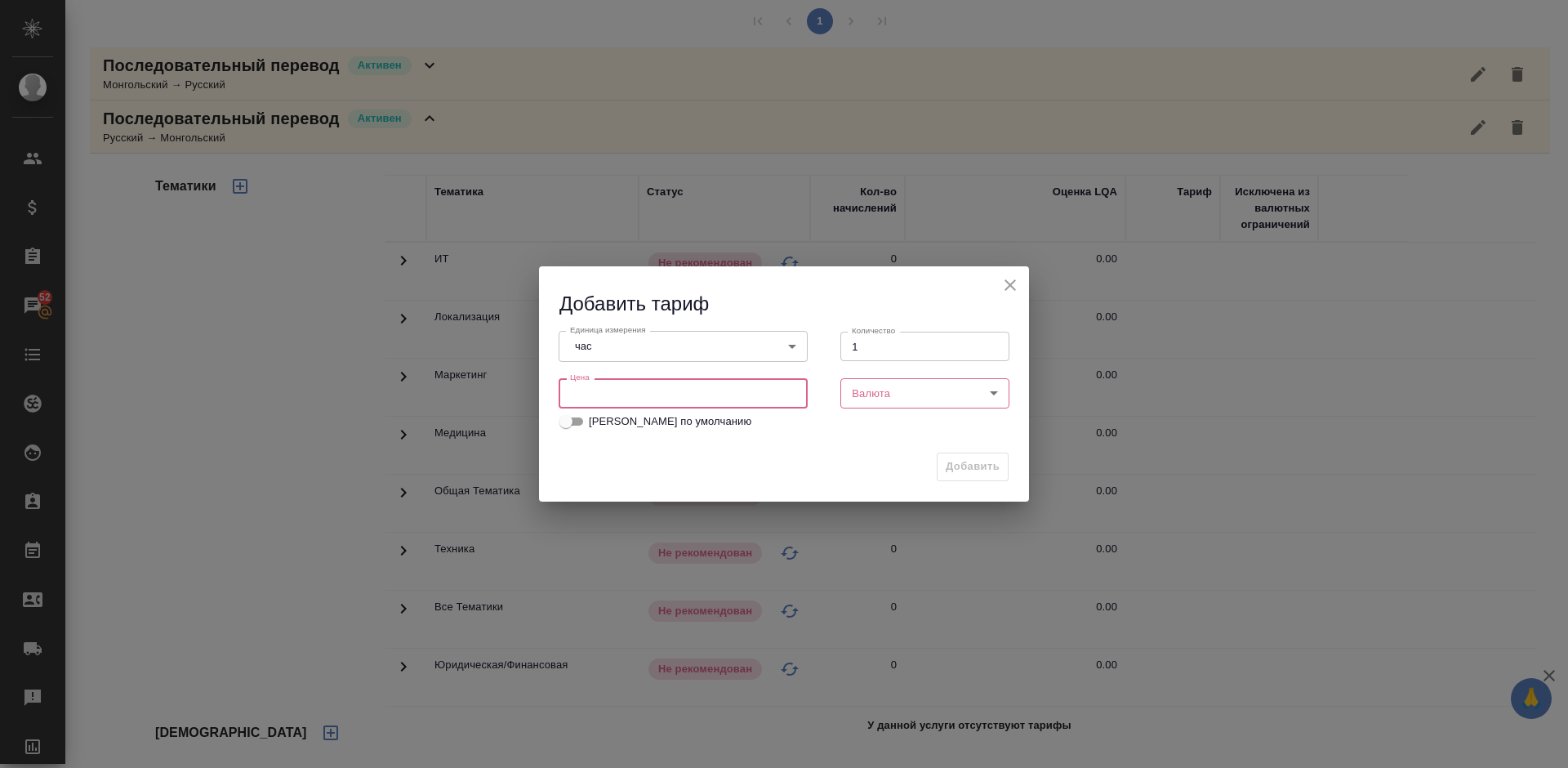
click at [663, 398] on input "number" at bounding box center [683, 392] width 249 height 29
type input "3000"
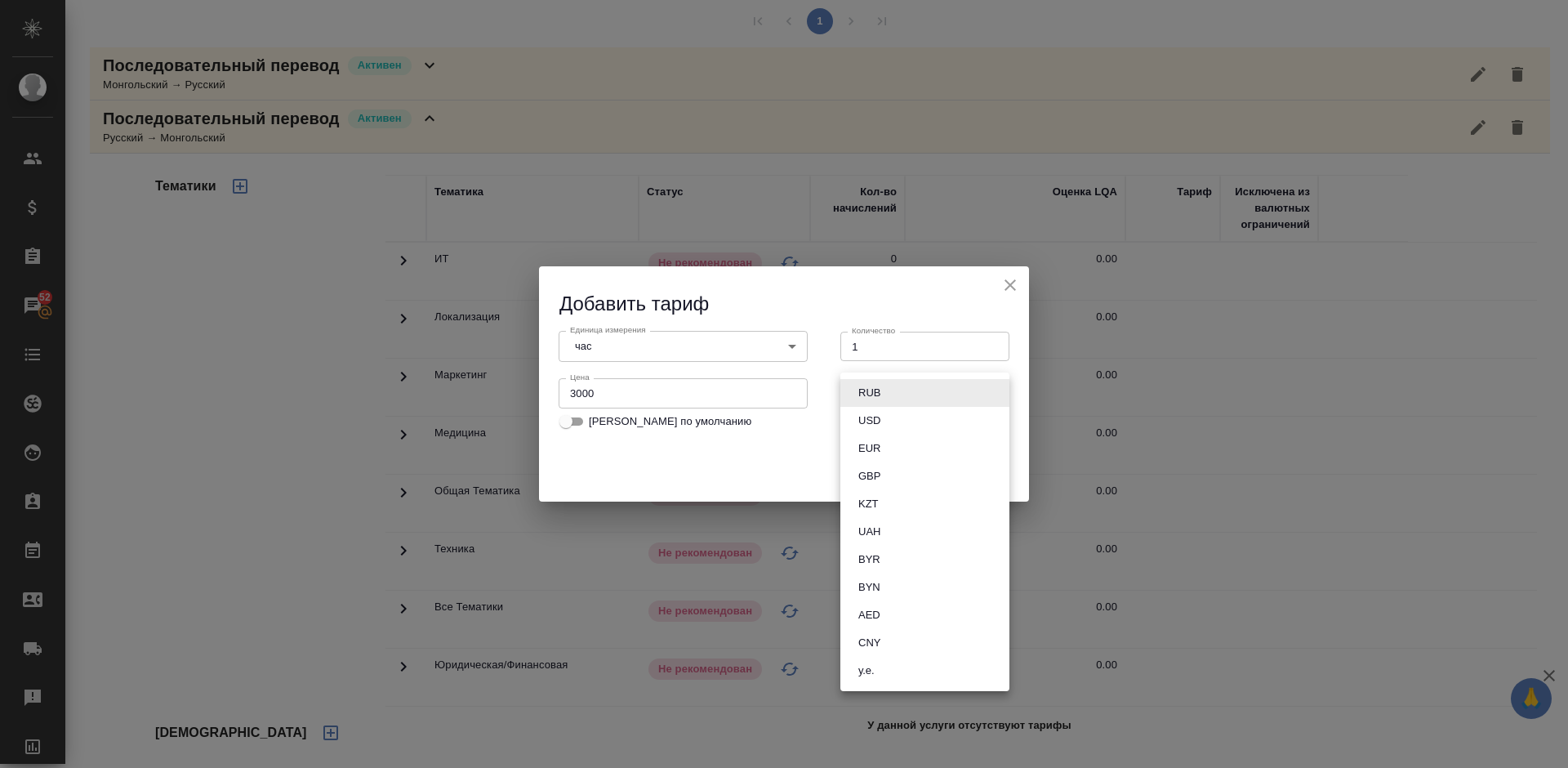
click at [864, 399] on body "🙏 .cls-1 fill:#fff; AWATERA Lazareva Anastasia Клиенты Спецификации Заказы 52 Ч…" at bounding box center [784, 384] width 1568 height 768
click at [891, 397] on li "RUB" at bounding box center [925, 393] width 169 height 28
type input "RUB"
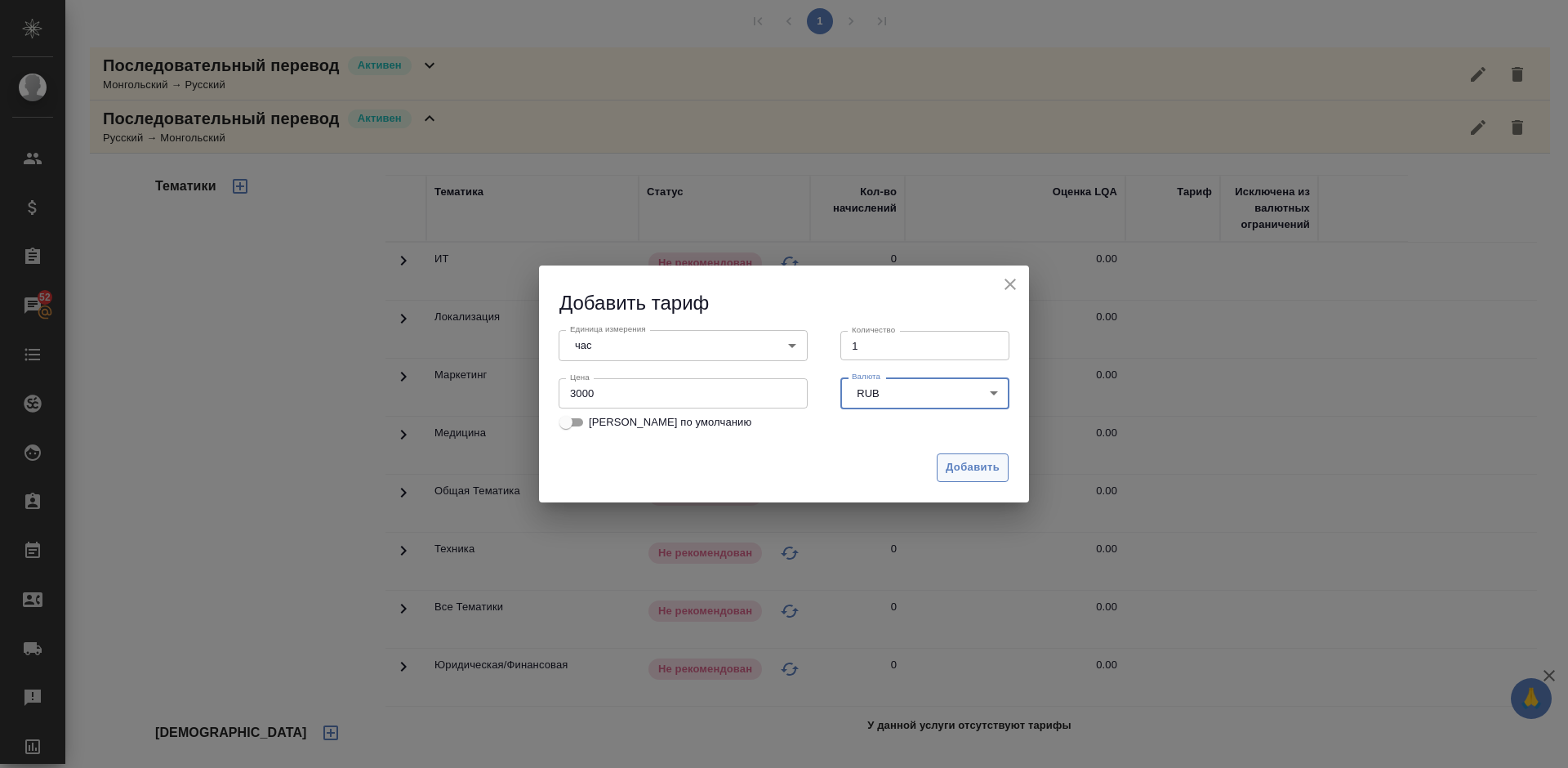
click at [970, 464] on span "Добавить" at bounding box center [973, 468] width 54 height 19
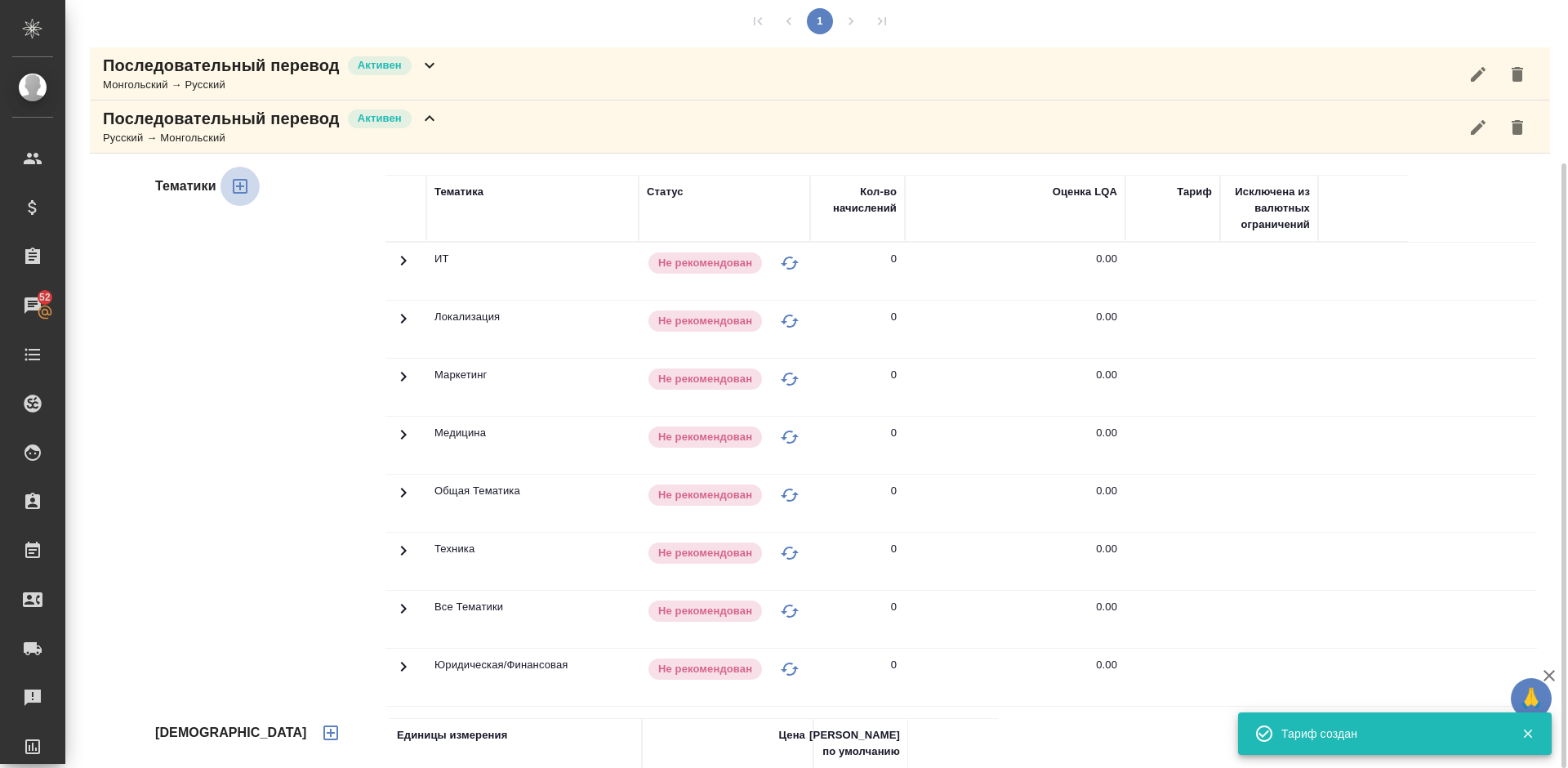
click at [233, 186] on icon "button" at bounding box center [240, 187] width 15 height 15
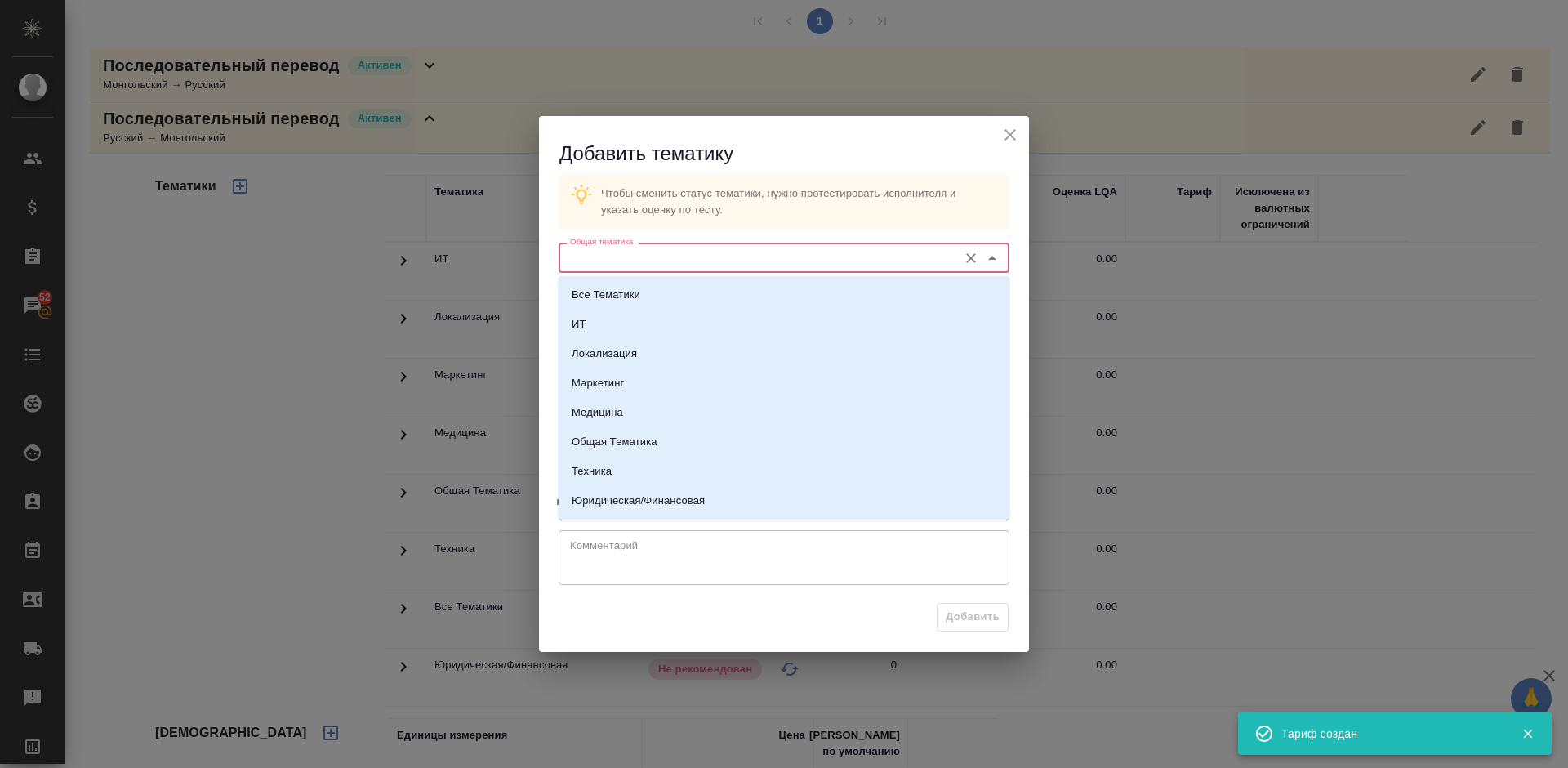
click at [652, 260] on input "Общая тематика" at bounding box center [756, 257] width 386 height 20
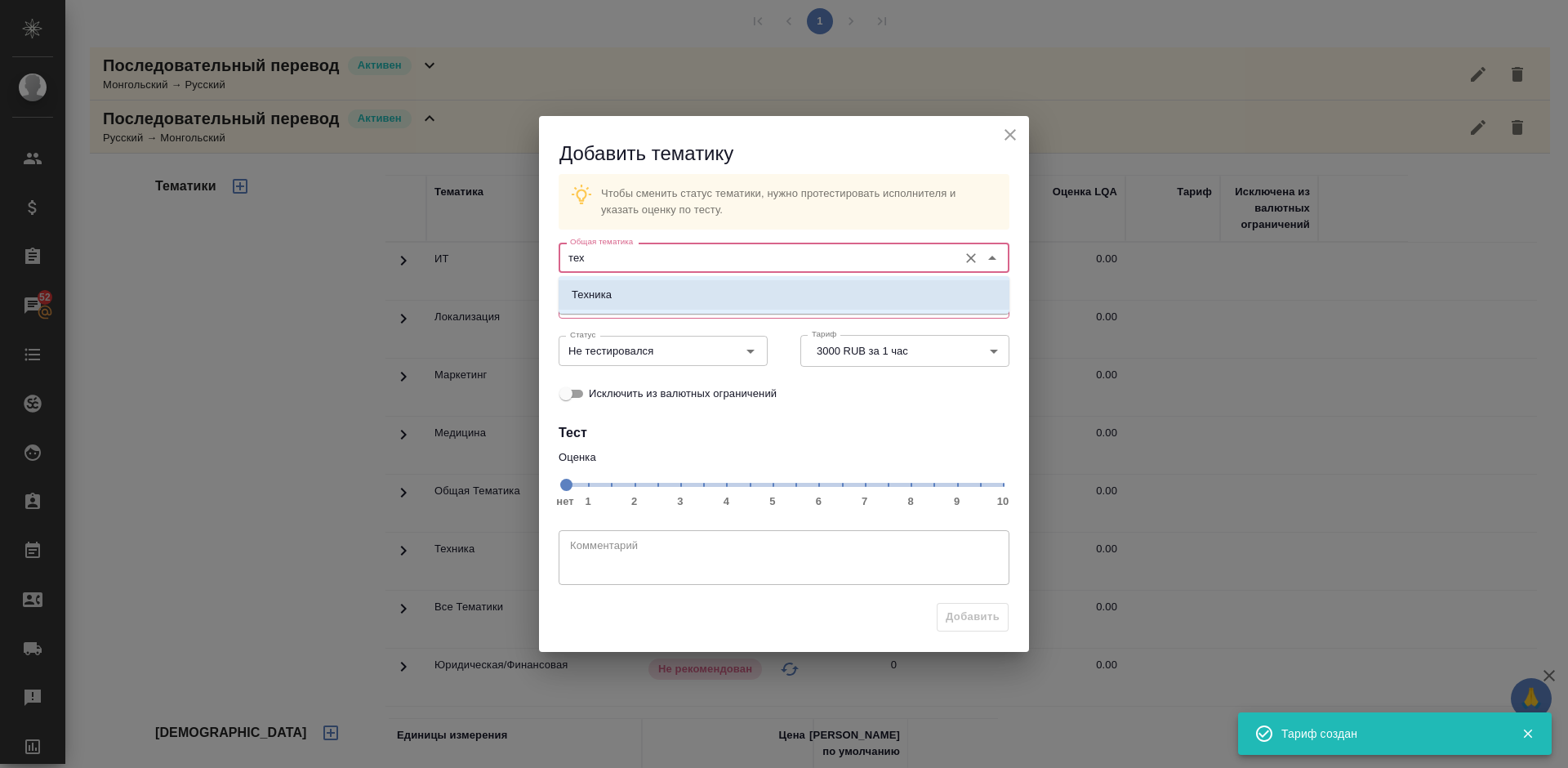
click at [679, 301] on li "Техника" at bounding box center [784, 294] width 451 height 29
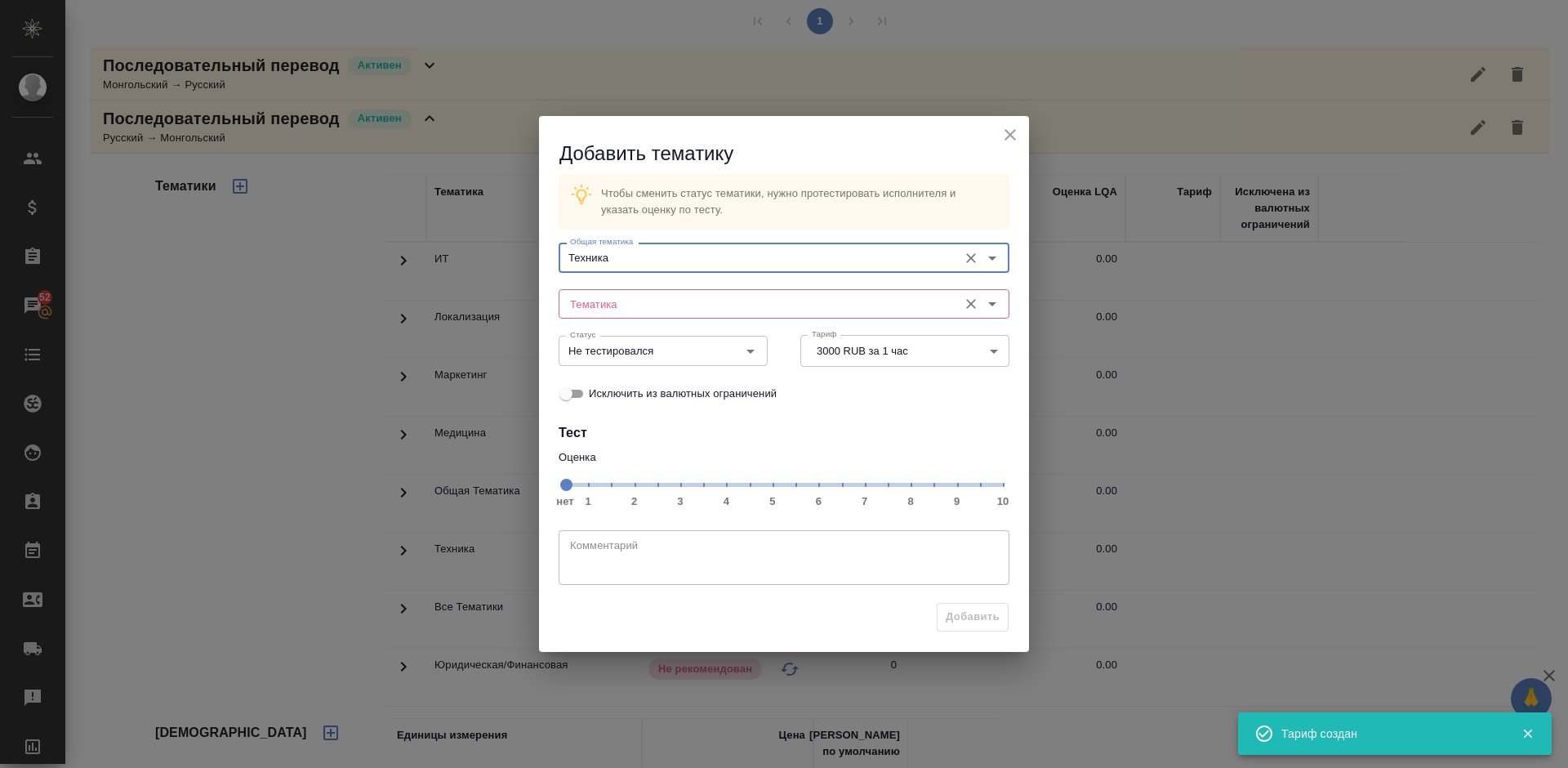
type input "Техника"
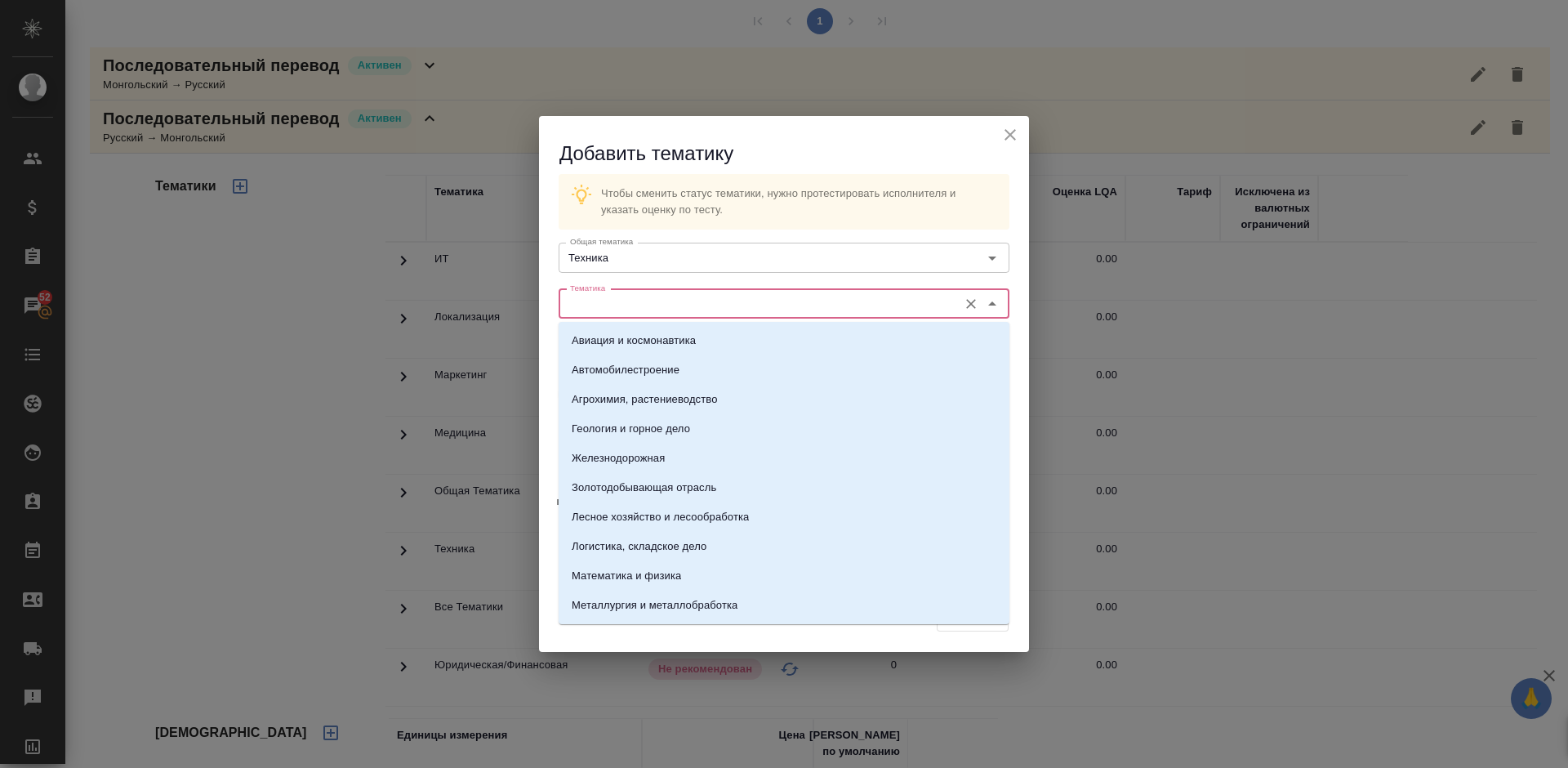
click at [644, 302] on input "Тематика" at bounding box center [756, 304] width 386 height 20
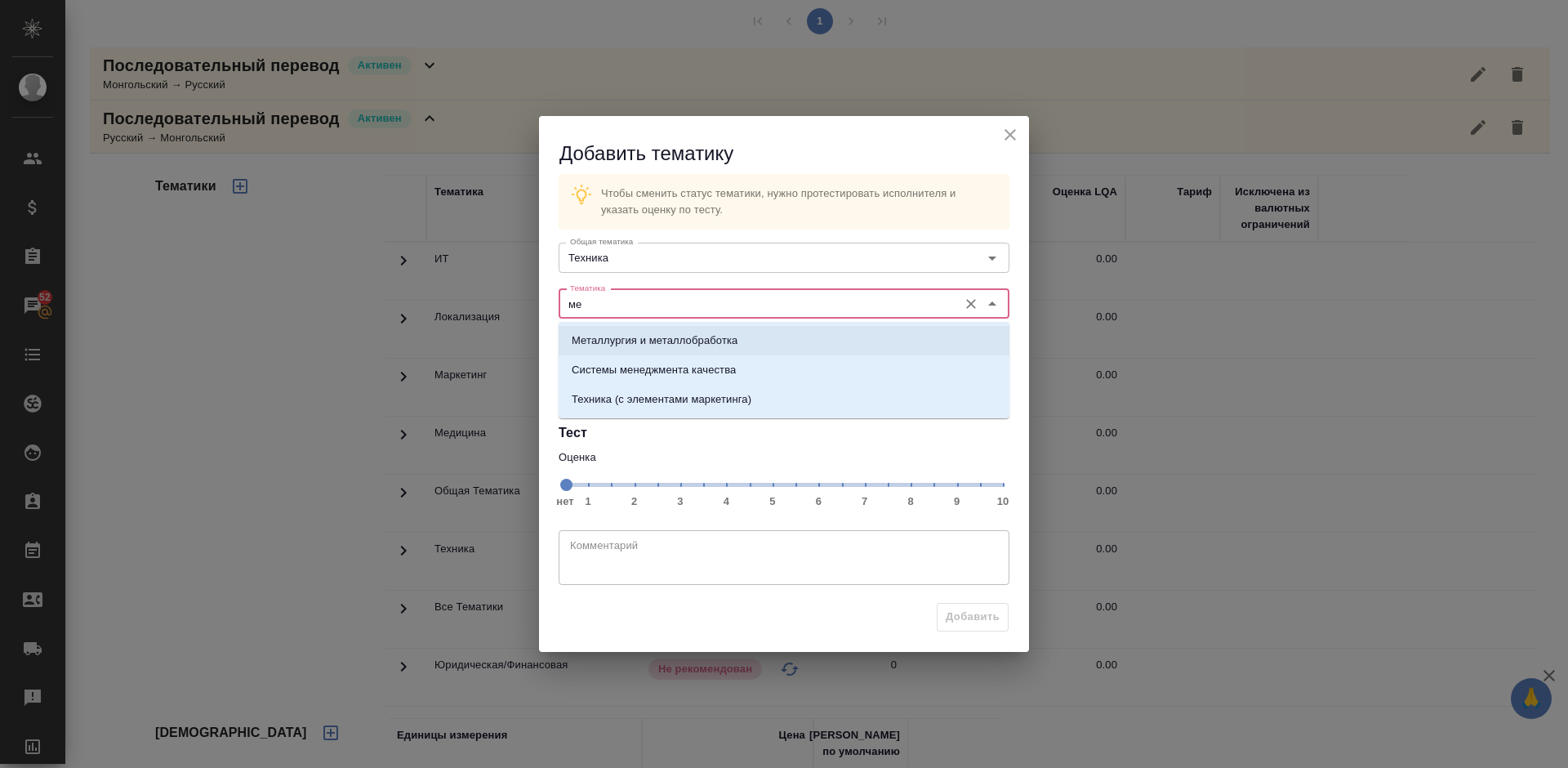
click at [674, 338] on p "Металлургия и металлобработка" at bounding box center [654, 340] width 166 height 16
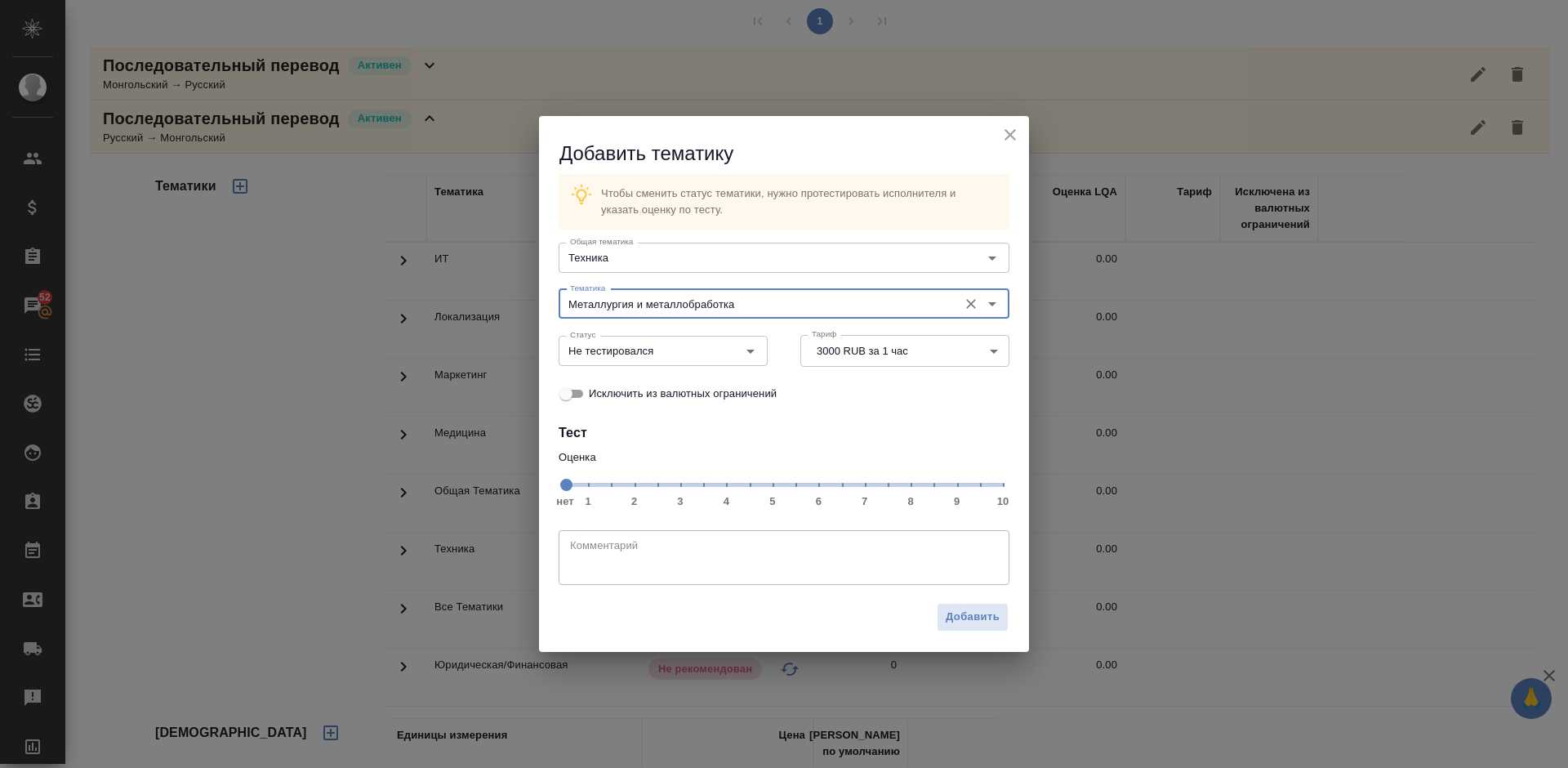
type input "Металлургия и металлобработка"
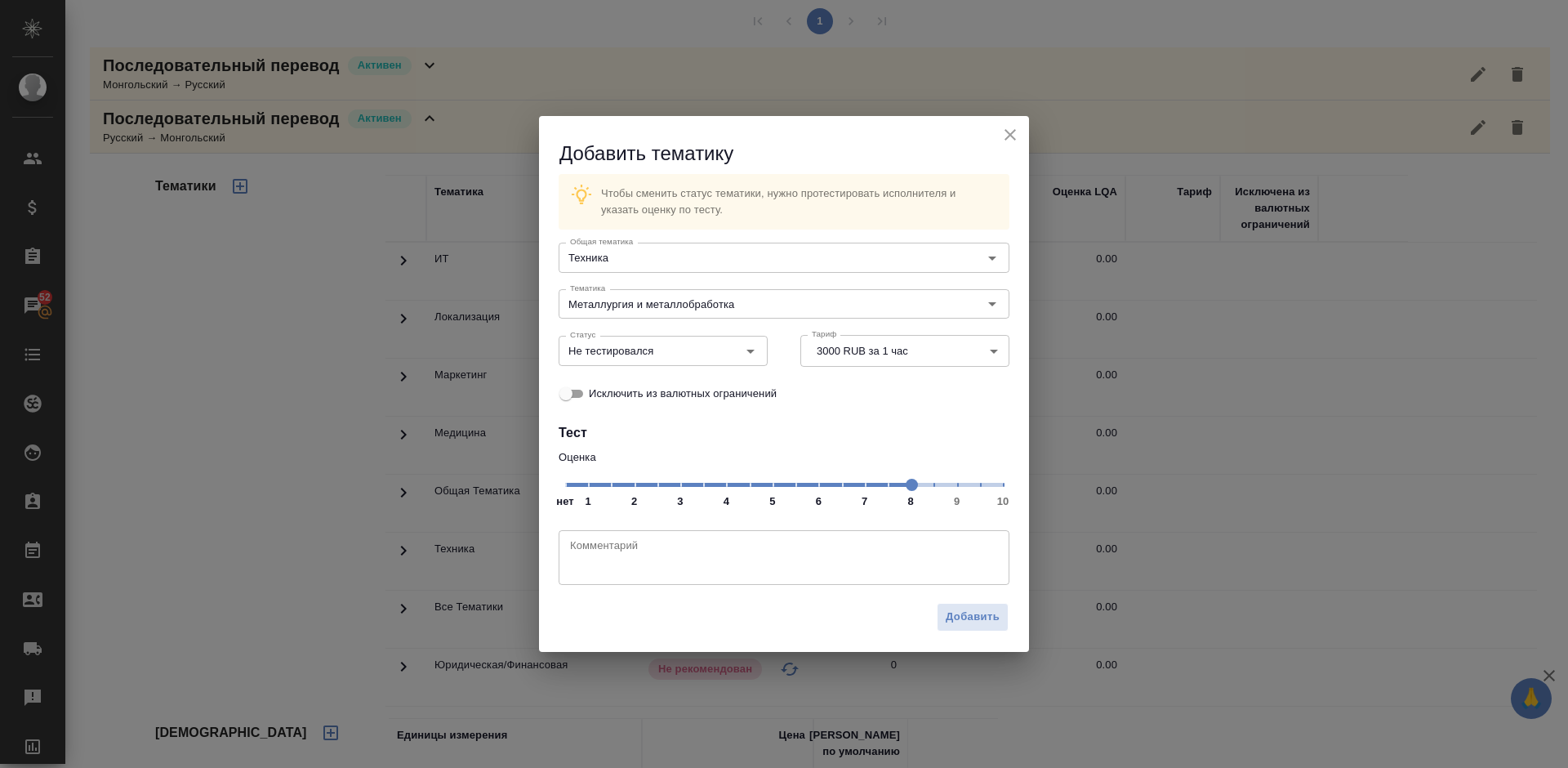
drag, startPoint x: 569, startPoint y: 481, endPoint x: 911, endPoint y: 483, distance: 342.0
click at [911, 483] on span at bounding box center [911, 485] width 12 height 12
click at [694, 343] on input "Не тестировался" at bounding box center [635, 350] width 144 height 20
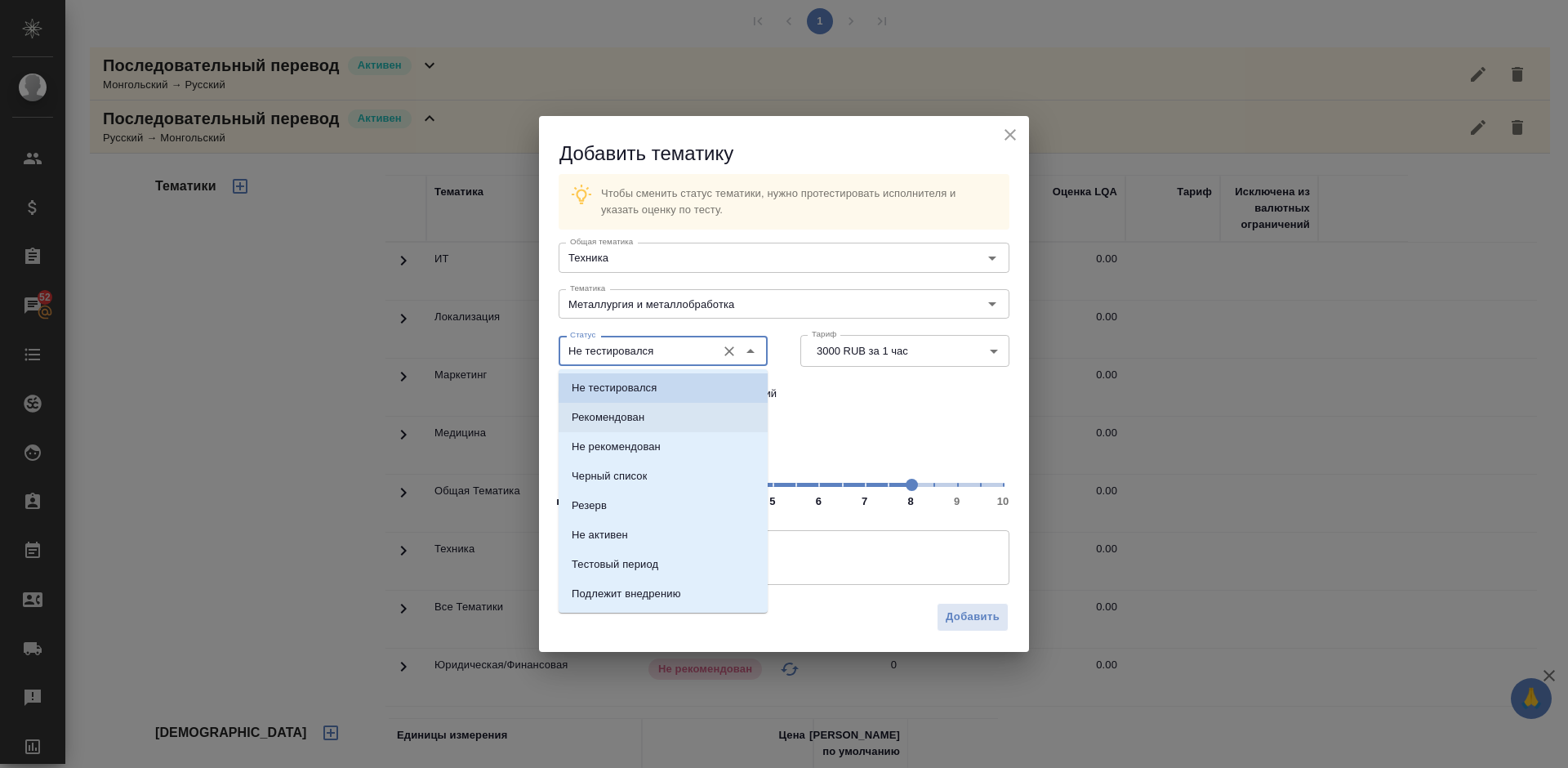
click at [696, 416] on li "Рекомендован" at bounding box center [663, 417] width 209 height 29
type input "Рекомендован"
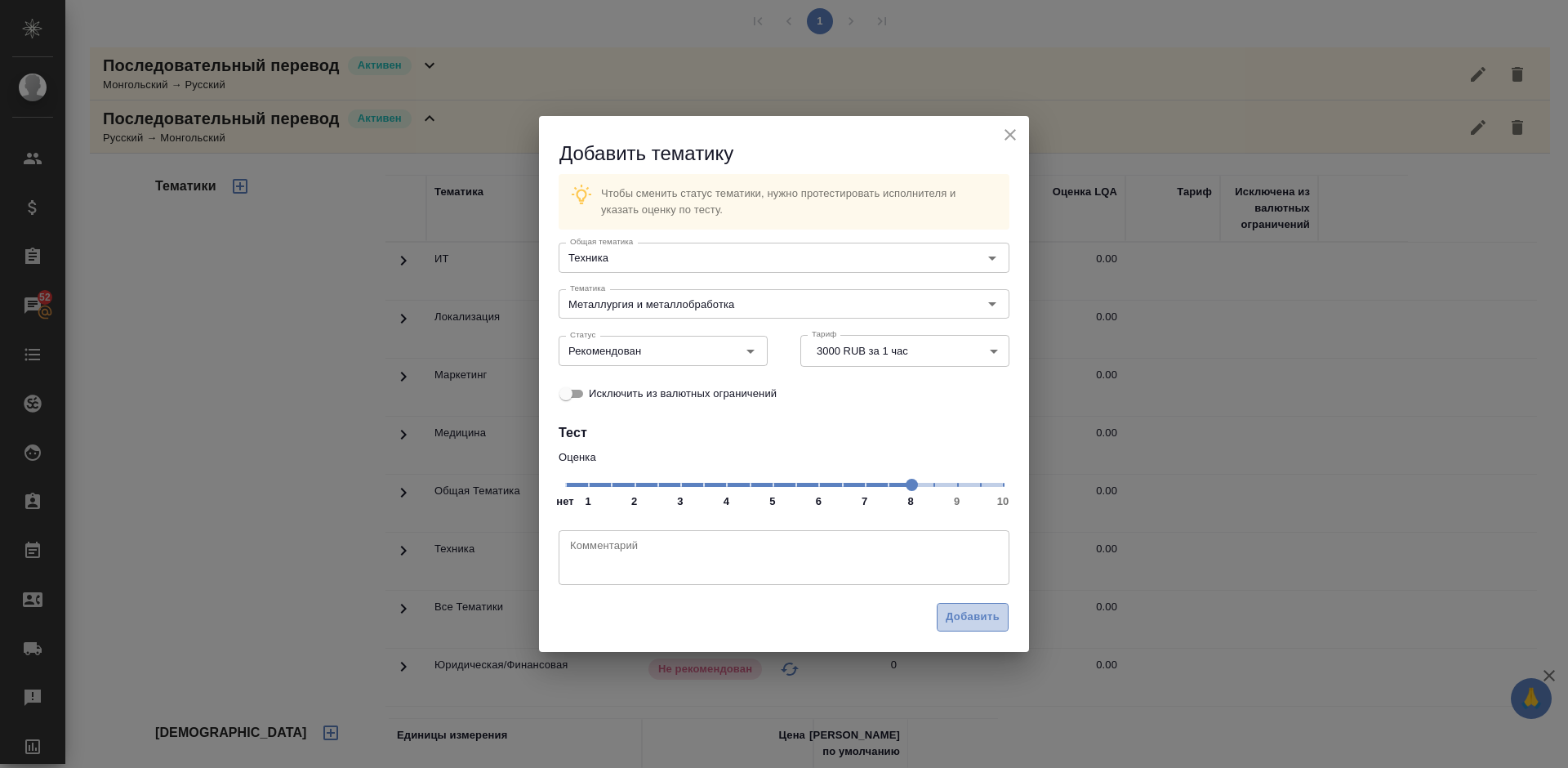
click at [981, 612] on span "Добавить" at bounding box center [973, 617] width 54 height 19
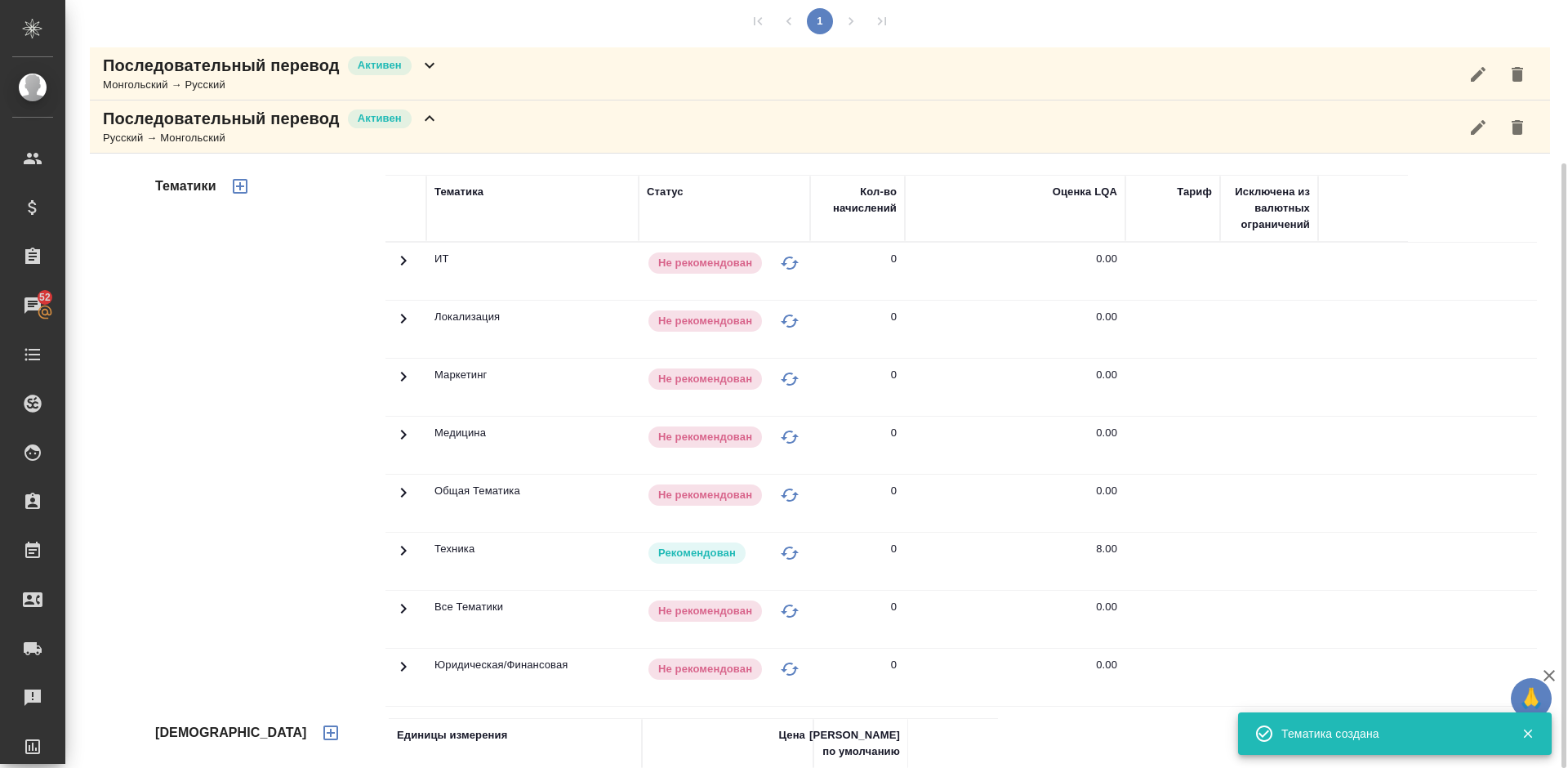
click at [472, 121] on div "Последовательный перевод Активен Русский → Монгольский" at bounding box center [820, 127] width 1460 height 53
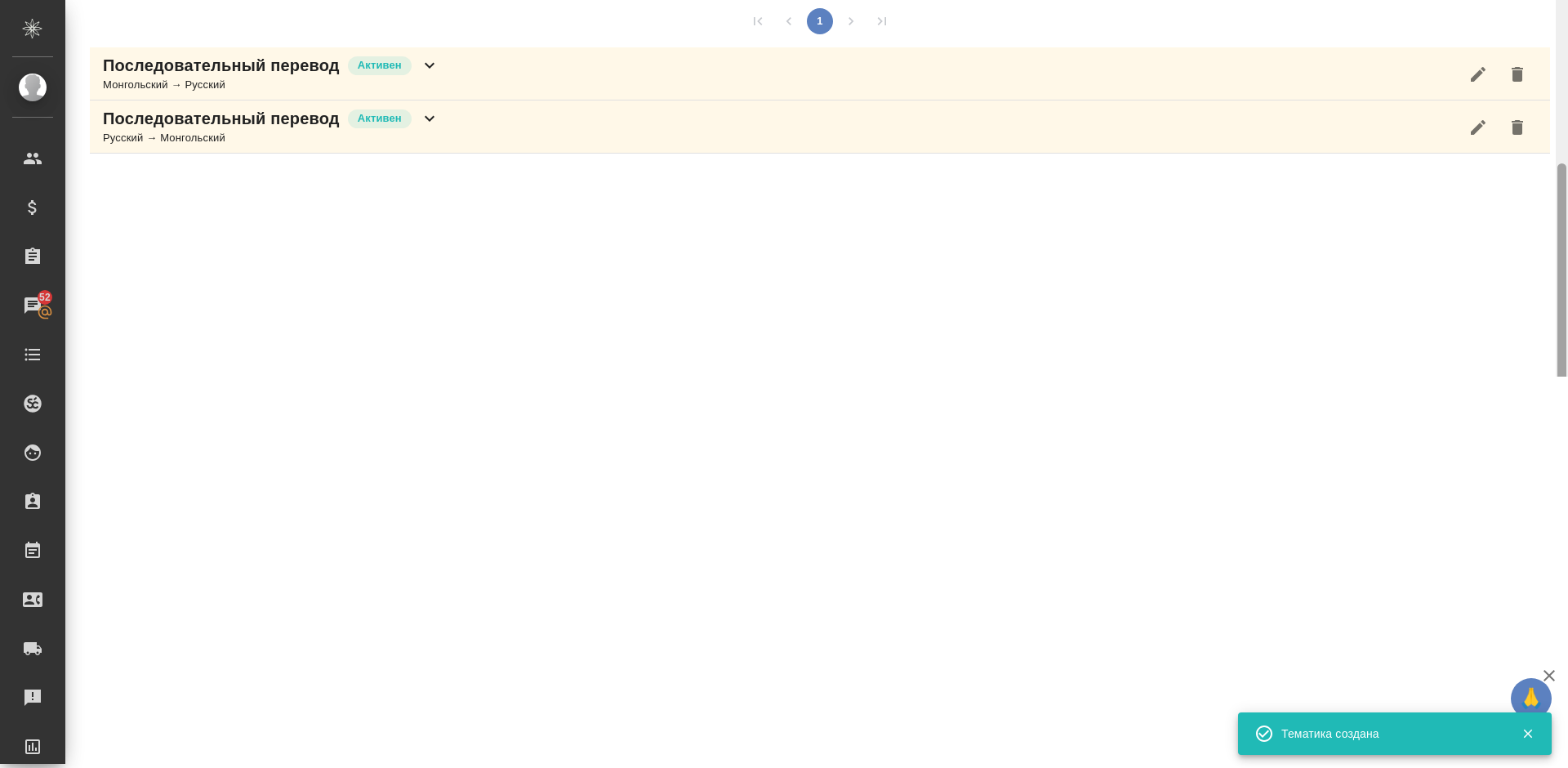
scroll to position [0, 0]
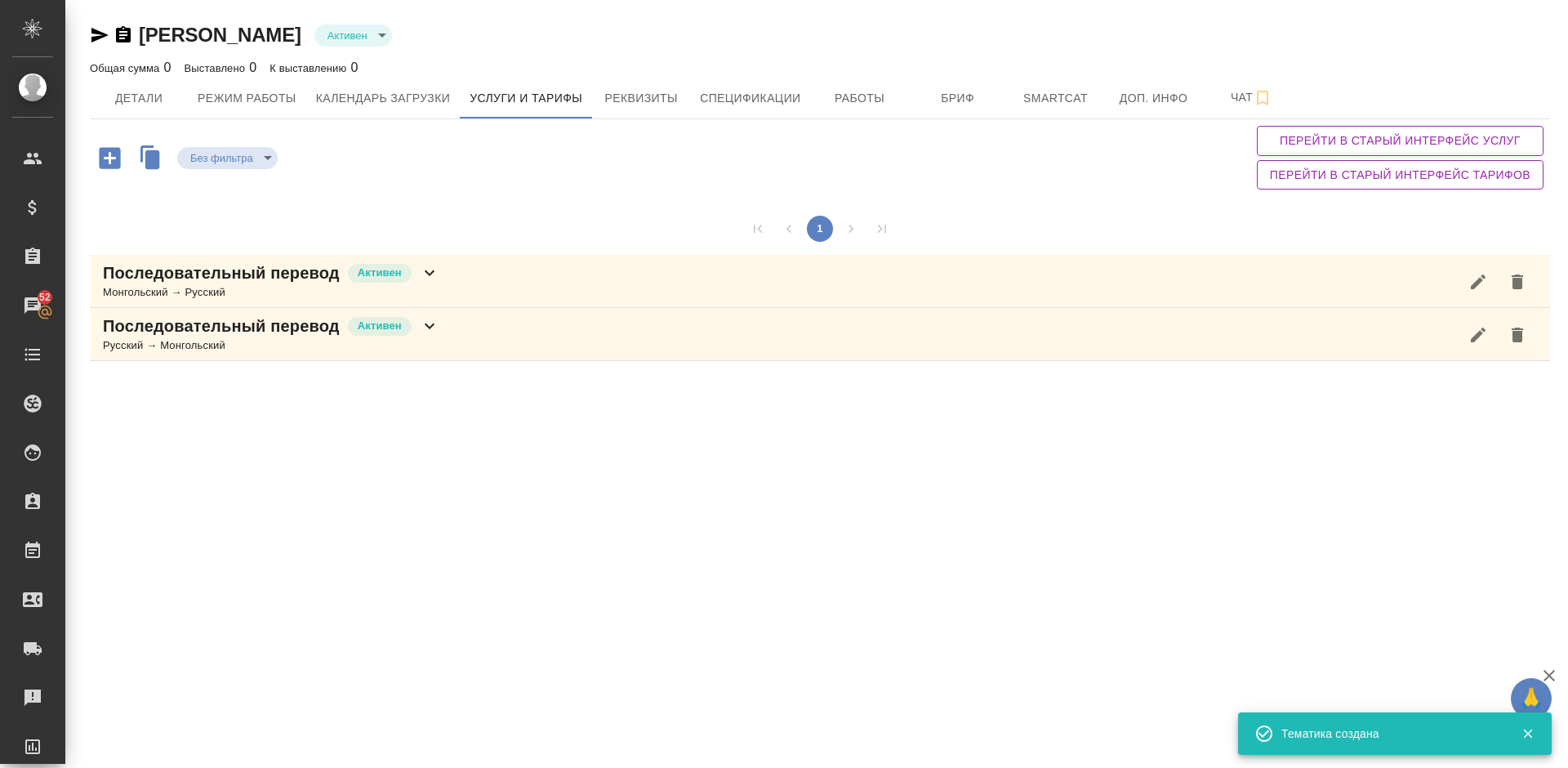
drag, startPoint x: 1565, startPoint y: 279, endPoint x: 1556, endPoint y: 16, distance: 263.2
click at [1556, 16] on div "Батбуян Мунхбат Активен active Общая сумма 0 Выставлено 0 К выставлению 0 Детал…" at bounding box center [816, 188] width 1502 height 377
click at [142, 92] on span "Детали" at bounding box center [139, 98] width 79 height 21
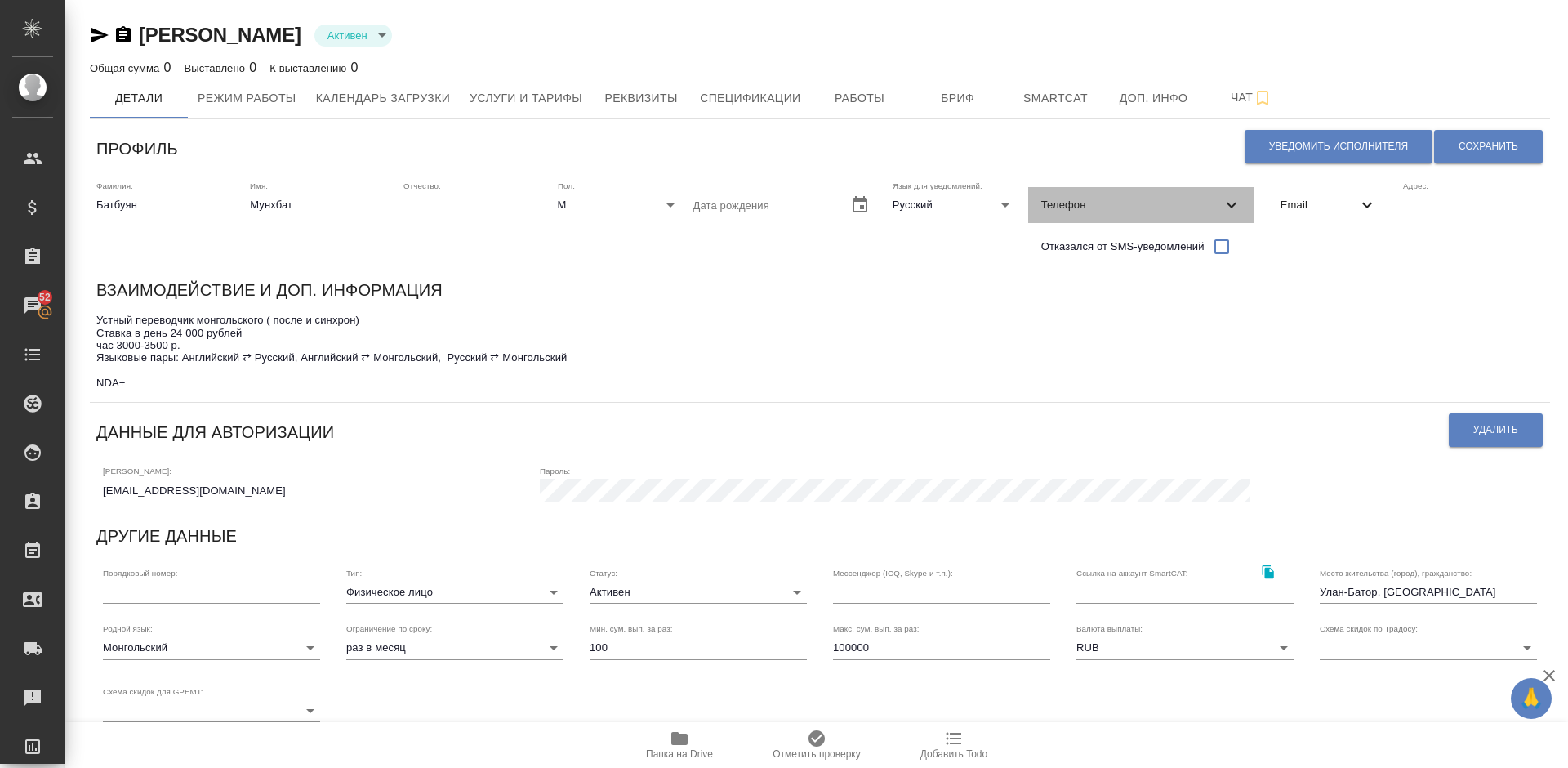
click at [1131, 216] on div "Телефон" at bounding box center [1141, 205] width 226 height 36
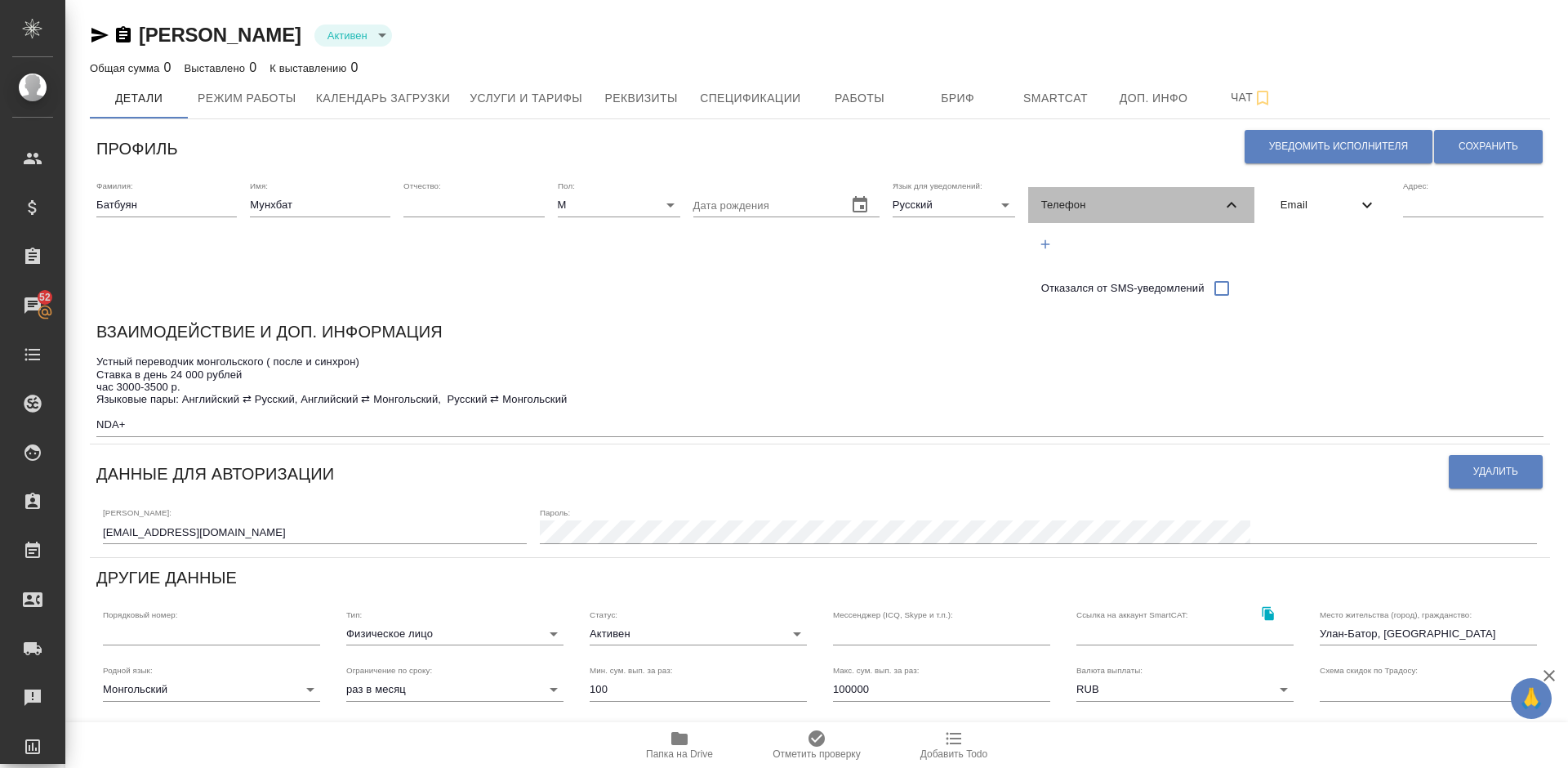
click at [1131, 216] on div "Телефон" at bounding box center [1141, 205] width 226 height 36
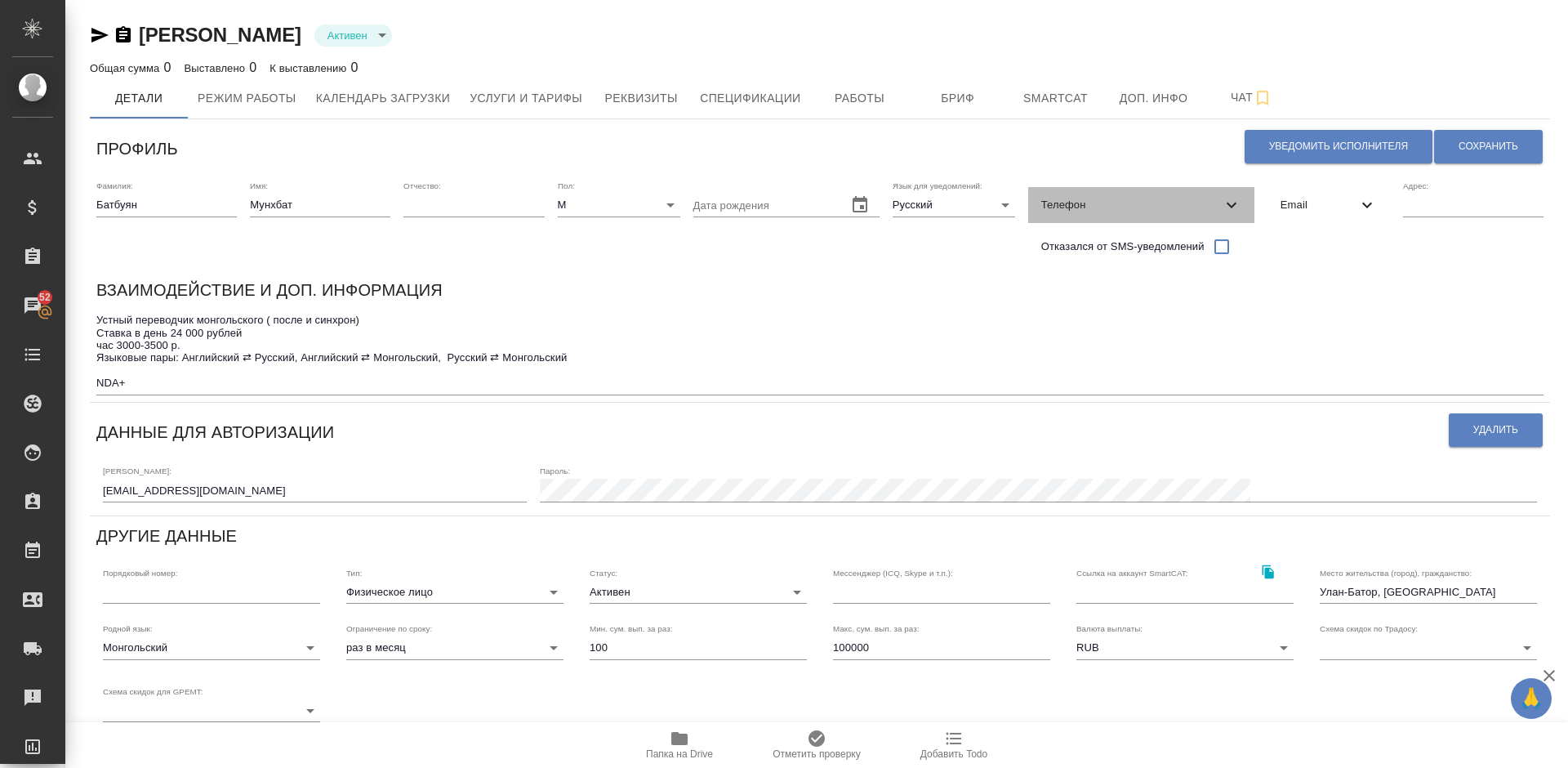
click at [1083, 217] on div "Телефон" at bounding box center [1141, 205] width 226 height 36
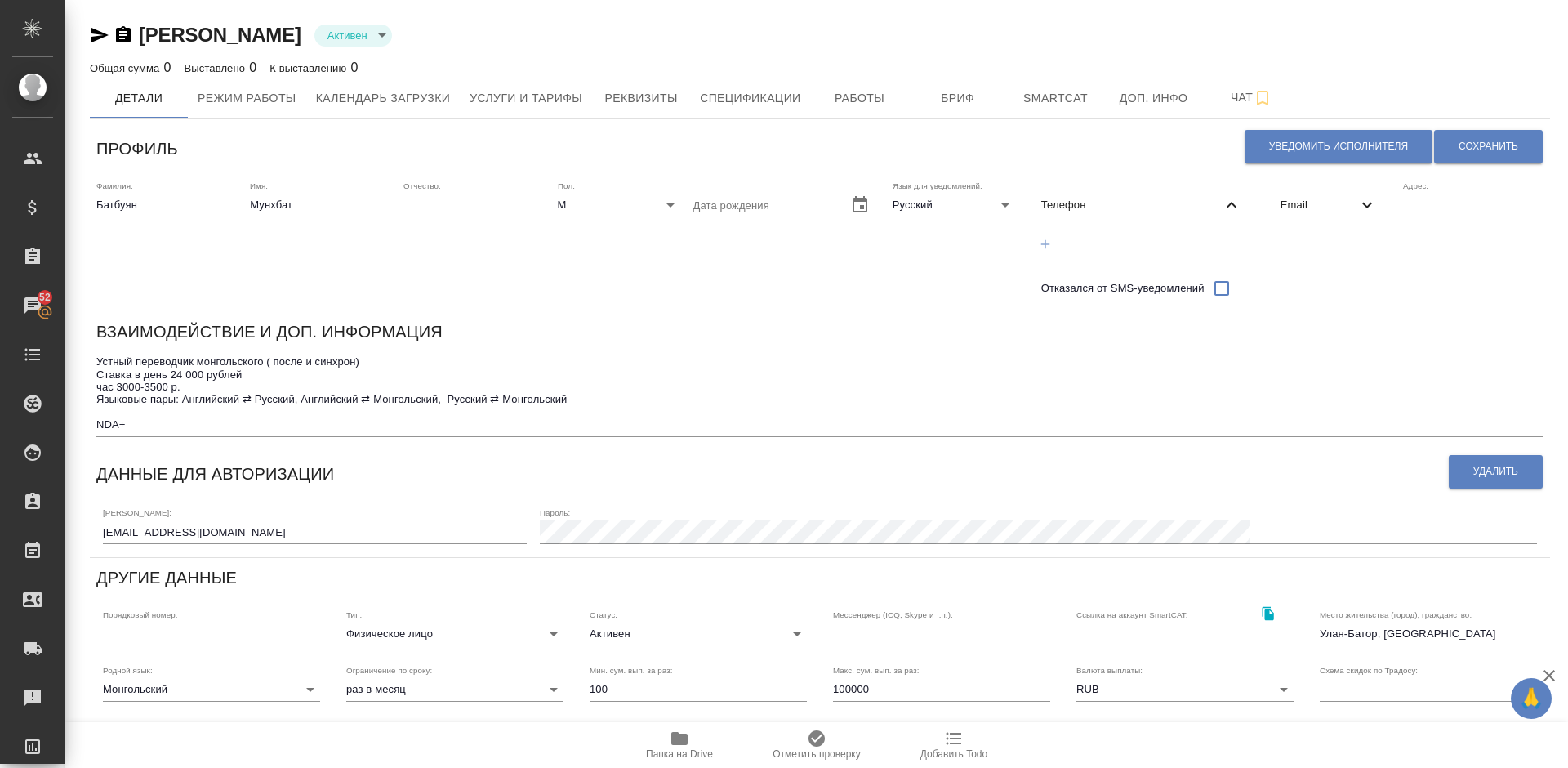
click at [1044, 249] on icon "button" at bounding box center [1045, 245] width 15 height 15
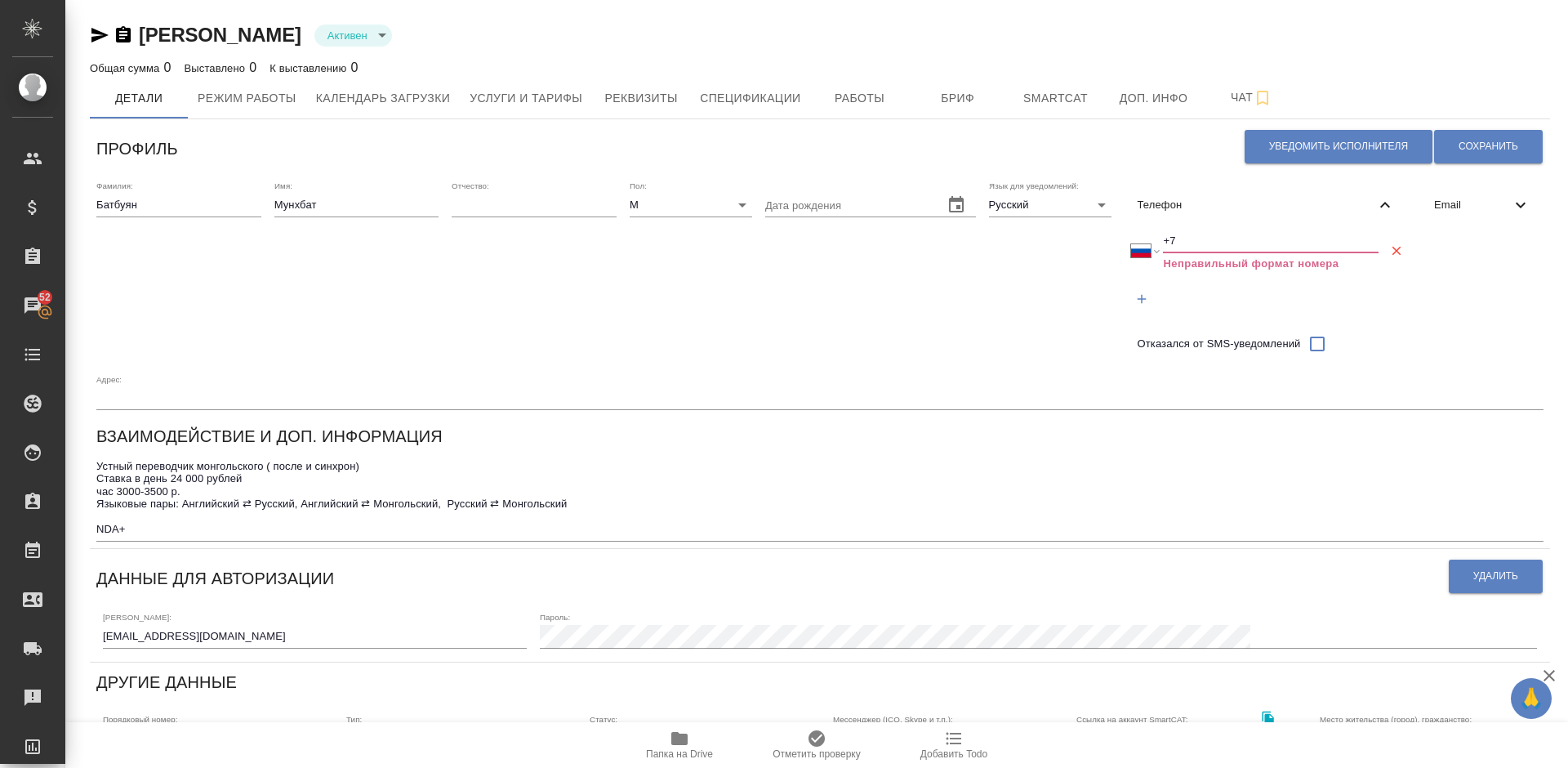
click at [1186, 245] on input "+7" at bounding box center [1271, 241] width 216 height 23
select select "ZZ"
type input "+"
paste input "+976 8881 1815"
select select "MN"
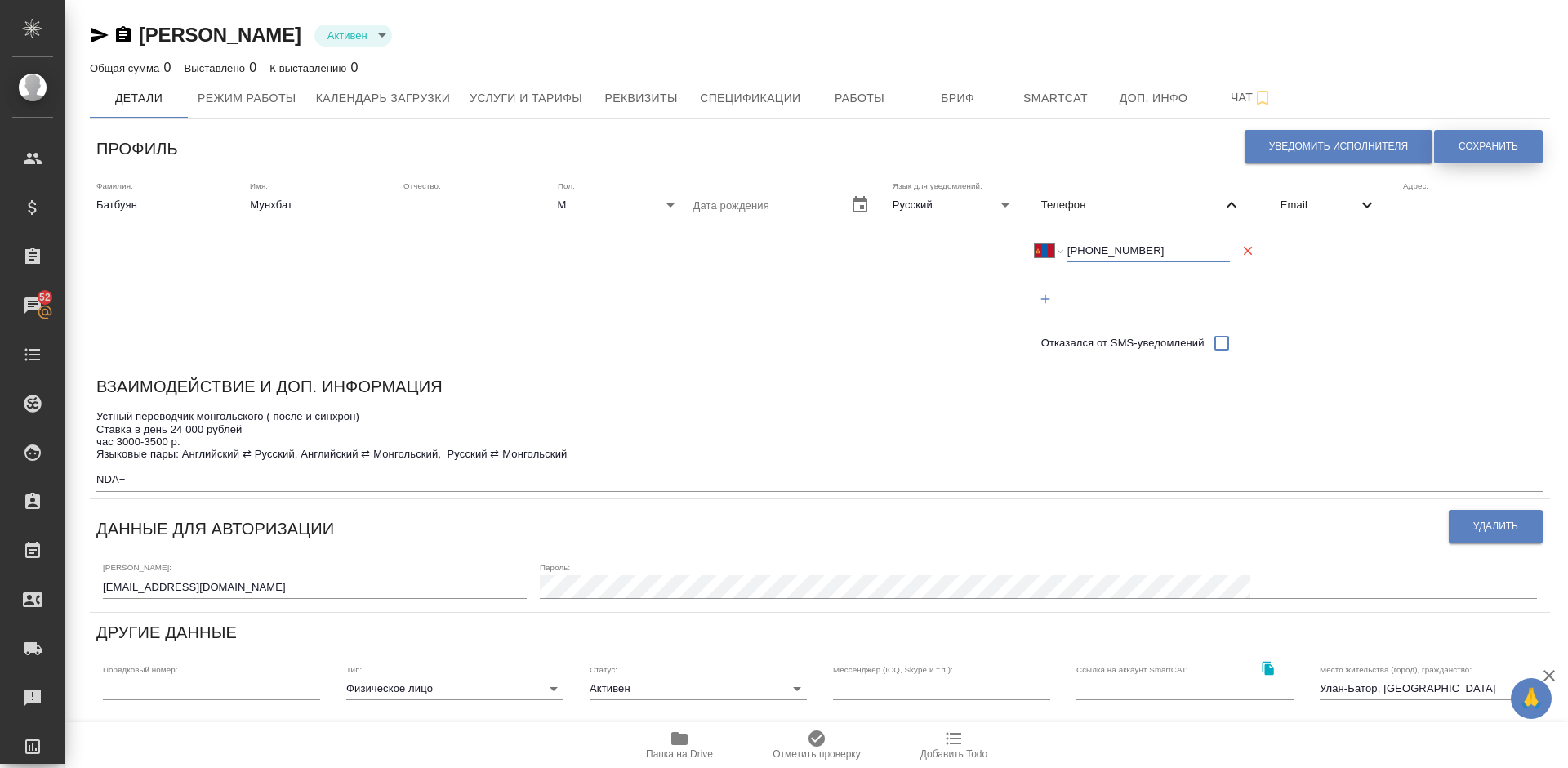
type input "+976 8881 1815"
click at [1490, 141] on span "Сохранить" at bounding box center [1488, 146] width 60 height 14
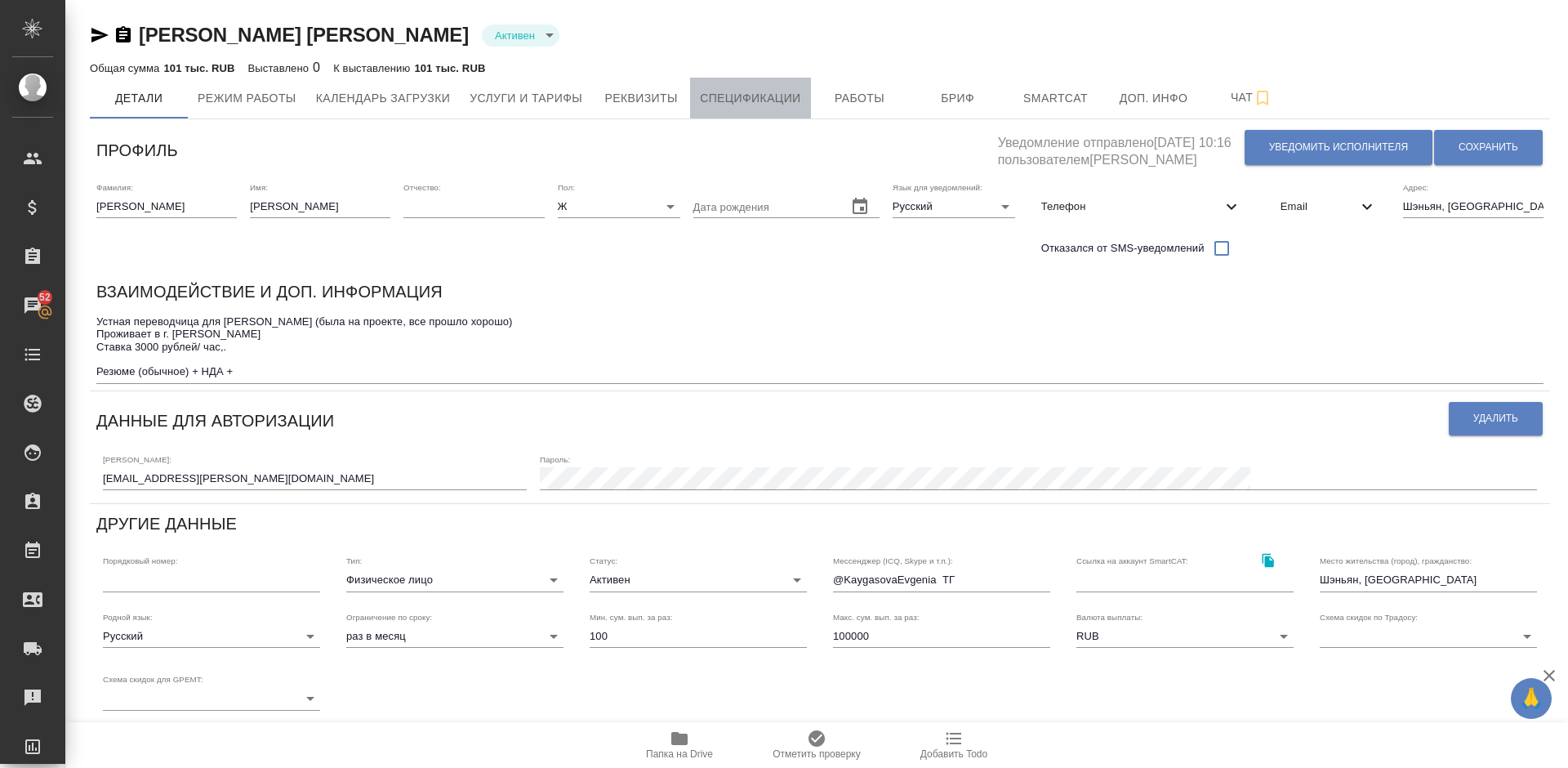
click at [751, 92] on span "Спецификации" at bounding box center [750, 98] width 100 height 21
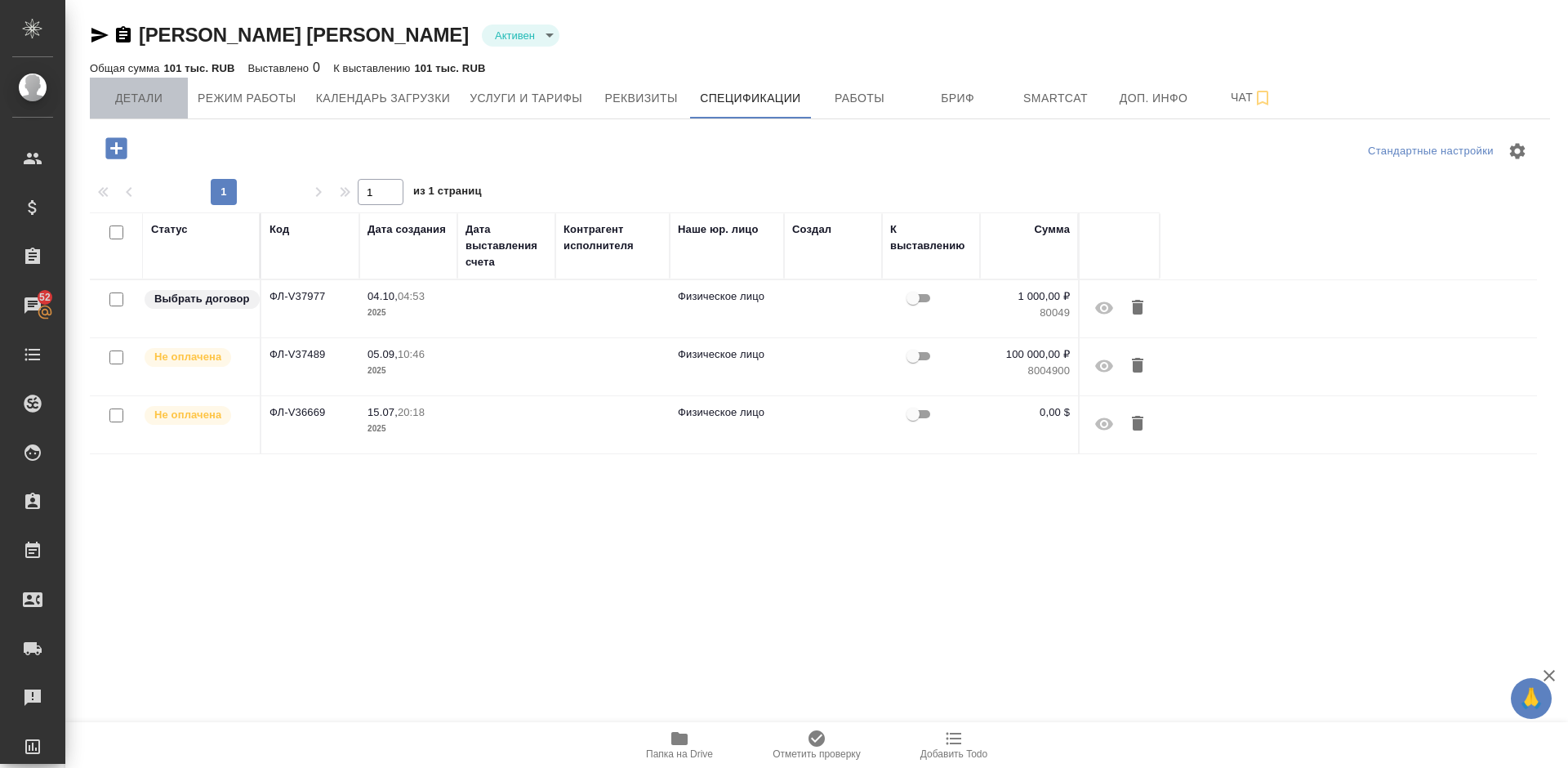
click at [133, 95] on span "Детали" at bounding box center [139, 98] width 79 height 21
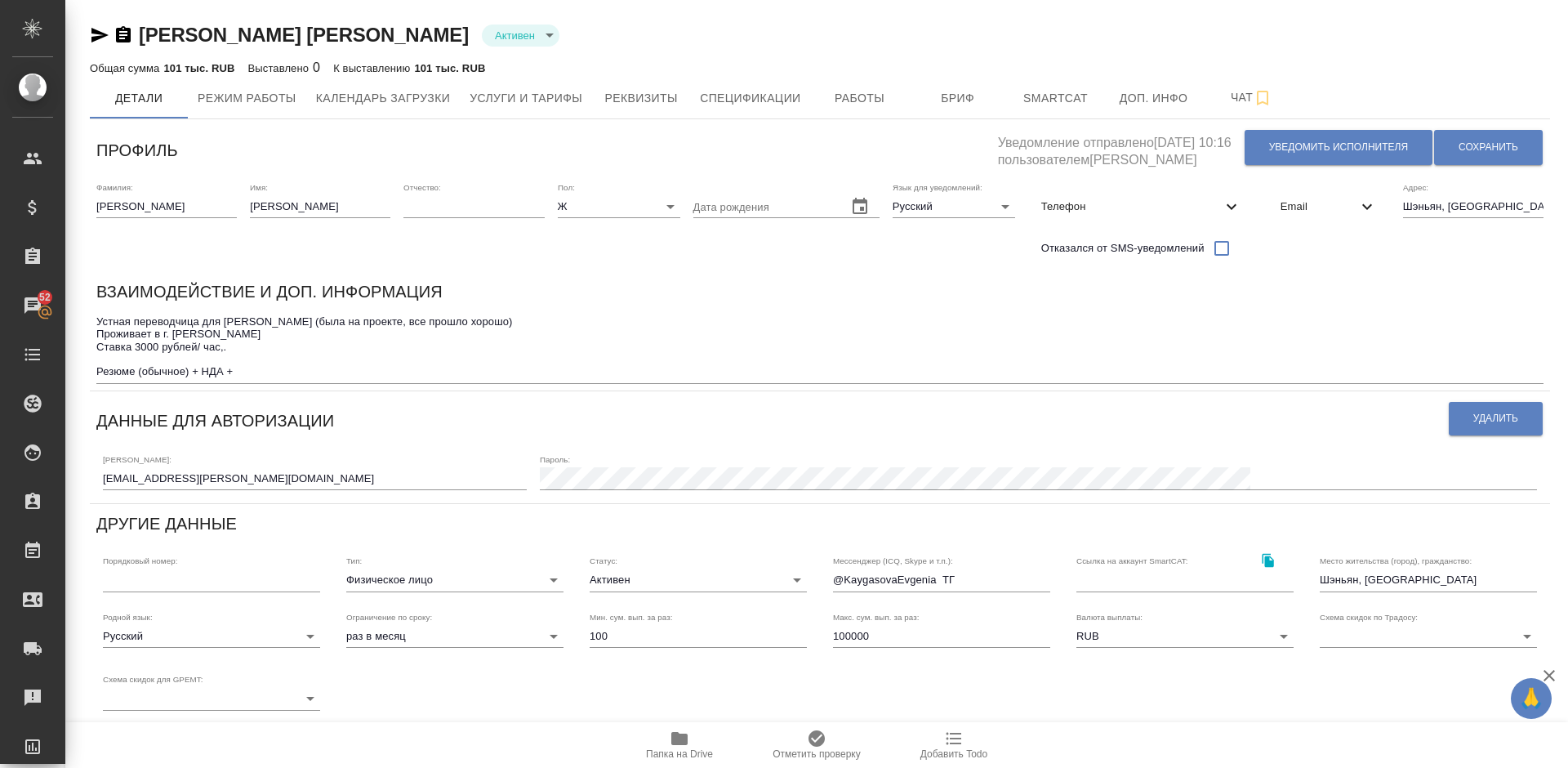
click at [98, 34] on icon "button" at bounding box center [100, 36] width 17 height 15
click at [885, 104] on span "Работы" at bounding box center [860, 98] width 79 height 21
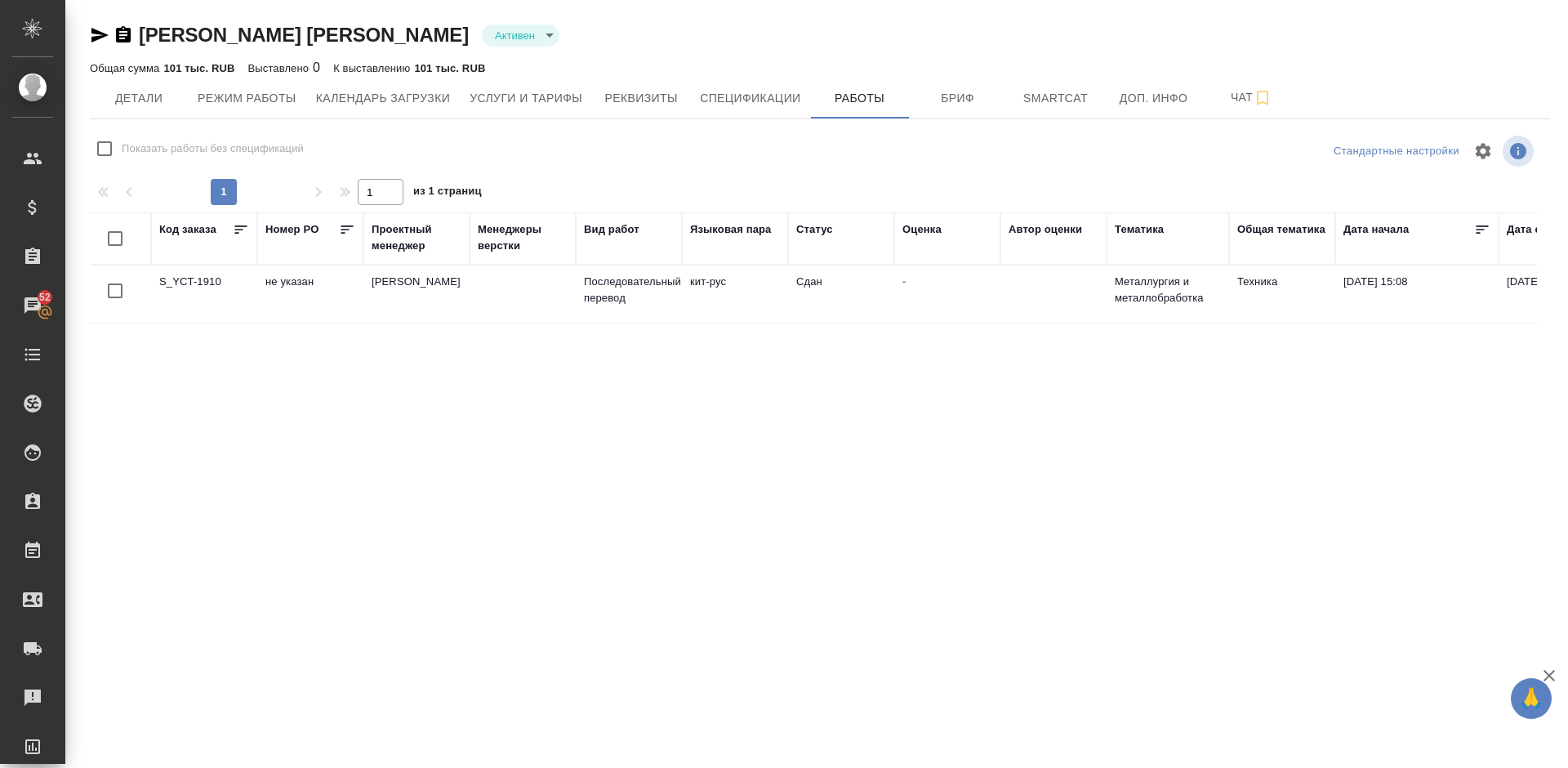
drag, startPoint x: 878, startPoint y: 624, endPoint x: 1293, endPoint y: 624, distance: 415.0
click at [1293, 624] on div "Код заказа [PERSON_NAME] PO Проектный менеджер [PERSON_NAME] верстки Вид работ …" at bounding box center [814, 425] width 1447 height 425
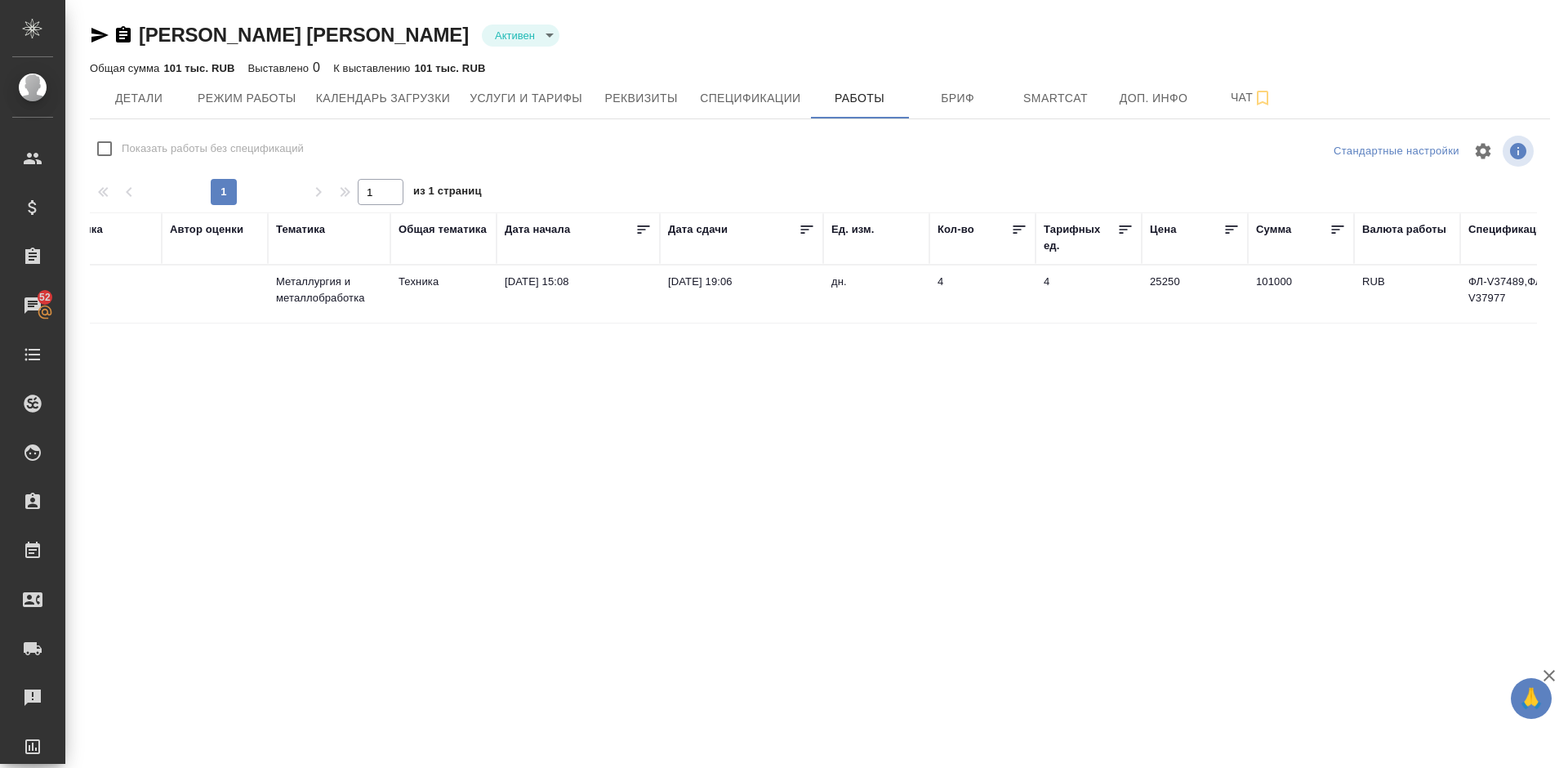
scroll to position [0, 975]
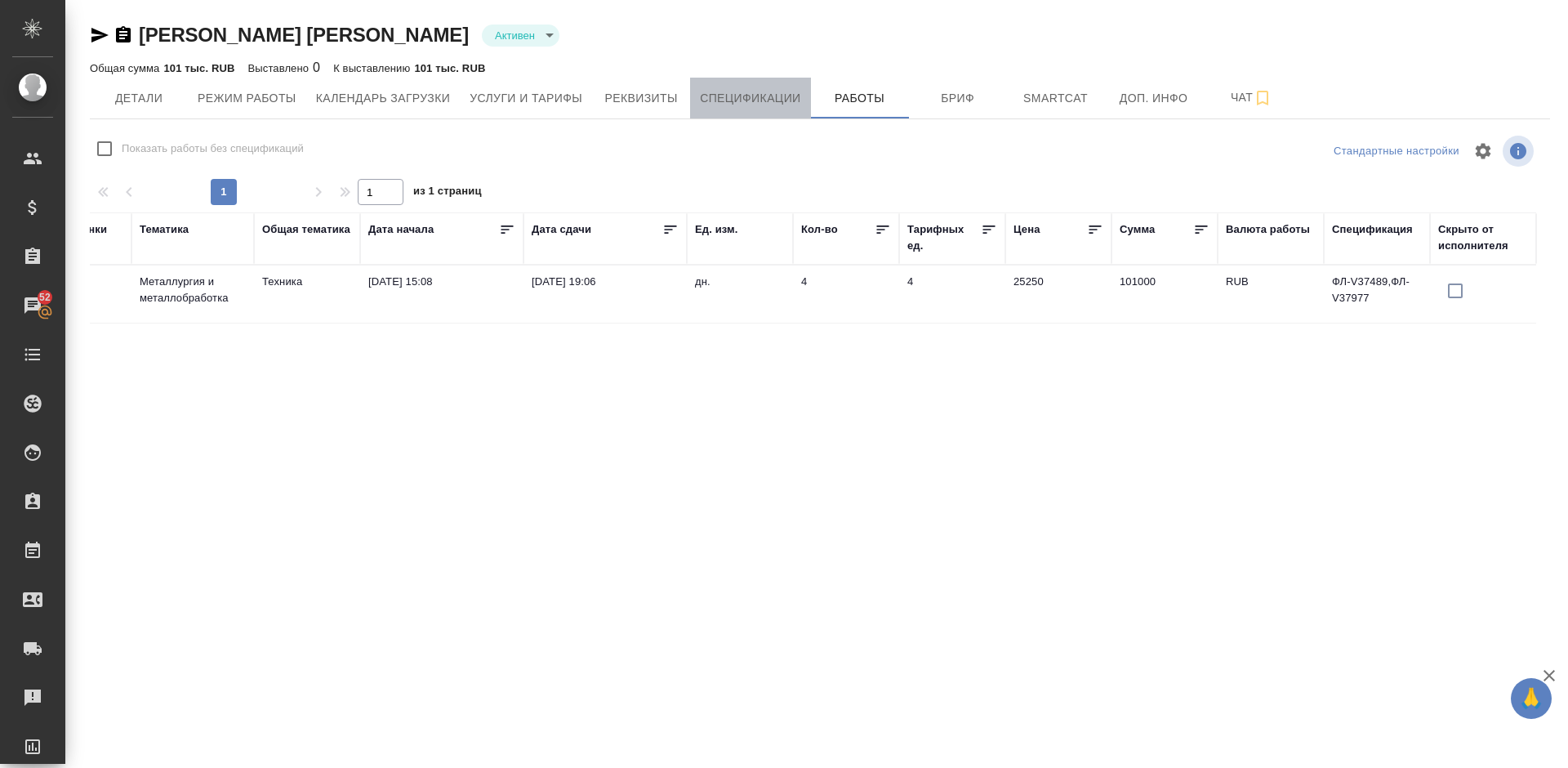
click at [724, 101] on span "Спецификации" at bounding box center [750, 98] width 100 height 21
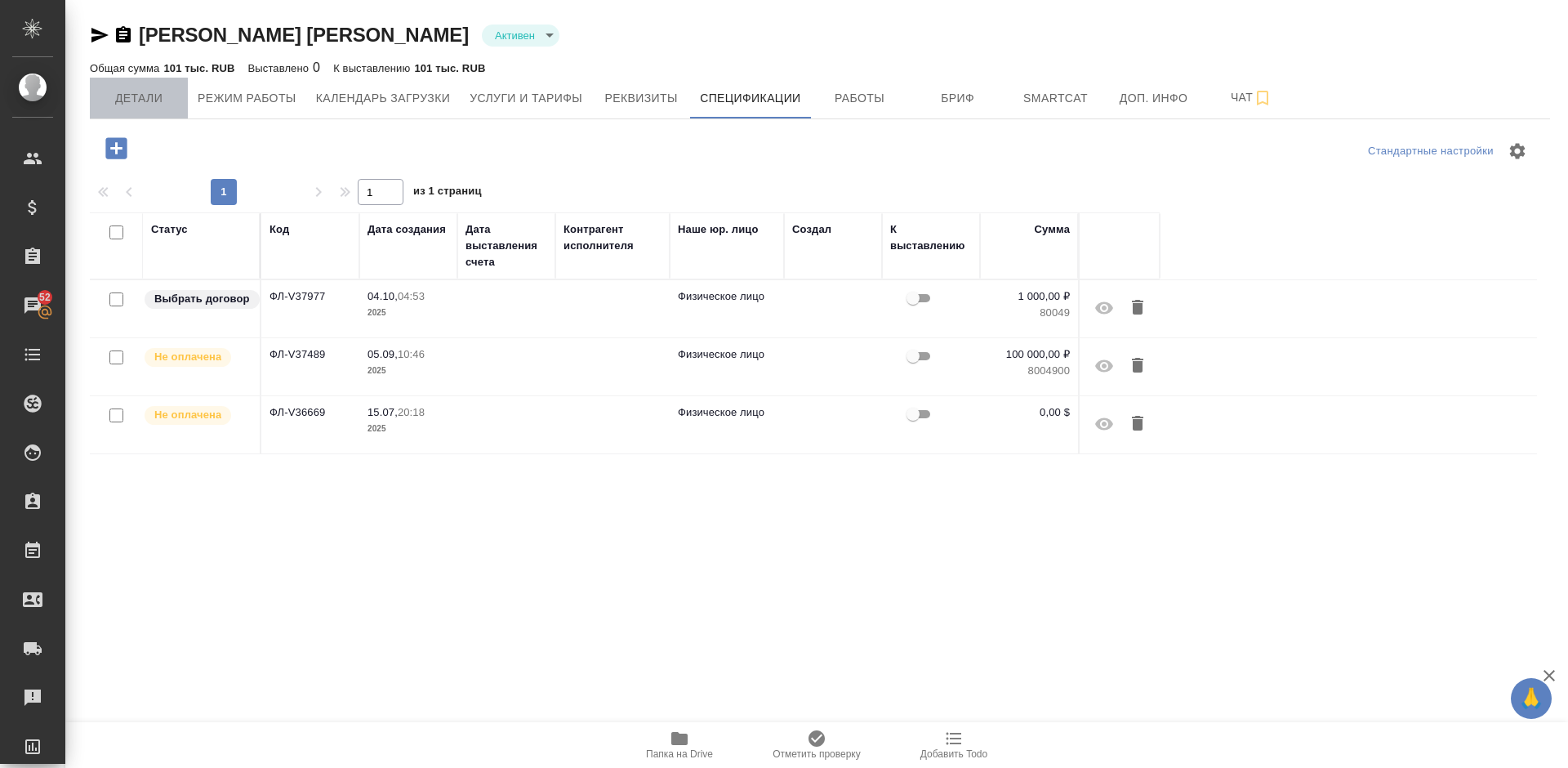
click at [155, 98] on span "Детали" at bounding box center [139, 98] width 79 height 21
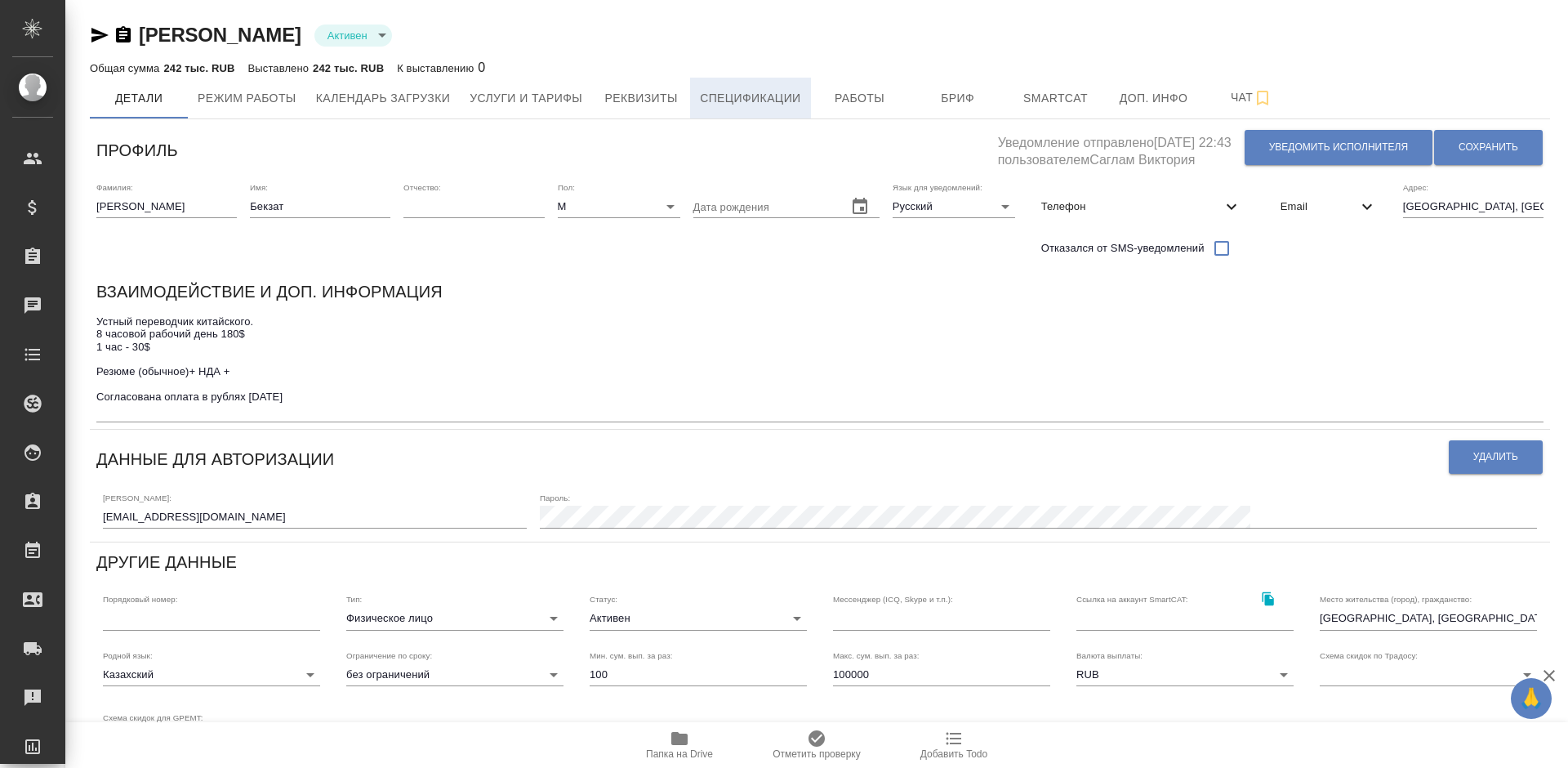
click at [770, 107] on span "Спецификации" at bounding box center [750, 98] width 100 height 21
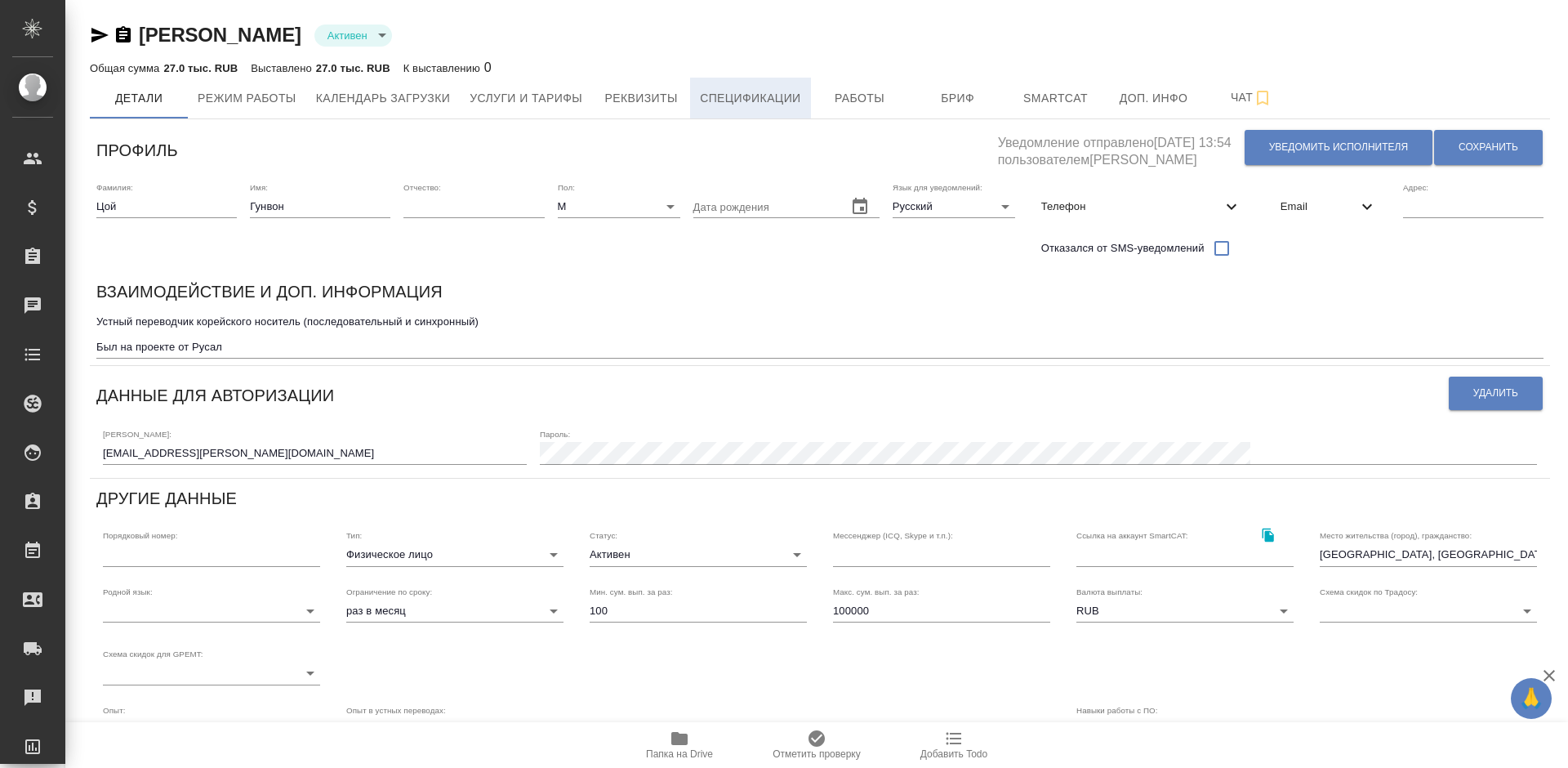
click at [777, 97] on span "Спецификации" at bounding box center [750, 98] width 100 height 21
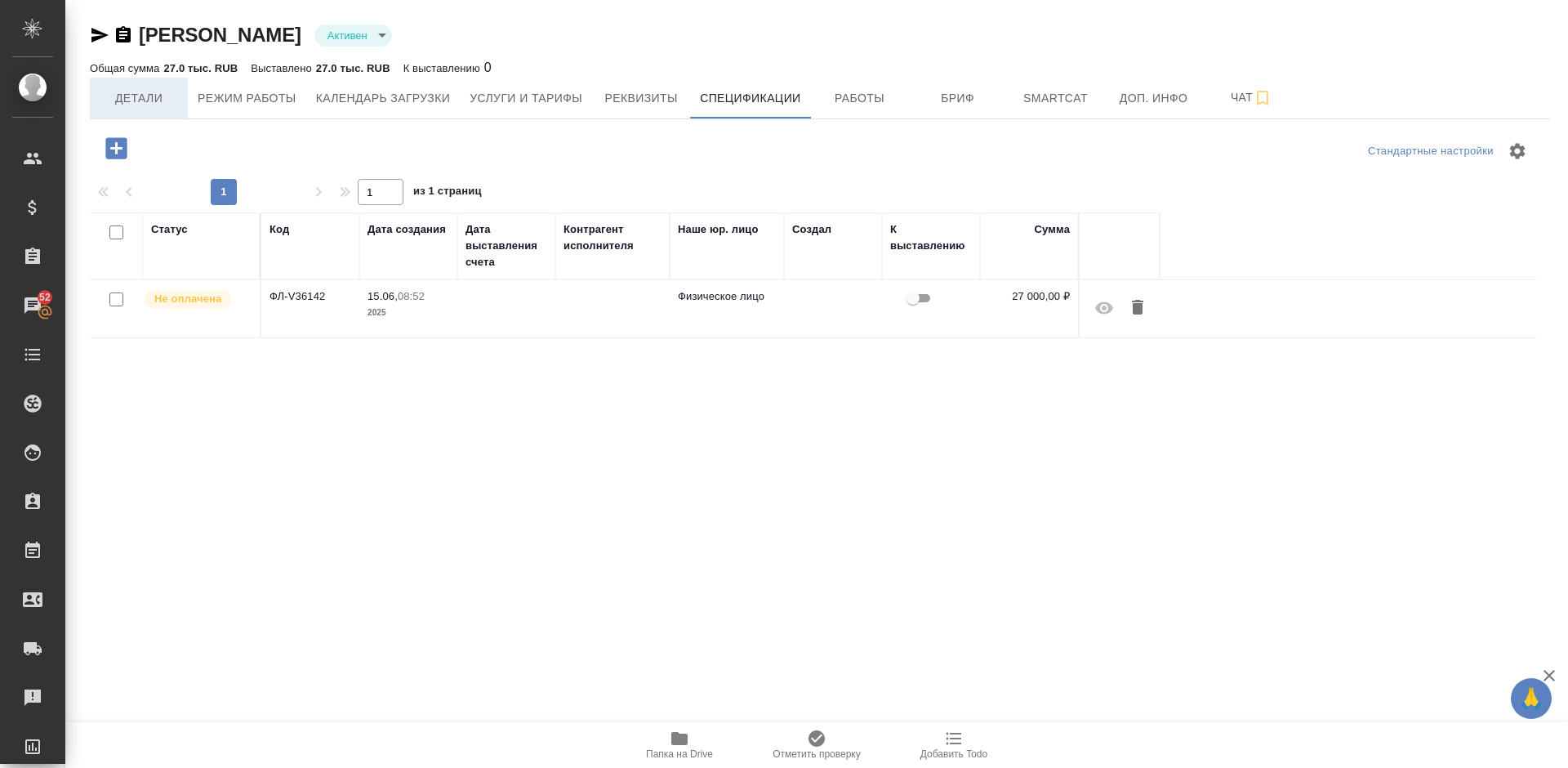
click at [162, 95] on span "Детали" at bounding box center [139, 98] width 79 height 21
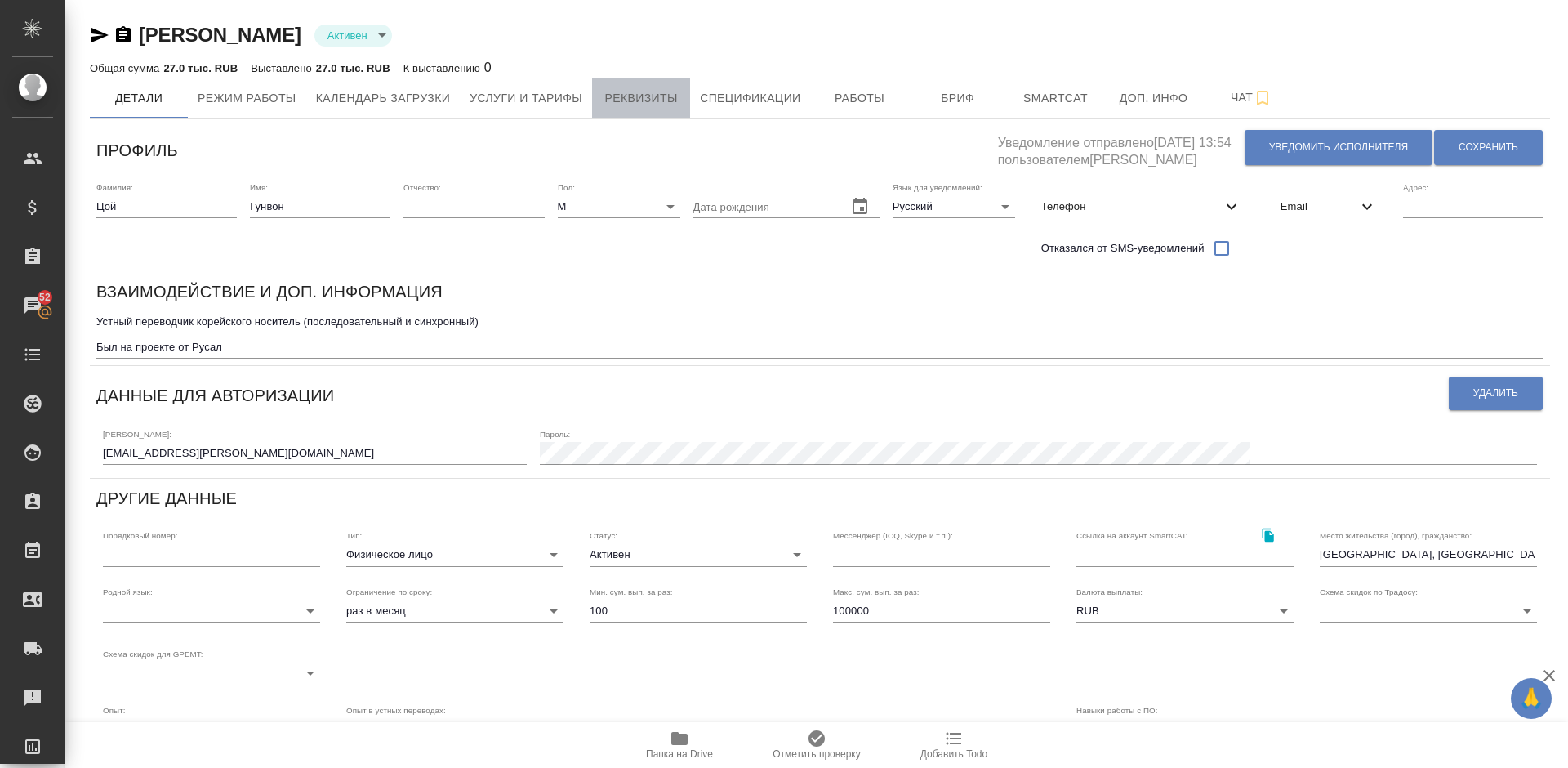
click at [627, 81] on button "Реквизиты" at bounding box center [641, 98] width 98 height 41
select select "10"
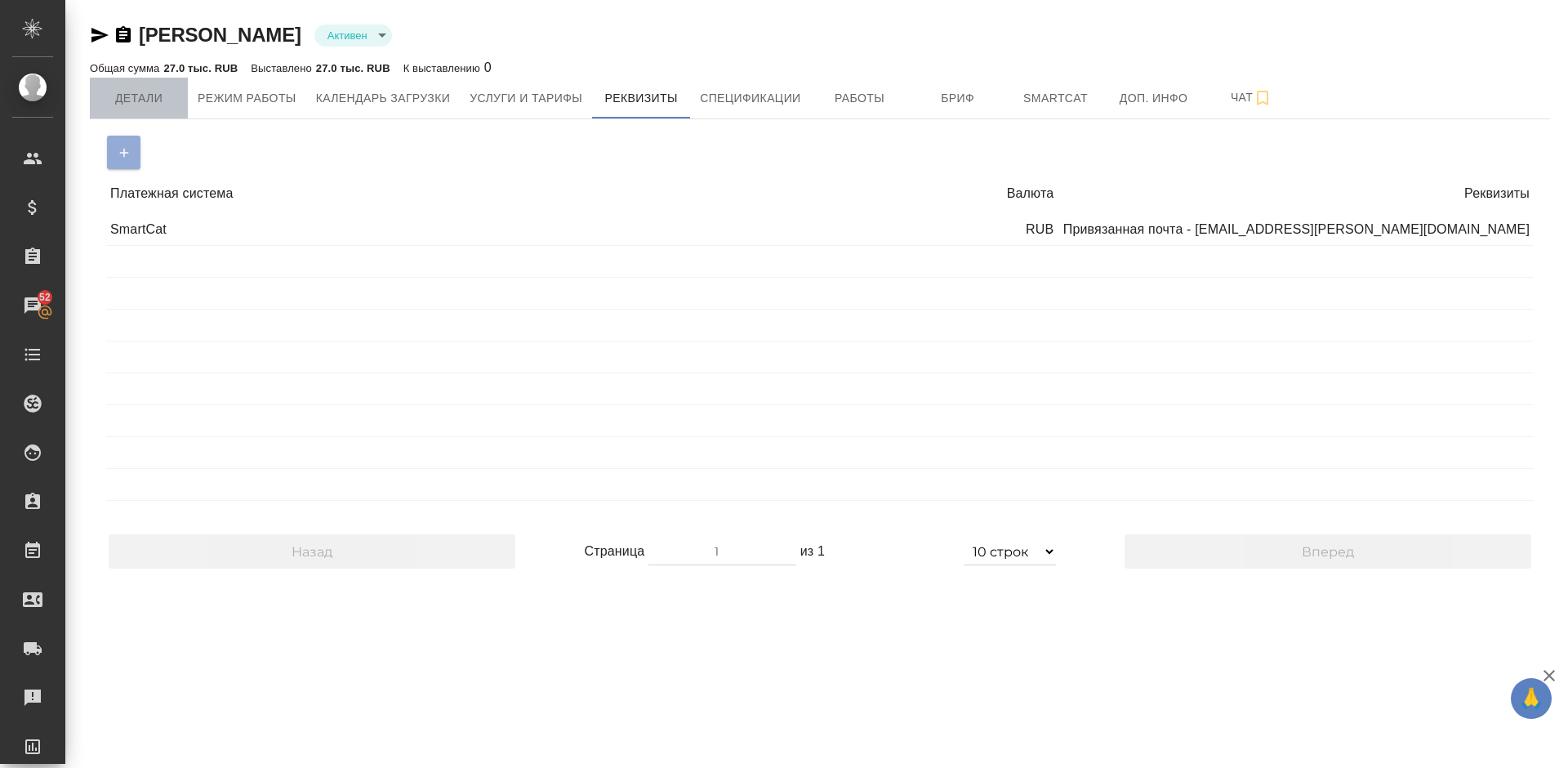
click at [145, 102] on span "Детали" at bounding box center [139, 98] width 79 height 21
